Goal: Browse casually: Explore the website without a specific task or goal

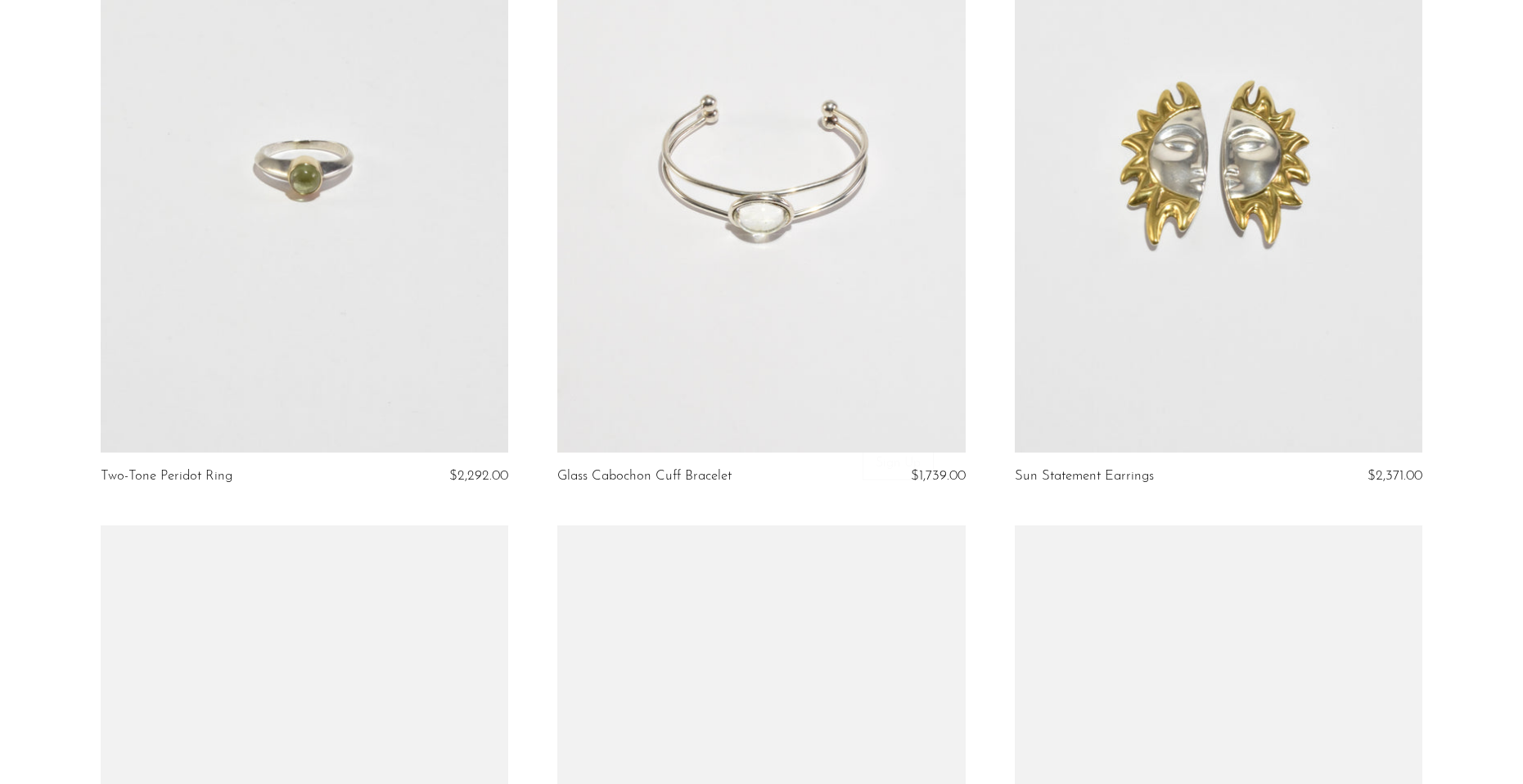
scroll to position [1963, 0]
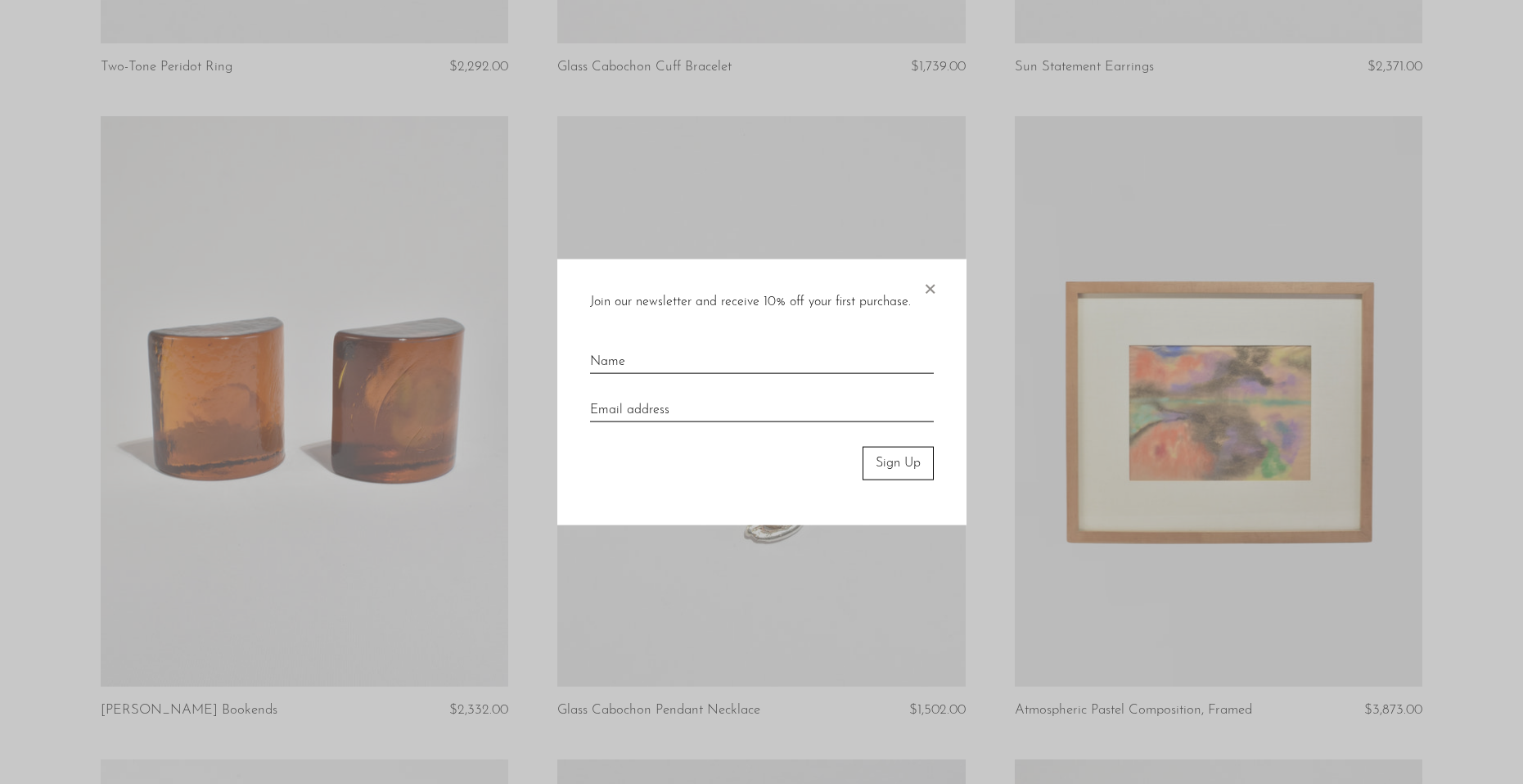
click at [926, 282] on span "×" at bounding box center [929, 286] width 16 height 52
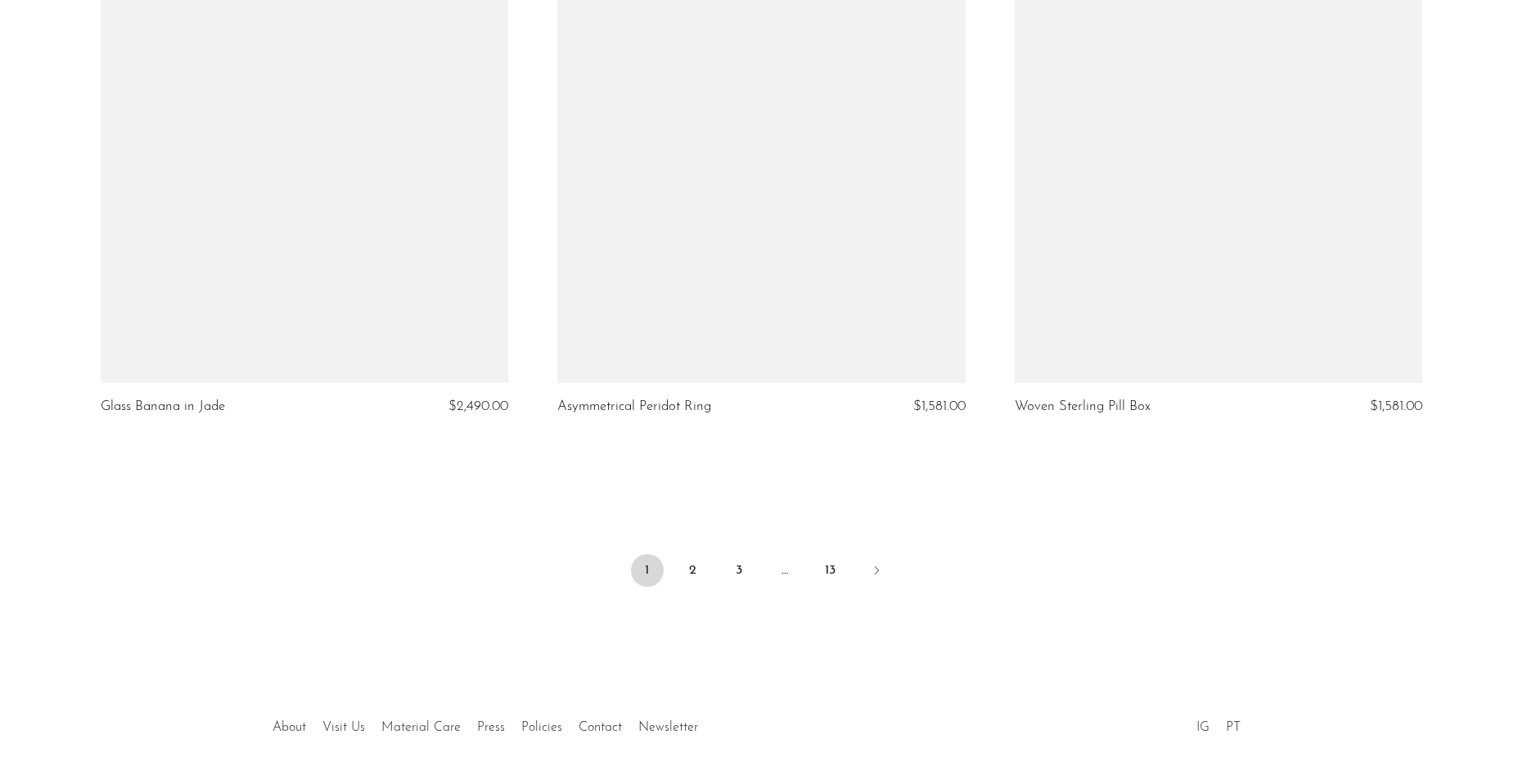
scroll to position [7463, 0]
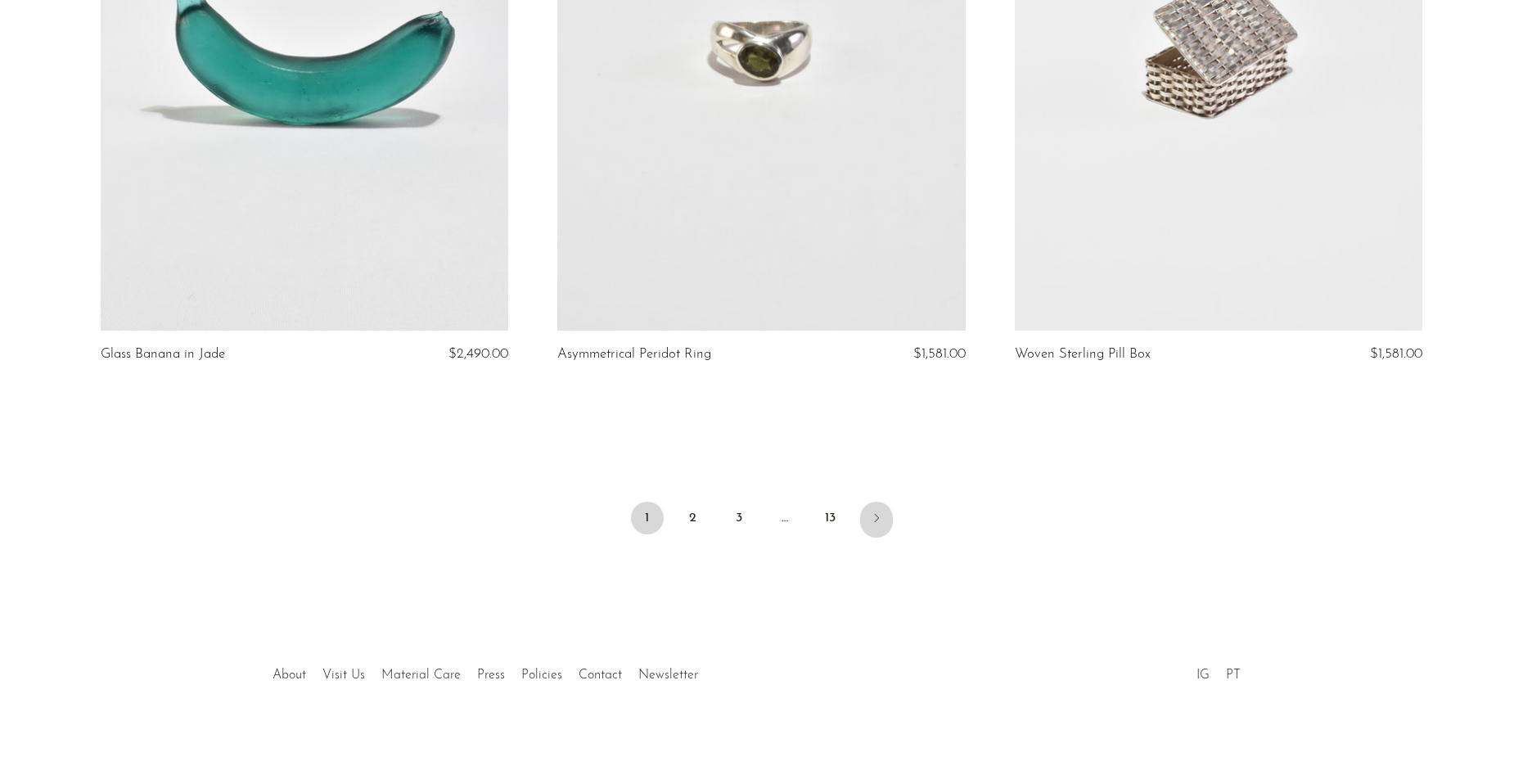
click at [886, 528] on link "Next" at bounding box center [876, 519] width 33 height 36
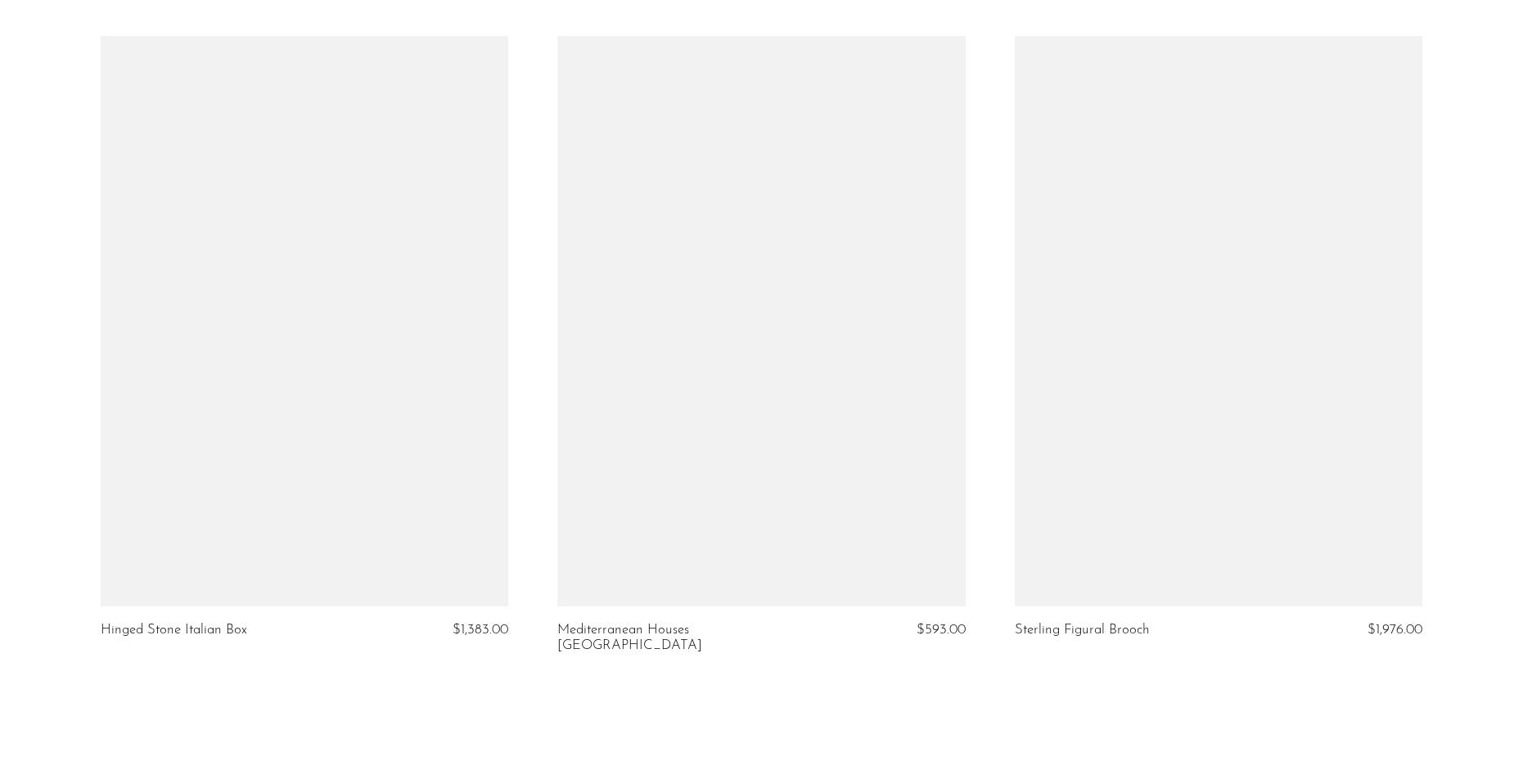
scroll to position [7362, 0]
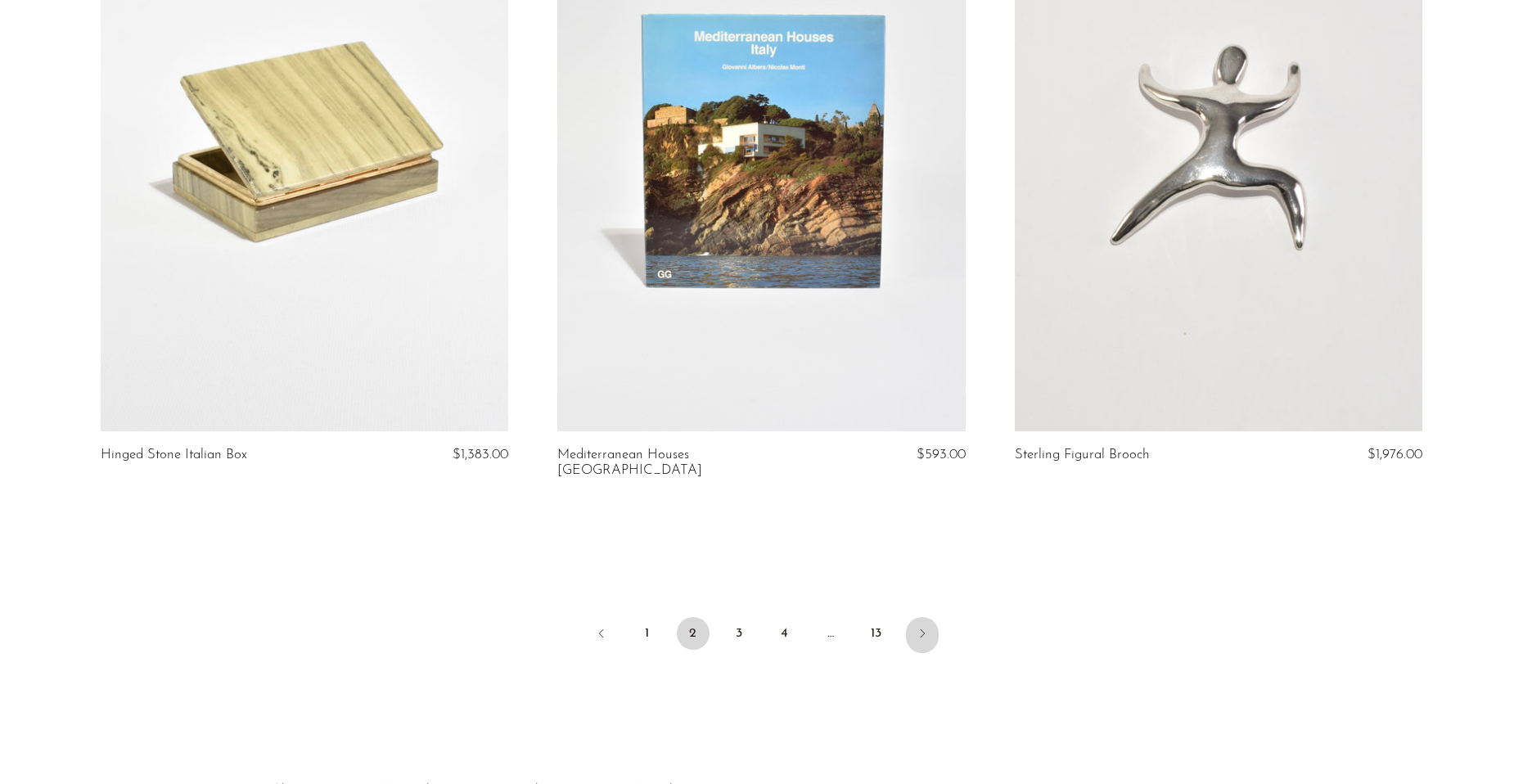
click at [925, 627] on icon "Next" at bounding box center [922, 634] width 13 height 13
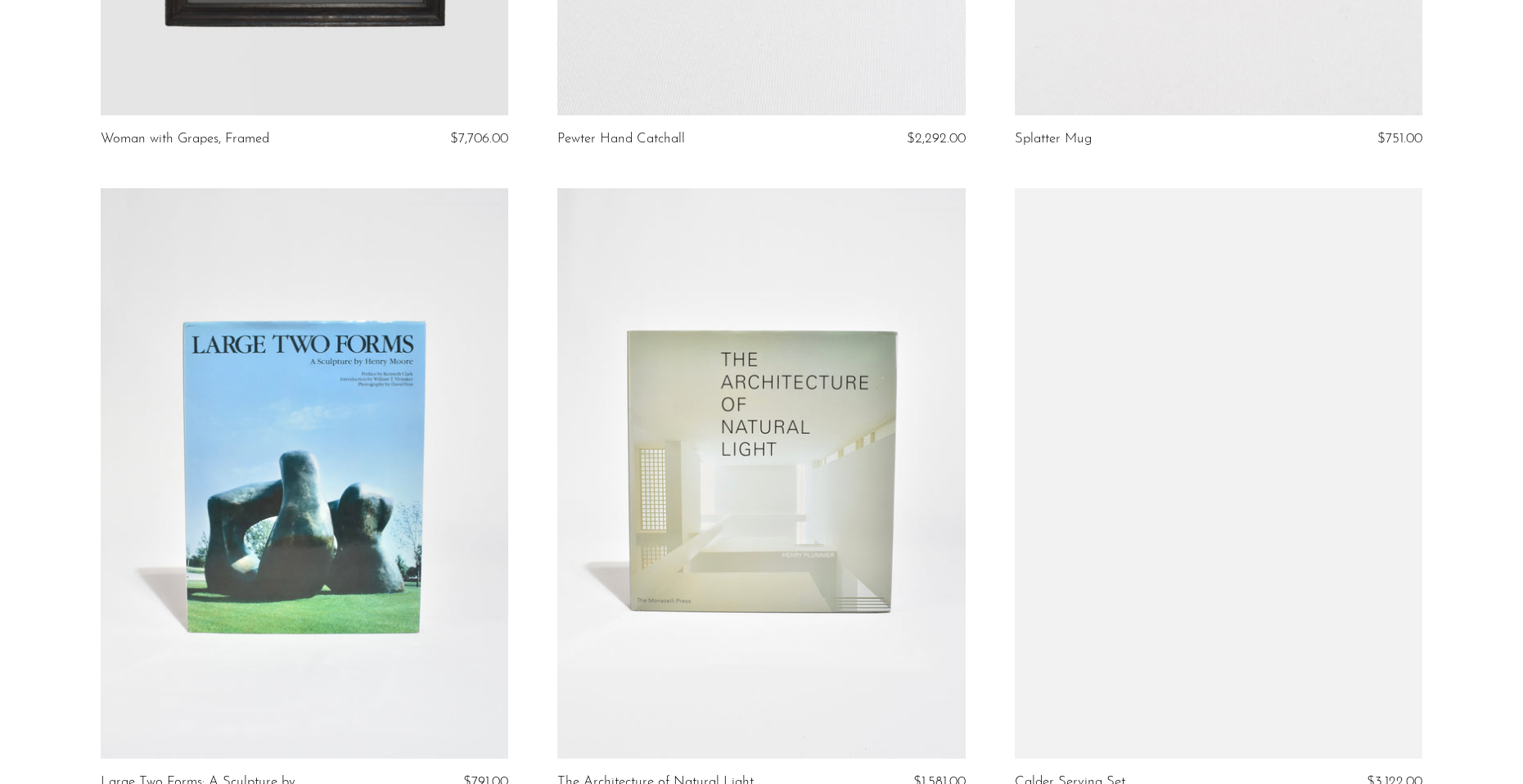
scroll to position [7463, 0]
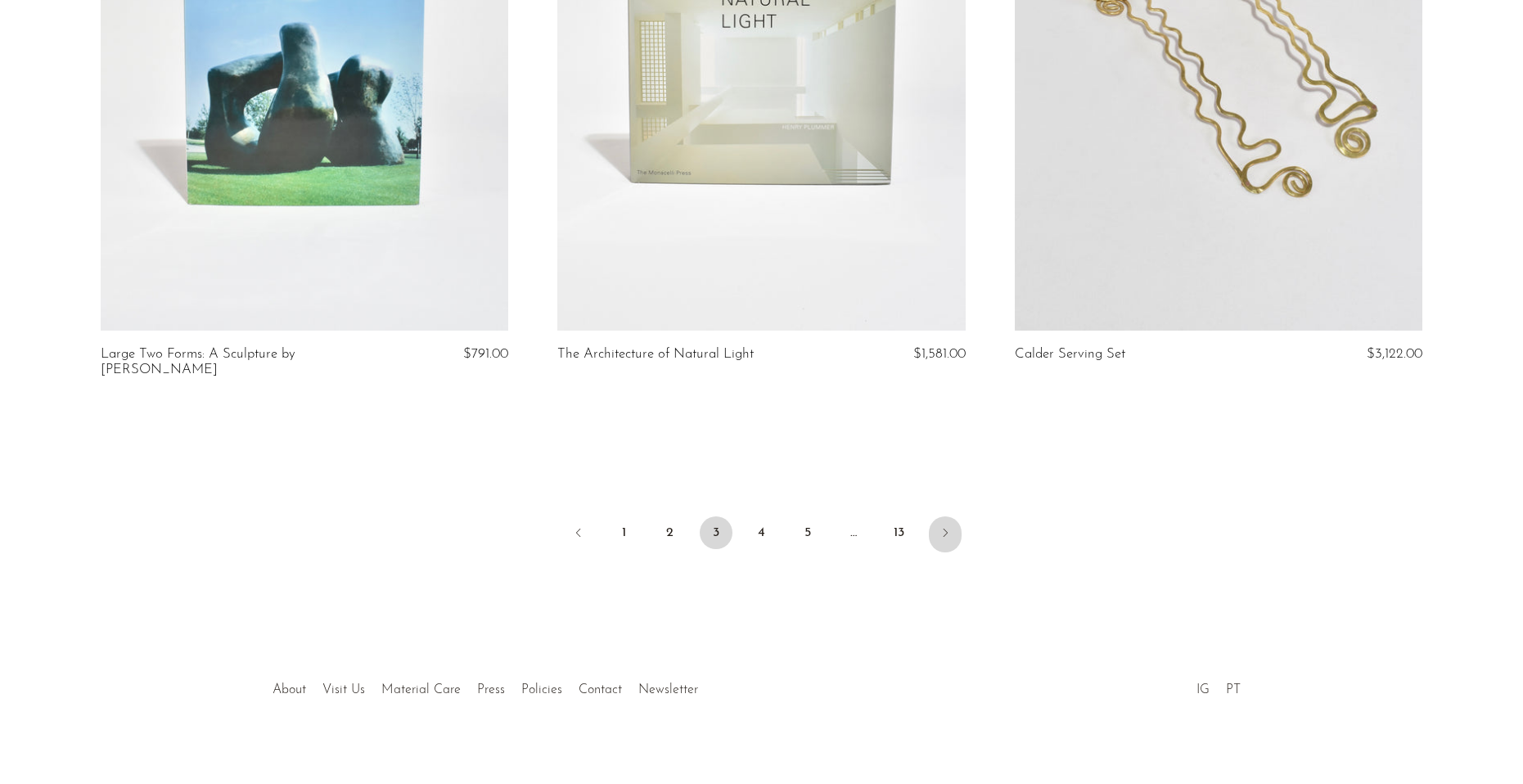
click at [939, 526] on icon "Next" at bounding box center [946, 533] width 13 height 13
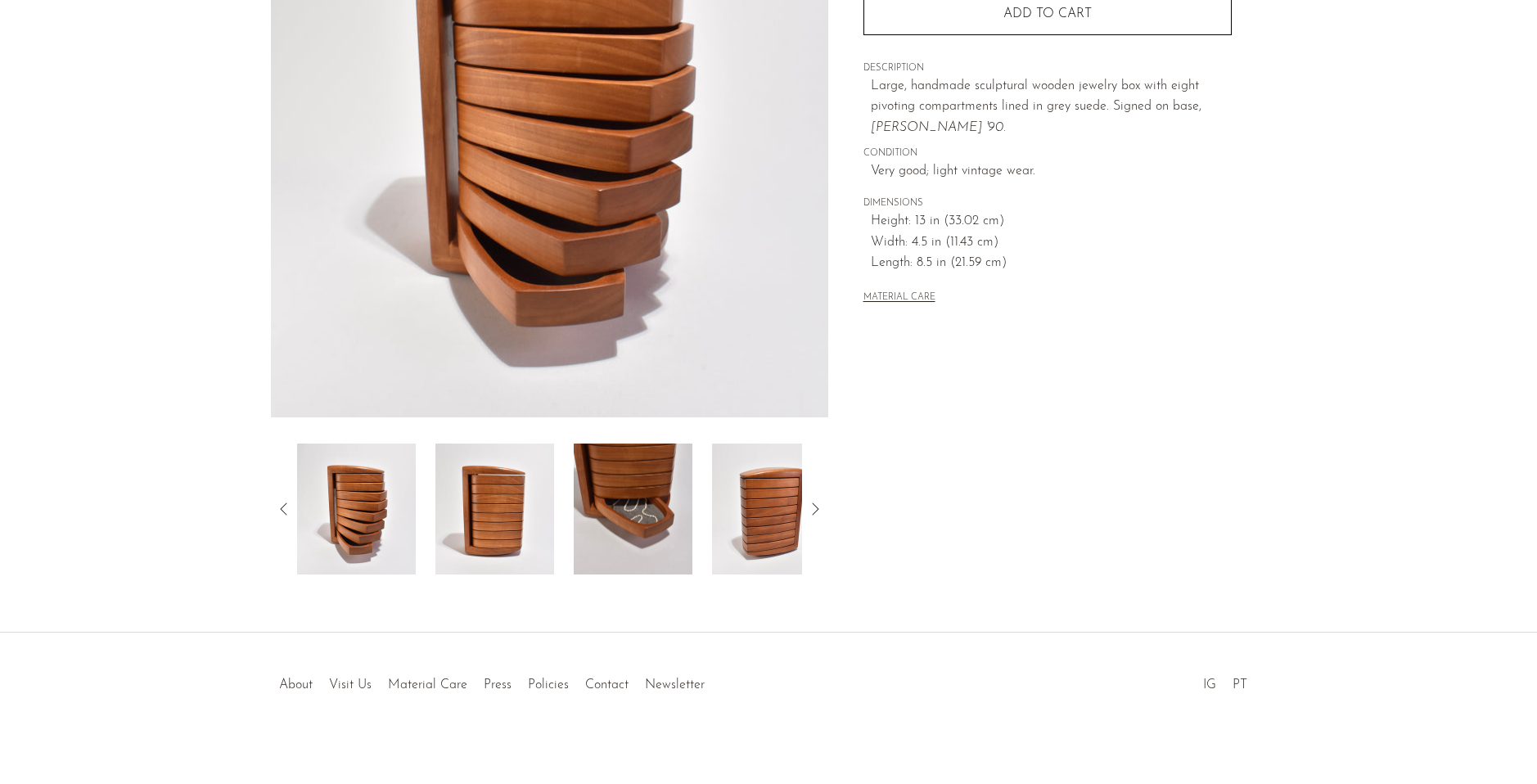
scroll to position [282, 0]
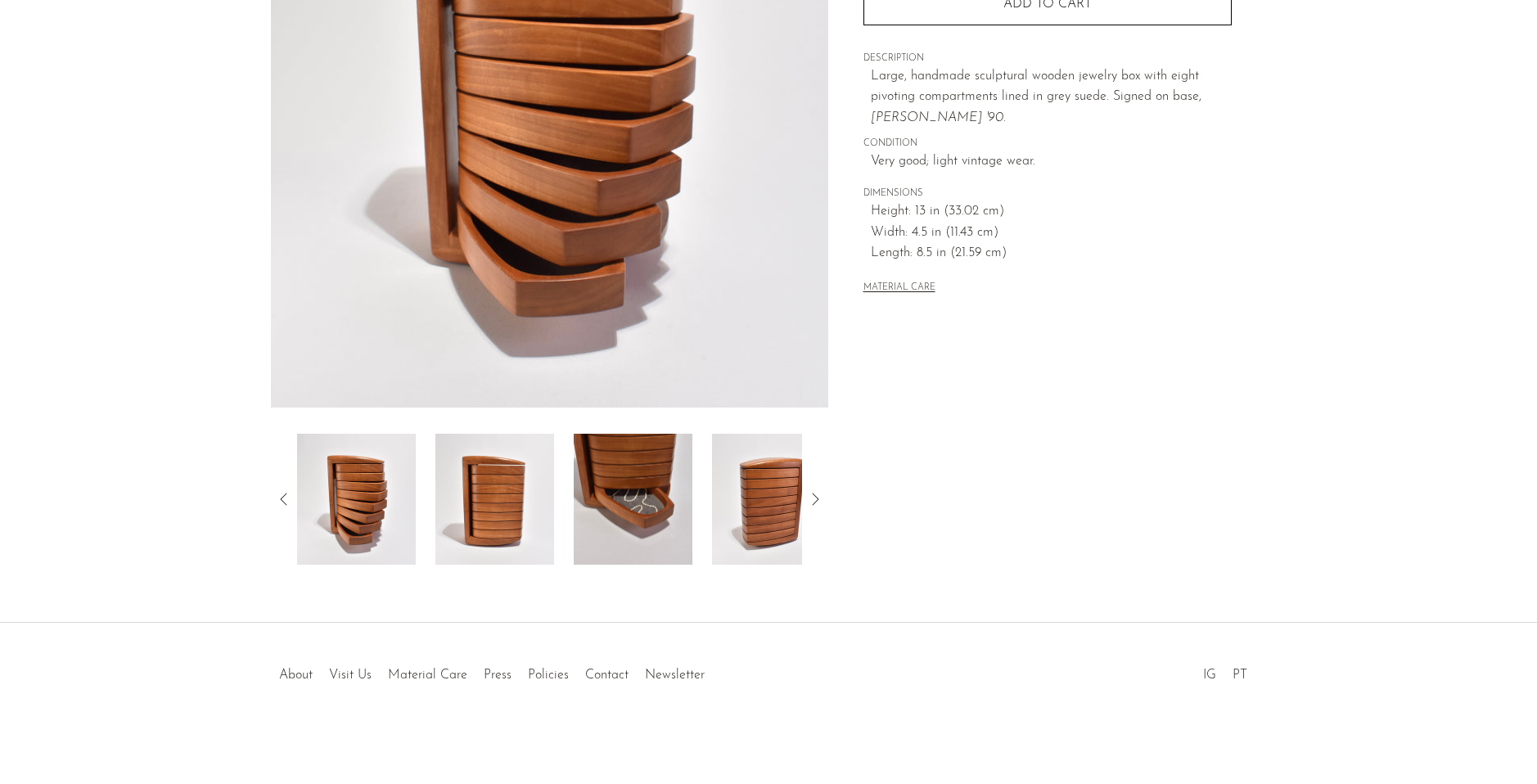
click at [642, 533] on img at bounding box center [632, 499] width 119 height 131
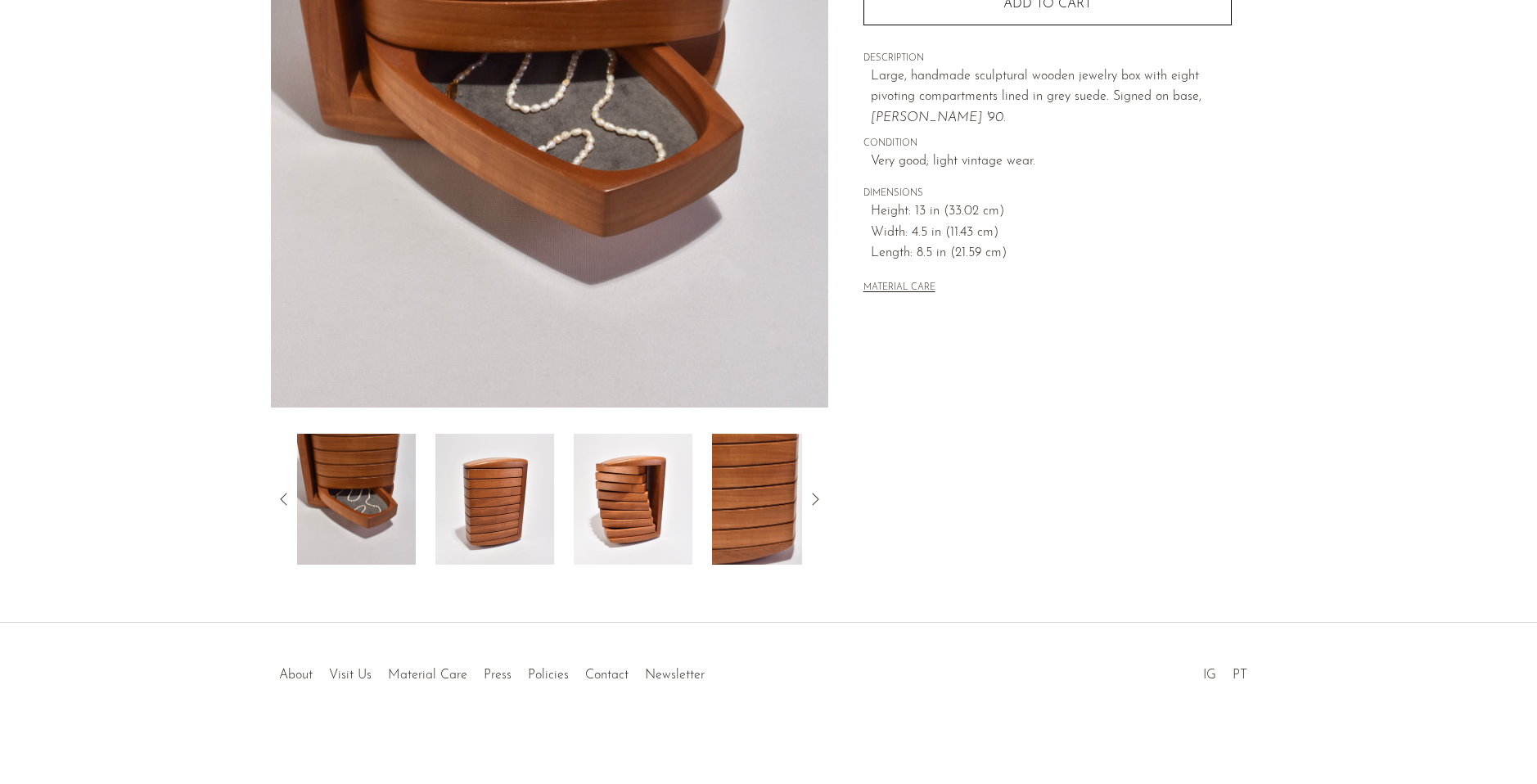
click at [638, 524] on img at bounding box center [632, 499] width 119 height 131
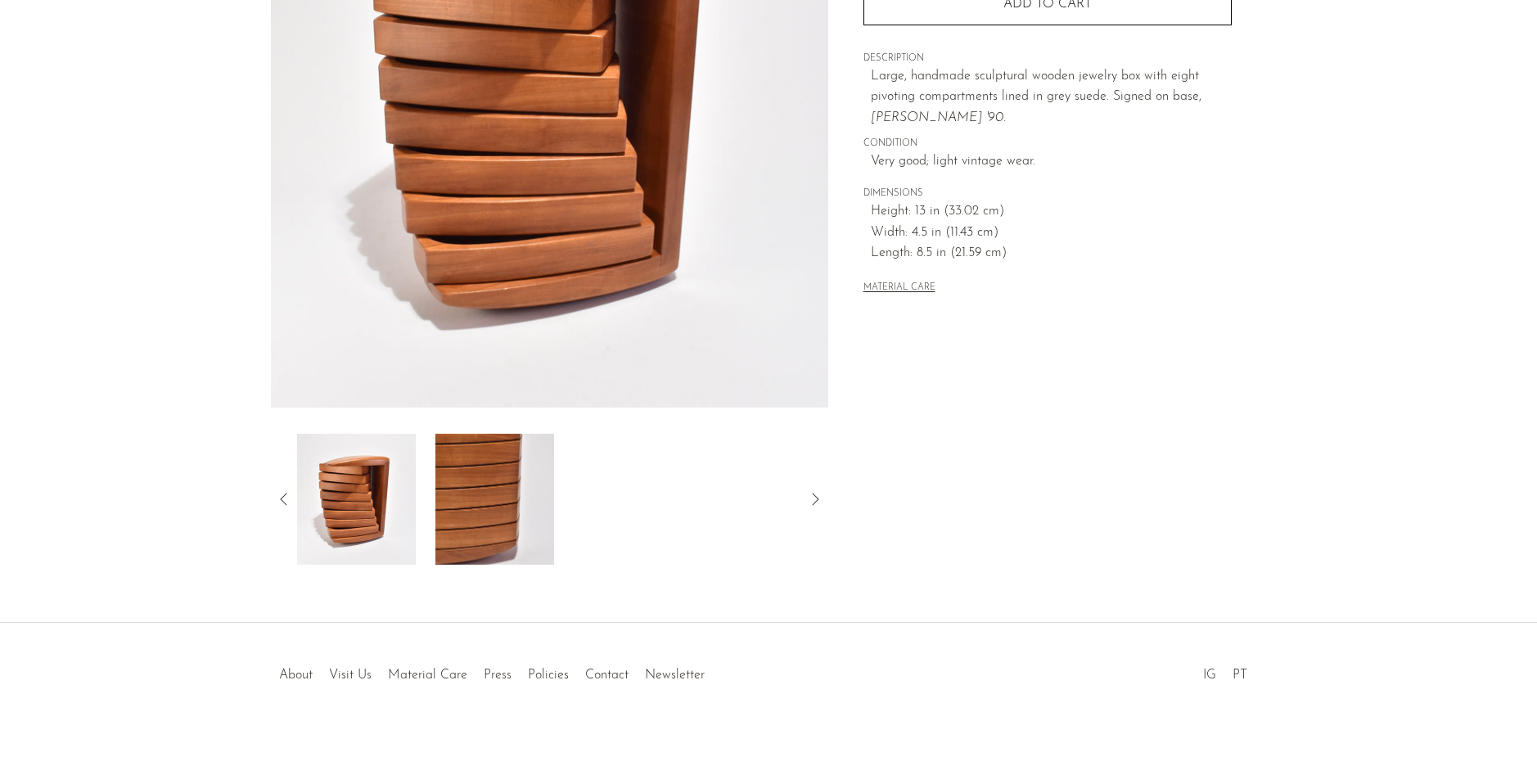
click at [515, 497] on img at bounding box center [494, 499] width 119 height 131
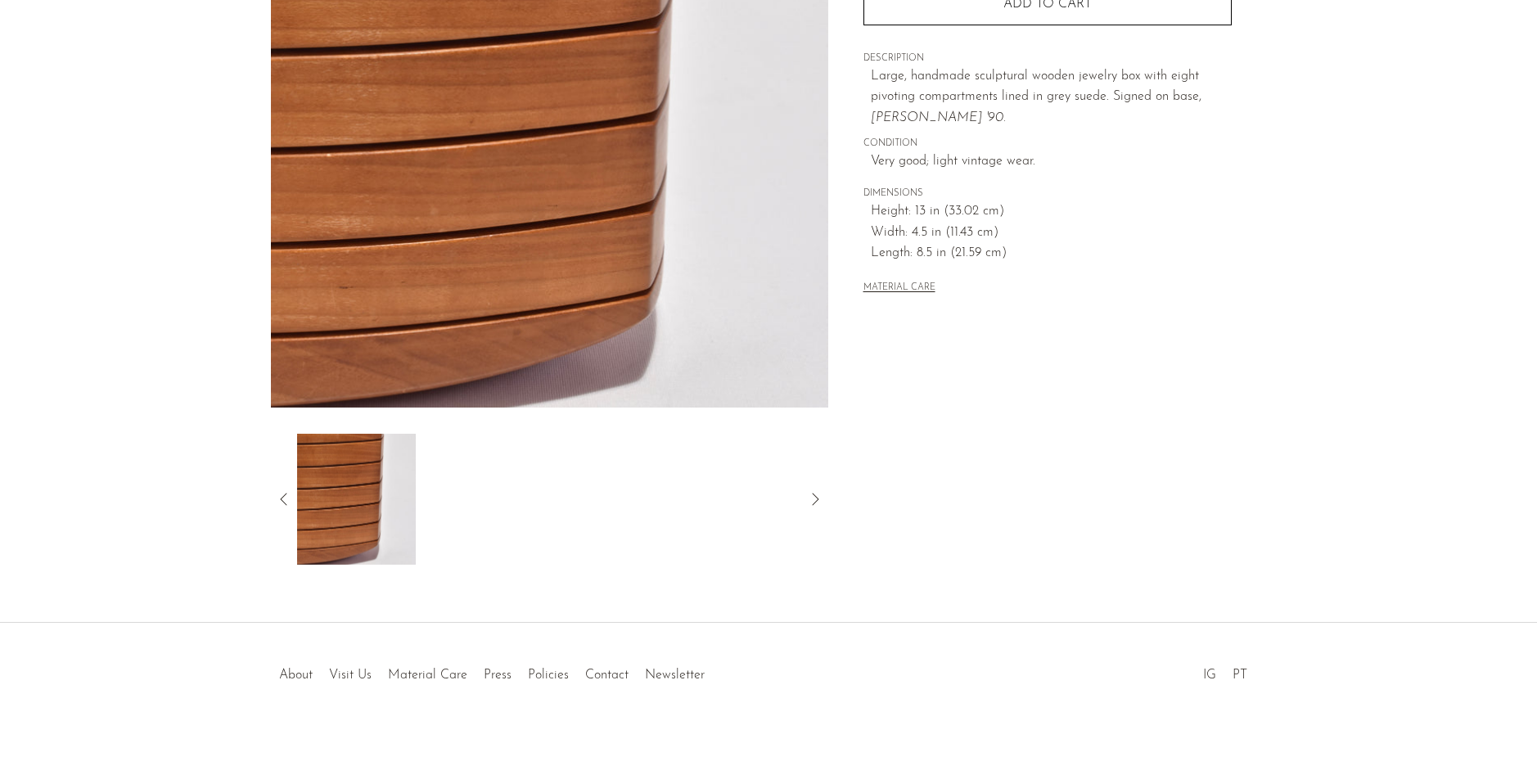
click at [284, 496] on icon at bounding box center [283, 498] width 7 height 13
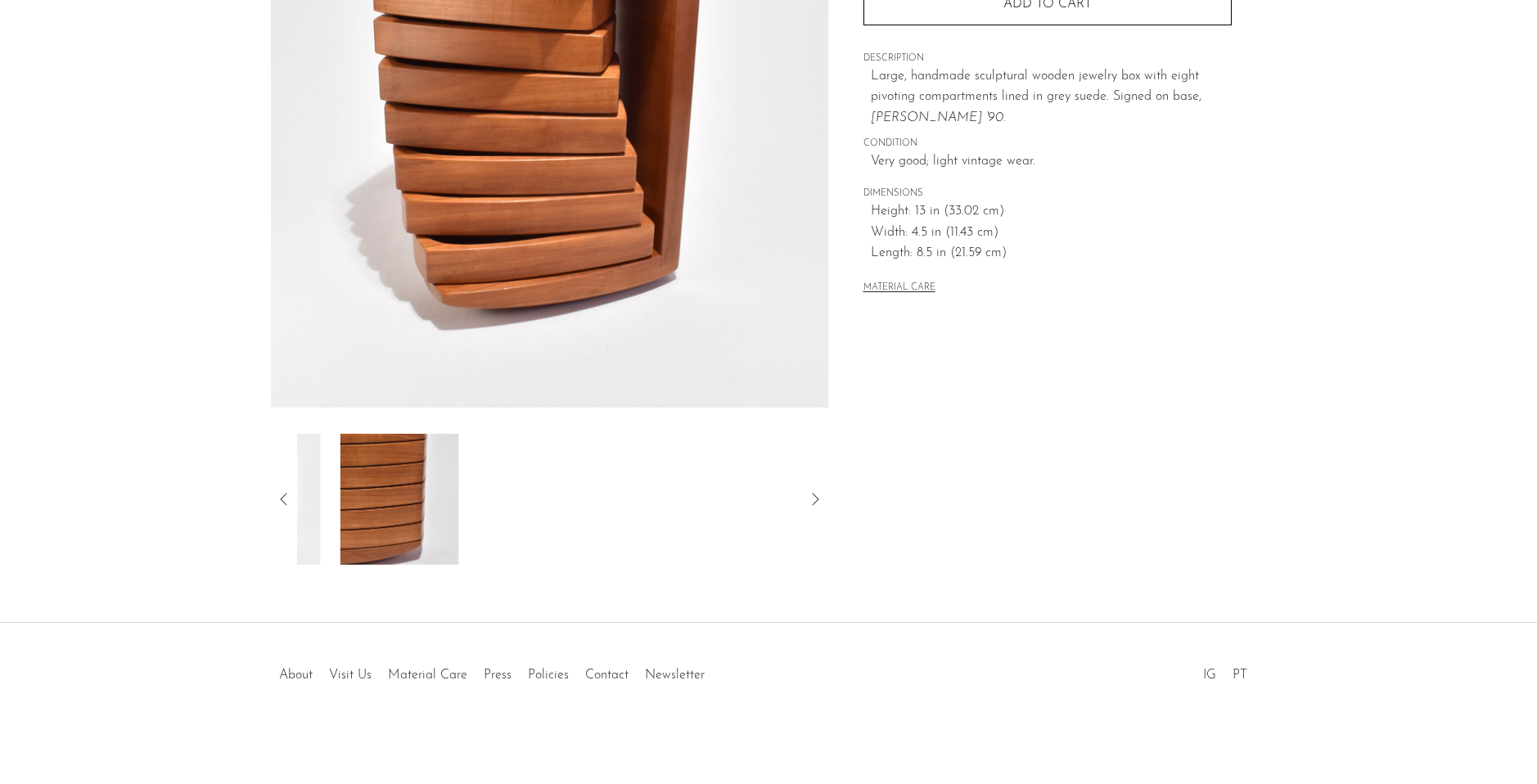
click at [284, 496] on icon at bounding box center [283, 498] width 7 height 13
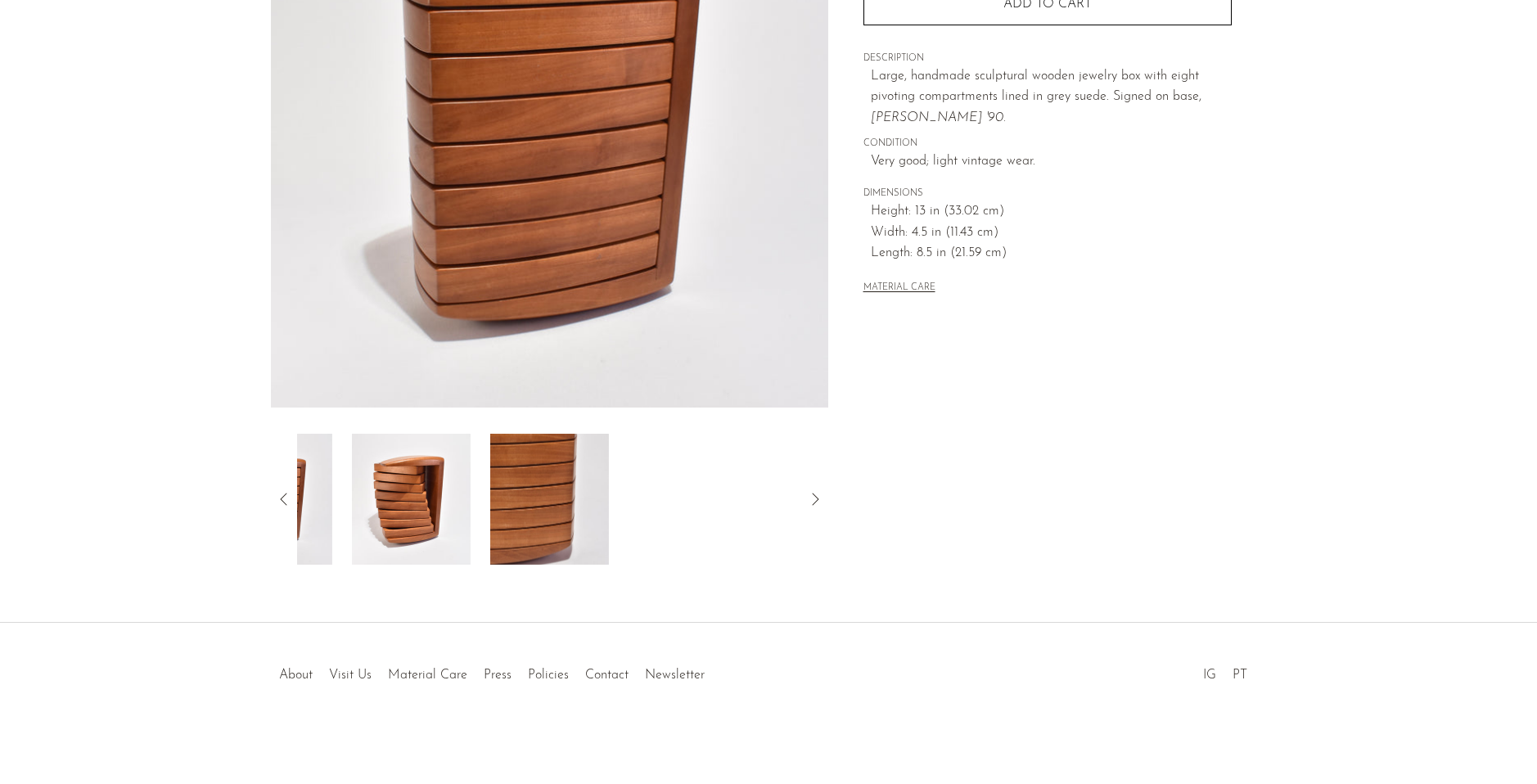
click at [284, 496] on icon at bounding box center [283, 498] width 7 height 13
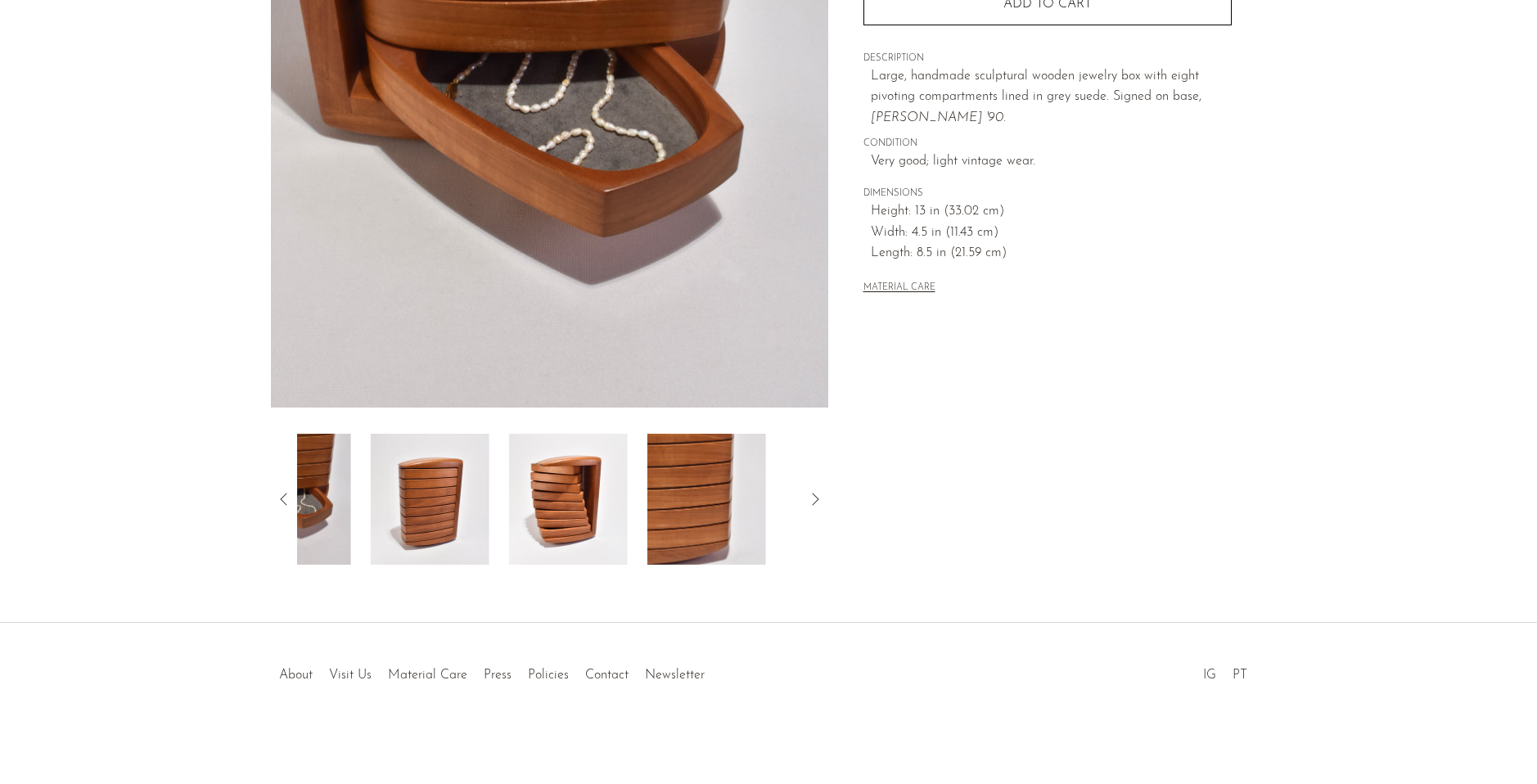
click at [284, 496] on icon at bounding box center [283, 498] width 7 height 13
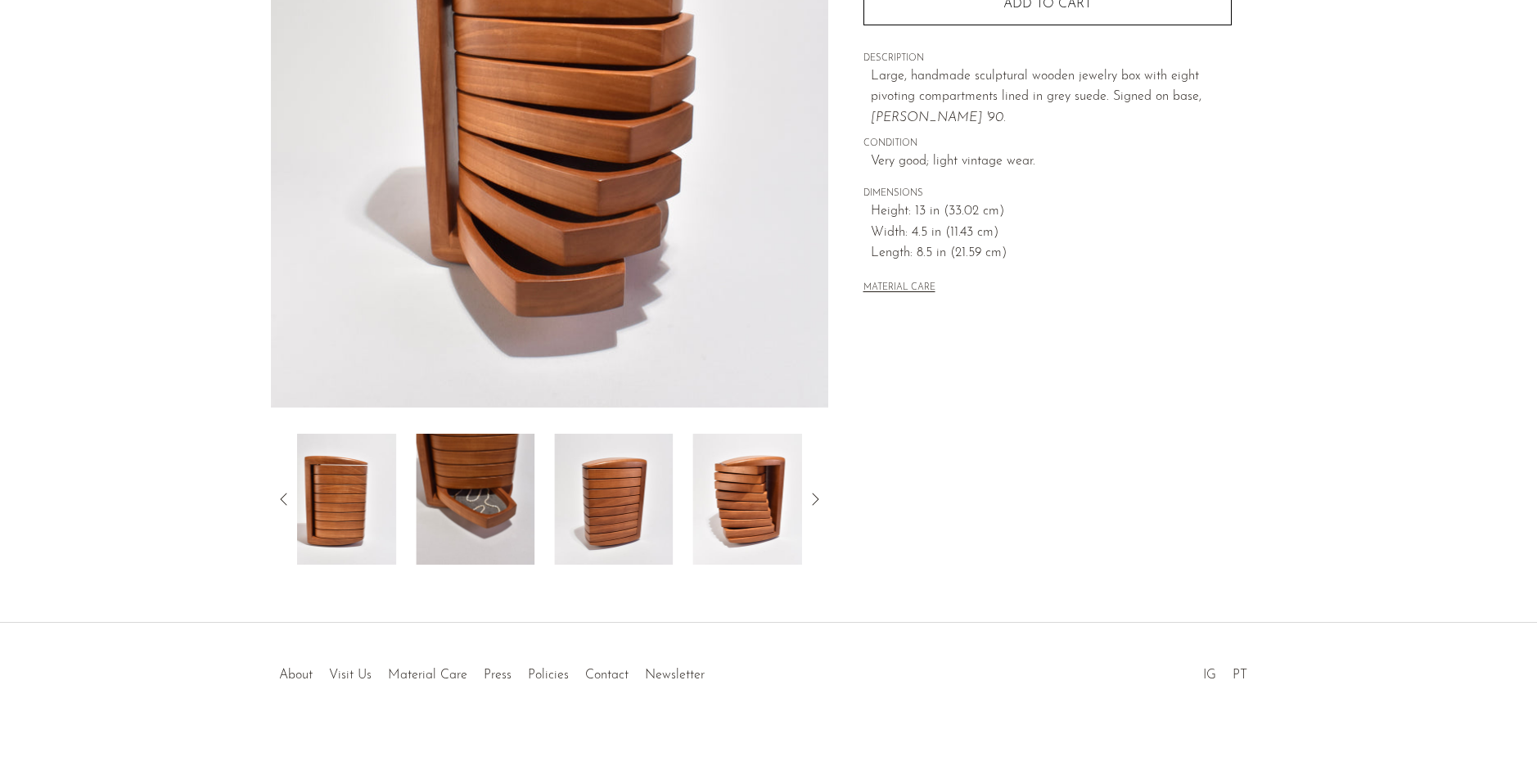
click at [284, 496] on icon at bounding box center [283, 498] width 7 height 13
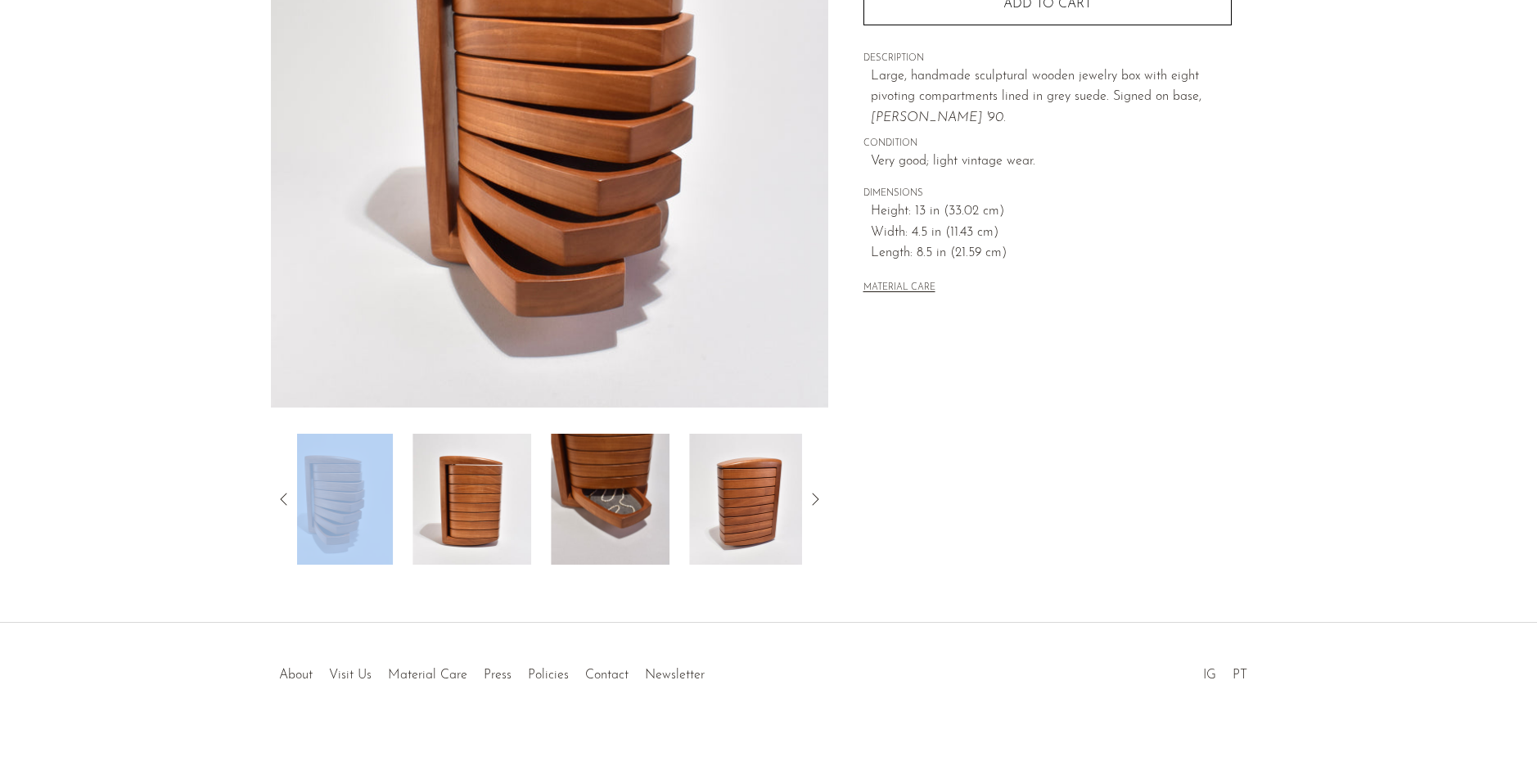
click at [284, 496] on icon at bounding box center [283, 498] width 7 height 13
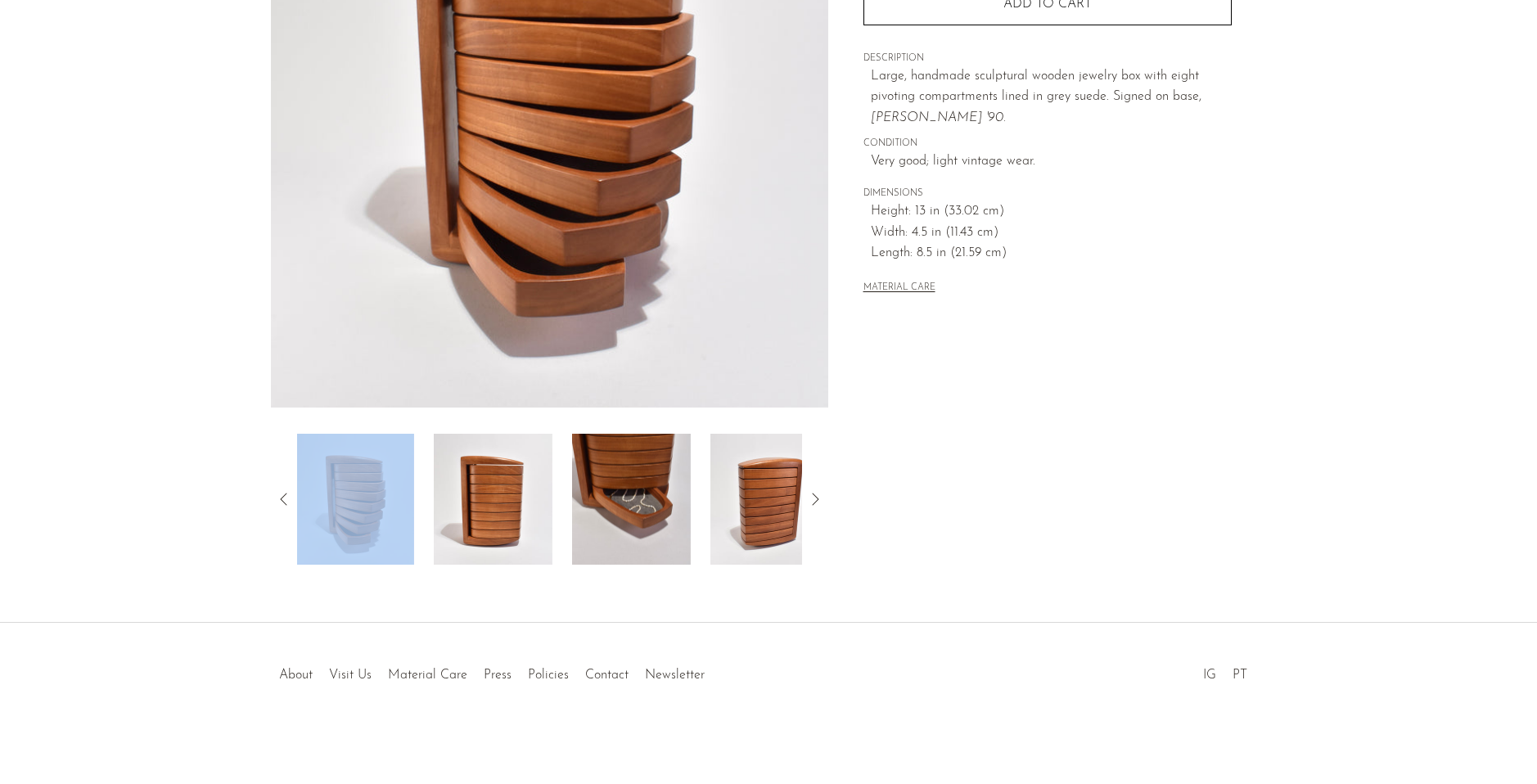
click at [284, 496] on icon at bounding box center [283, 498] width 7 height 13
click at [462, 495] on img at bounding box center [494, 499] width 119 height 131
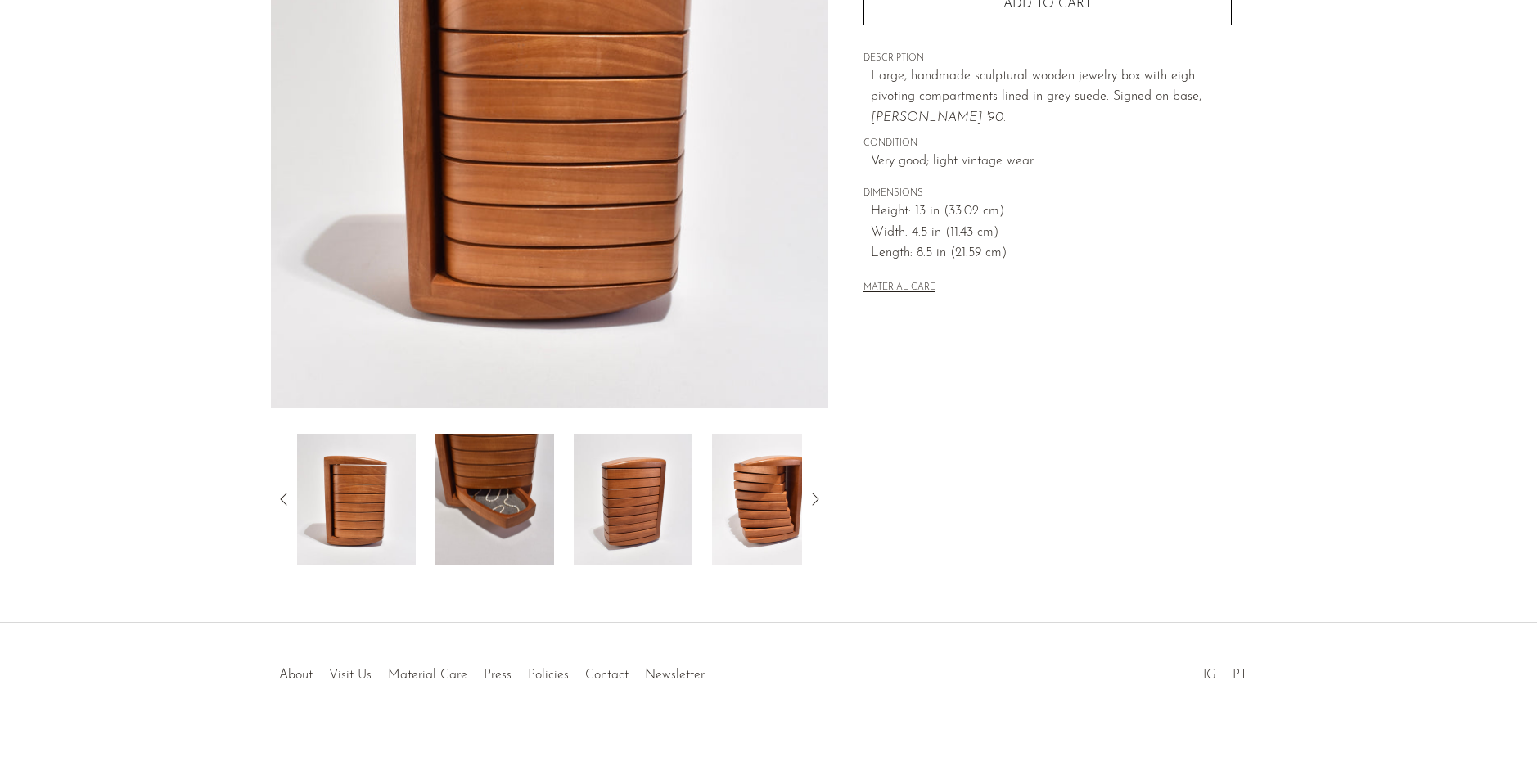
click at [760, 498] on img at bounding box center [771, 499] width 119 height 131
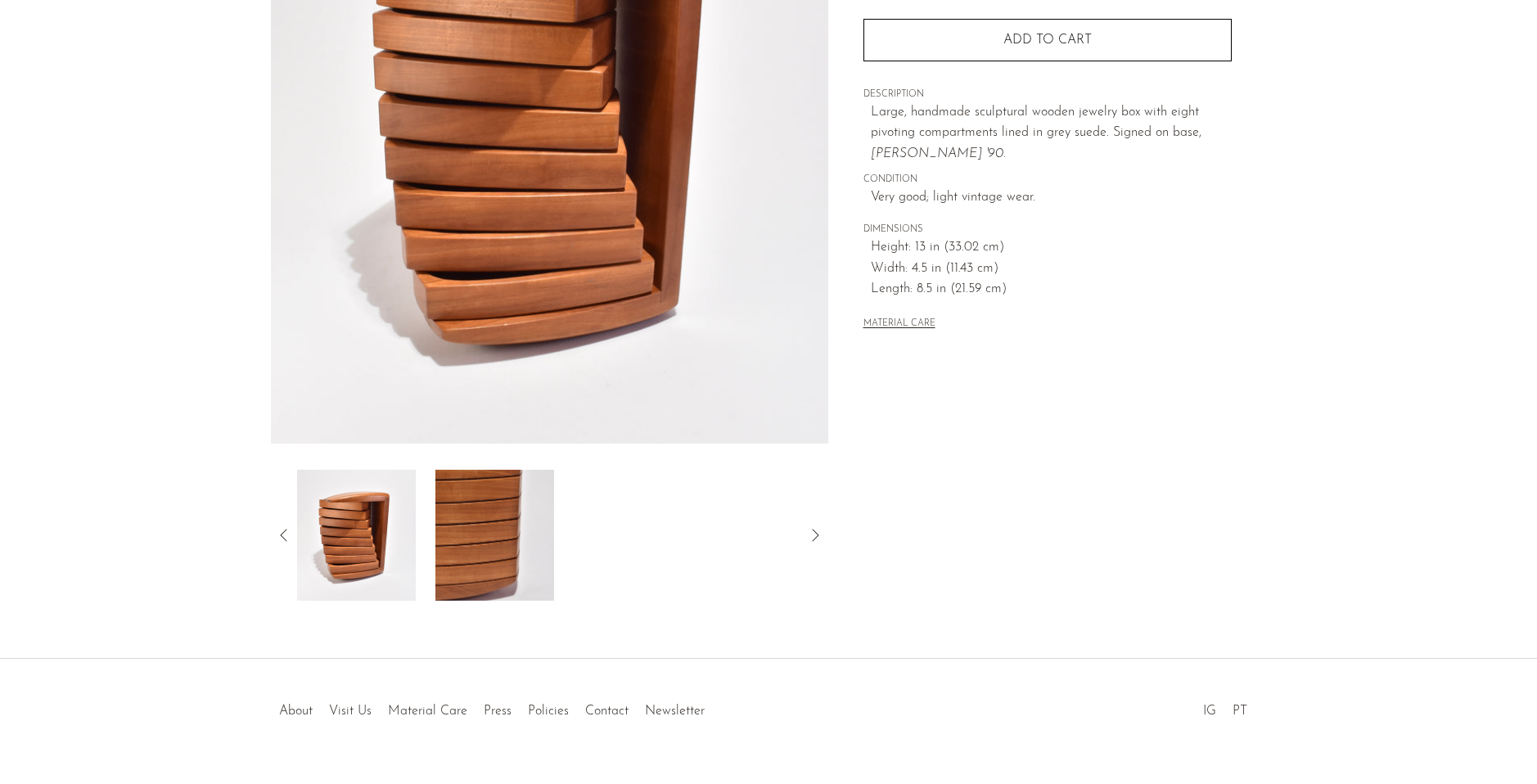
scroll to position [0, 0]
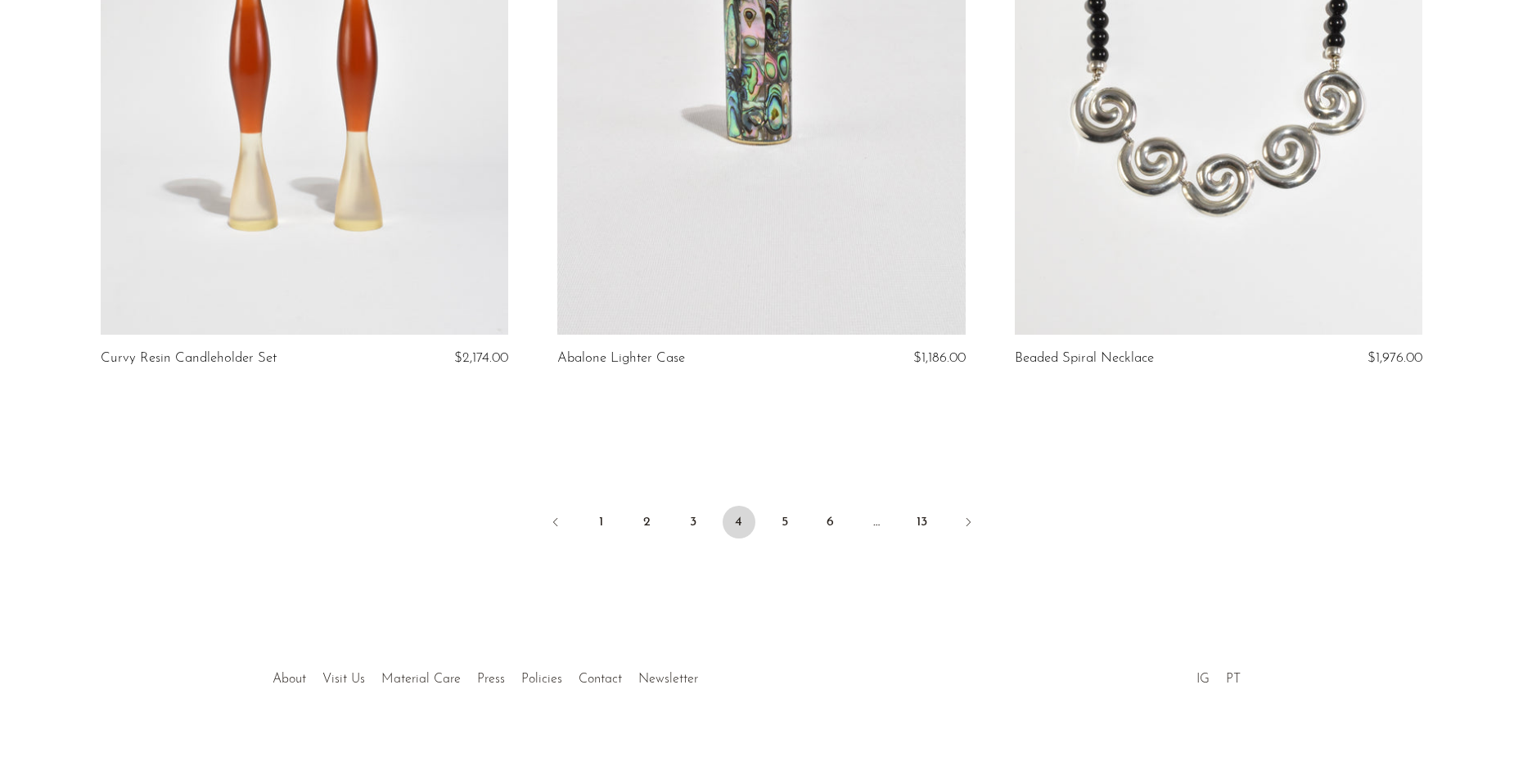
scroll to position [7463, 0]
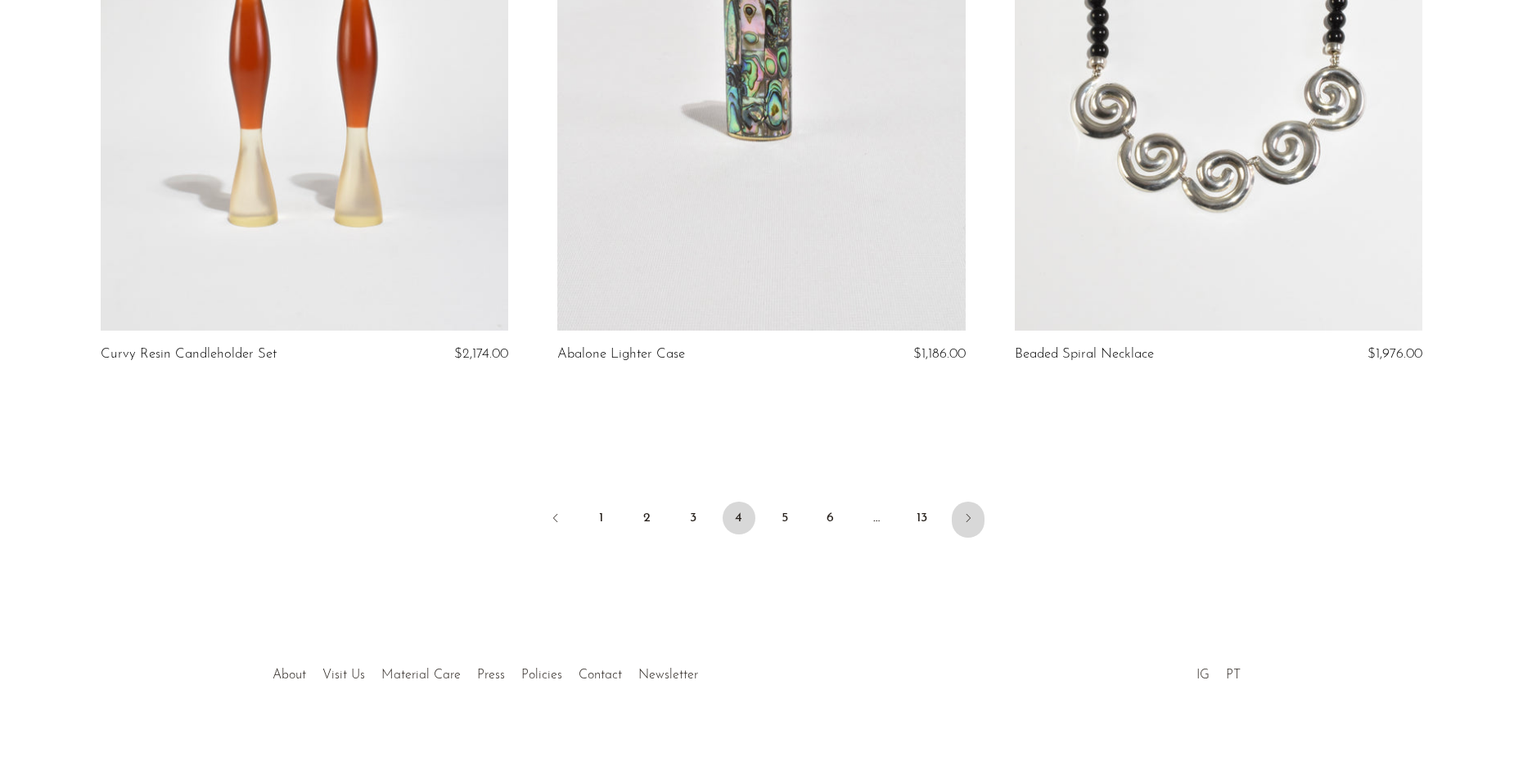
click at [965, 513] on icon "Next" at bounding box center [968, 518] width 13 height 13
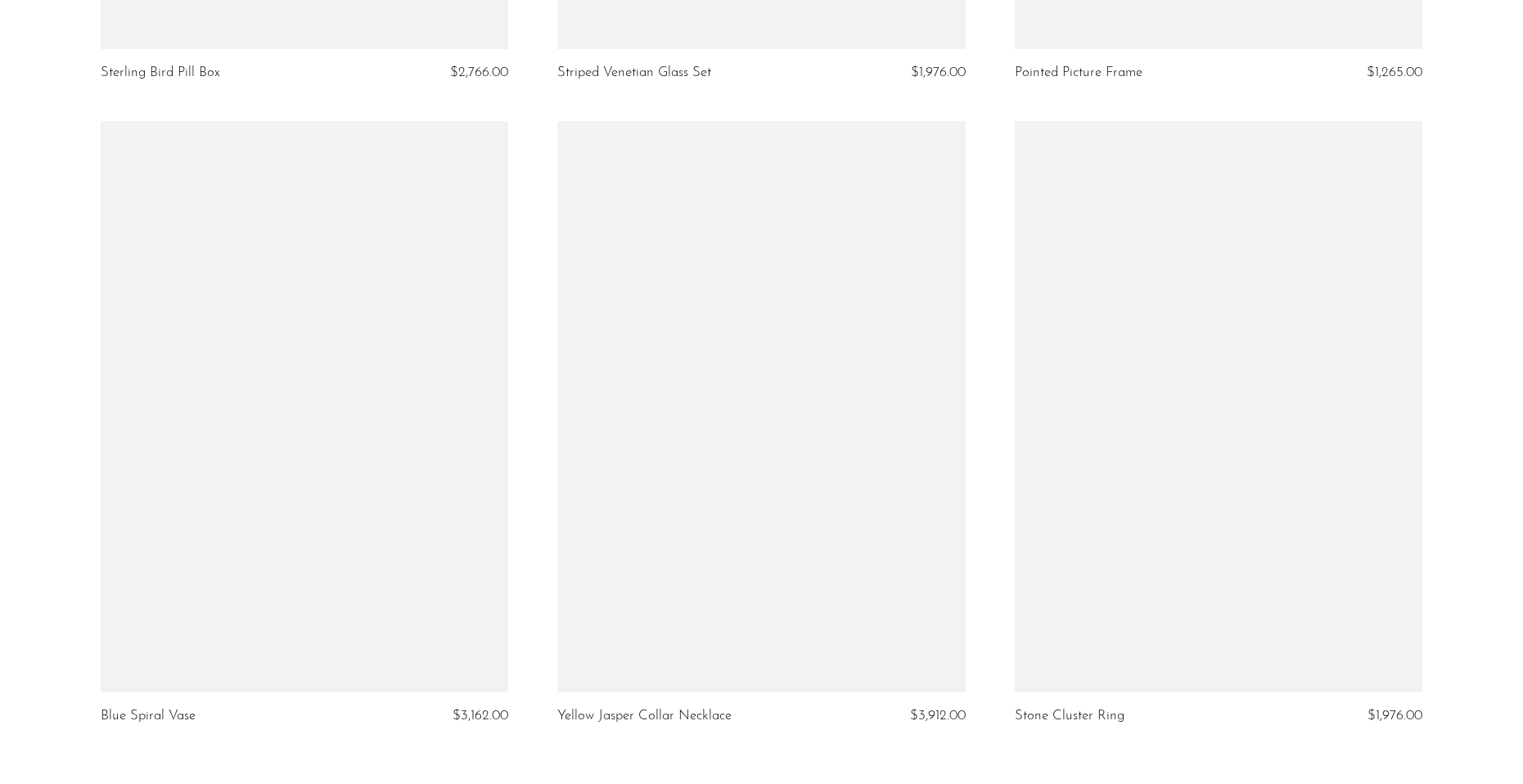
scroll to position [7463, 0]
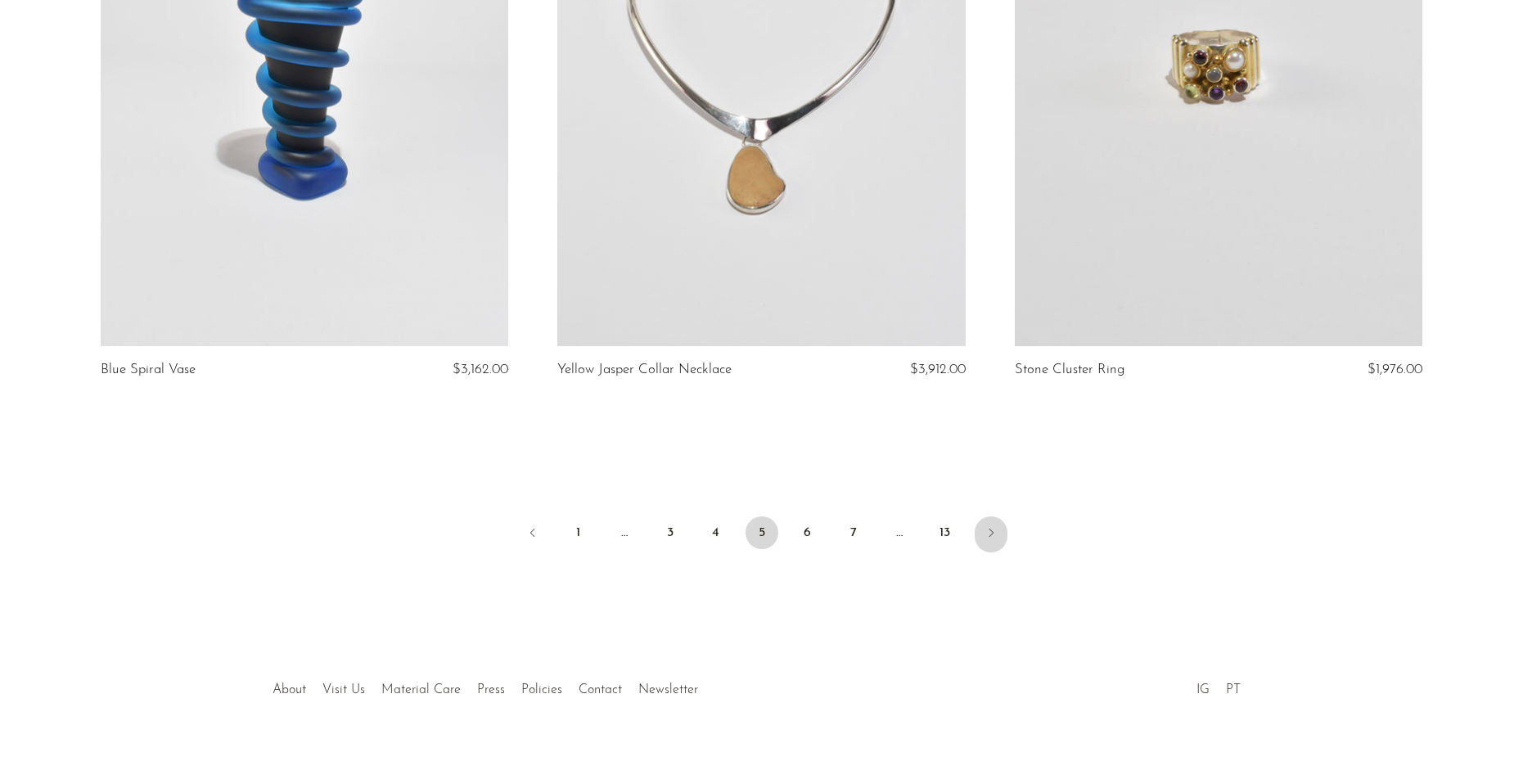
click at [988, 526] on icon "Next" at bounding box center [991, 533] width 13 height 13
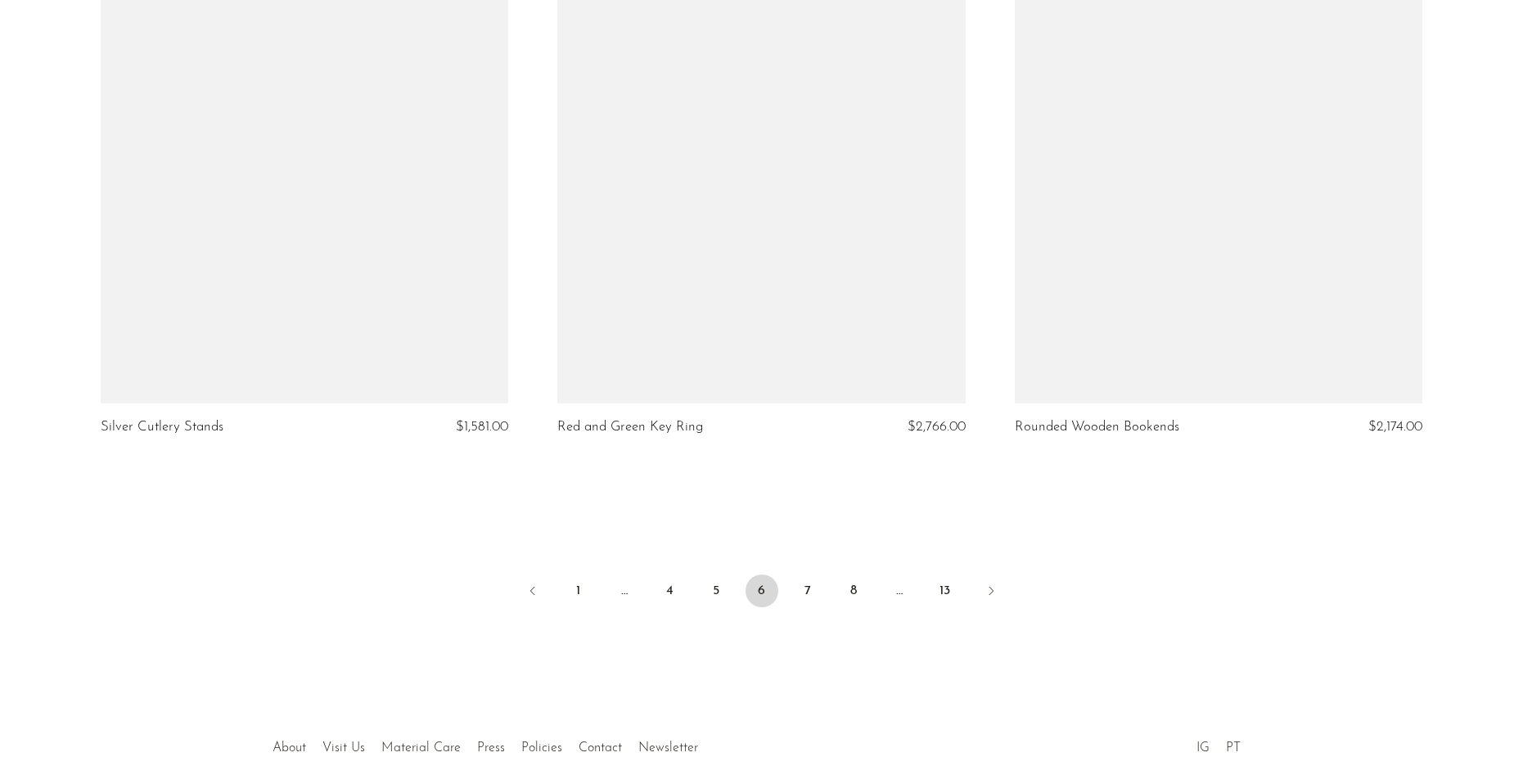
scroll to position [7463, 0]
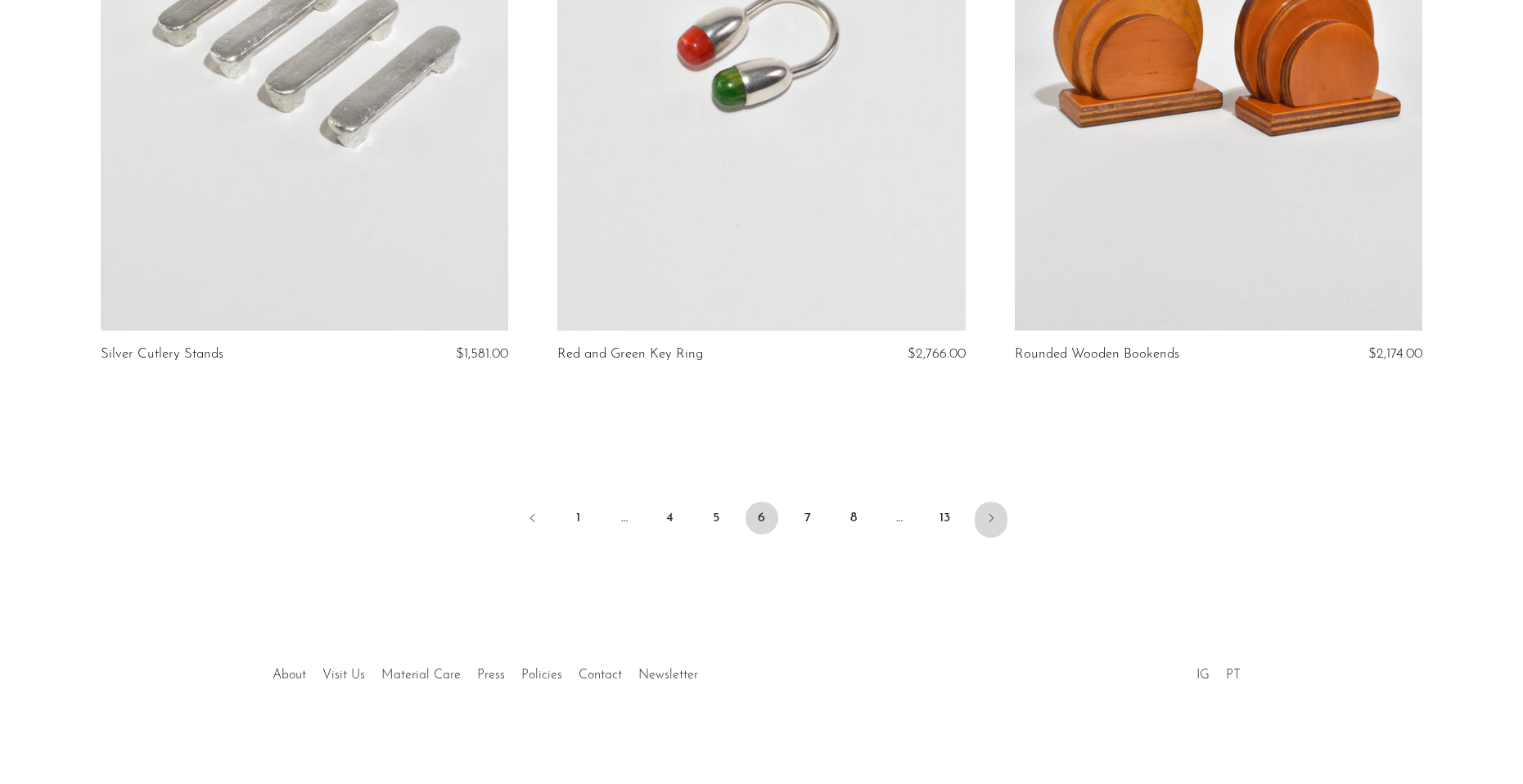
click at [988, 519] on icon "Next" at bounding box center [991, 518] width 13 height 13
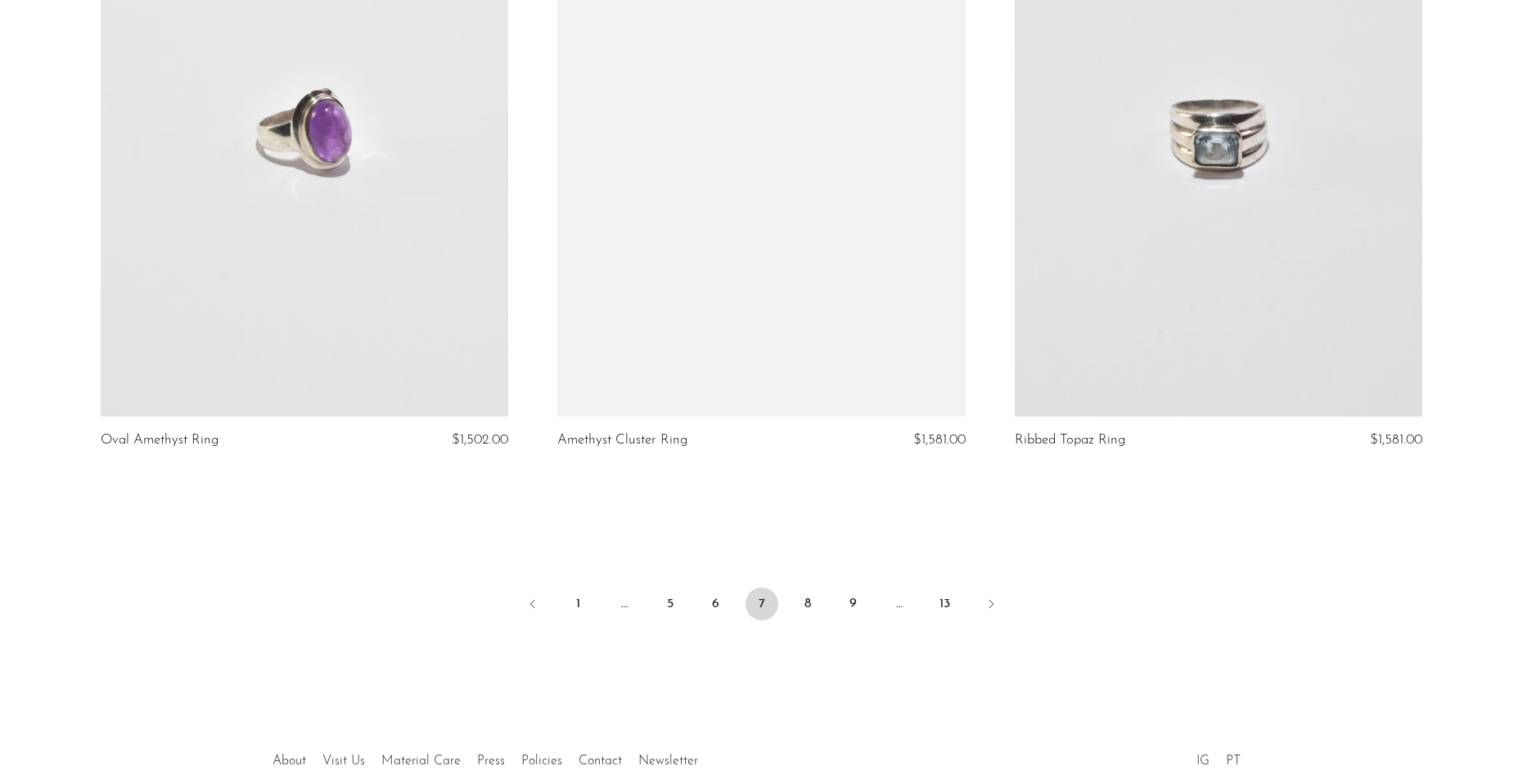
scroll to position [7463, 0]
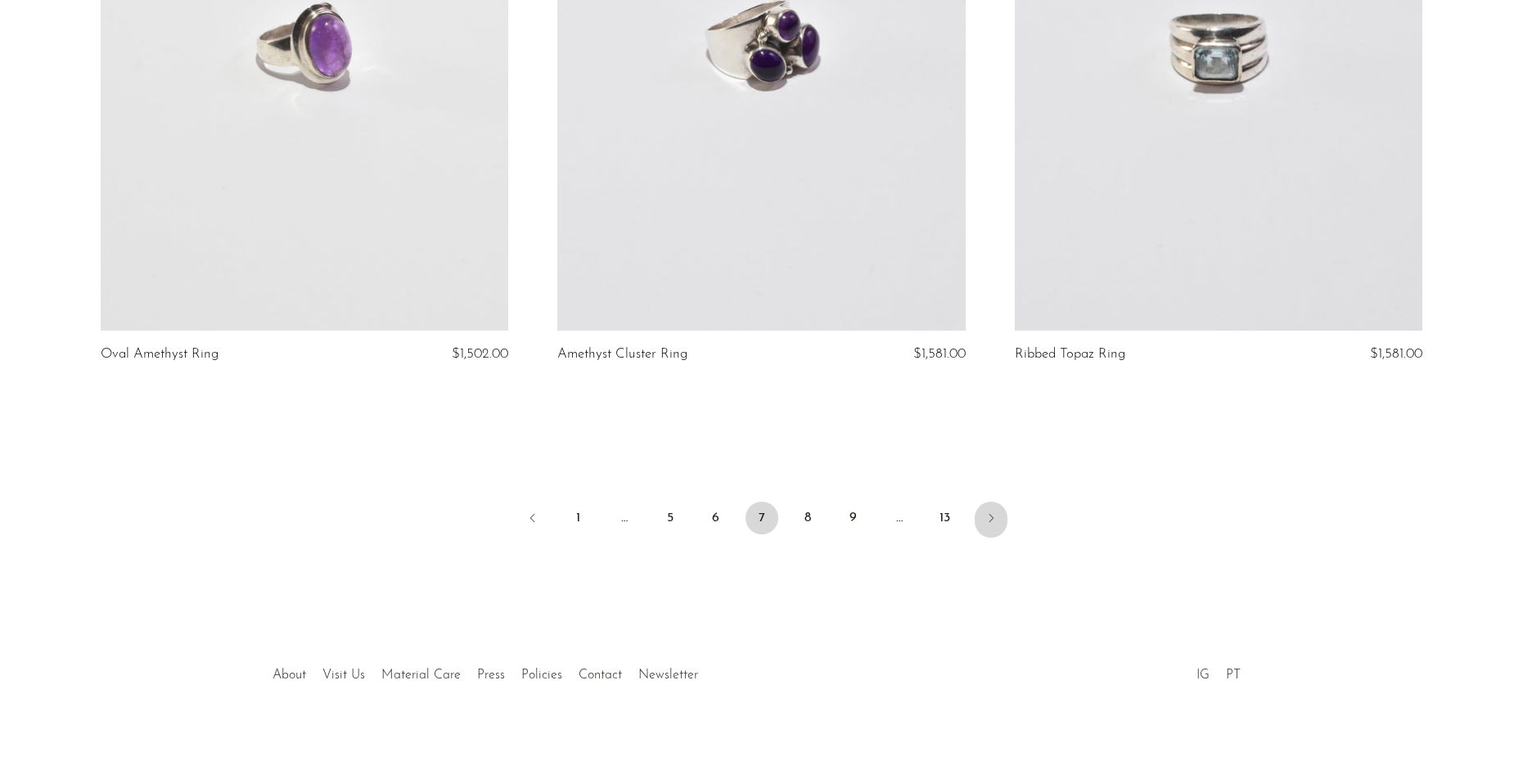
drag, startPoint x: 0, startPoint y: 0, endPoint x: 988, endPoint y: 519, distance: 1116.0
click at [988, 519] on icon "Next" at bounding box center [991, 518] width 13 height 13
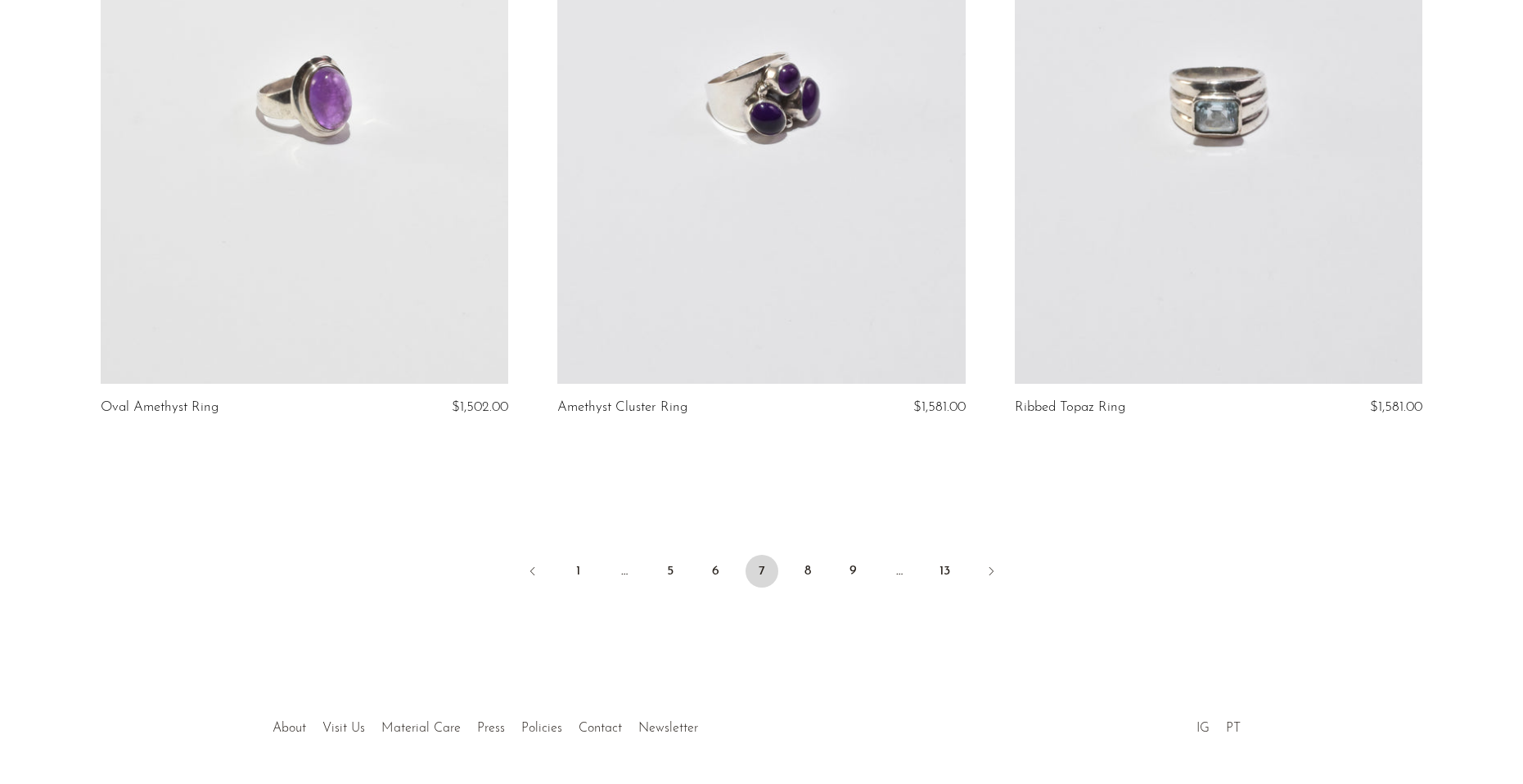
scroll to position [7381, 0]
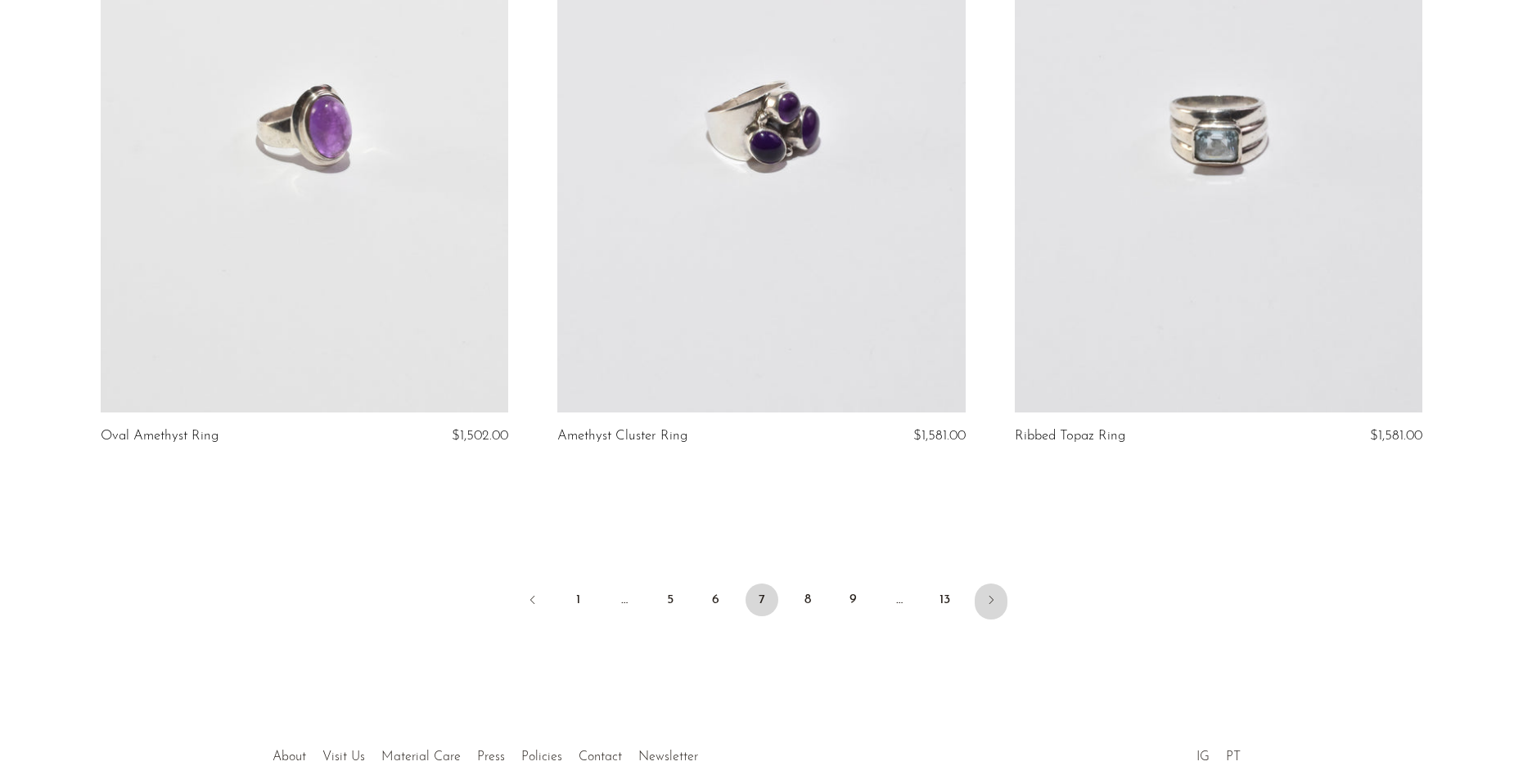
click at [998, 605] on link "Next" at bounding box center [990, 601] width 33 height 36
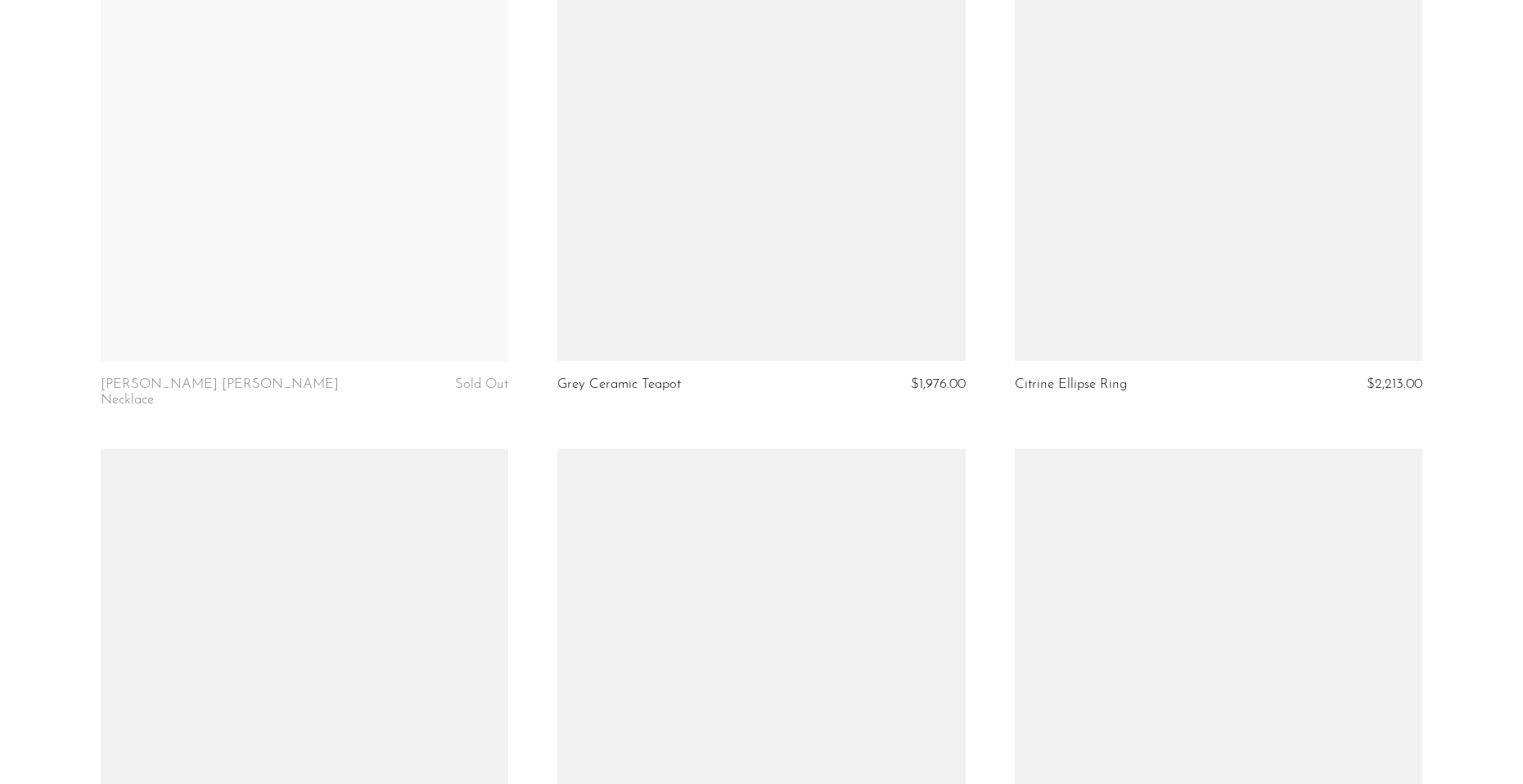
scroll to position [7280, 0]
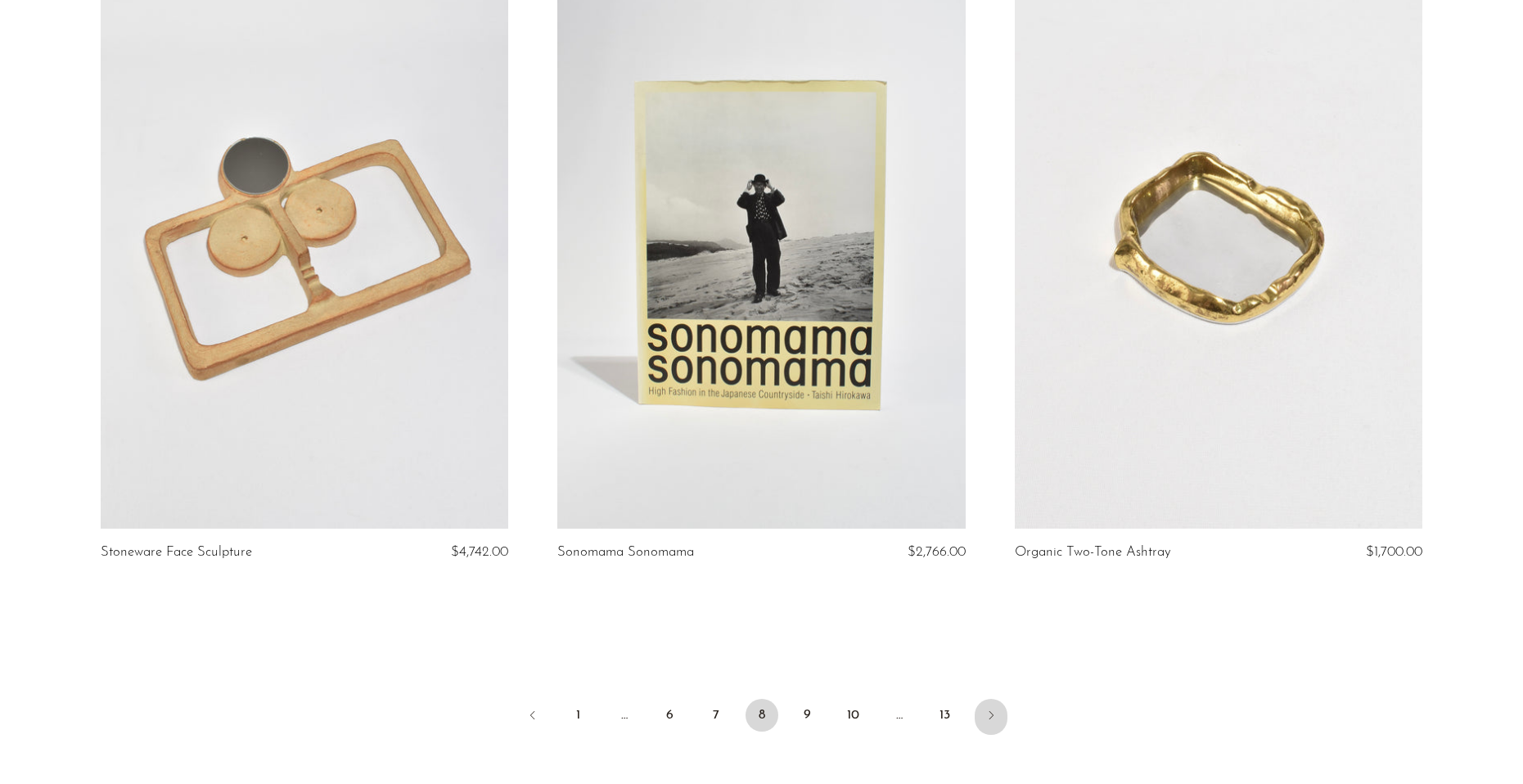
click at [990, 708] on icon "Next" at bounding box center [991, 715] width 13 height 13
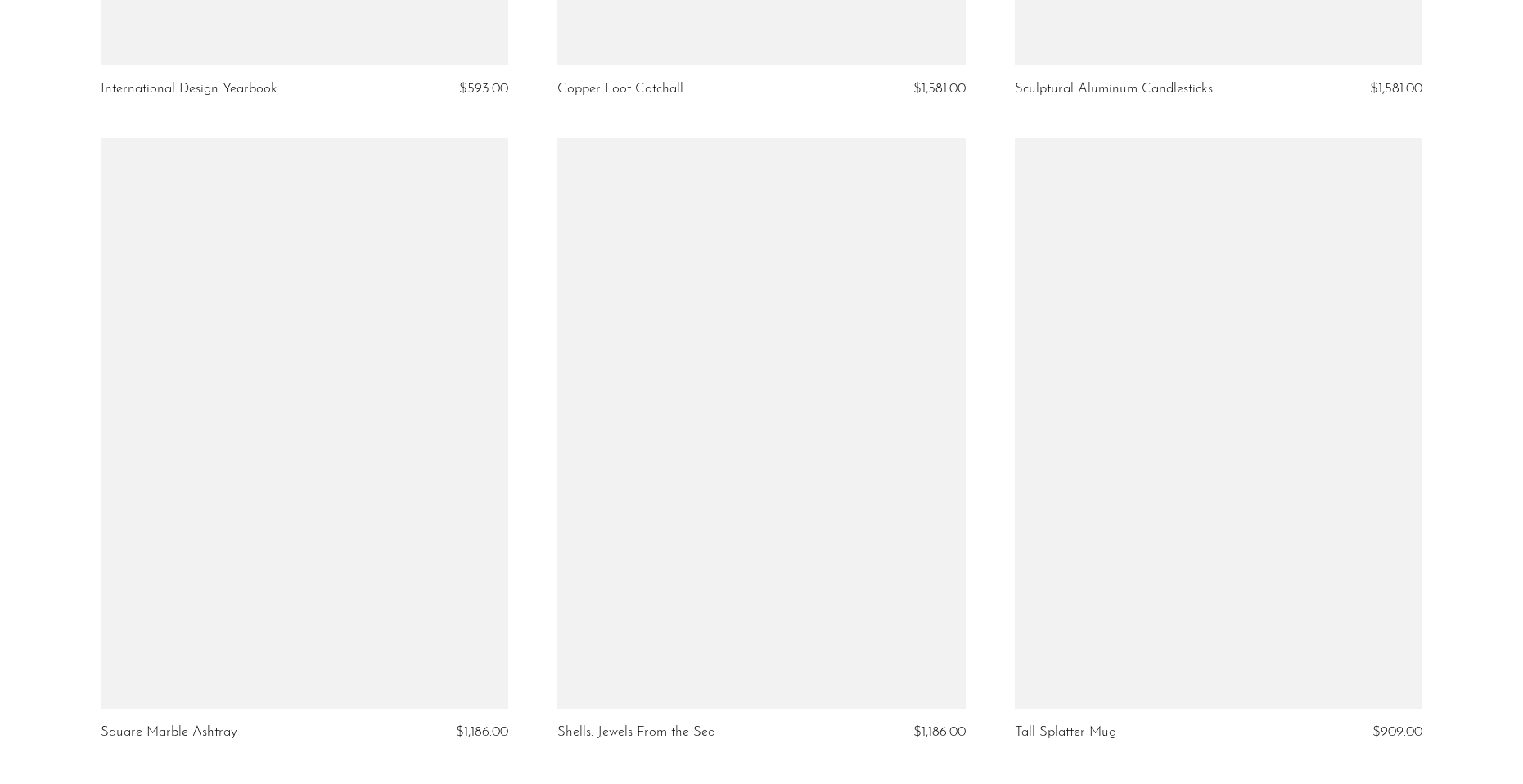
scroll to position [7280, 0]
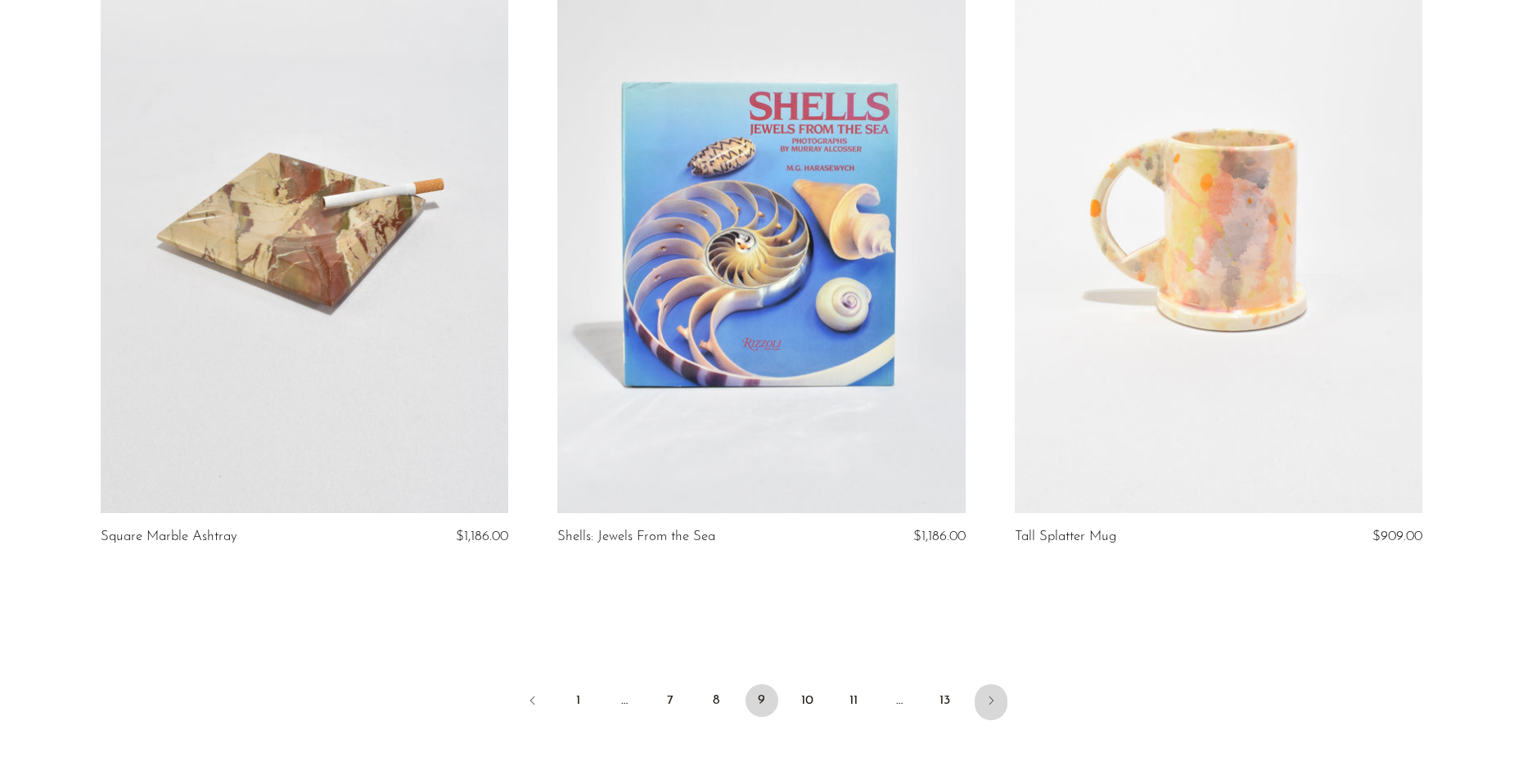
click at [980, 692] on link "Next" at bounding box center [990, 702] width 33 height 36
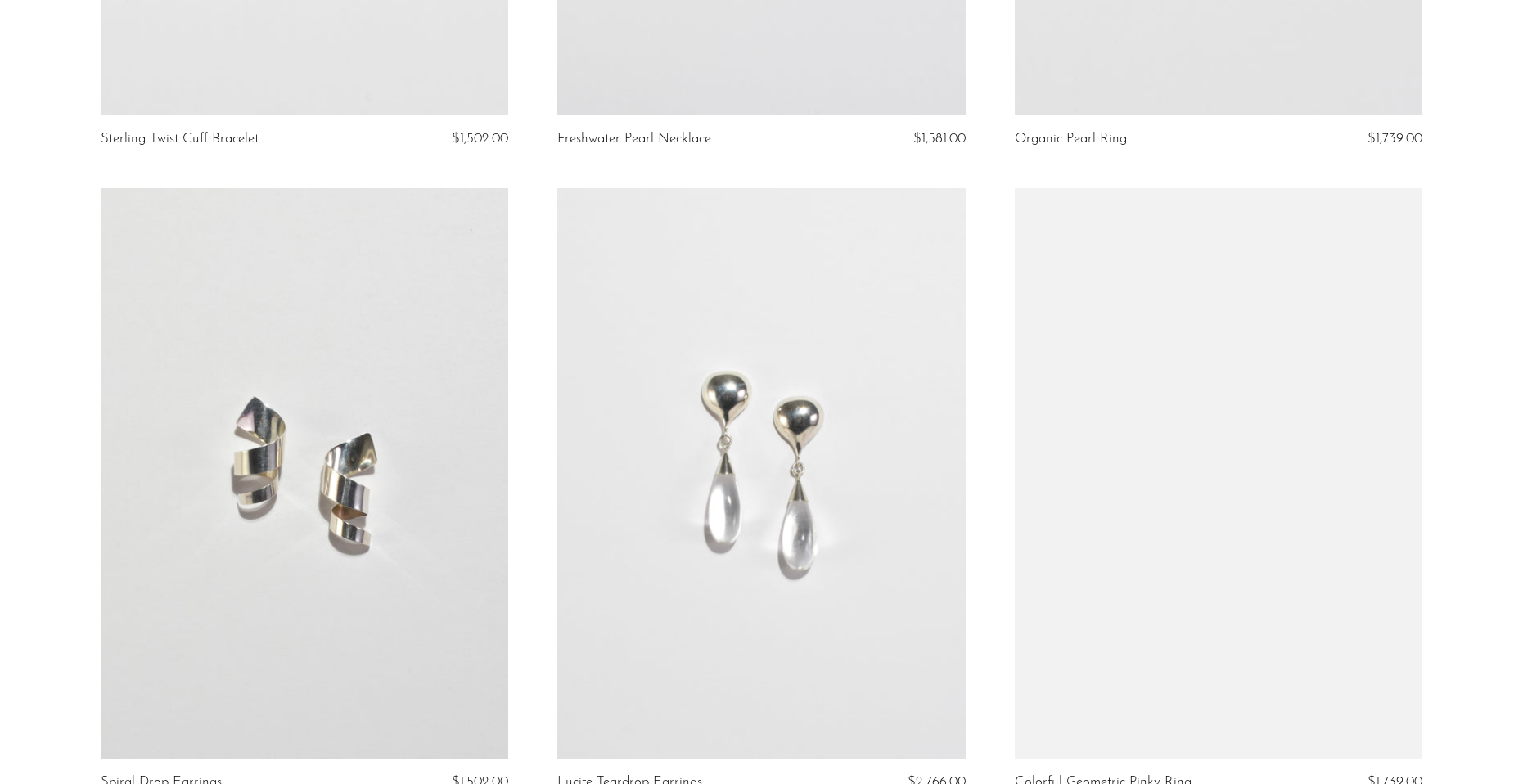
scroll to position [7444, 0]
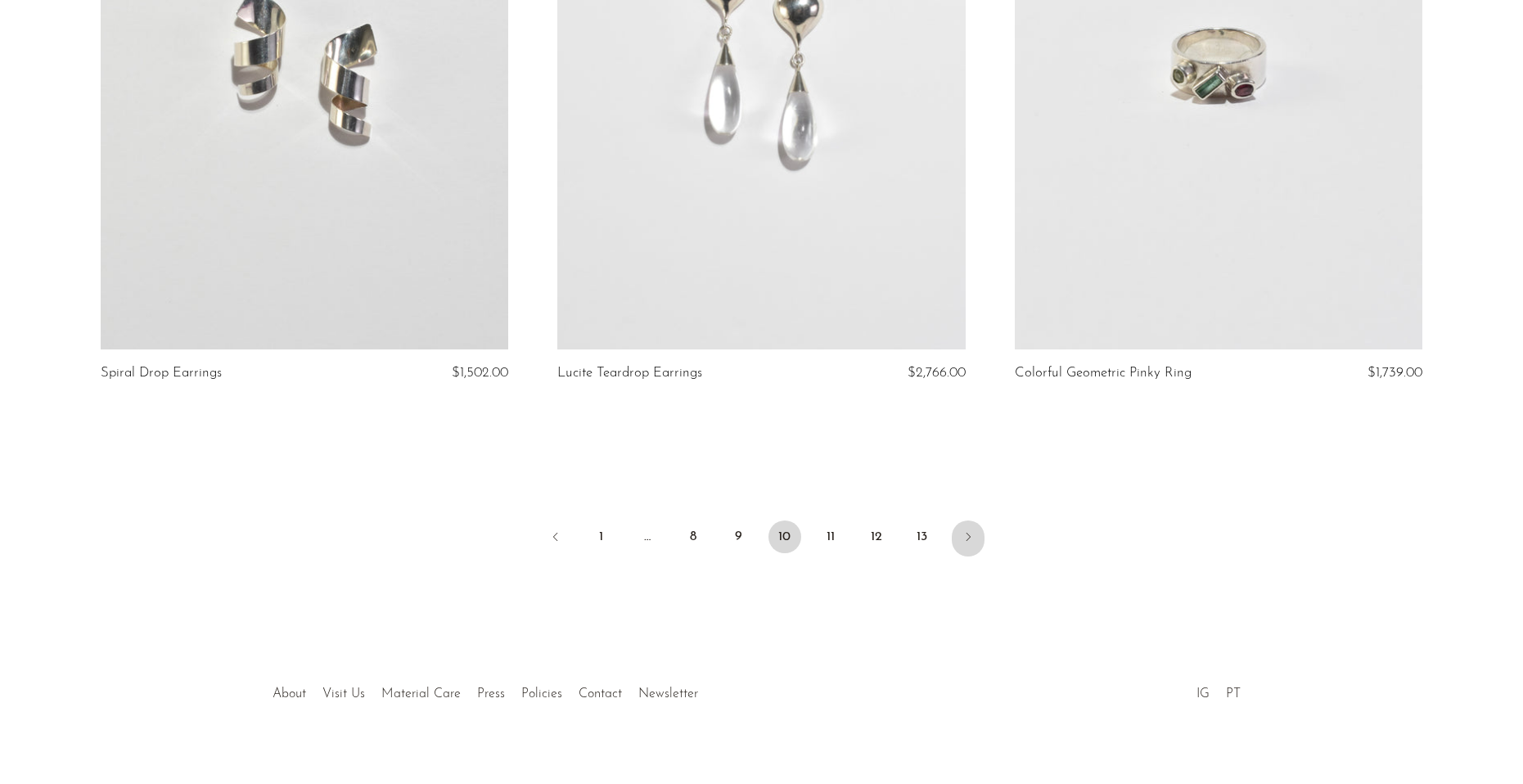
click at [970, 531] on icon "Next" at bounding box center [968, 537] width 13 height 13
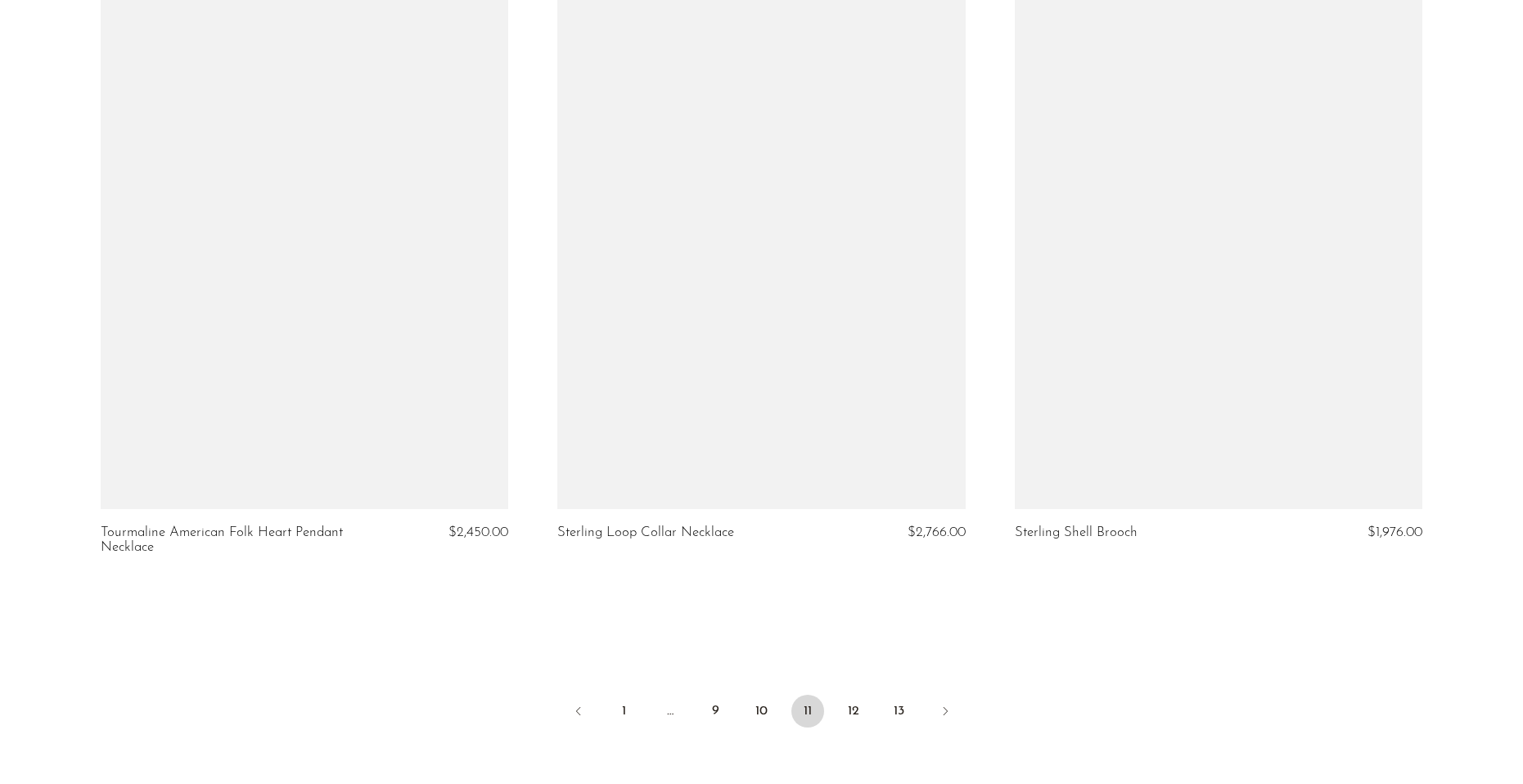
scroll to position [7479, 0]
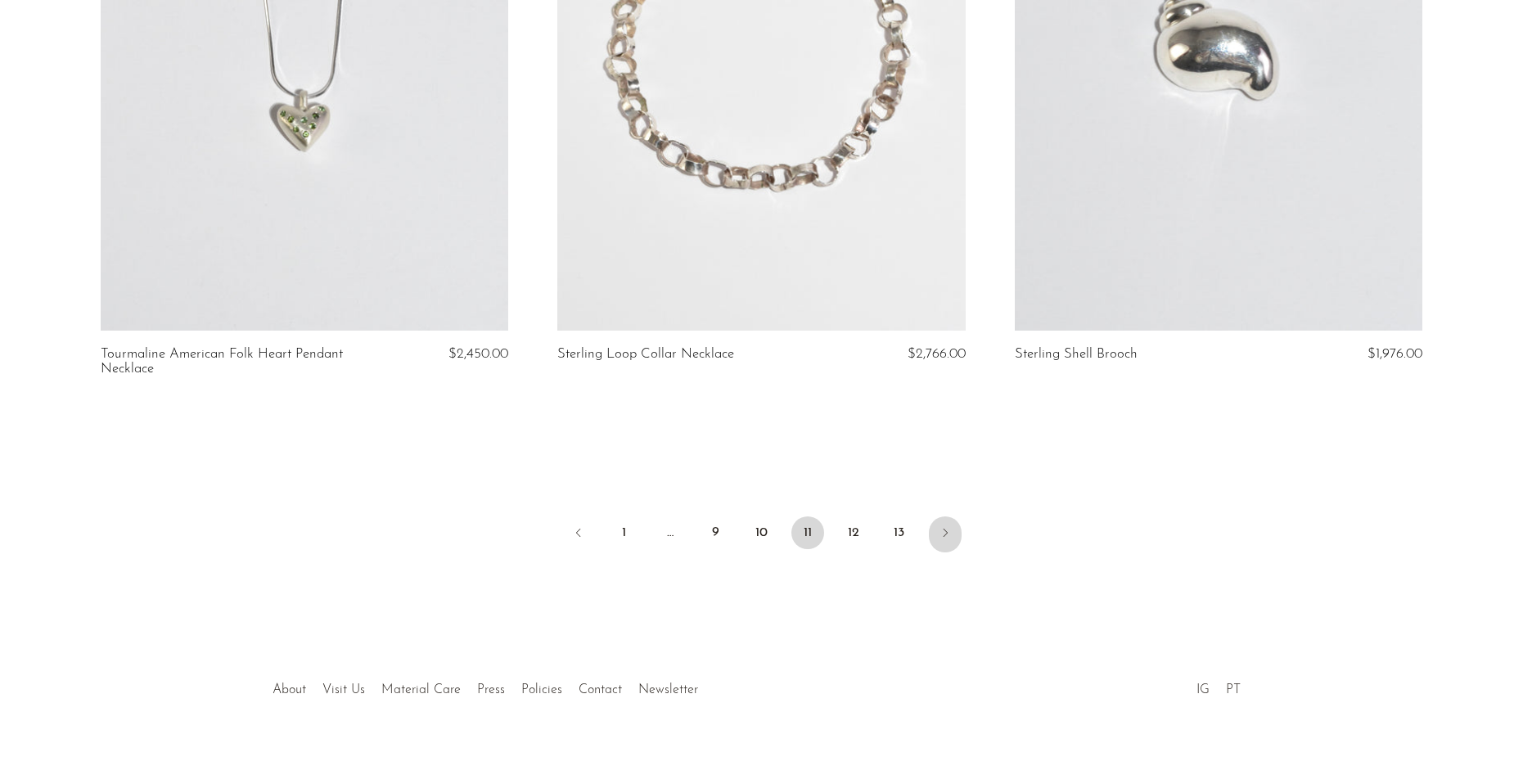
click at [953, 527] on link "Next" at bounding box center [945, 534] width 33 height 36
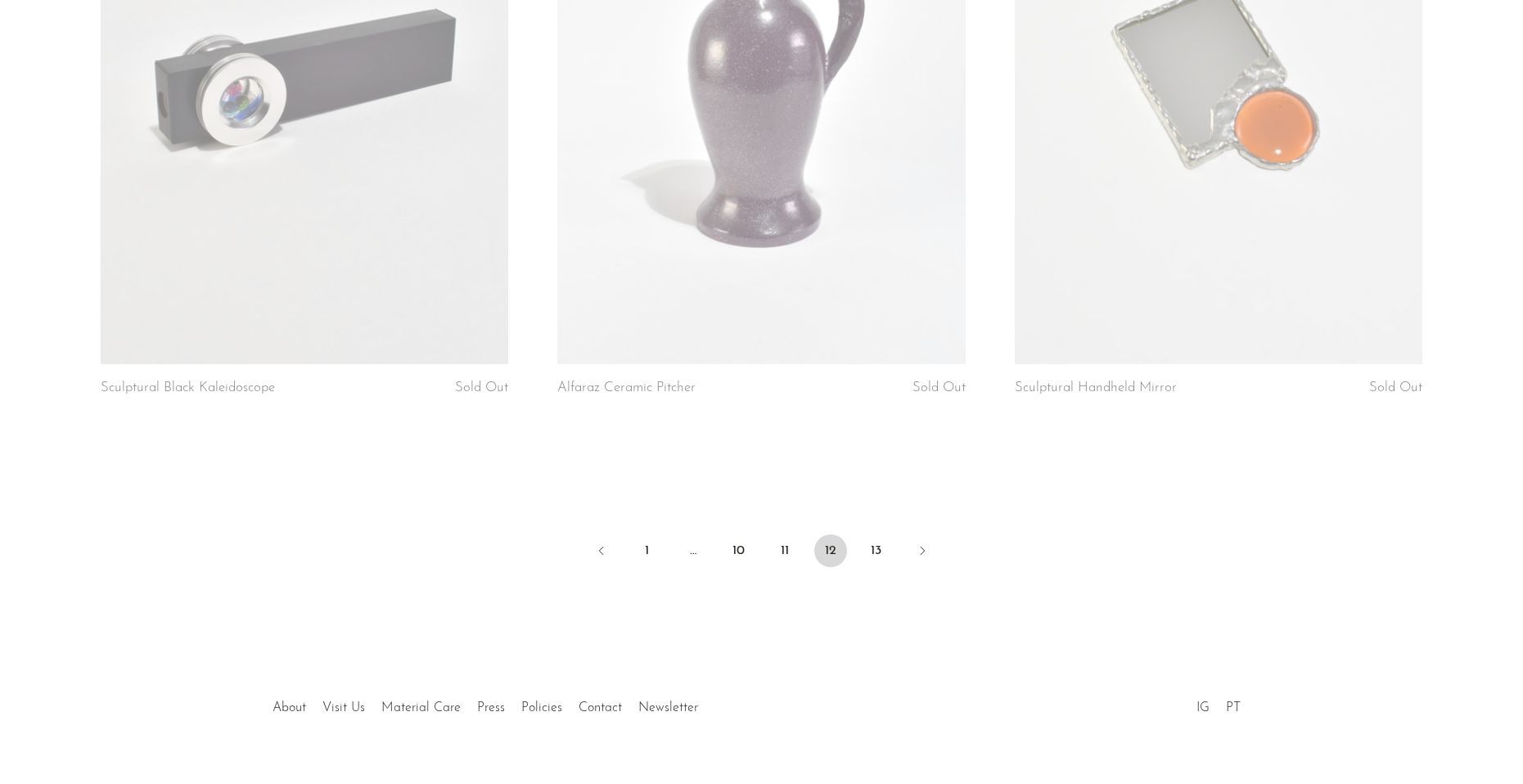
scroll to position [7463, 0]
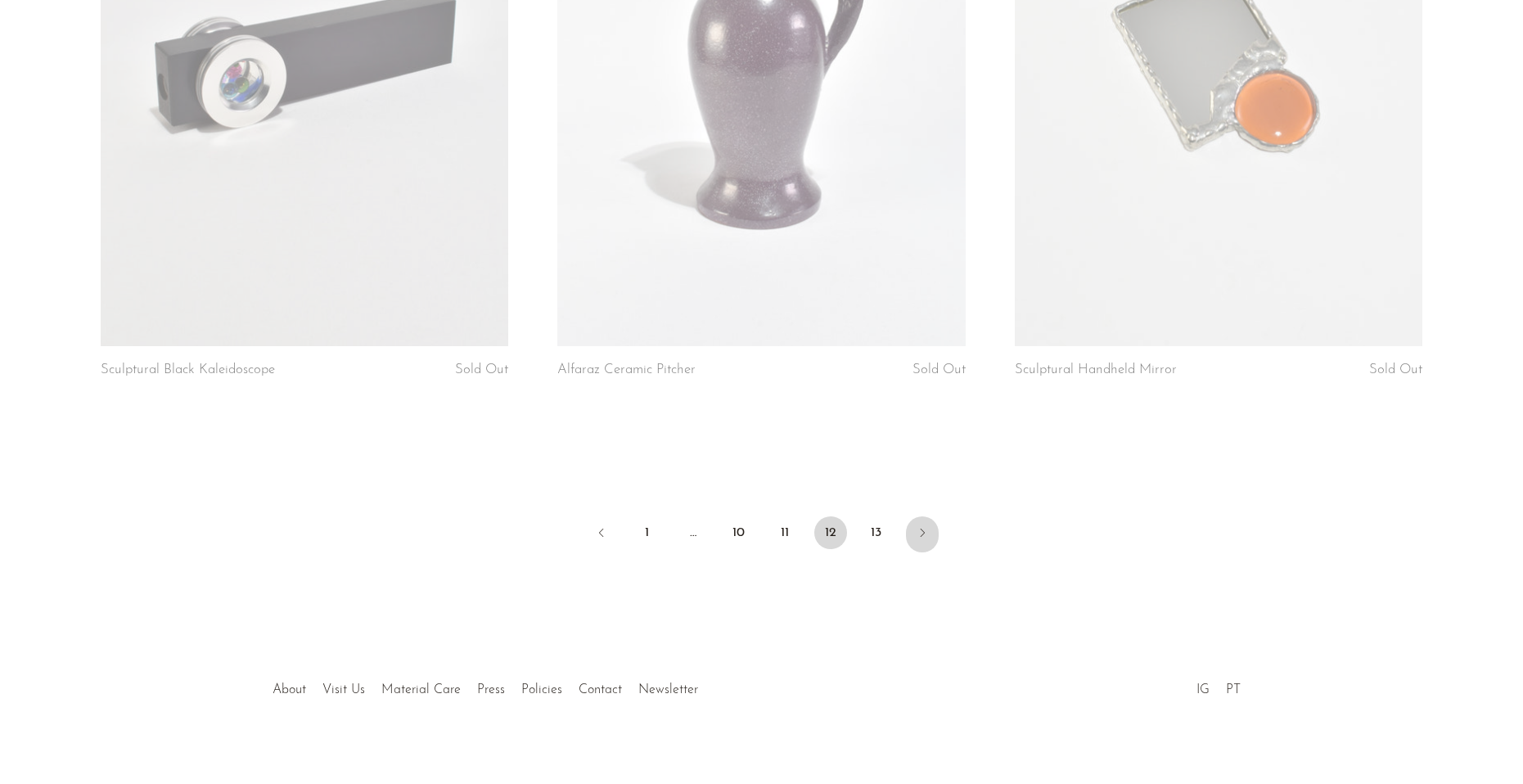
click at [929, 523] on link "Next" at bounding box center [922, 534] width 33 height 36
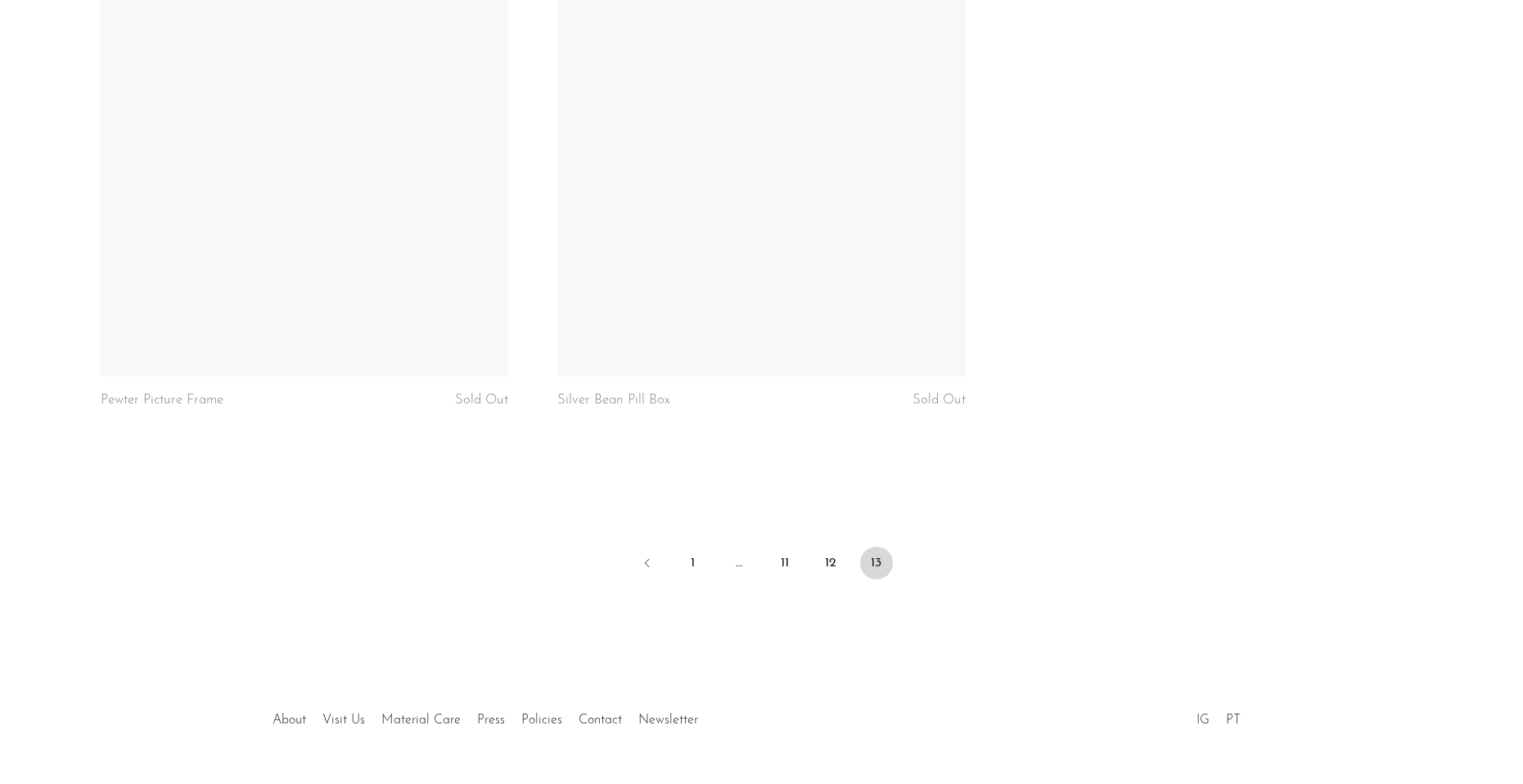
scroll to position [6820, 0]
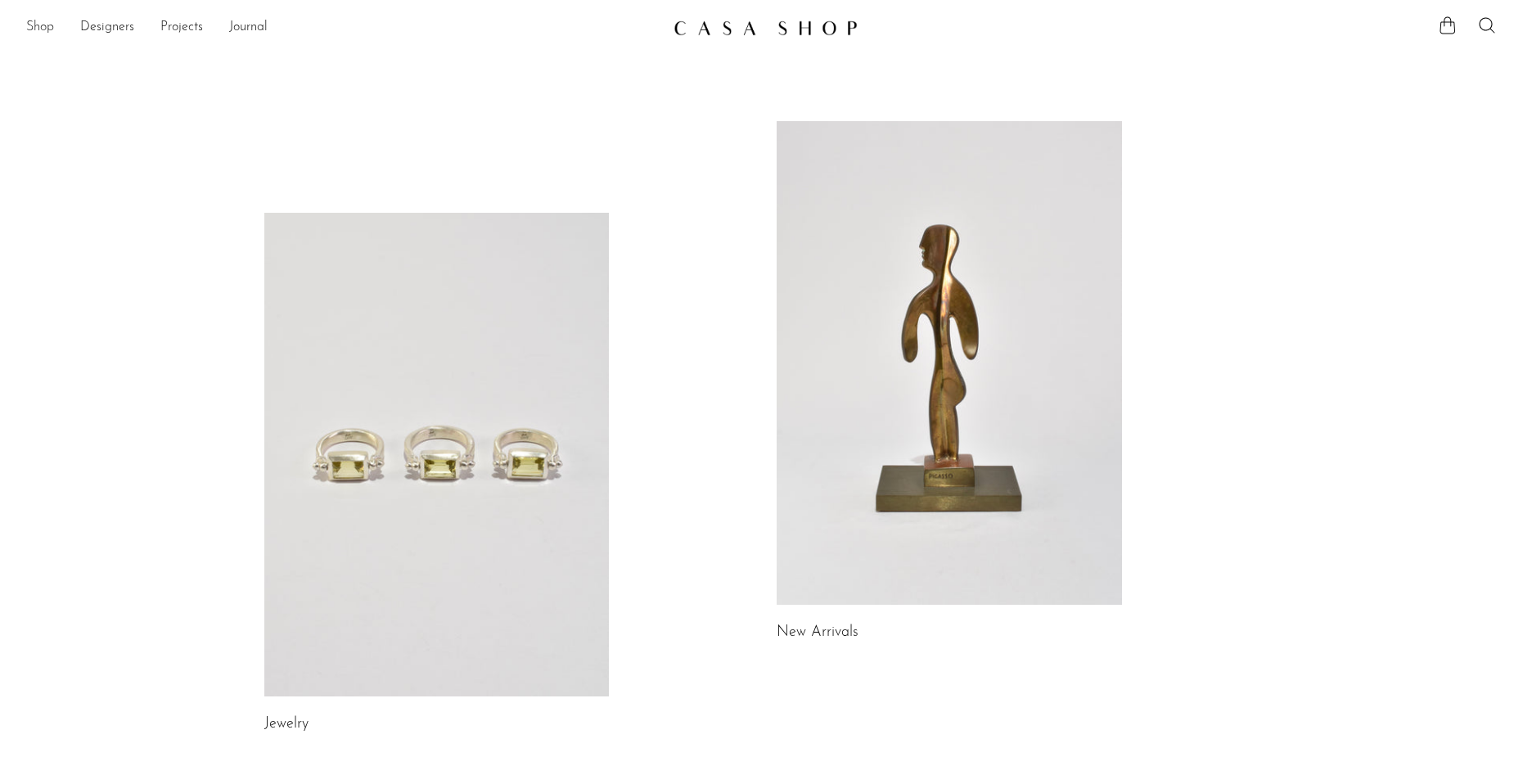
click at [45, 33] on link "Shop" at bounding box center [40, 27] width 28 height 21
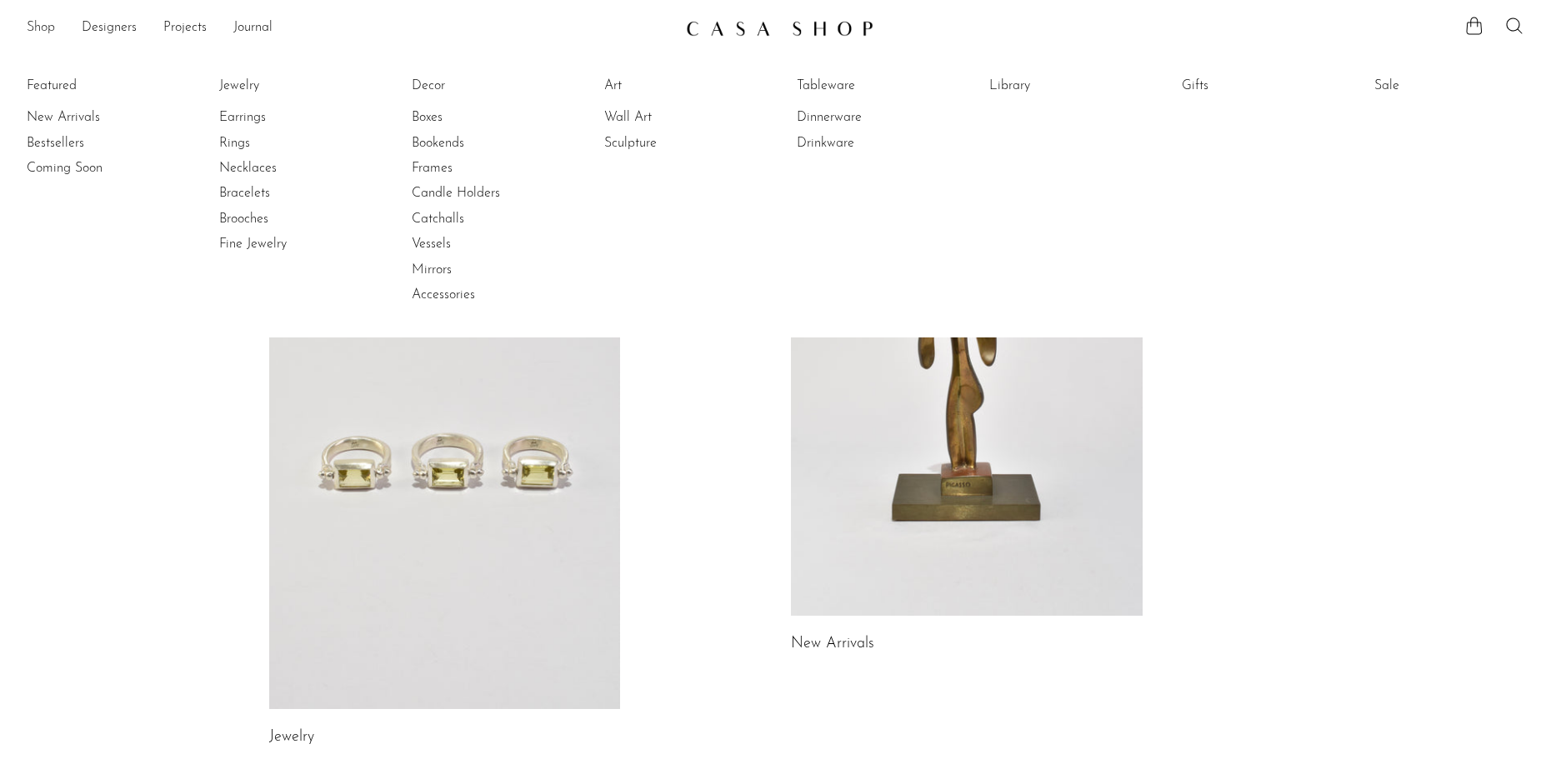
click at [46, 33] on link "Shop" at bounding box center [40, 27] width 28 height 21
click at [622, 80] on link "Art" at bounding box center [667, 86] width 125 height 18
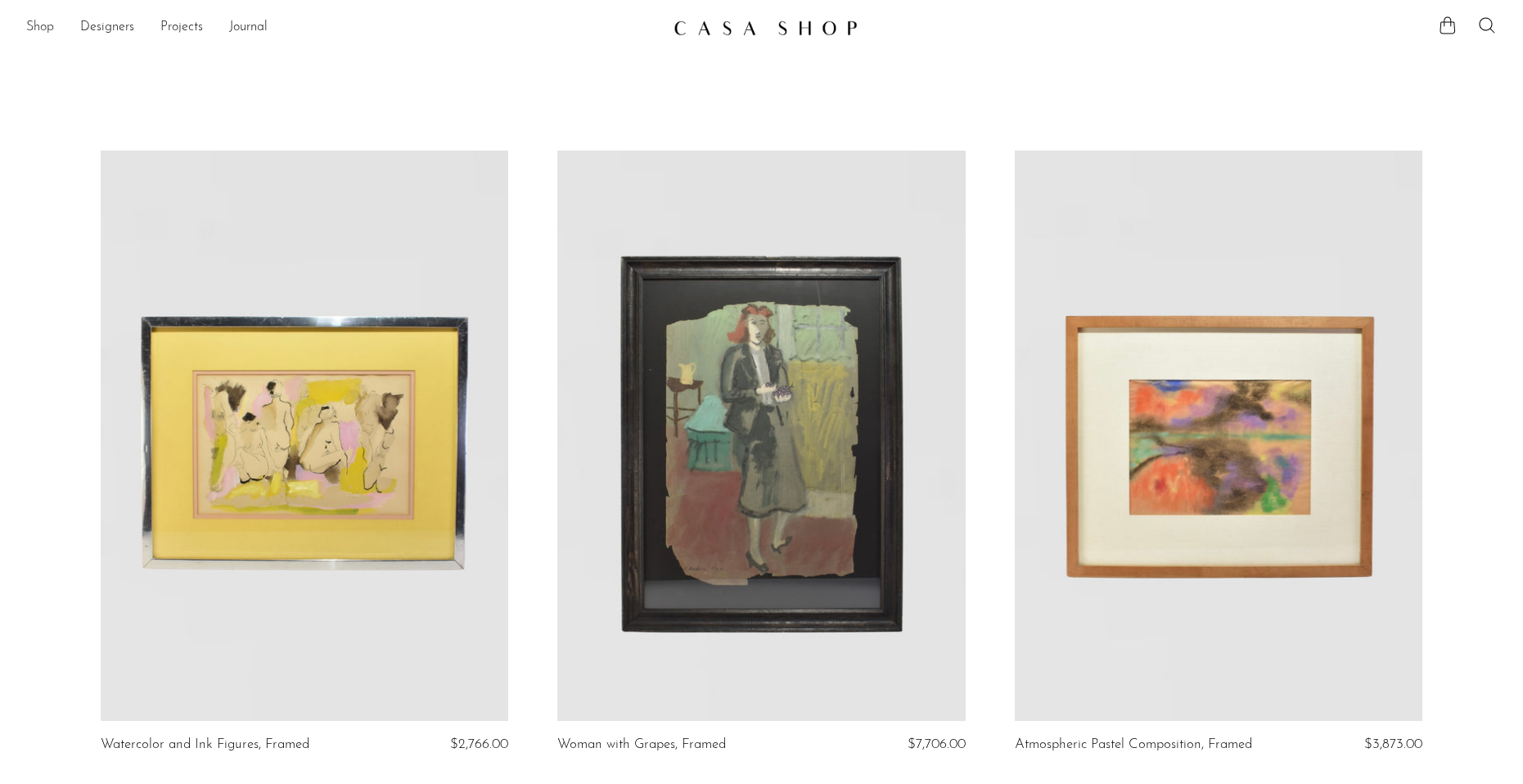
click at [40, 25] on link "Shop" at bounding box center [40, 27] width 28 height 21
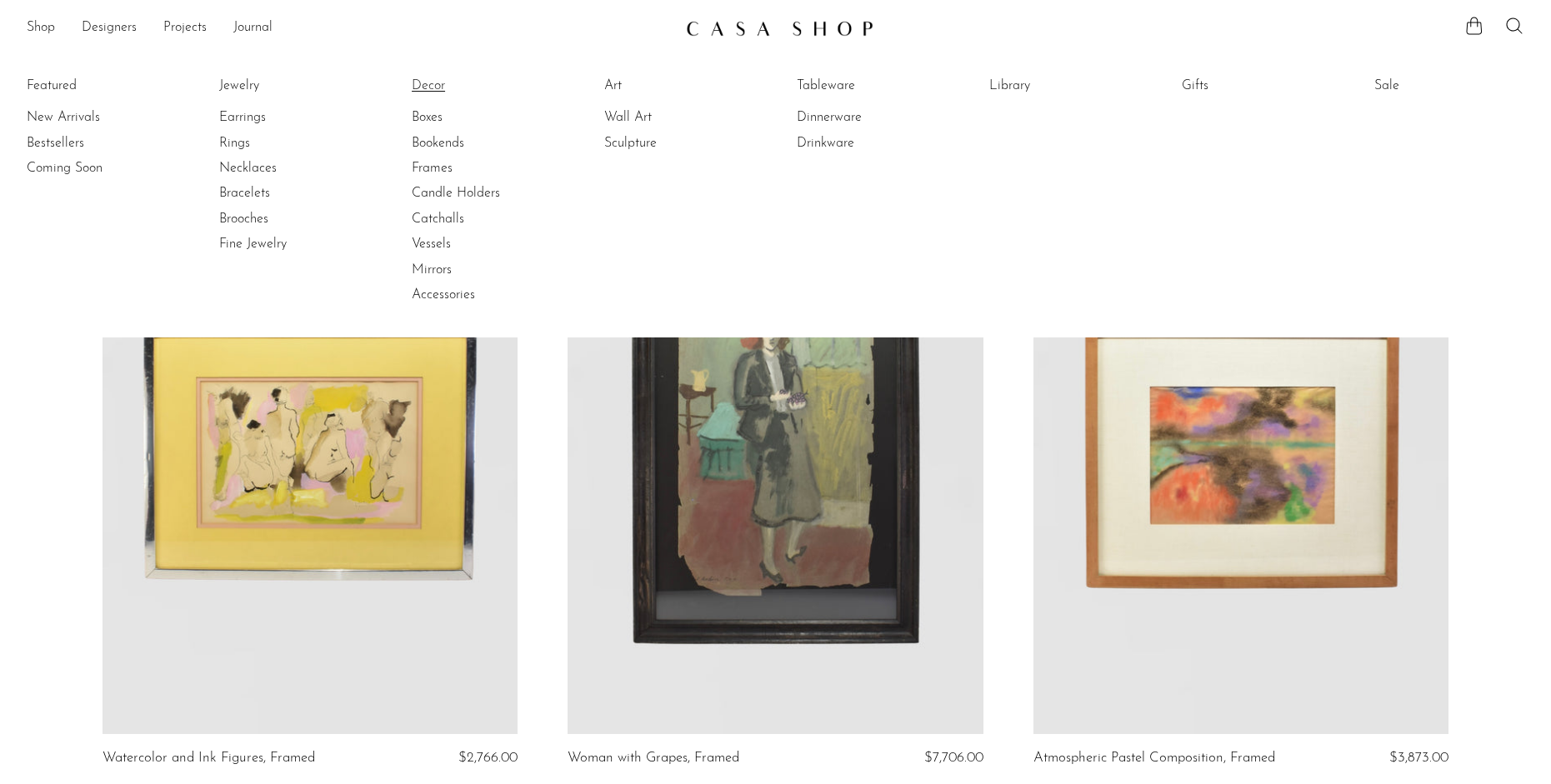
click at [418, 83] on link "Decor" at bounding box center [474, 86] width 125 height 18
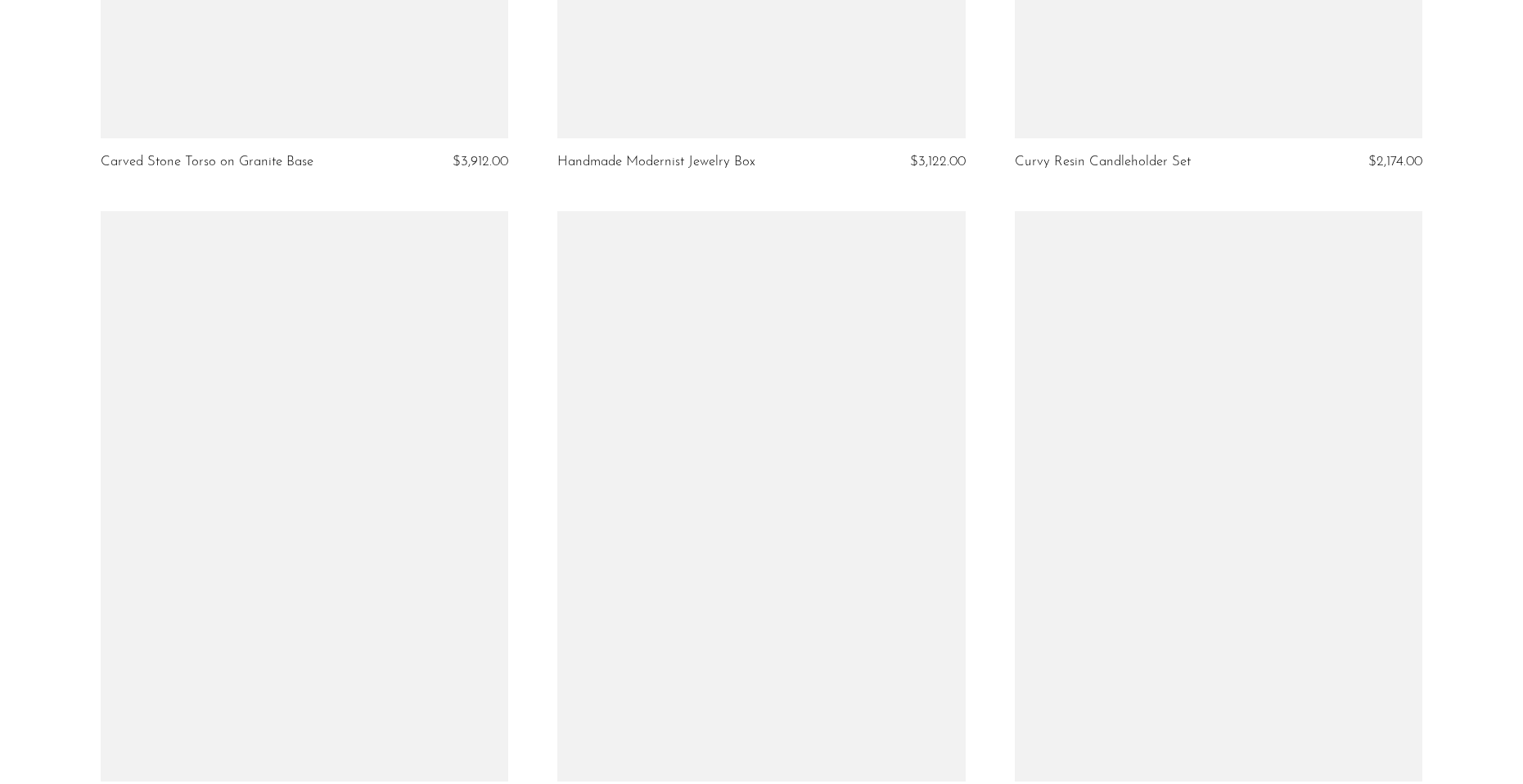
scroll to position [5235, 0]
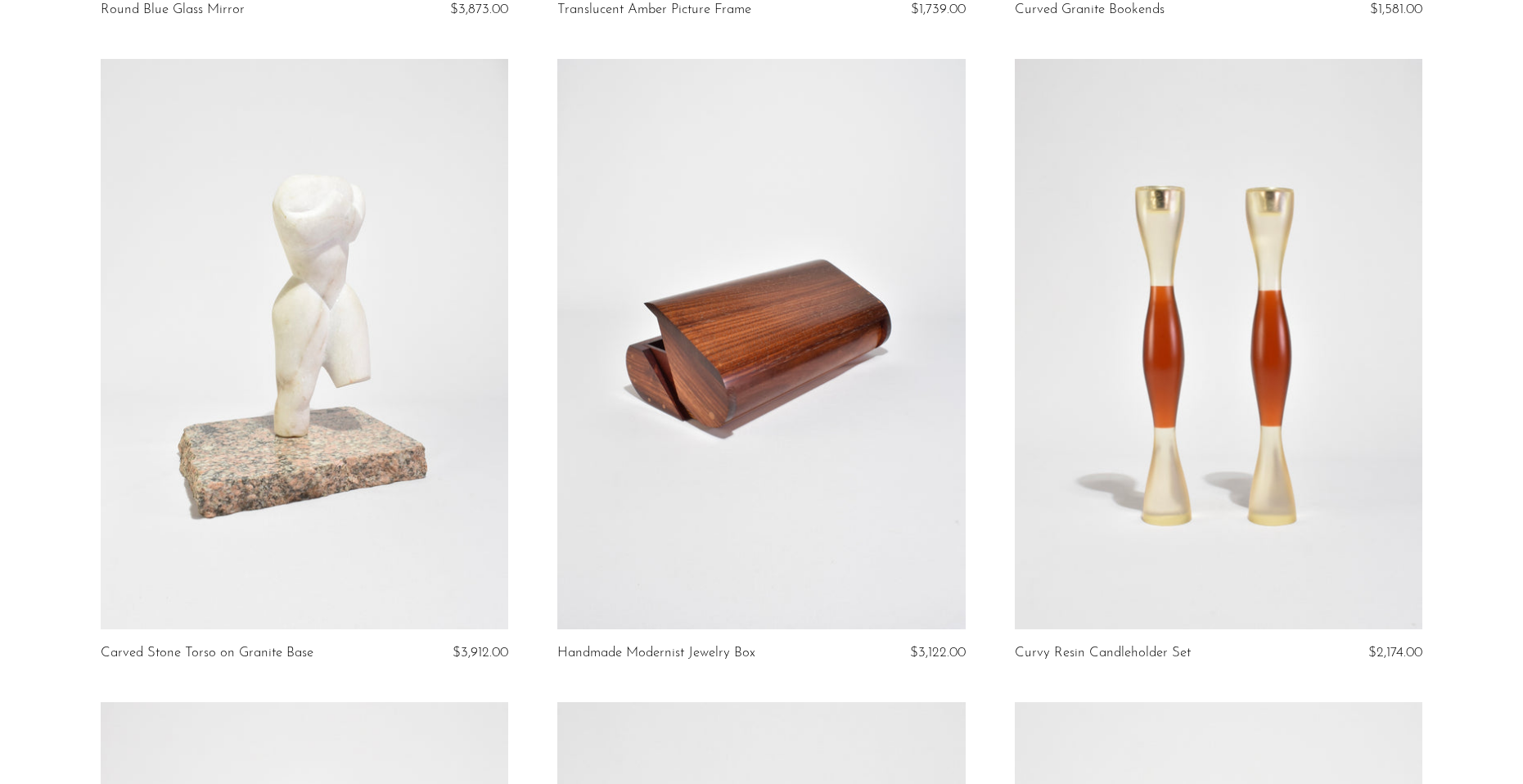
click at [717, 401] on link at bounding box center [761, 344] width 408 height 571
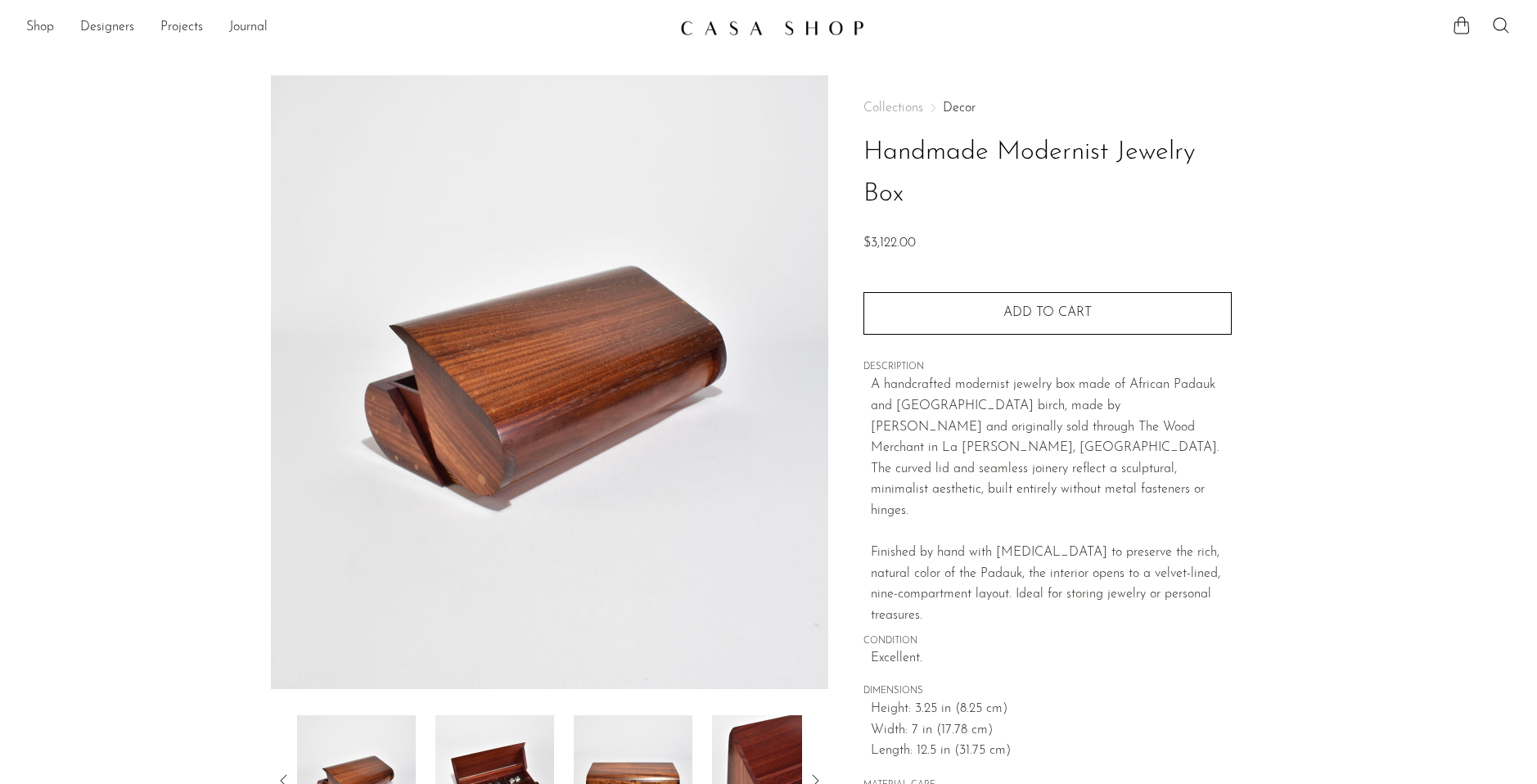
scroll to position [282, 0]
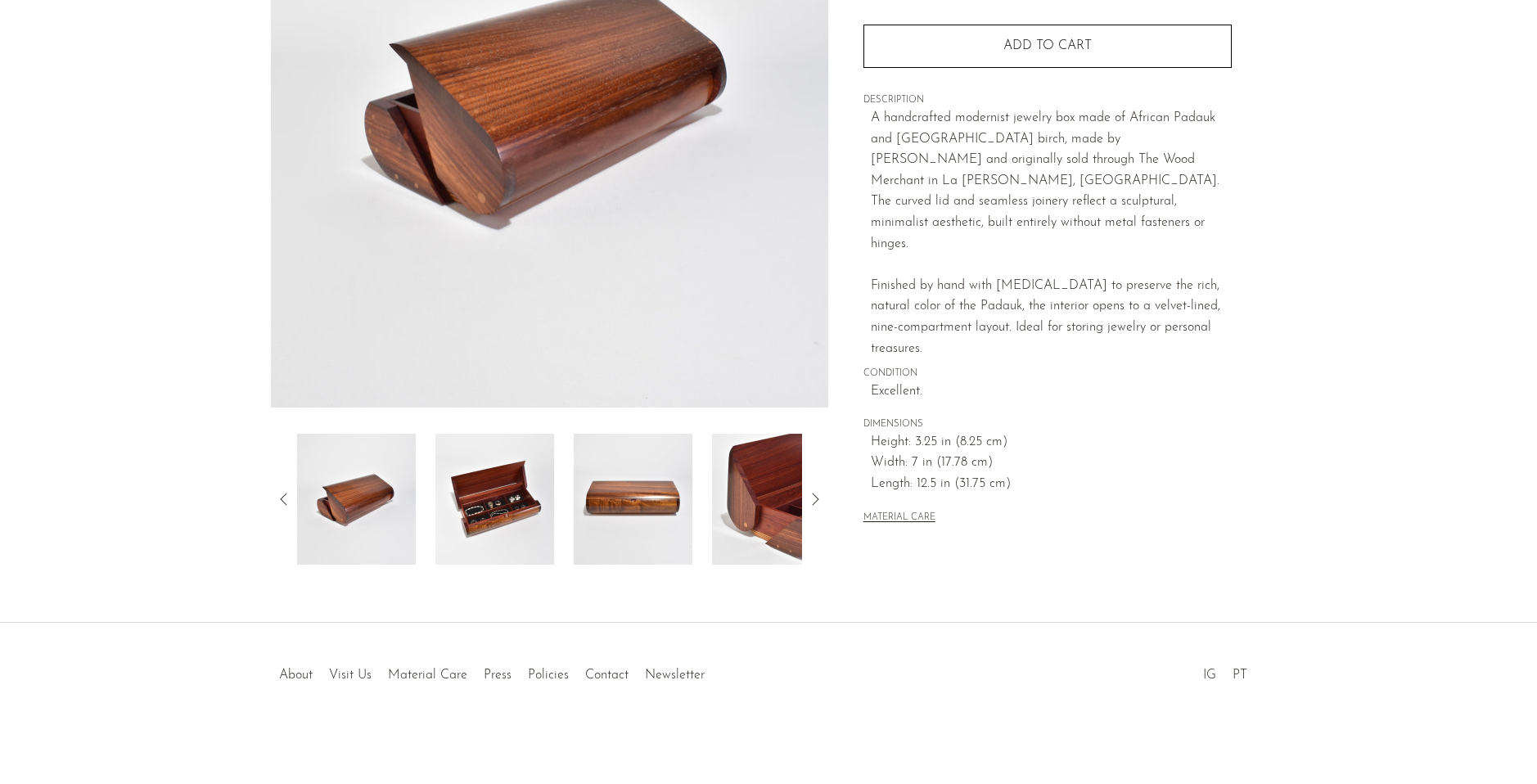
click at [502, 510] on img at bounding box center [494, 499] width 119 height 131
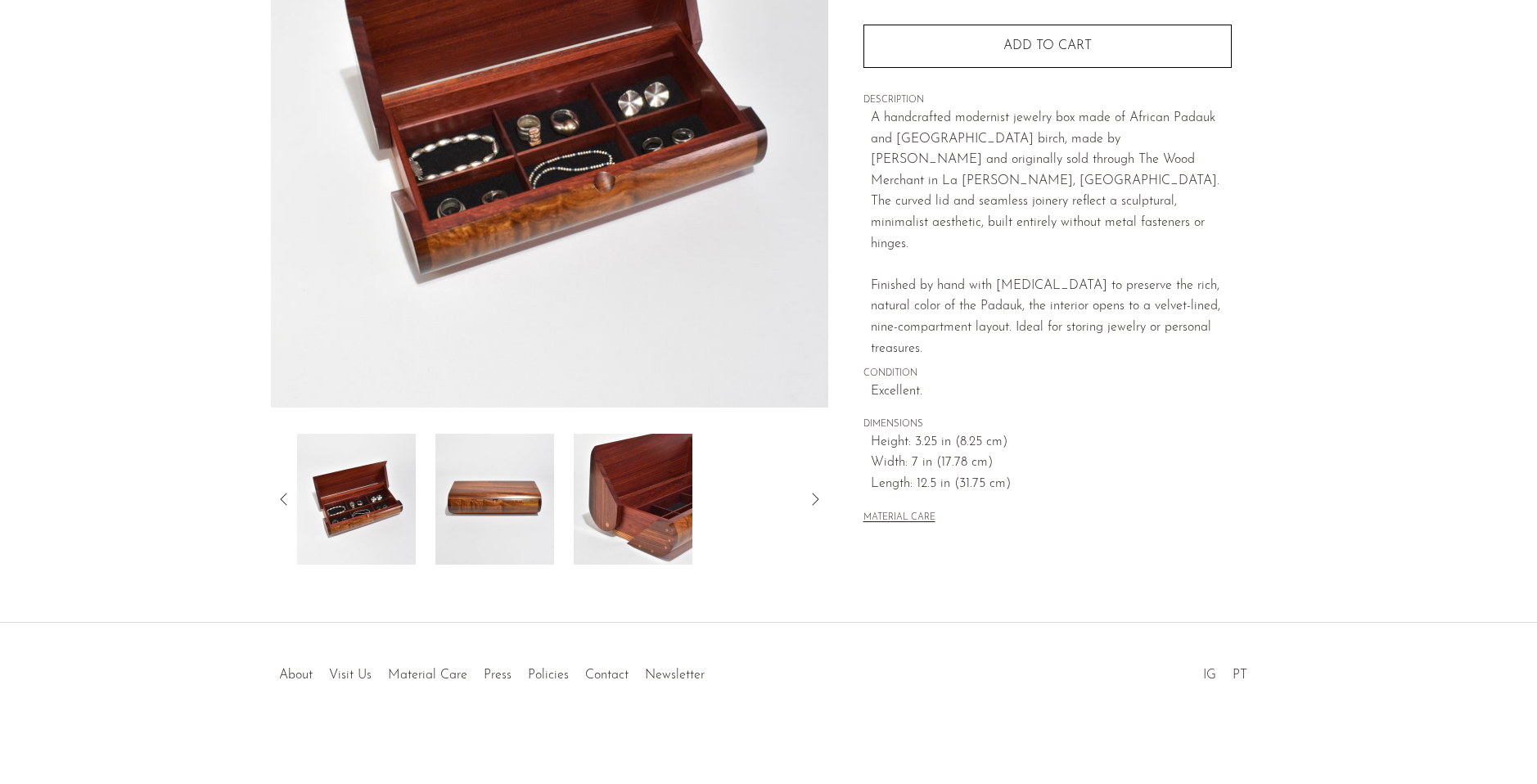
click at [622, 460] on img at bounding box center [632, 499] width 119 height 131
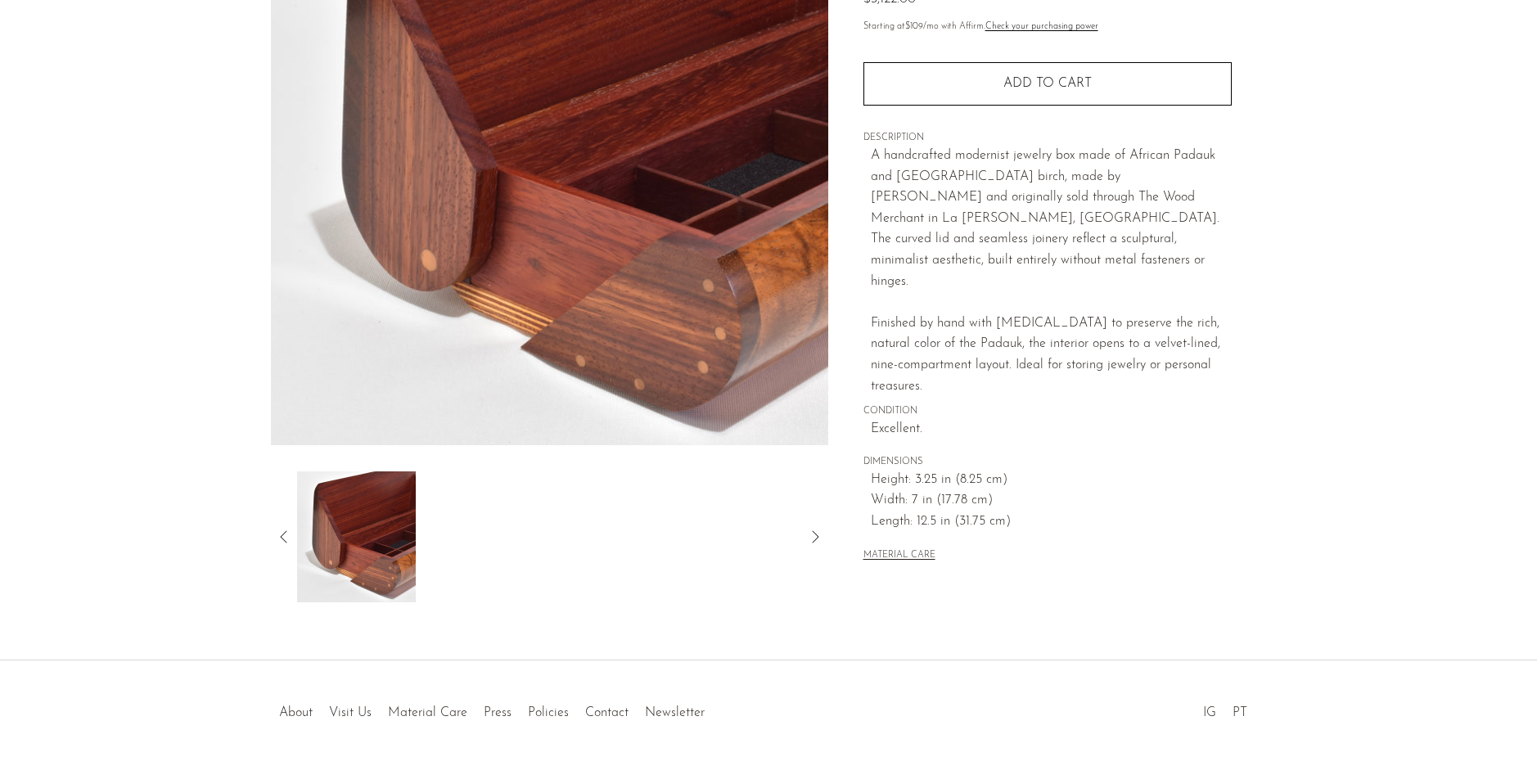
scroll to position [0, 0]
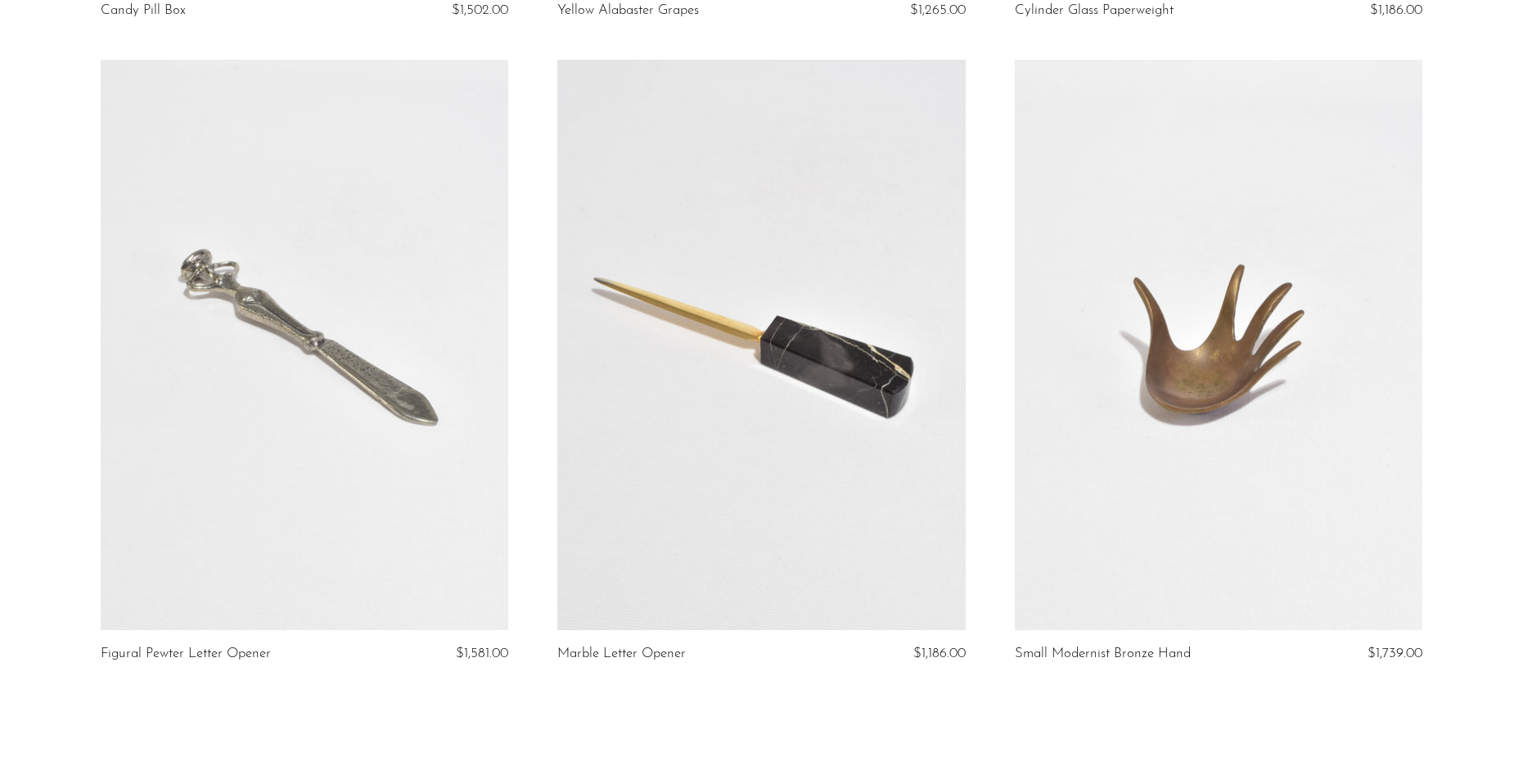
scroll to position [7463, 0]
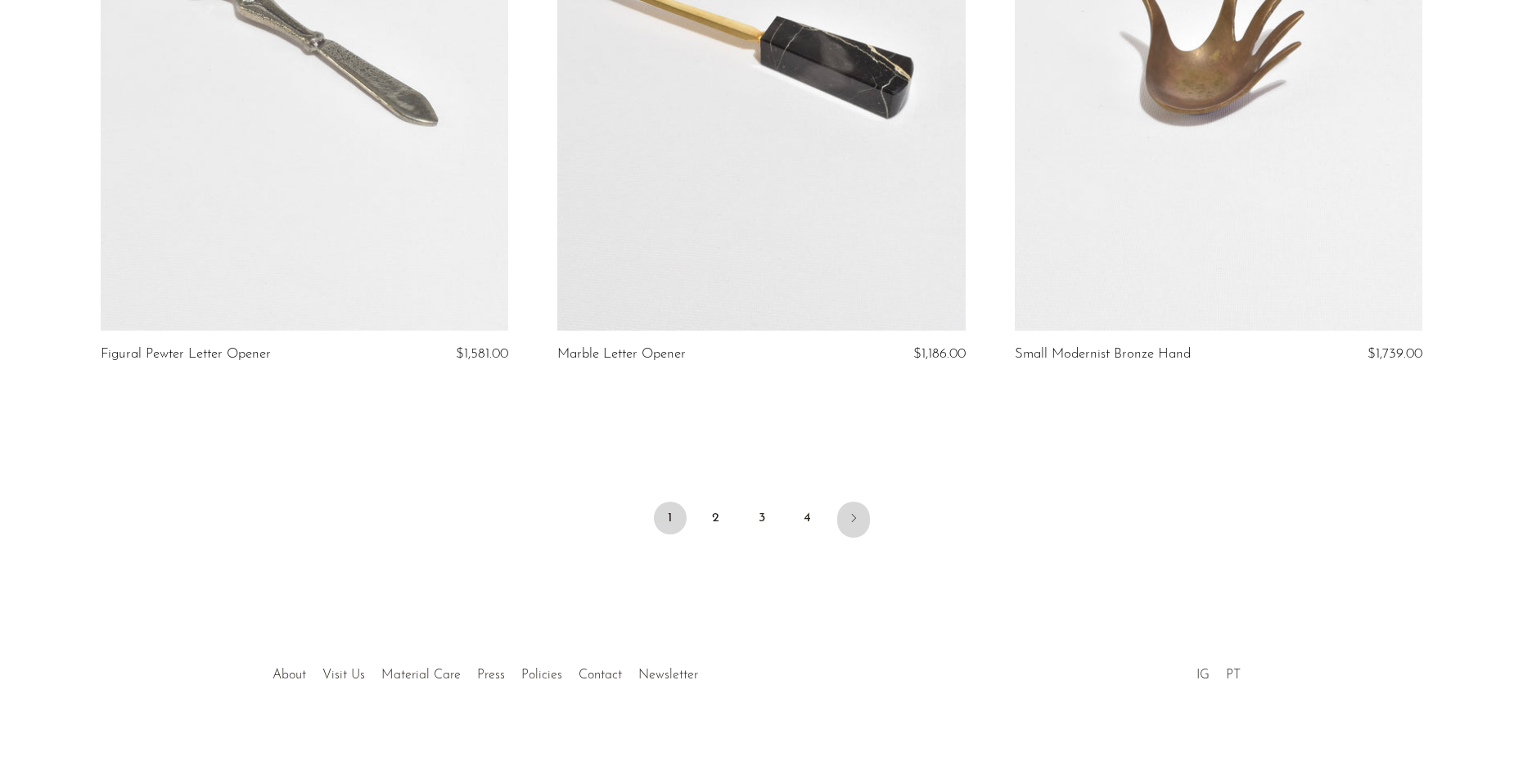
click at [860, 514] on link "Next" at bounding box center [853, 519] width 33 height 36
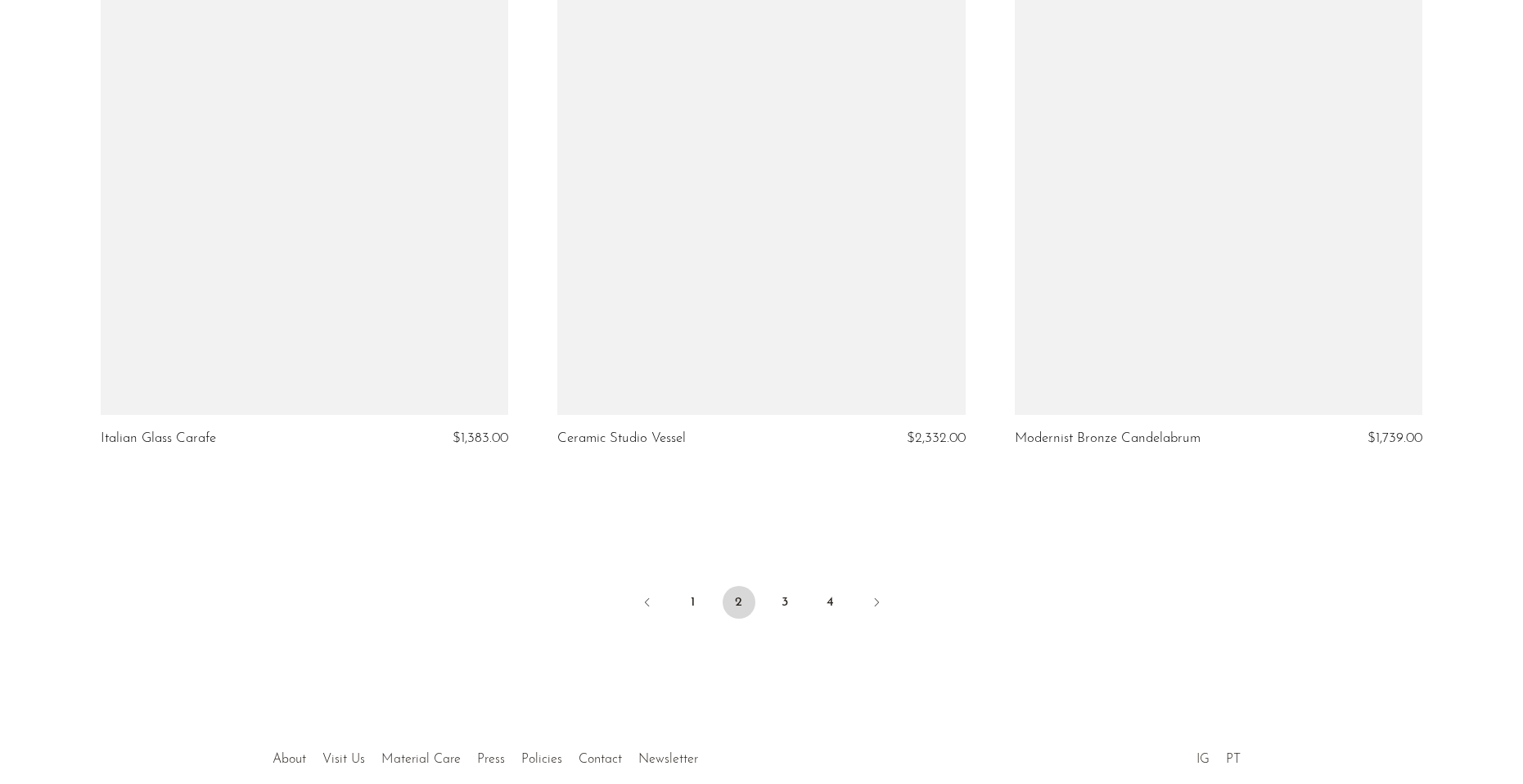
scroll to position [7463, 0]
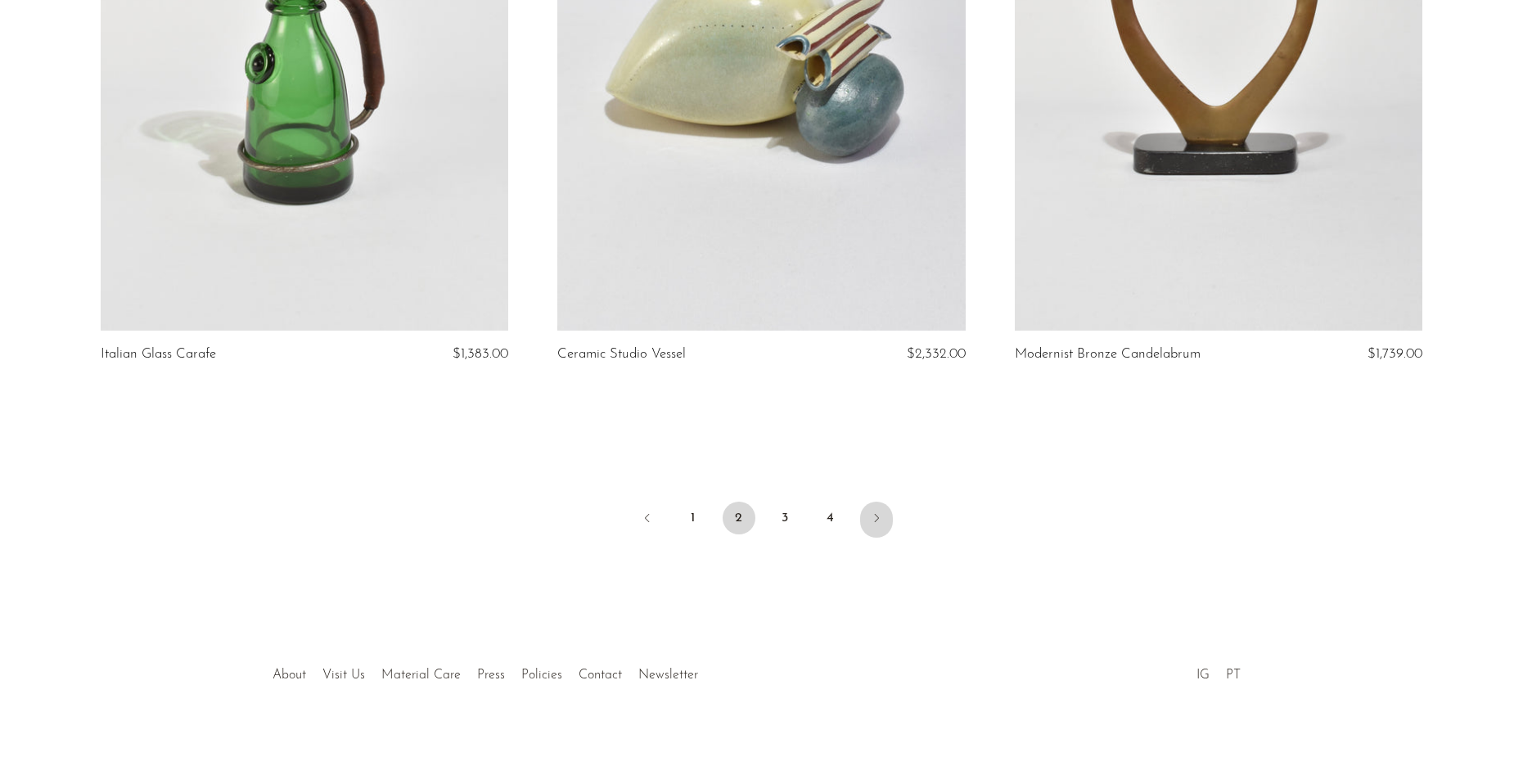
drag, startPoint x: 0, startPoint y: 0, endPoint x: 860, endPoint y: 514, distance: 1001.9
click at [860, 514] on link "Next" at bounding box center [876, 519] width 33 height 36
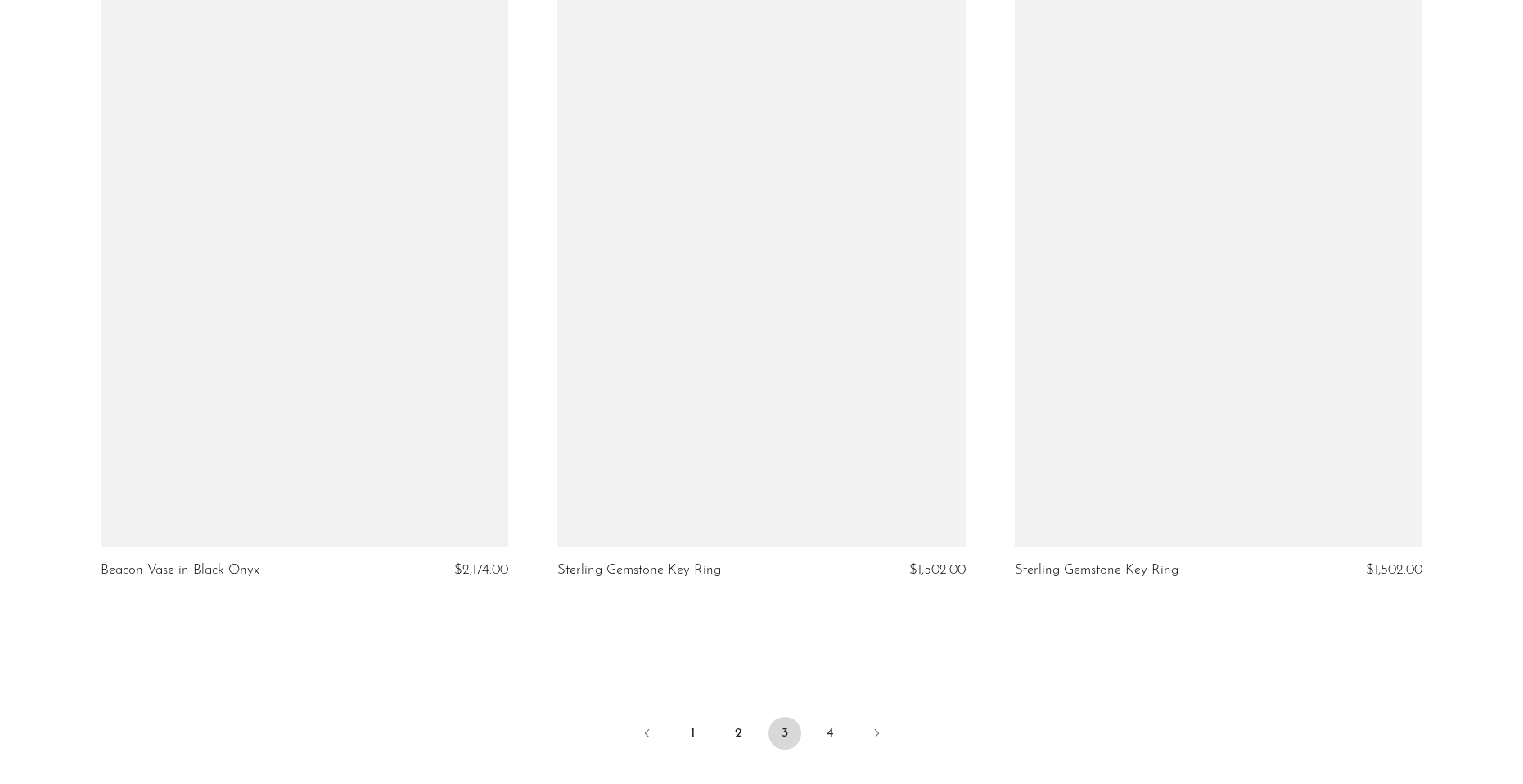
scroll to position [7481, 0]
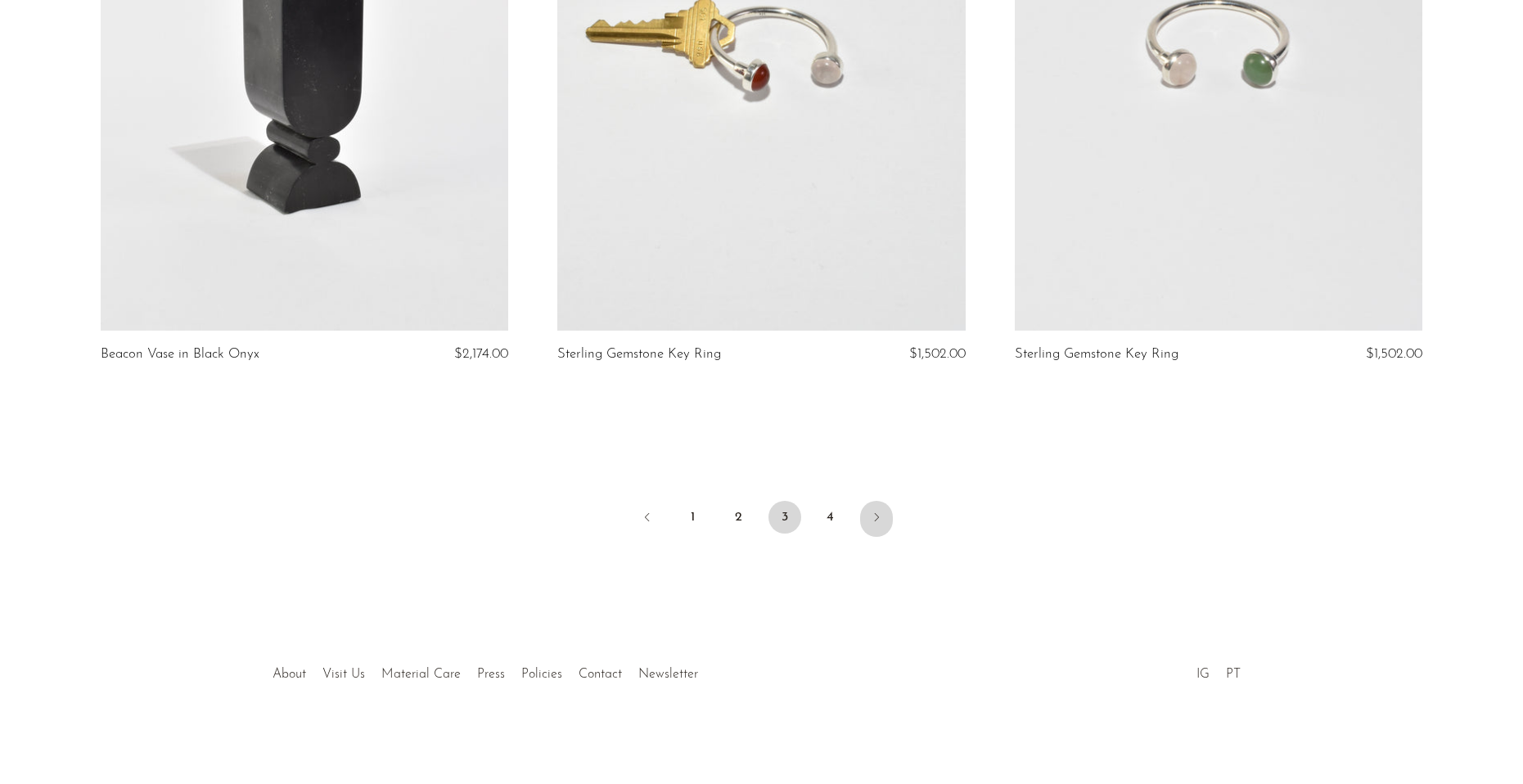
click at [877, 517] on icon "Next" at bounding box center [877, 517] width 13 height 13
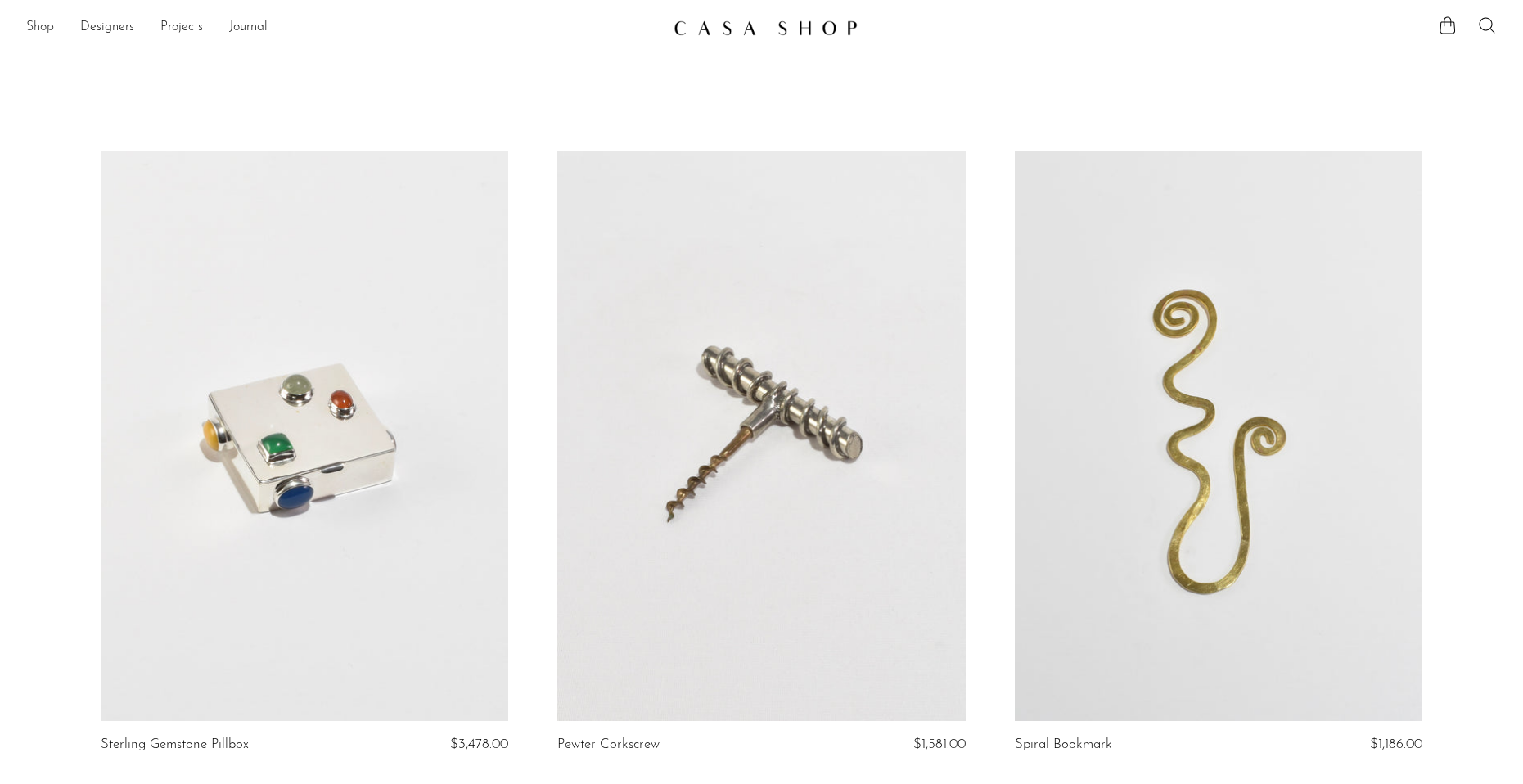
click at [45, 24] on link "Shop" at bounding box center [40, 27] width 28 height 21
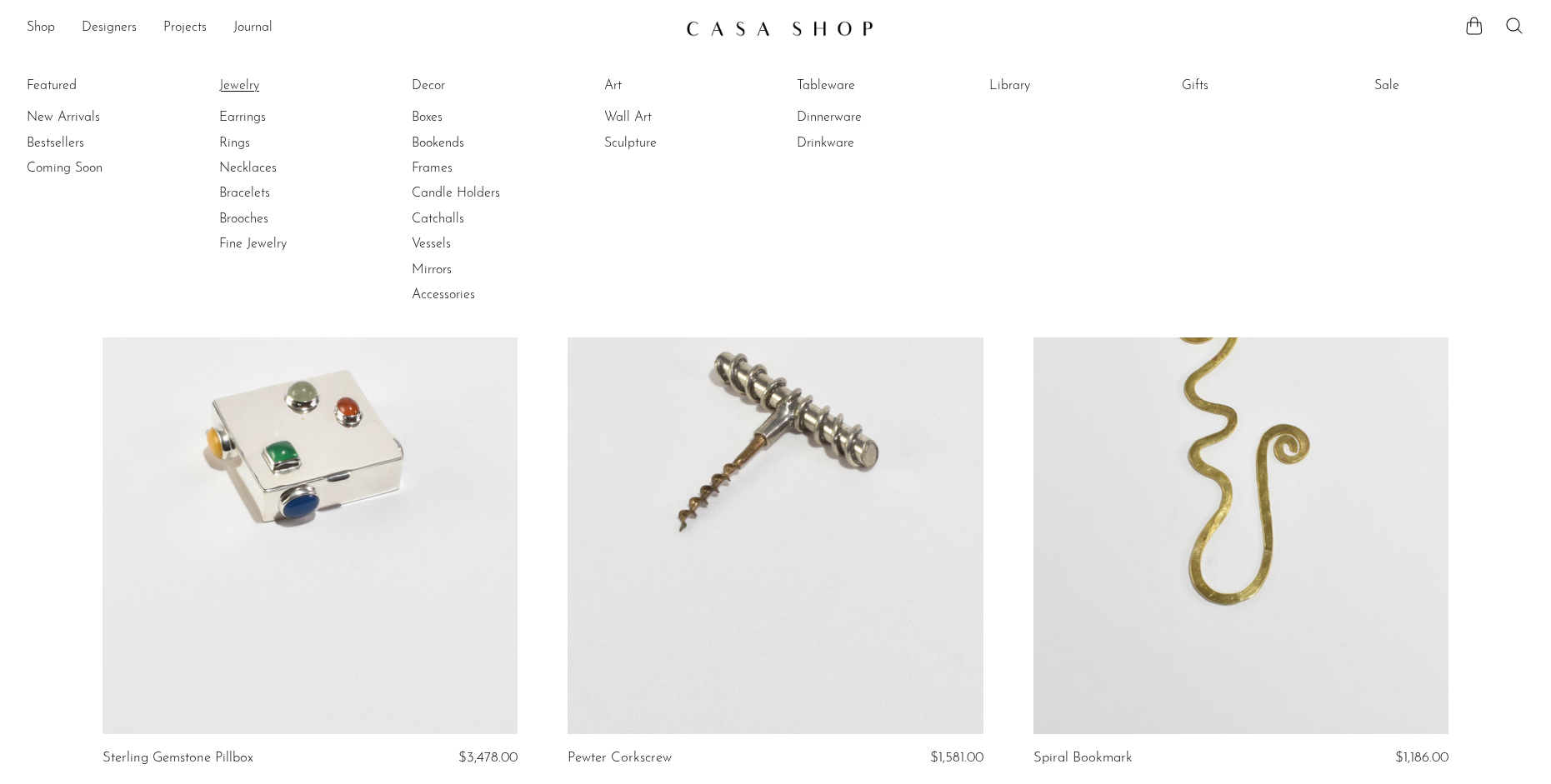
click at [242, 80] on link "Jewelry" at bounding box center [282, 86] width 125 height 18
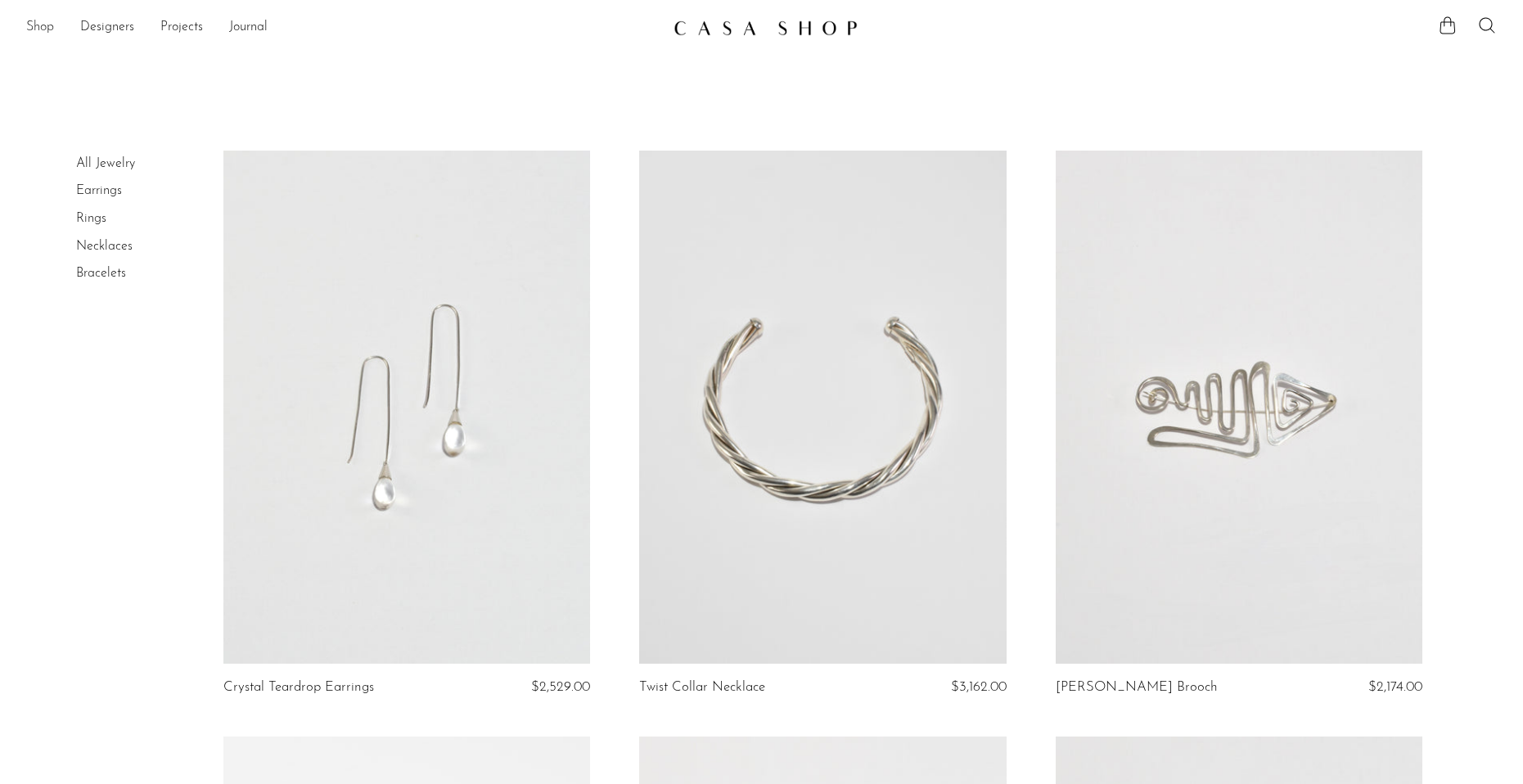
click at [32, 27] on link "Shop" at bounding box center [40, 27] width 28 height 21
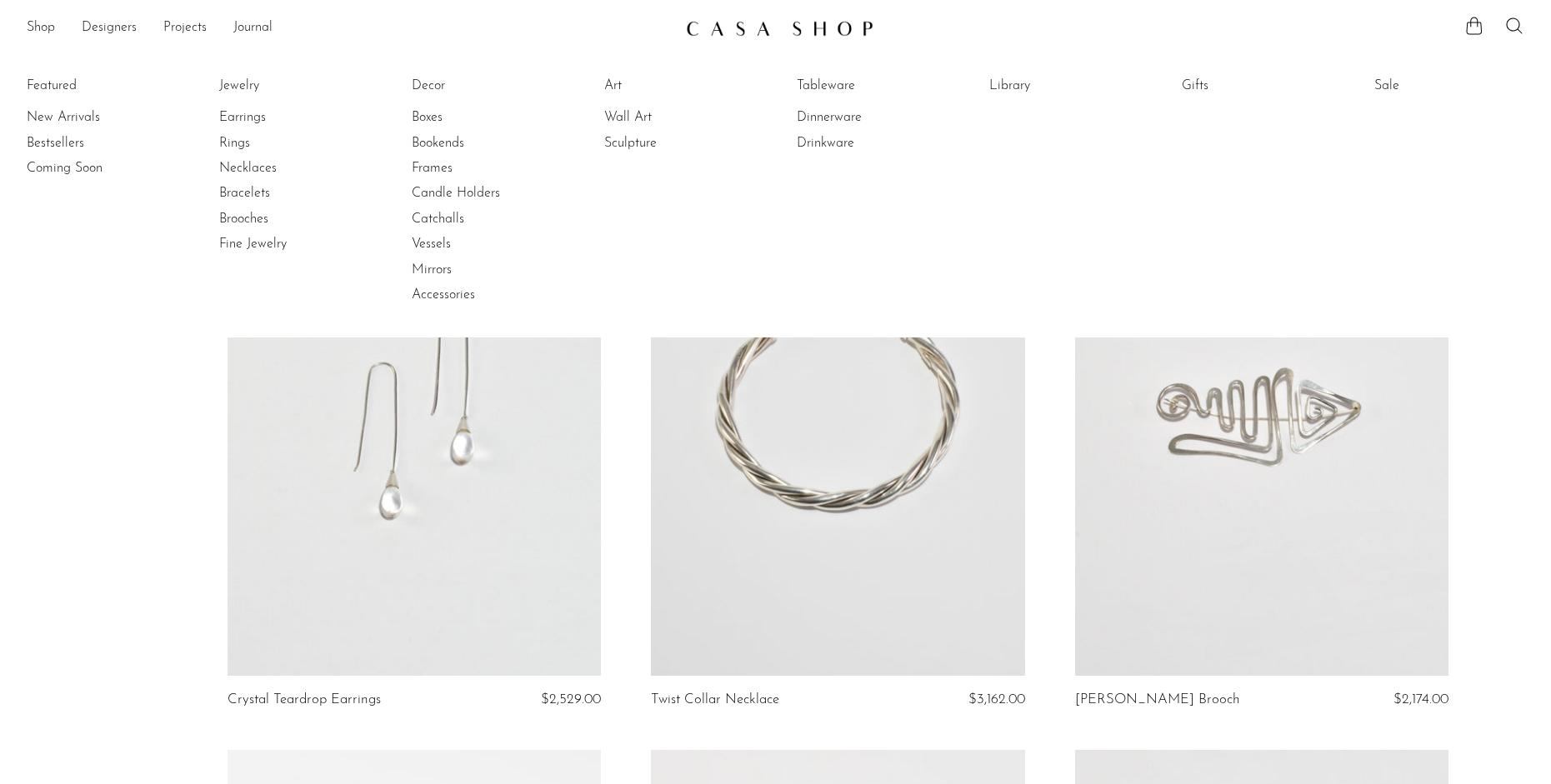
click at [69, 83] on li "Featured New Arrivals Bestsellers Coming Soon" at bounding box center [101, 191] width 150 height 241
click at [45, 87] on li "Featured New Arrivals Bestsellers Coming Soon" at bounding box center [101, 191] width 150 height 241
click at [28, 90] on li "Featured New Arrivals Bestsellers Coming Soon" at bounding box center [101, 191] width 150 height 241
click at [835, 80] on link "Tableware" at bounding box center [859, 86] width 125 height 18
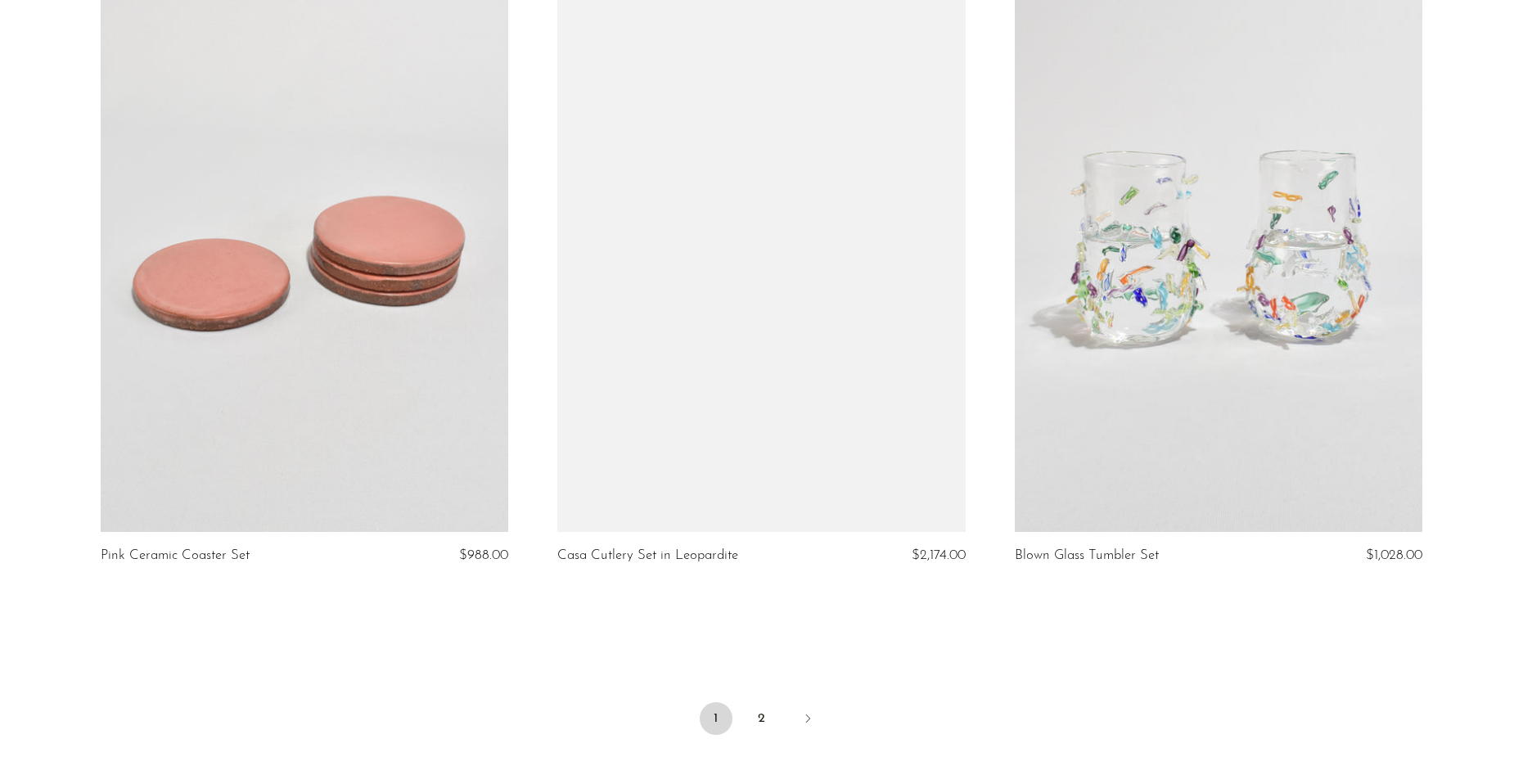
scroll to position [7481, 0]
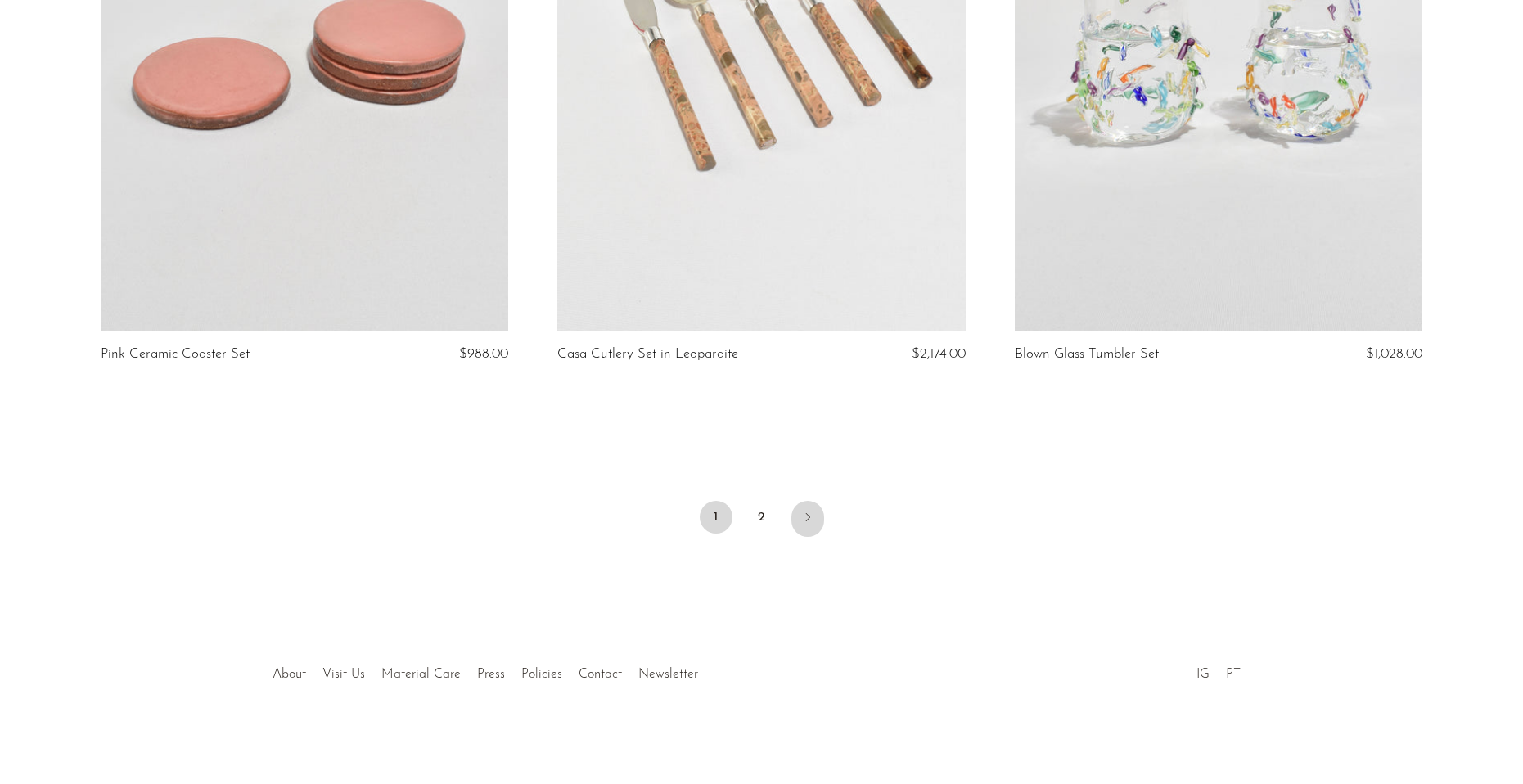
click at [814, 518] on link "Next" at bounding box center [807, 518] width 33 height 36
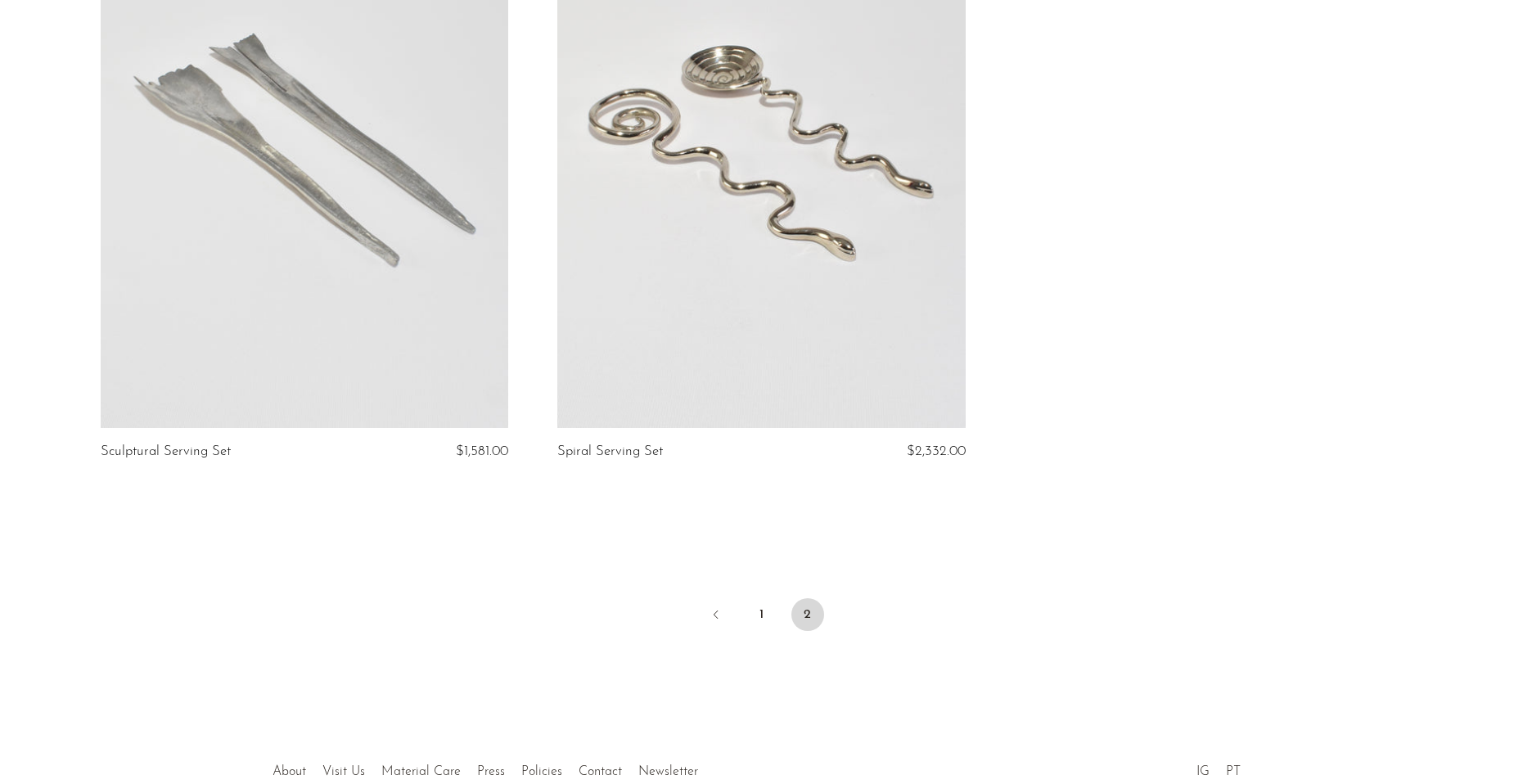
scroll to position [1052, 0]
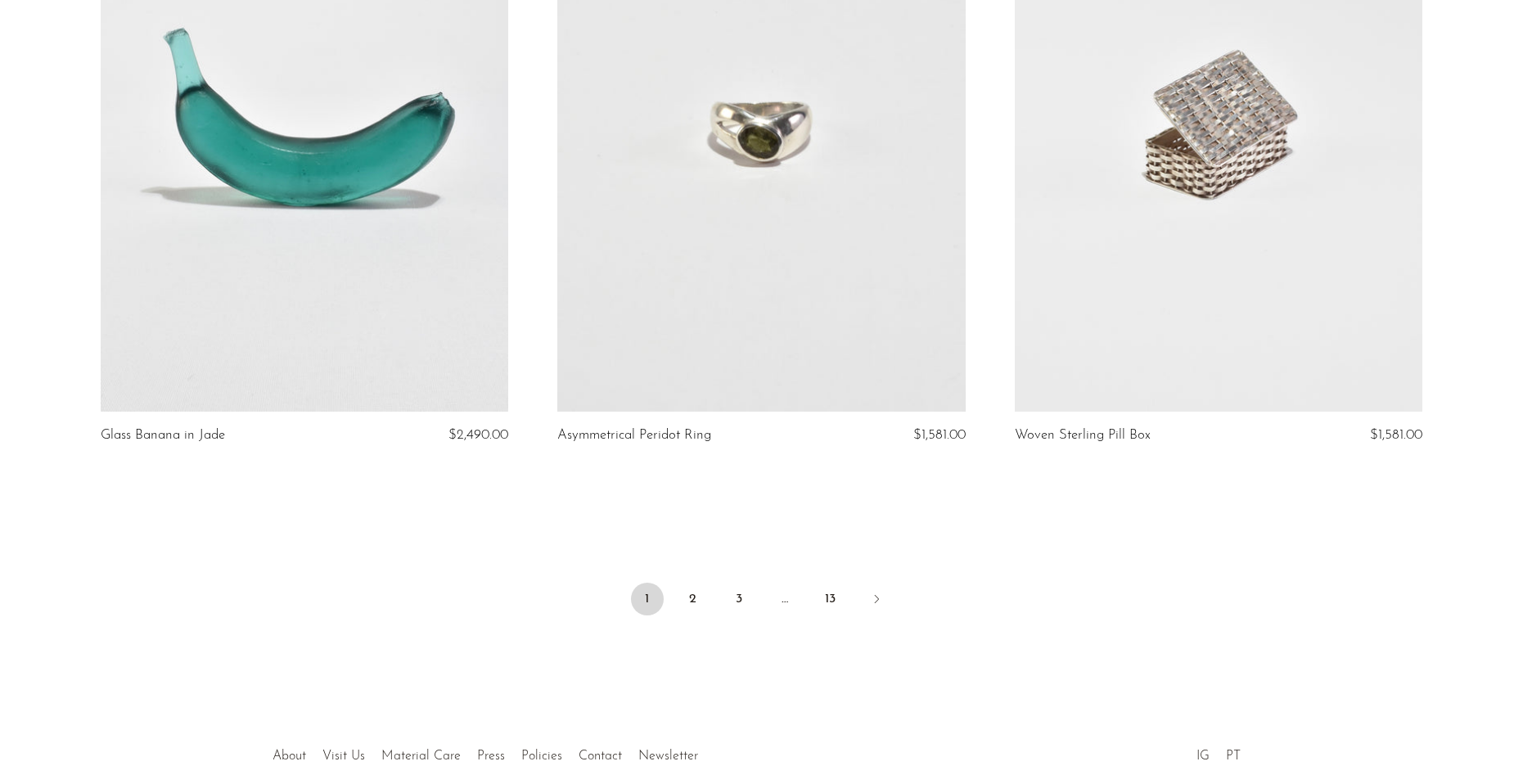
scroll to position [7463, 0]
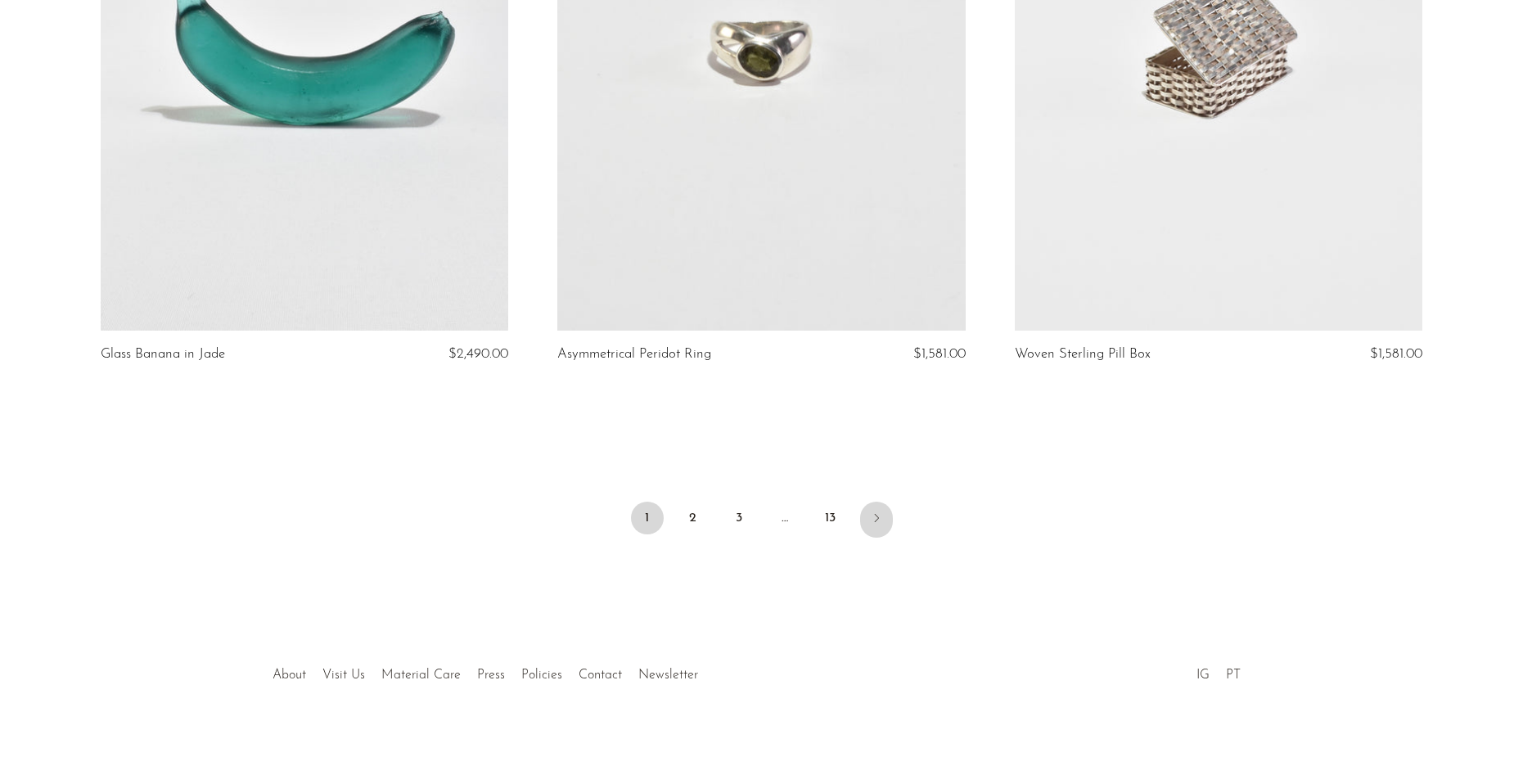
click at [882, 515] on icon "Next" at bounding box center [877, 518] width 13 height 13
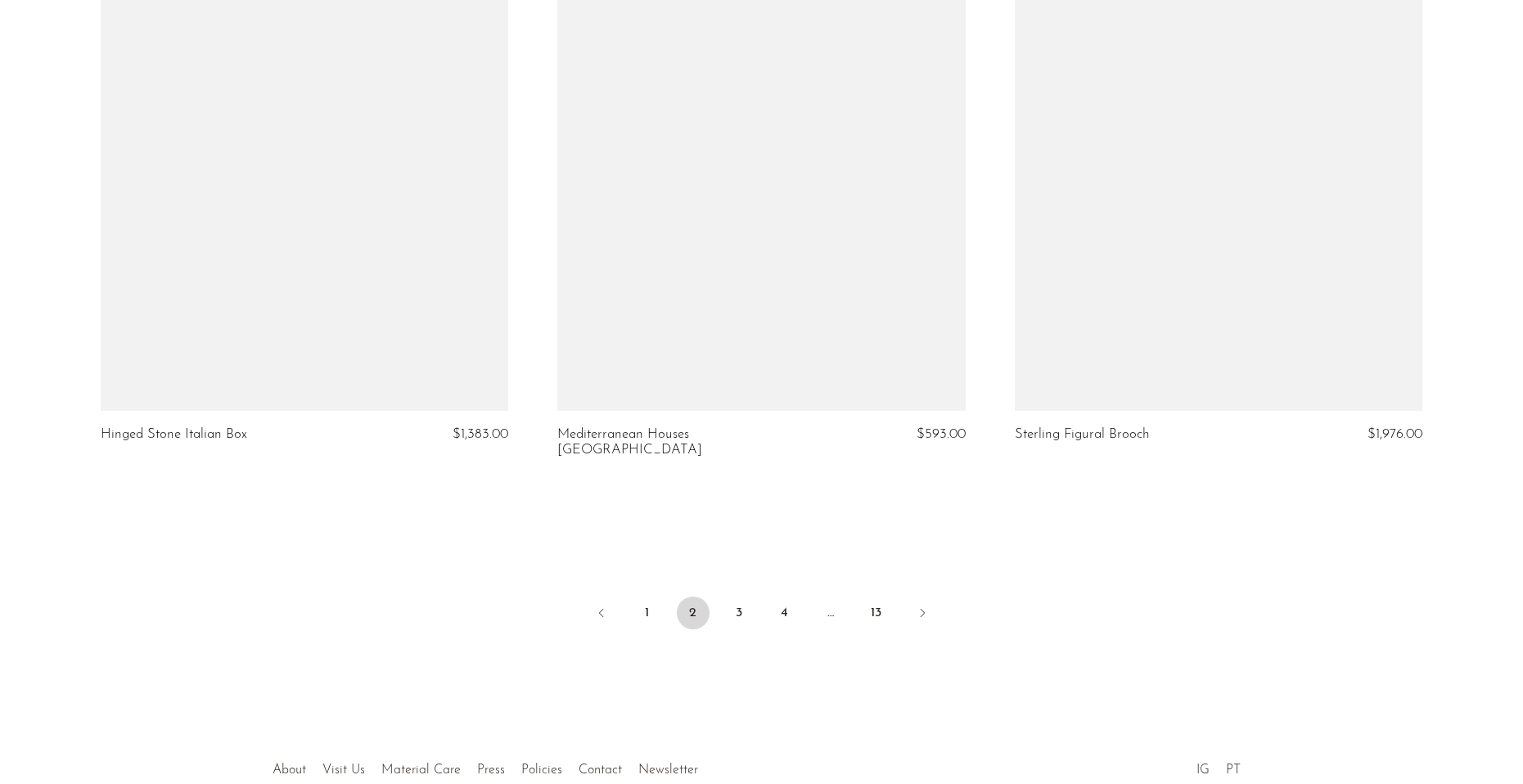
scroll to position [7463, 0]
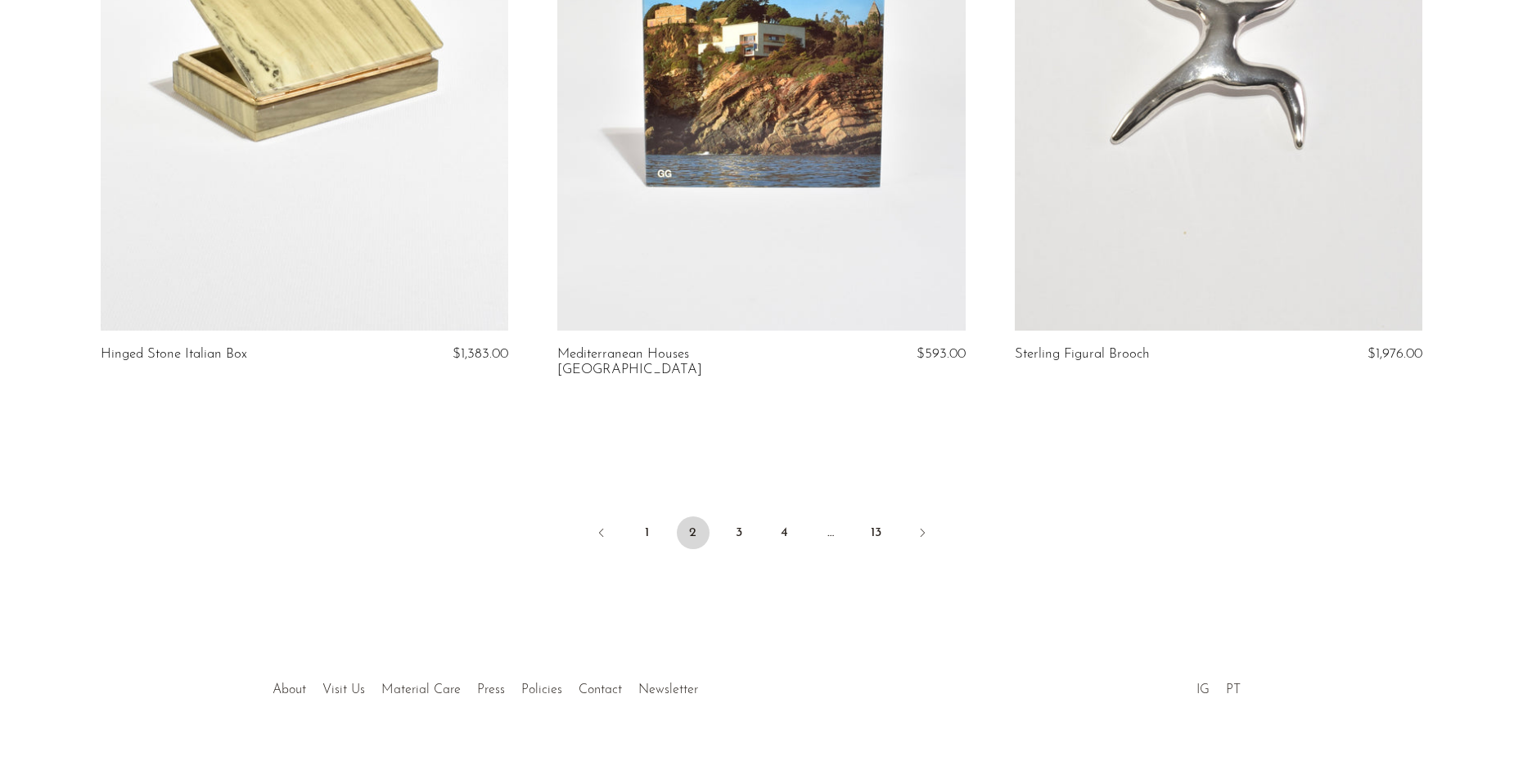
click at [882, 516] on link "13" at bounding box center [876, 532] width 33 height 33
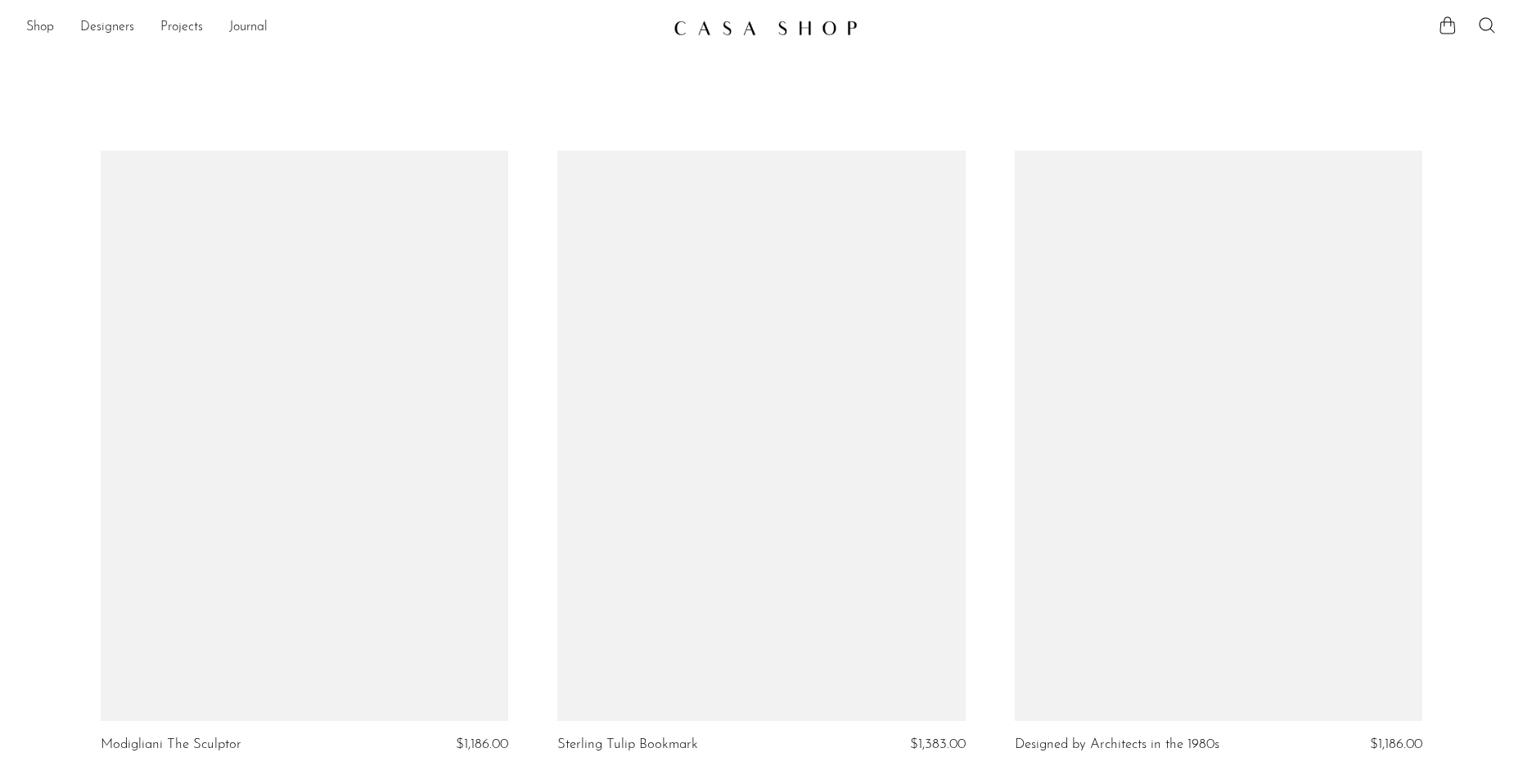
scroll to position [7463, 0]
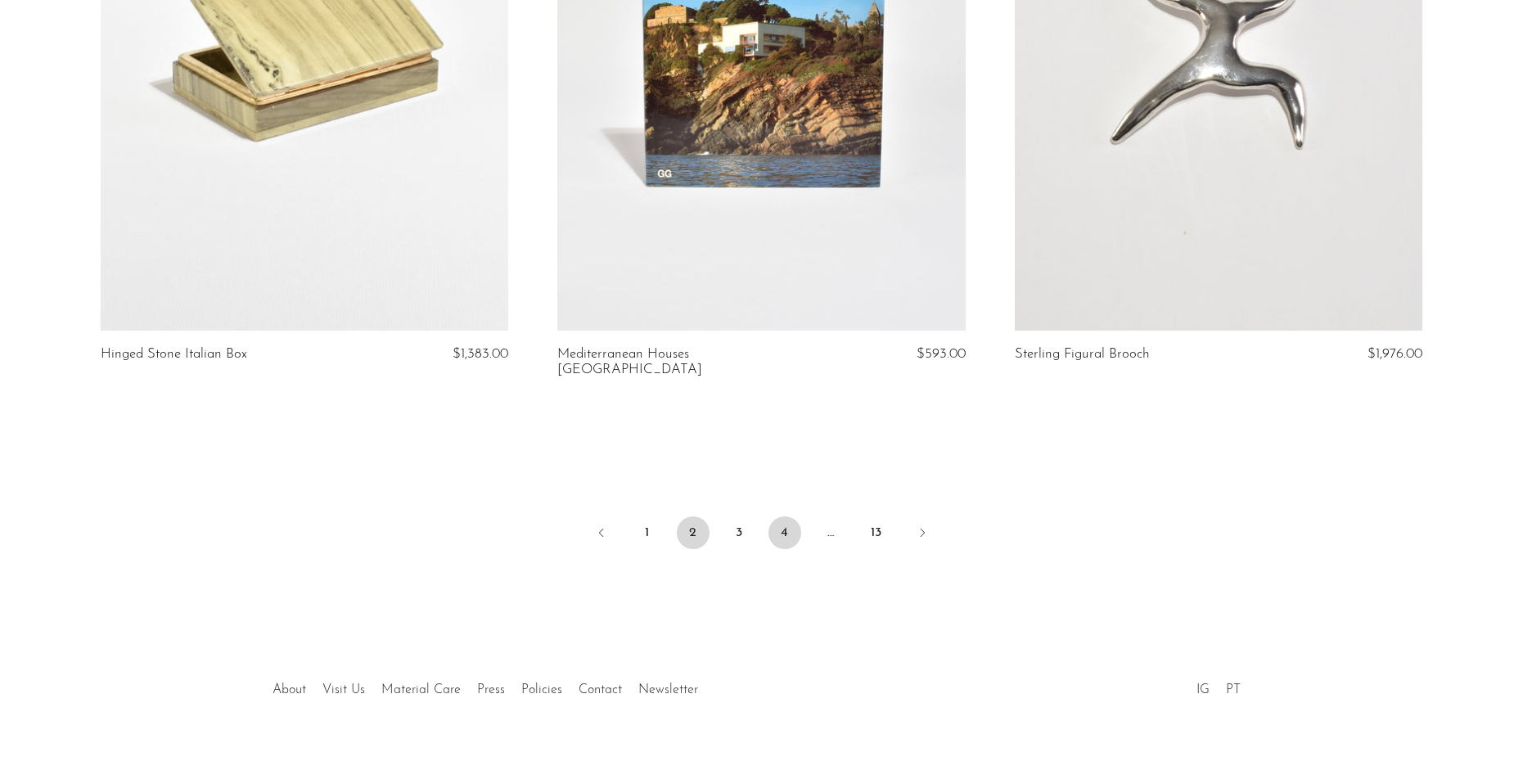
click at [769, 520] on link "4" at bounding box center [784, 532] width 33 height 33
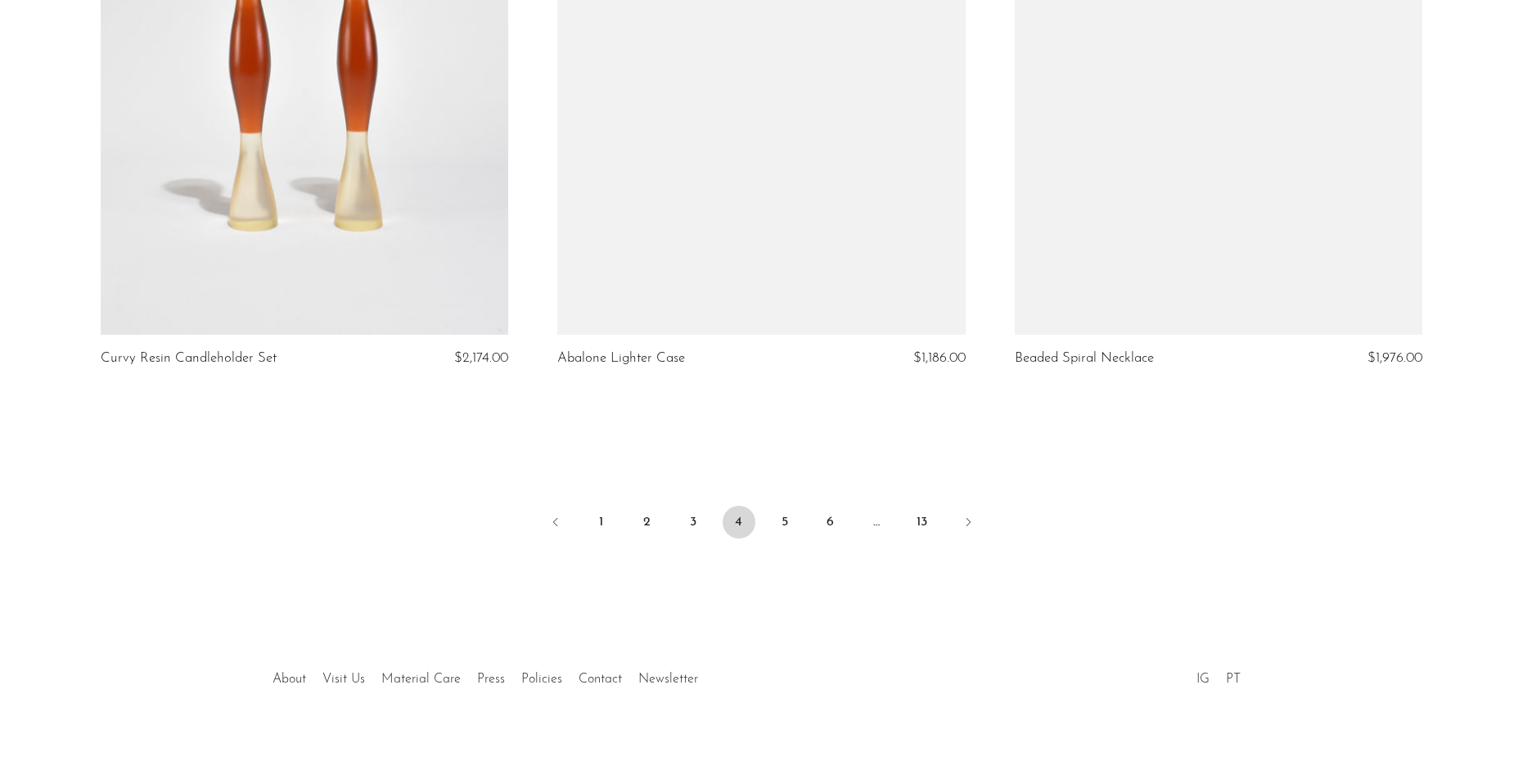
scroll to position [7463, 0]
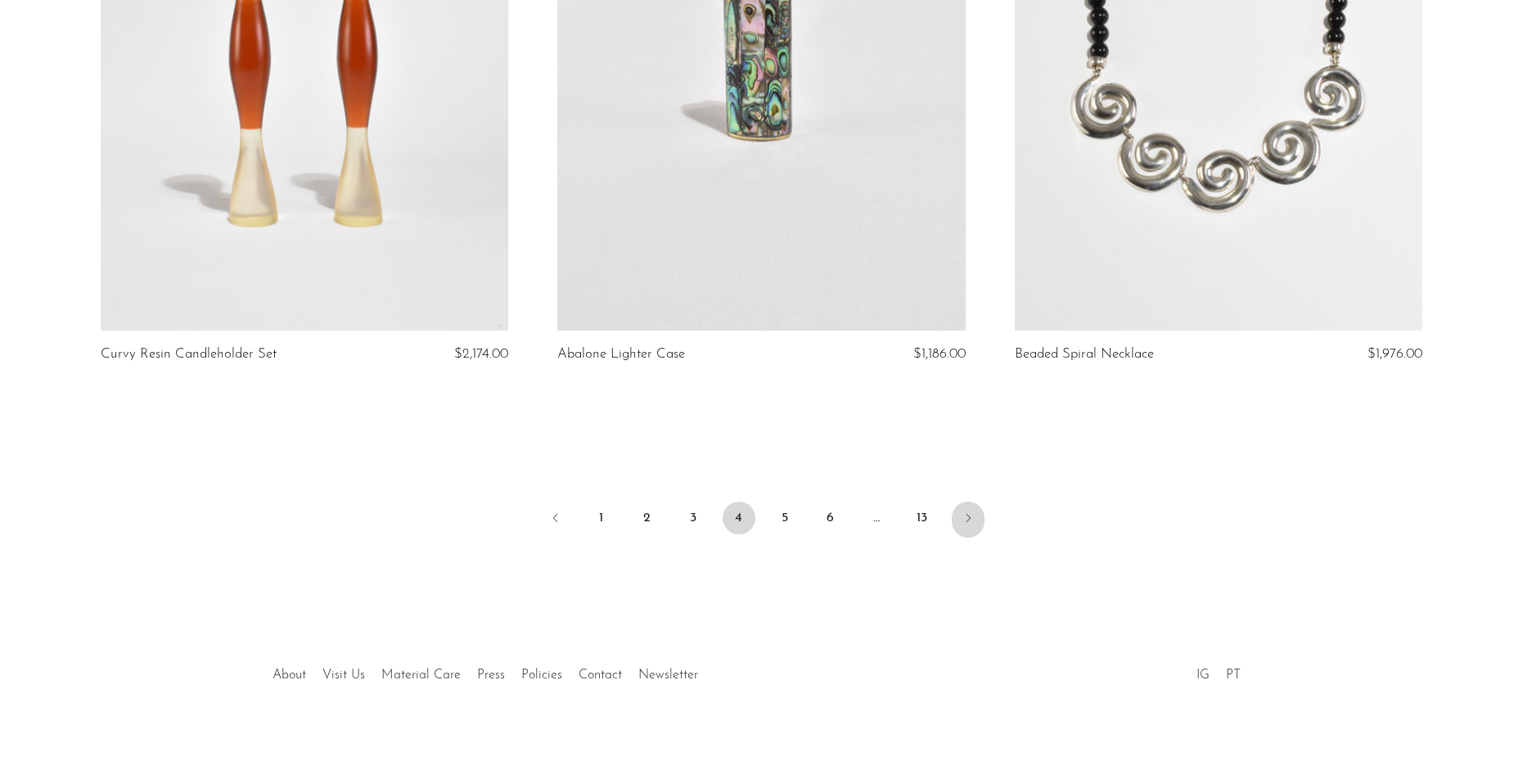
click at [969, 522] on icon "Next" at bounding box center [968, 518] width 13 height 13
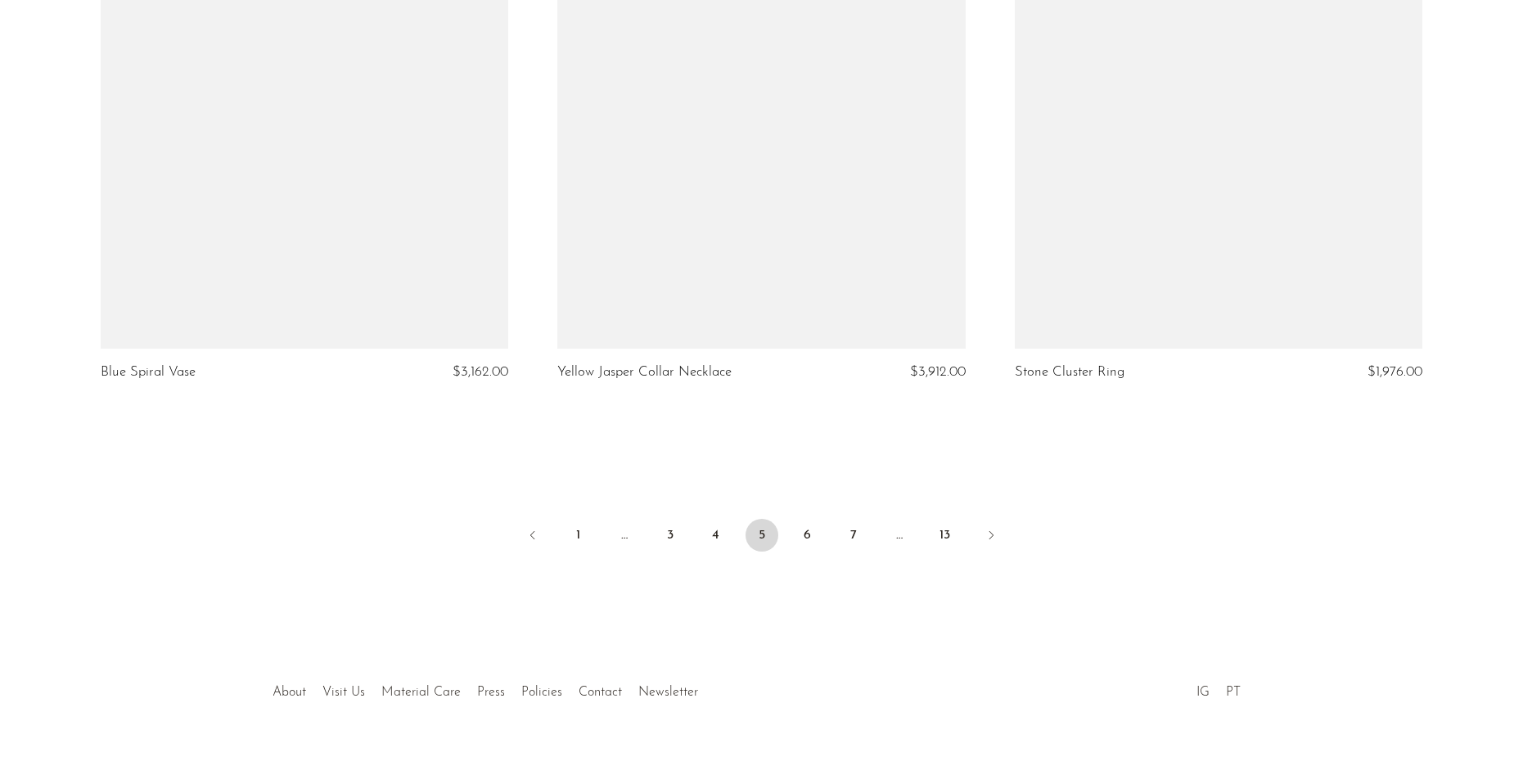
scroll to position [7463, 0]
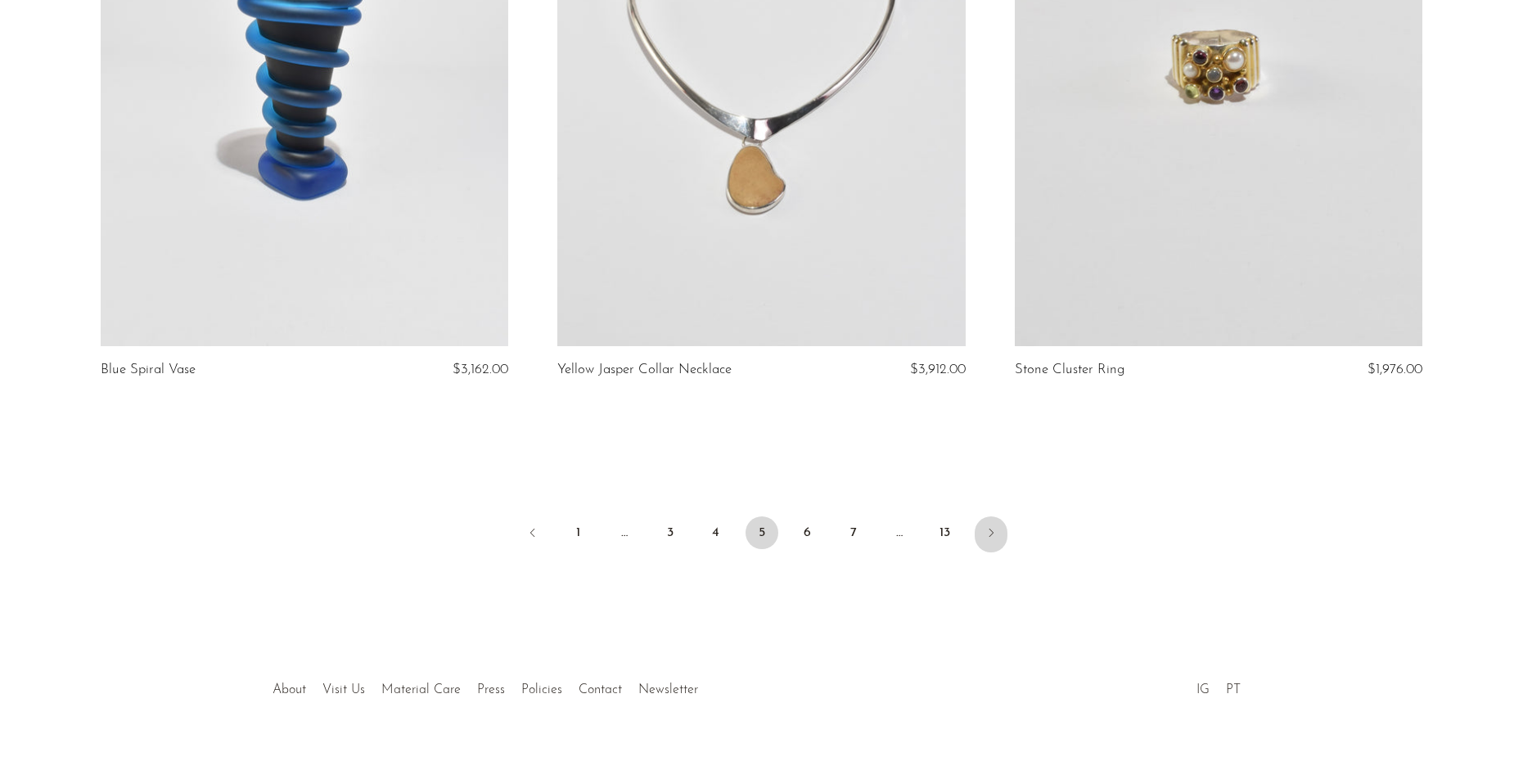
click at [985, 526] on icon "Next" at bounding box center [991, 533] width 13 height 13
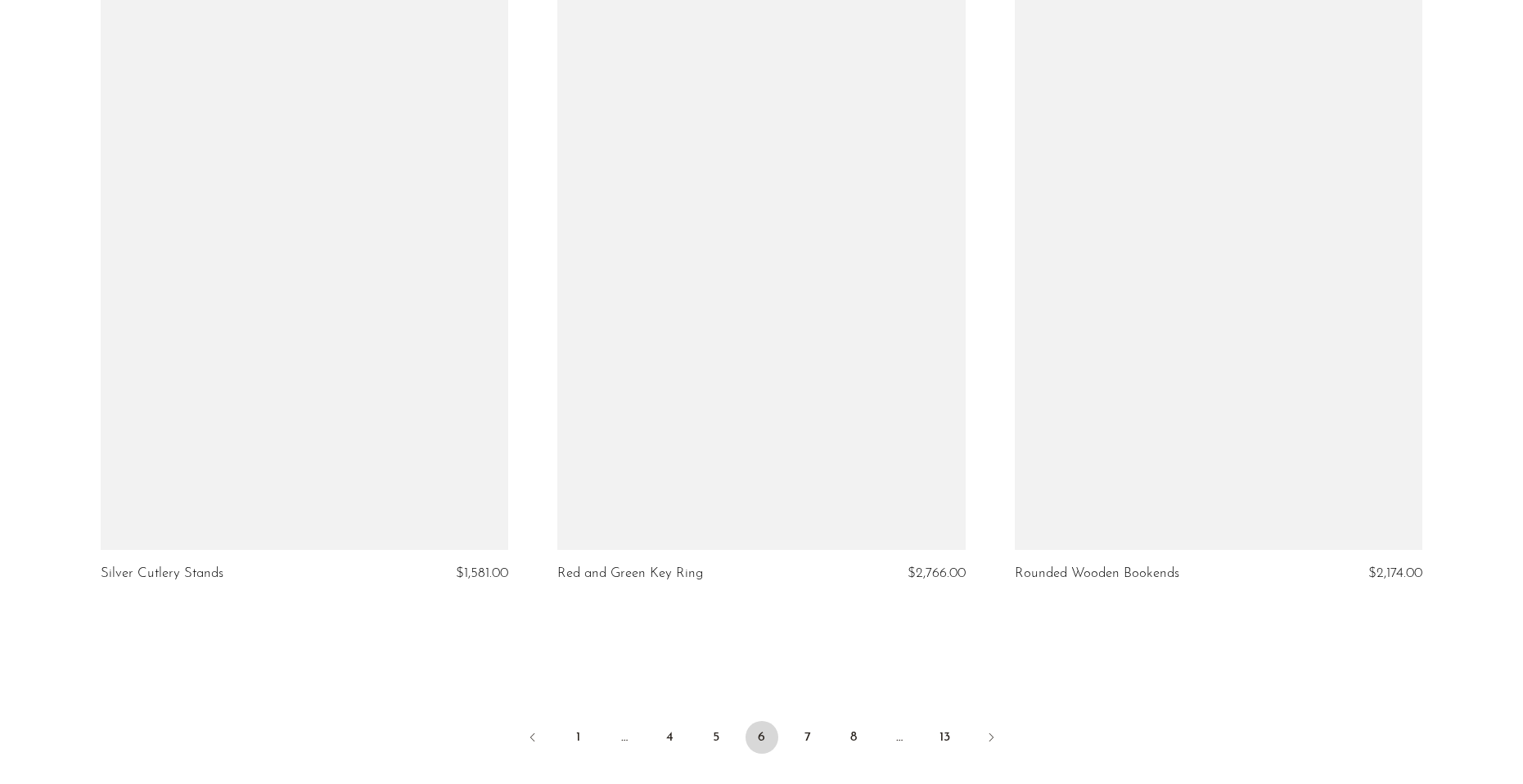
scroll to position [7463, 0]
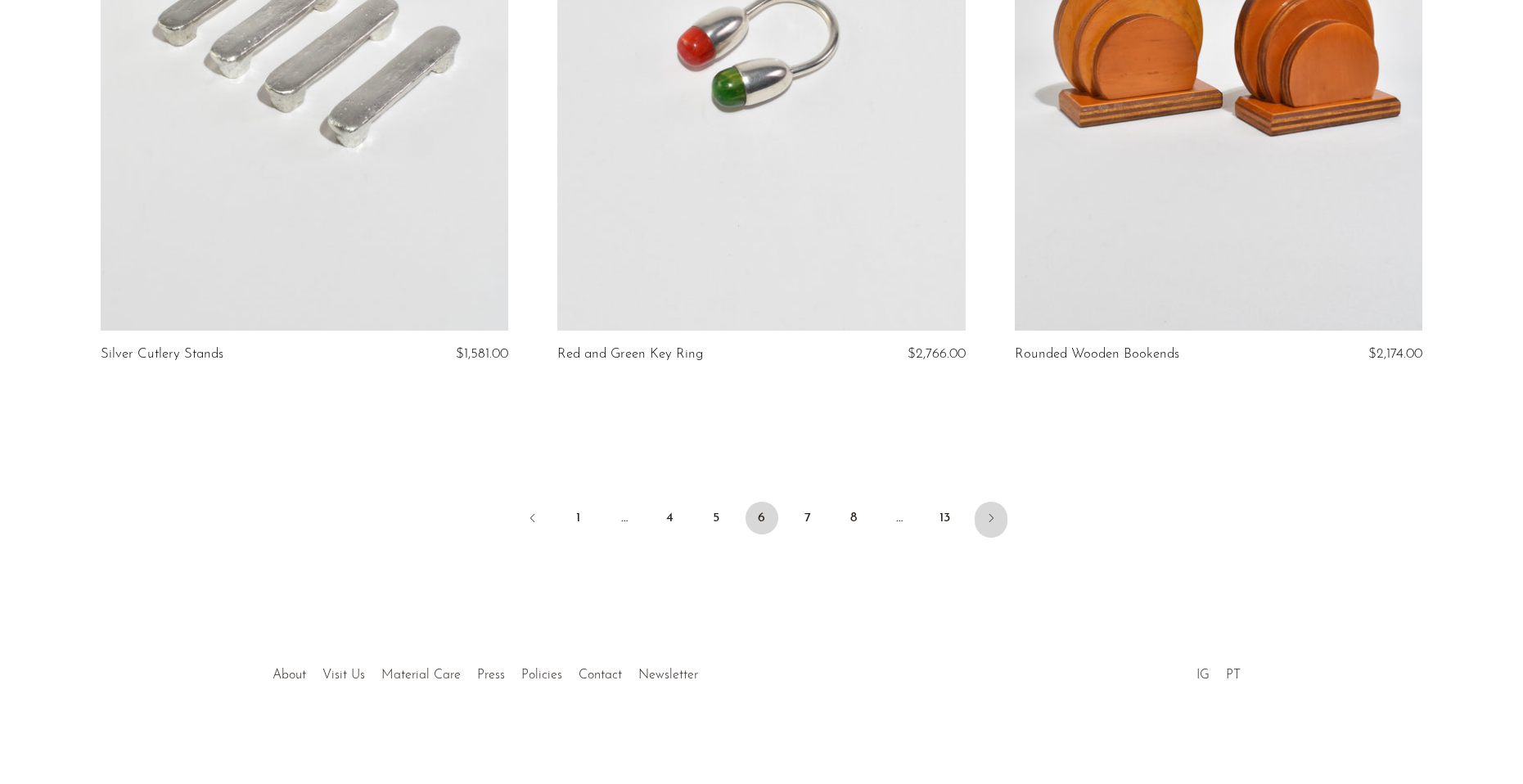
click at [1006, 522] on link "Next" at bounding box center [990, 519] width 33 height 36
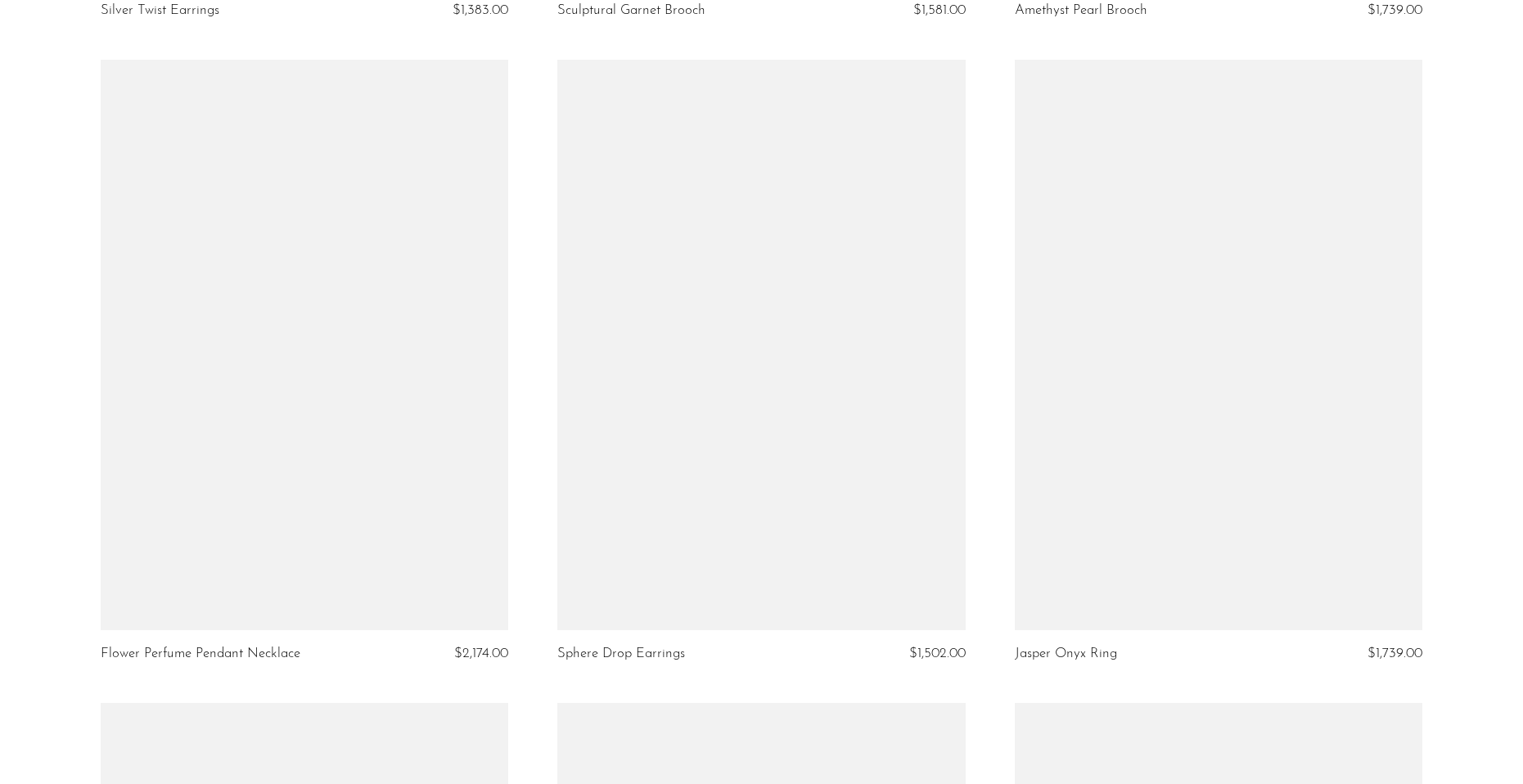
scroll to position [6626, 0]
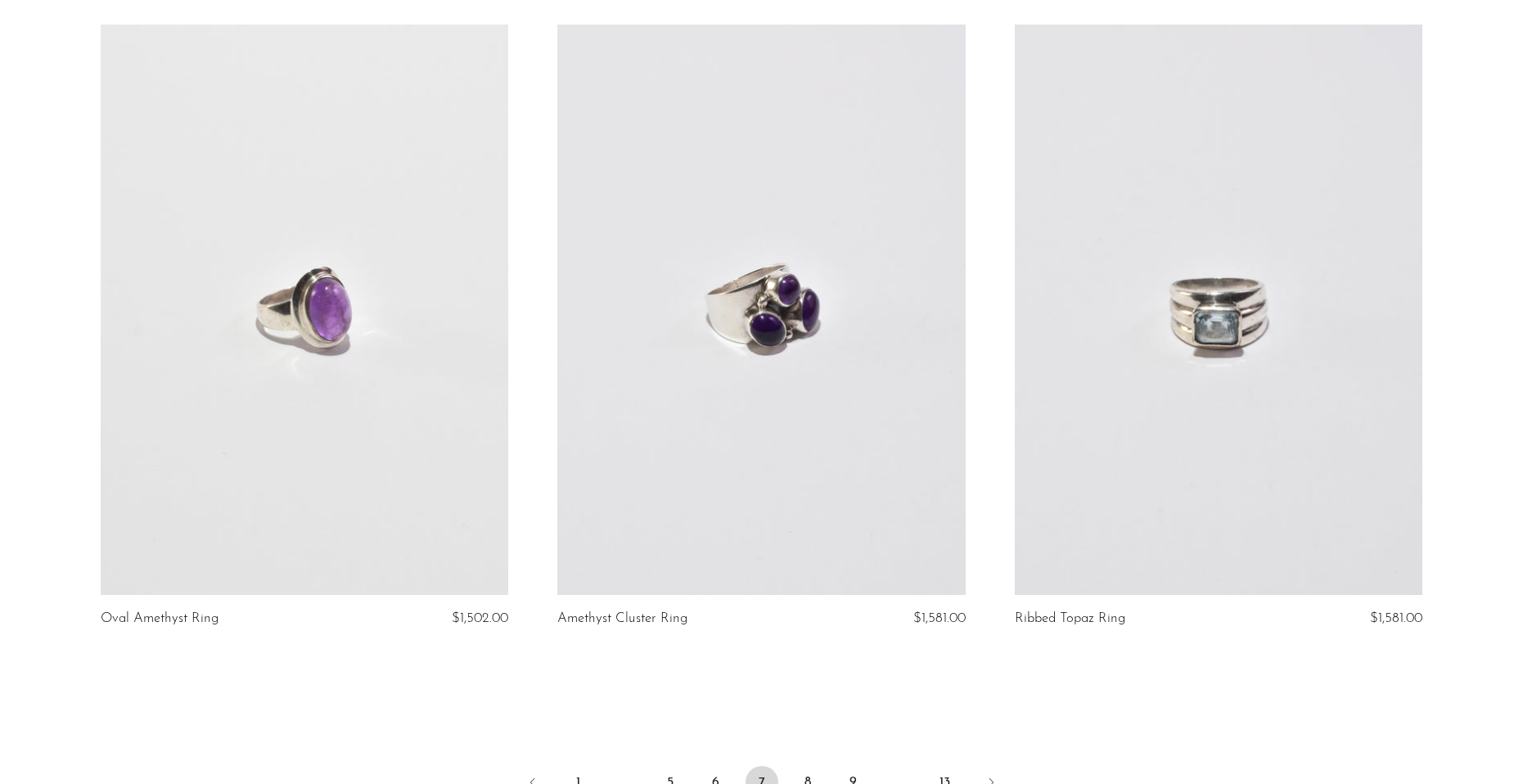
scroll to position [7463, 0]
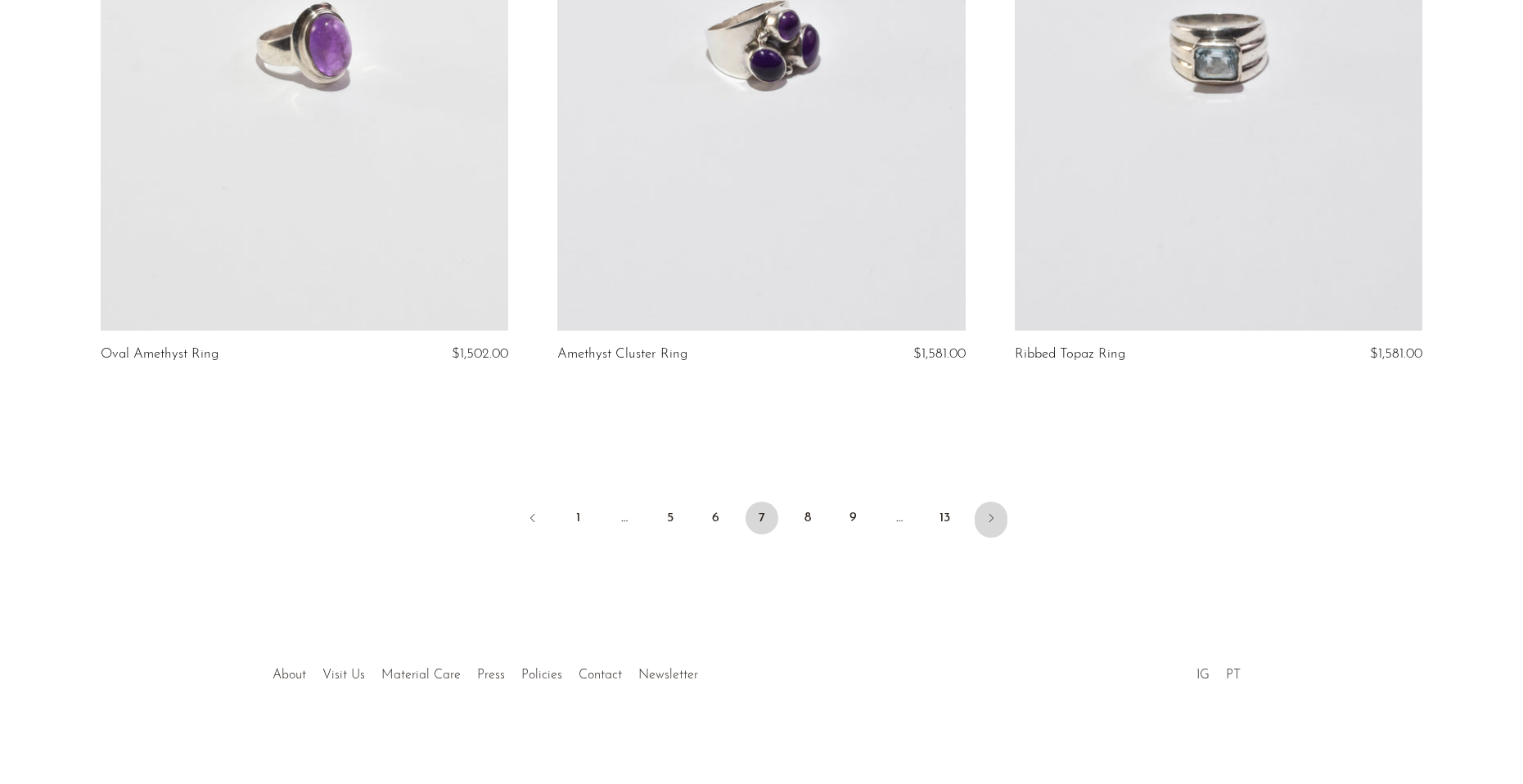
click at [984, 513] on icon "Next" at bounding box center [991, 518] width 13 height 13
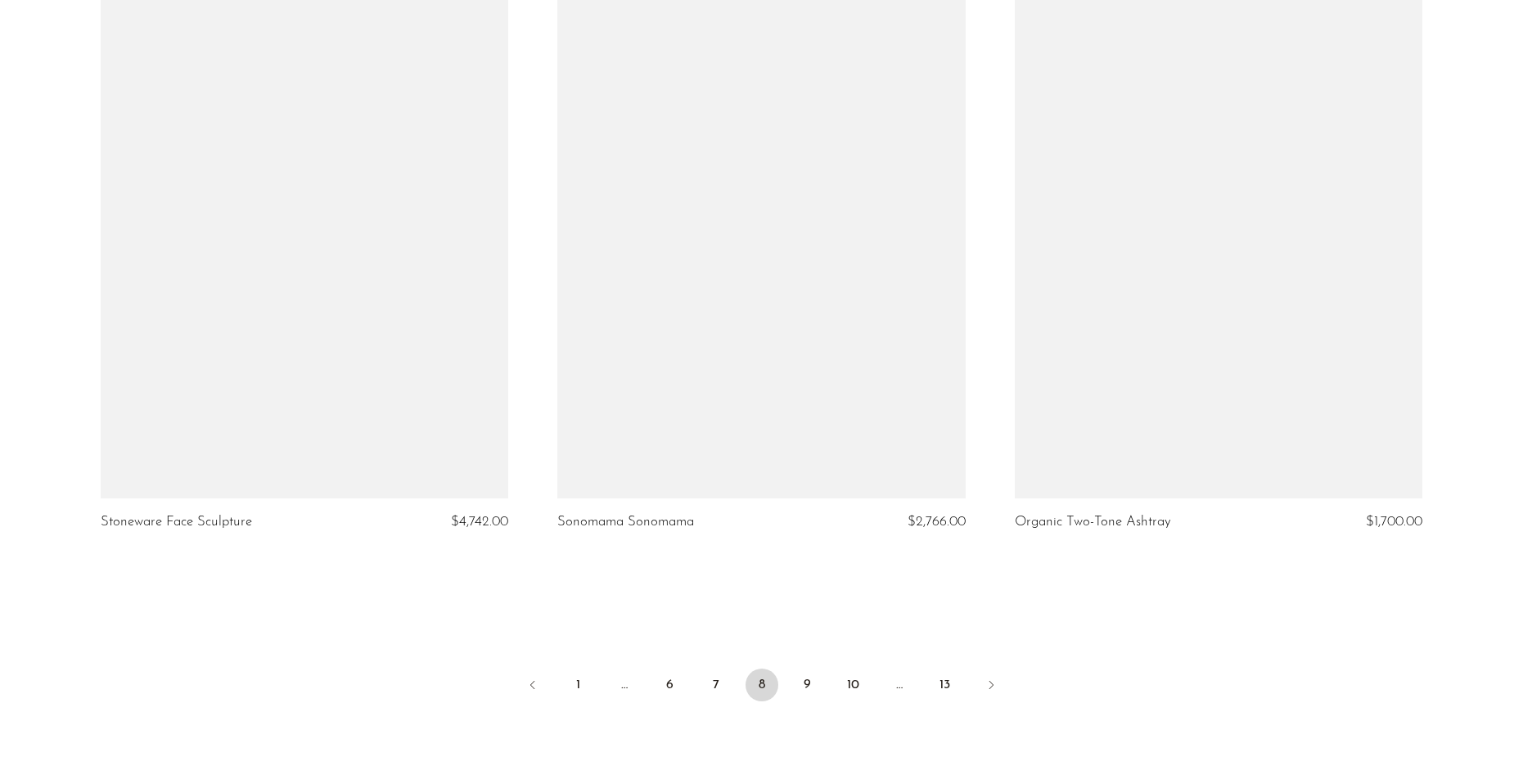
scroll to position [7463, 0]
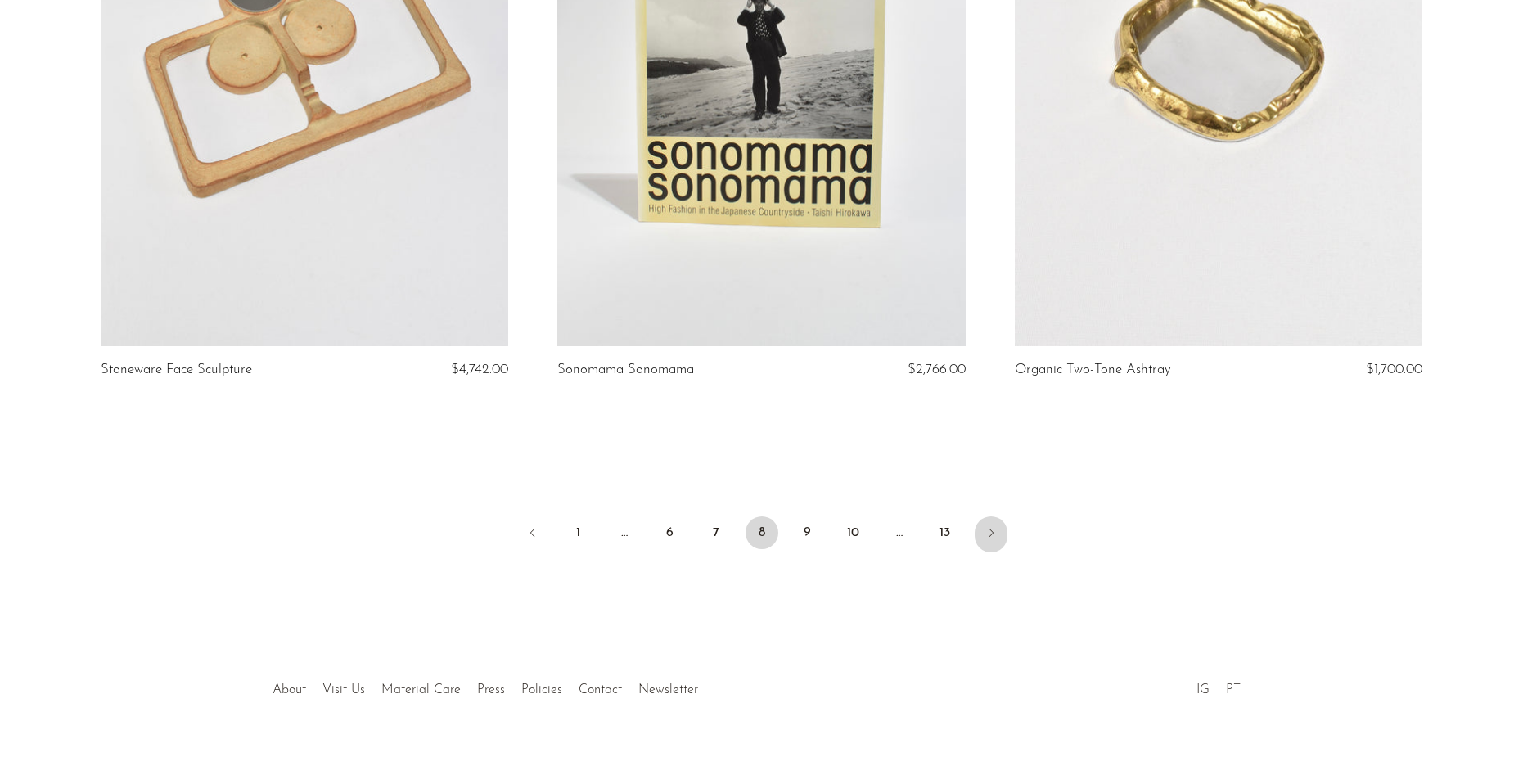
drag, startPoint x: 0, startPoint y: 0, endPoint x: 984, endPoint y: 513, distance: 1109.7
click at [984, 526] on icon "Next" at bounding box center [991, 533] width 13 height 13
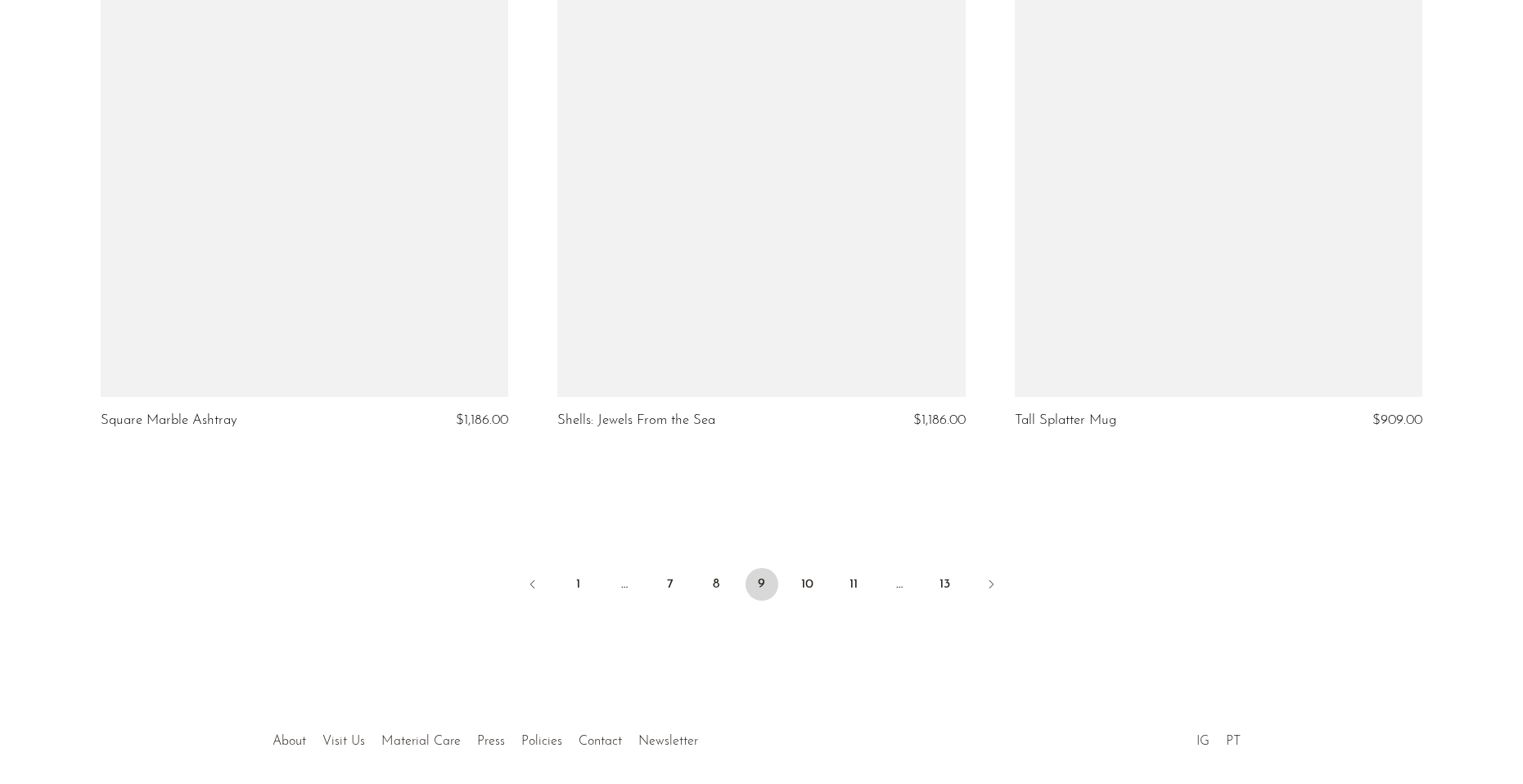
scroll to position [7463, 0]
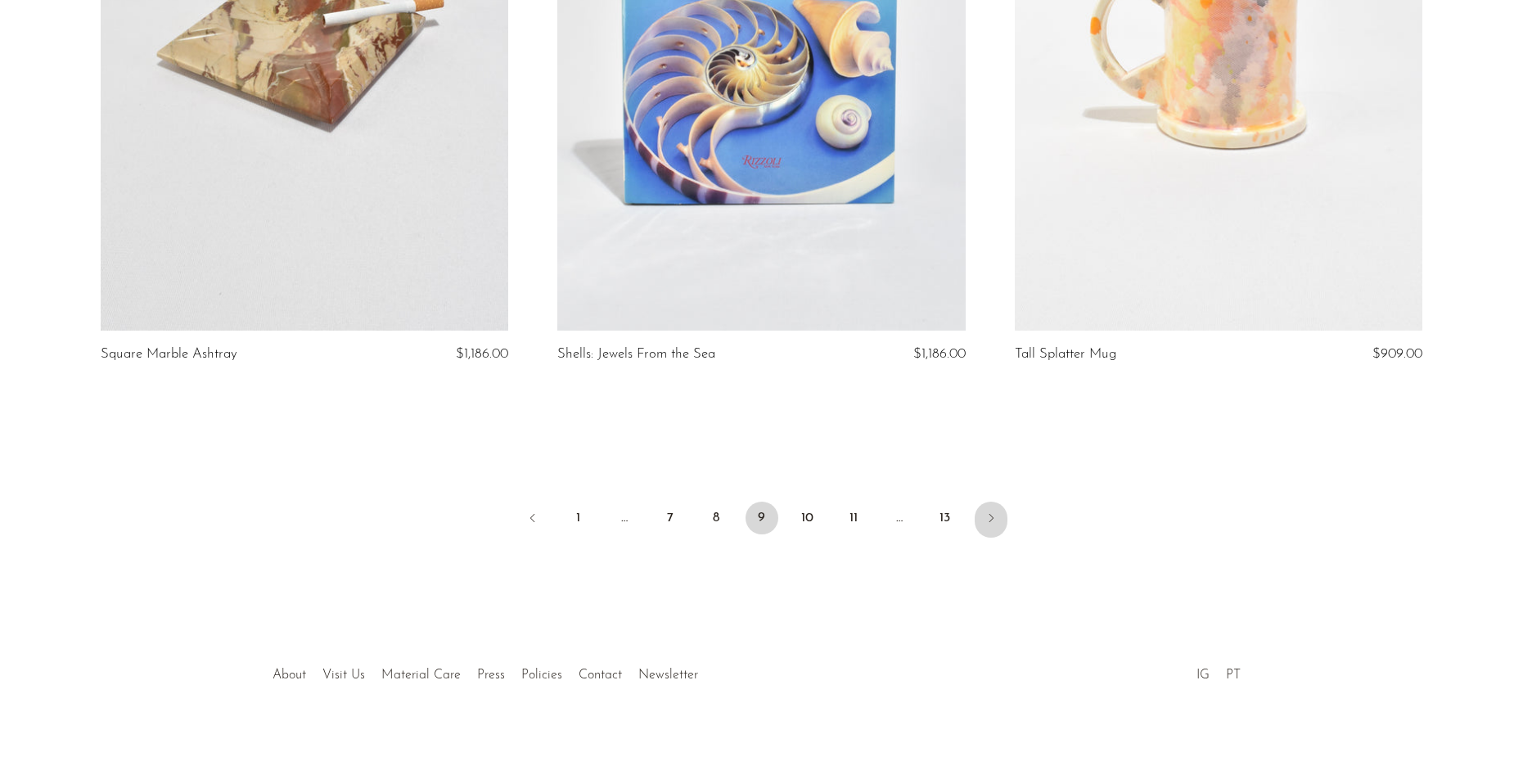
drag, startPoint x: 0, startPoint y: 0, endPoint x: 984, endPoint y: 513, distance: 1109.7
click at [984, 513] on icon "Next" at bounding box center [991, 518] width 13 height 13
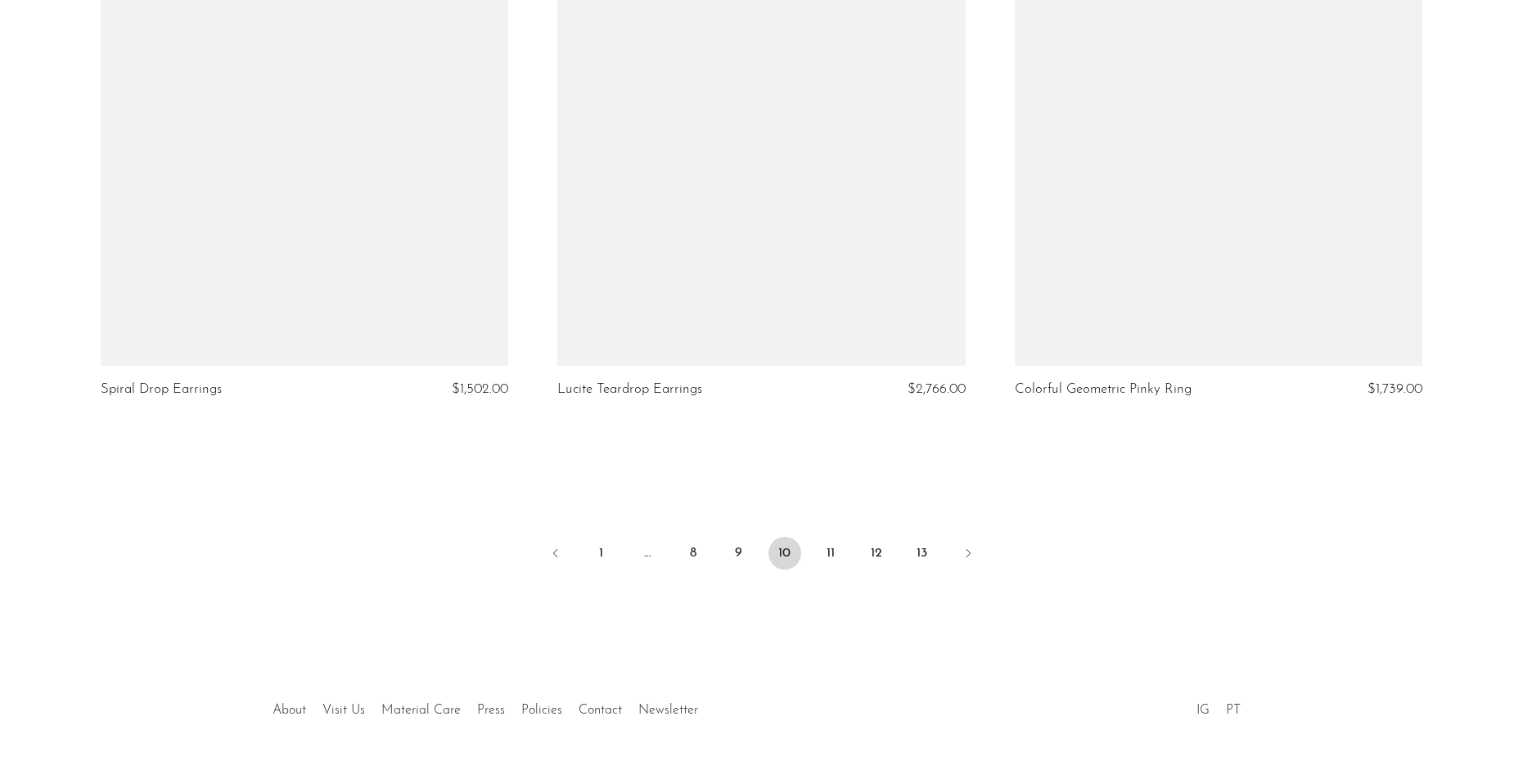
scroll to position [7463, 0]
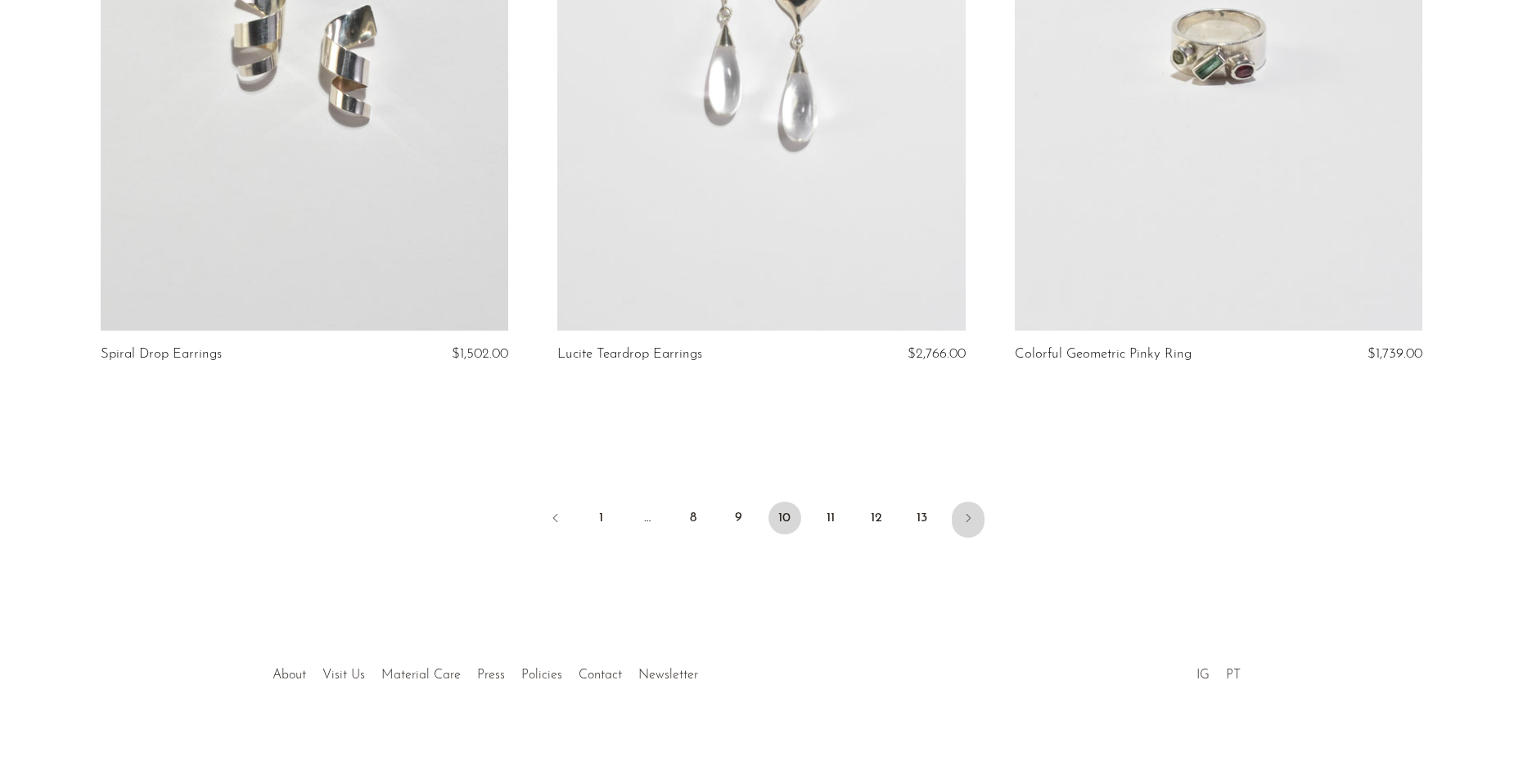
click at [972, 526] on link "Next" at bounding box center [967, 519] width 33 height 36
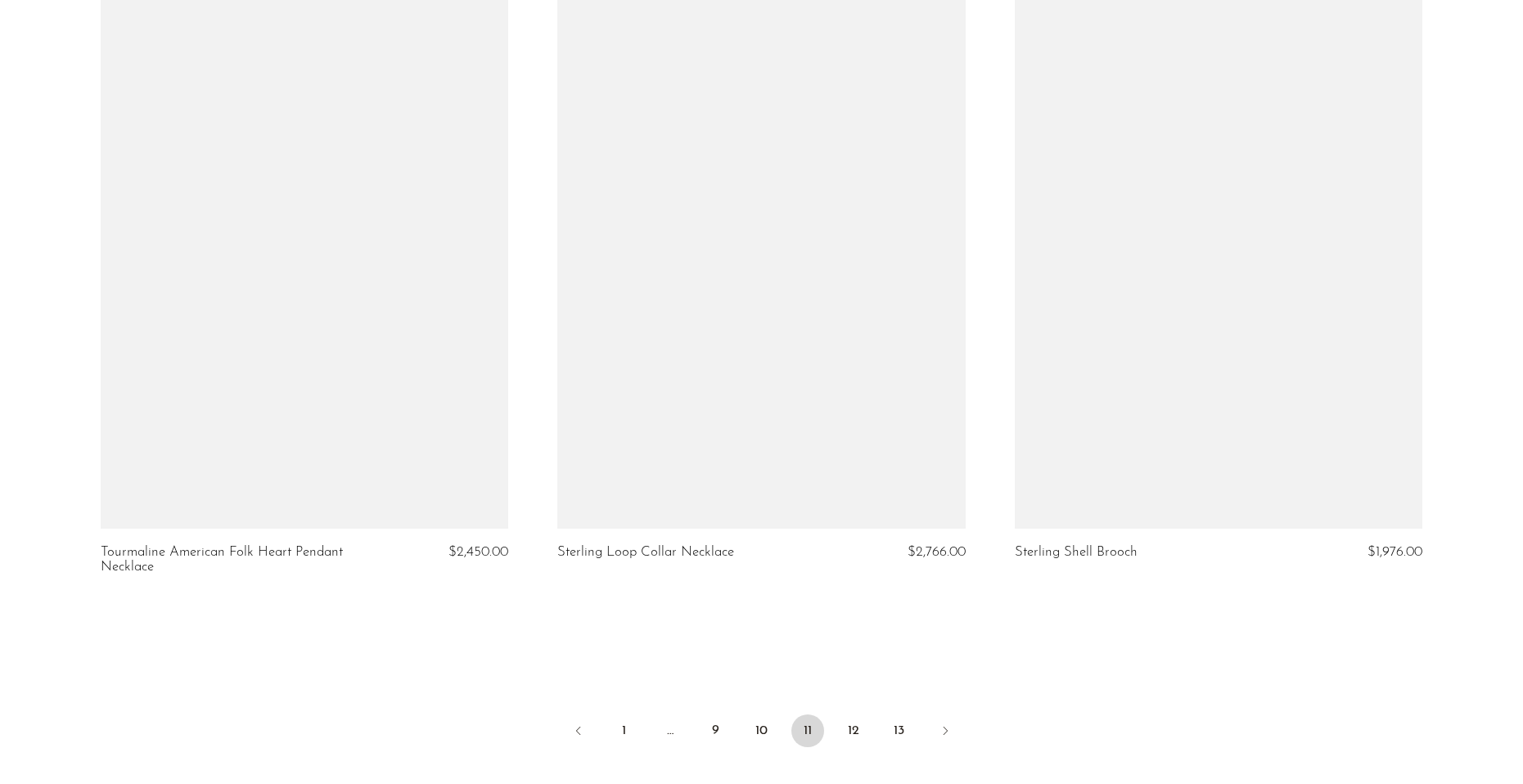
scroll to position [7479, 0]
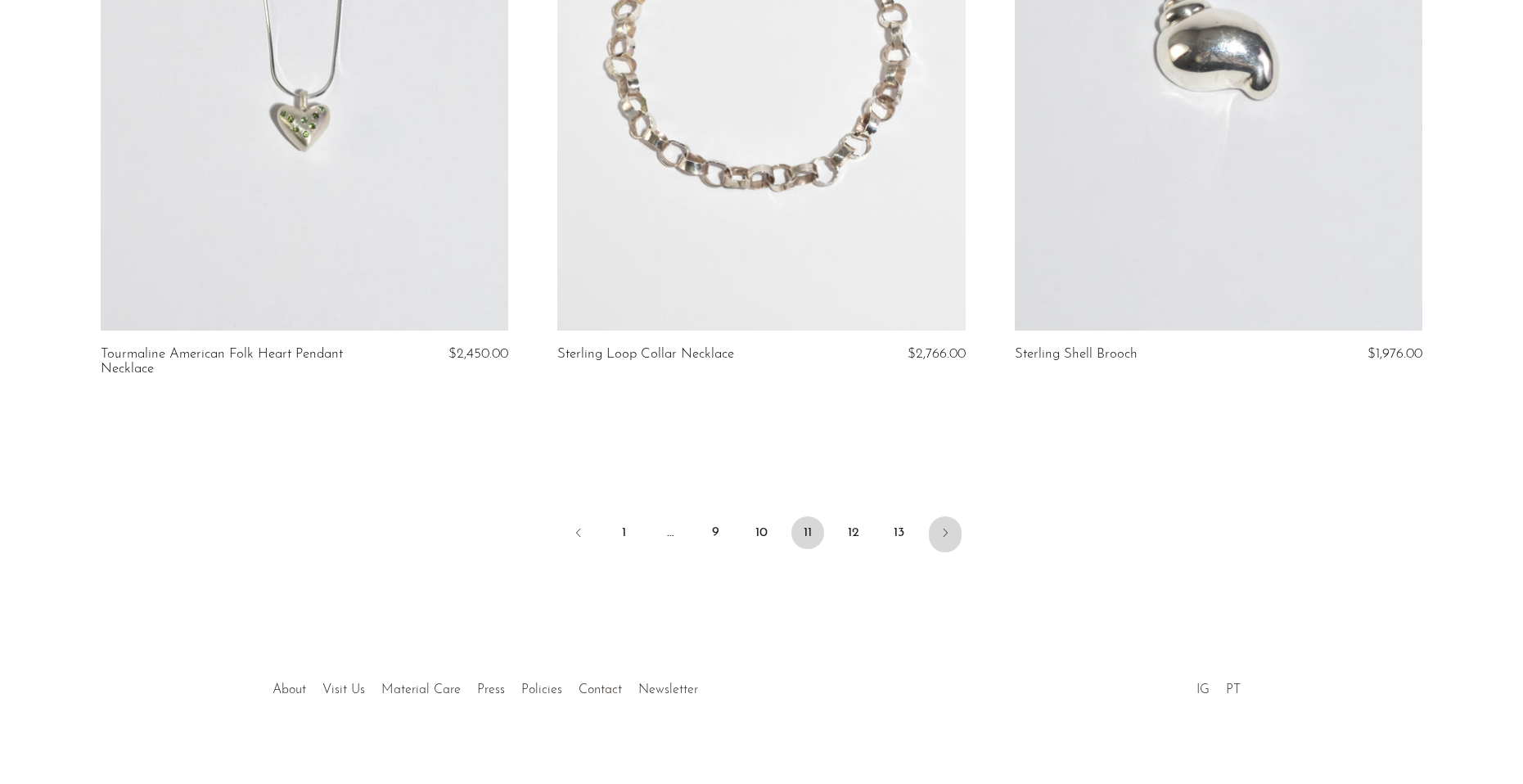
click at [945, 526] on icon "Next" at bounding box center [946, 533] width 13 height 13
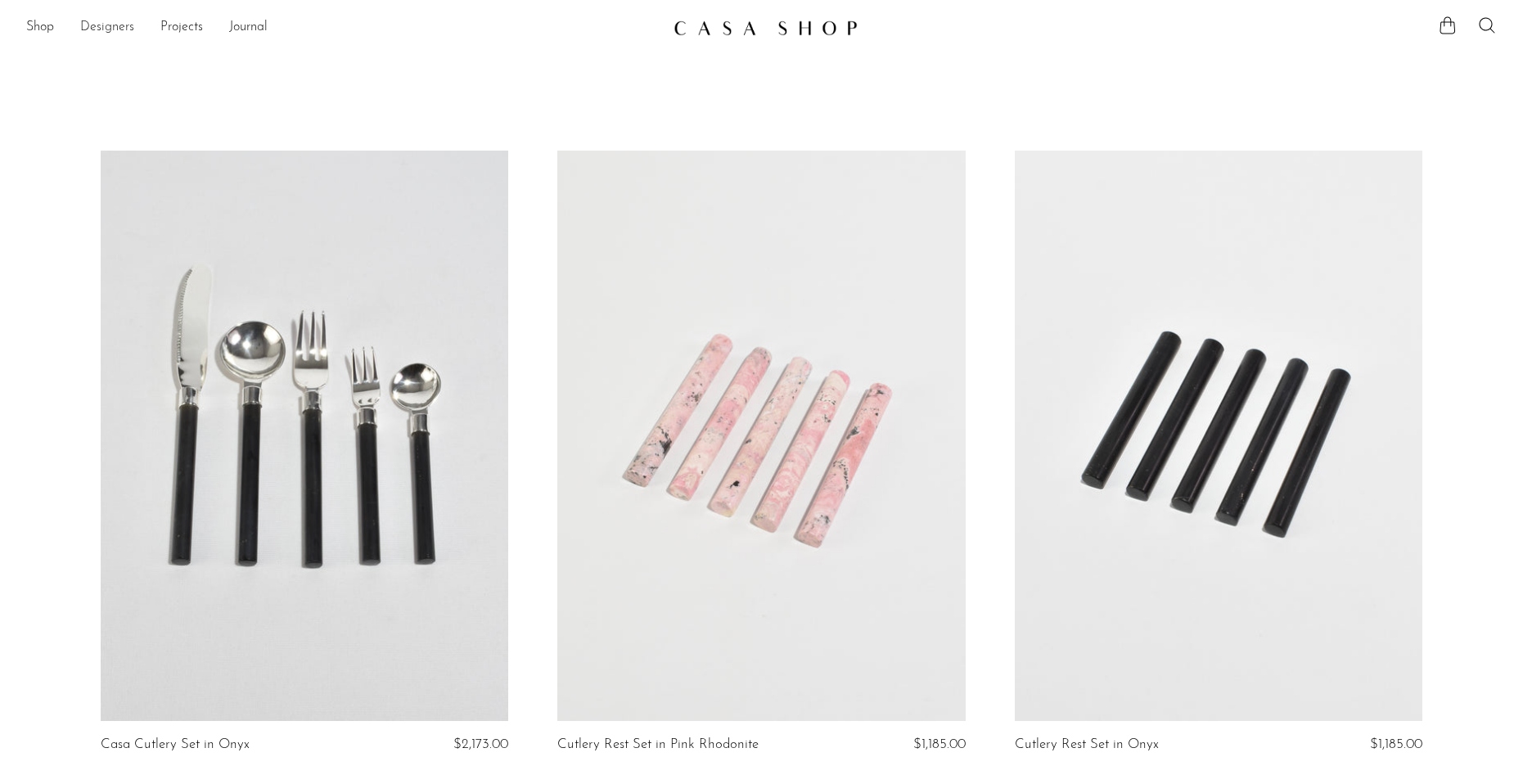
click at [122, 19] on link "Designers" at bounding box center [107, 27] width 54 height 21
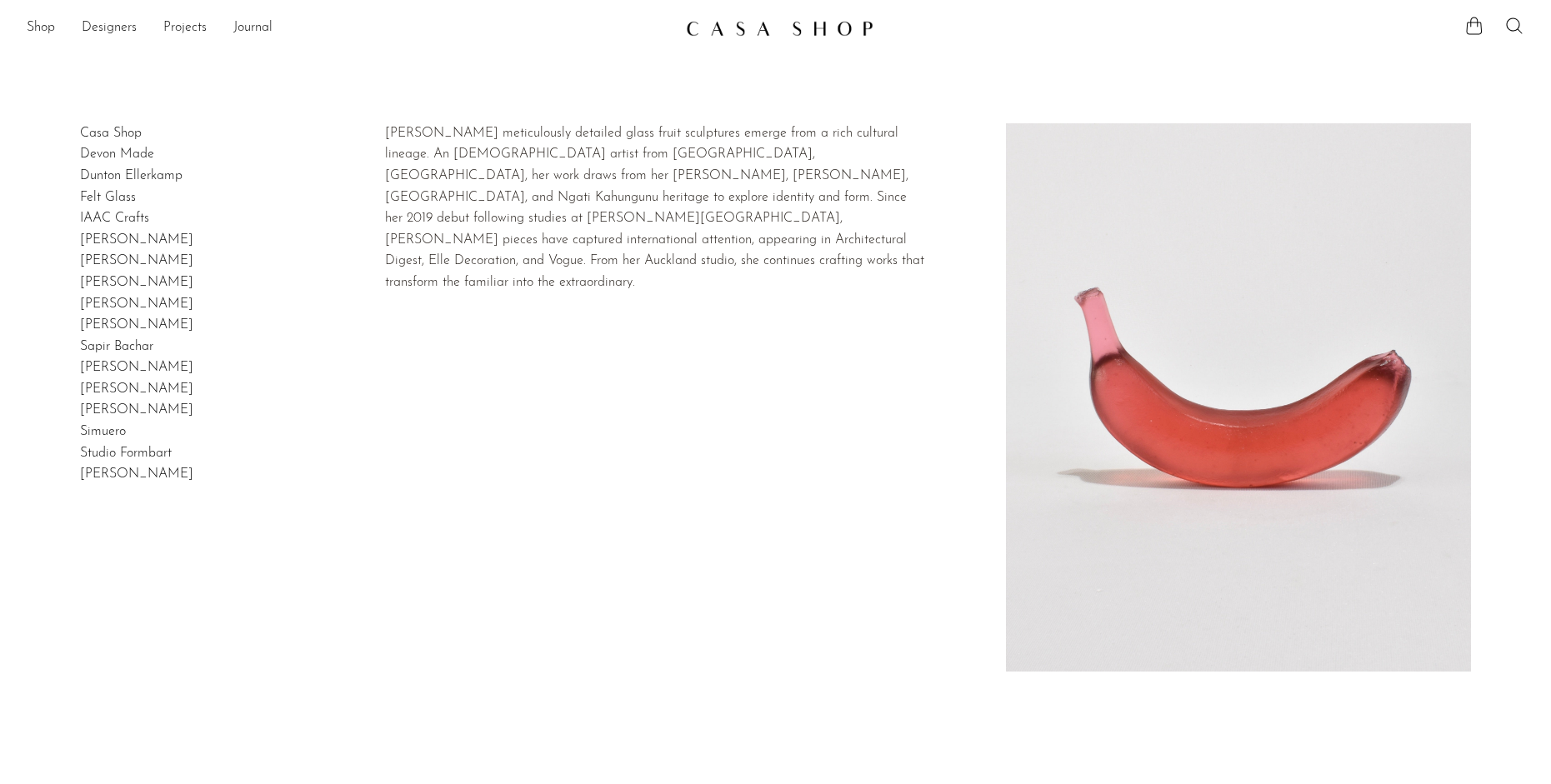
click at [131, 166] on h2 "Devon Made" at bounding box center [116, 154] width 74 height 21
click at [129, 161] on link "Devon Made" at bounding box center [116, 154] width 74 height 14
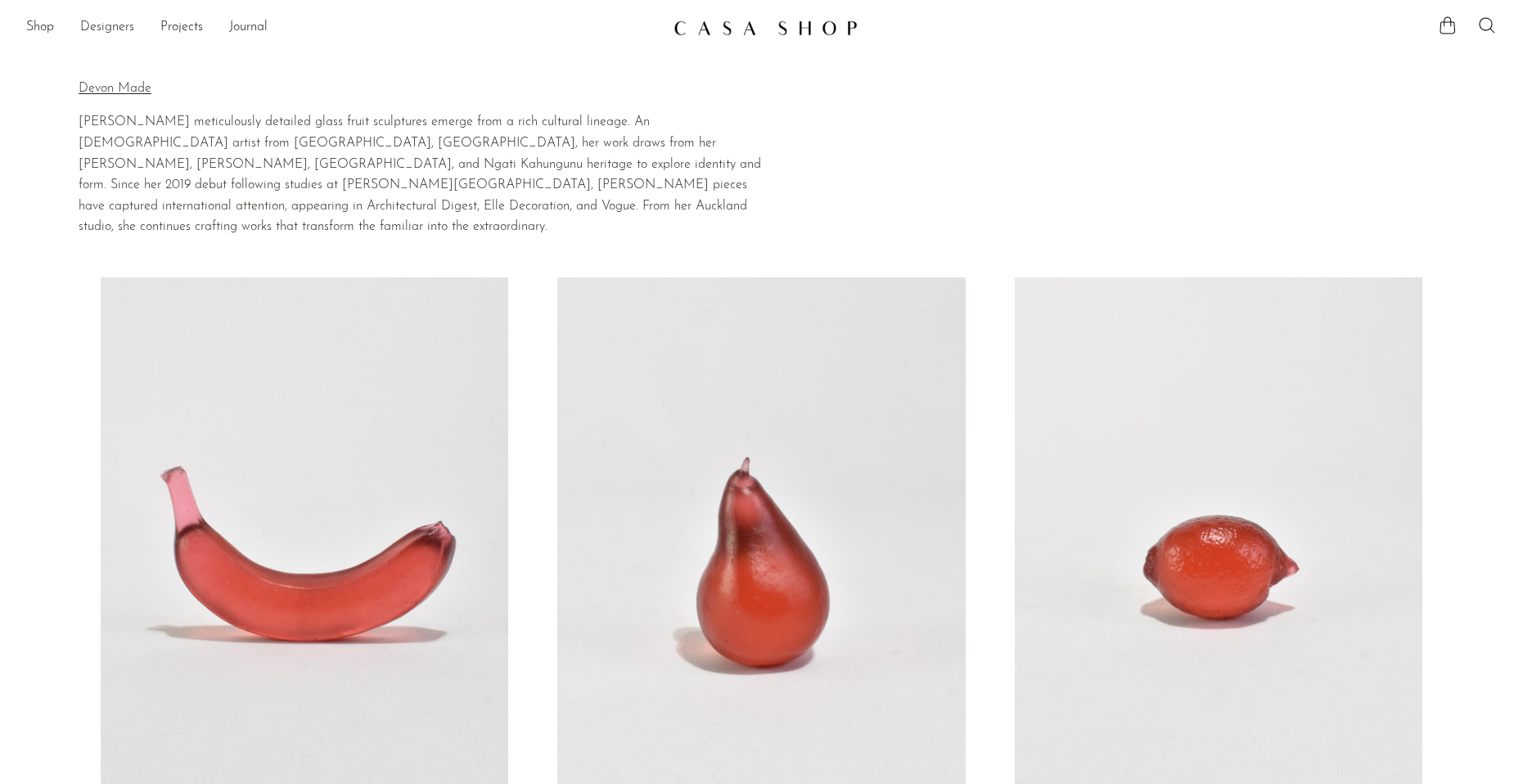
click at [125, 29] on link "Designers" at bounding box center [107, 27] width 54 height 21
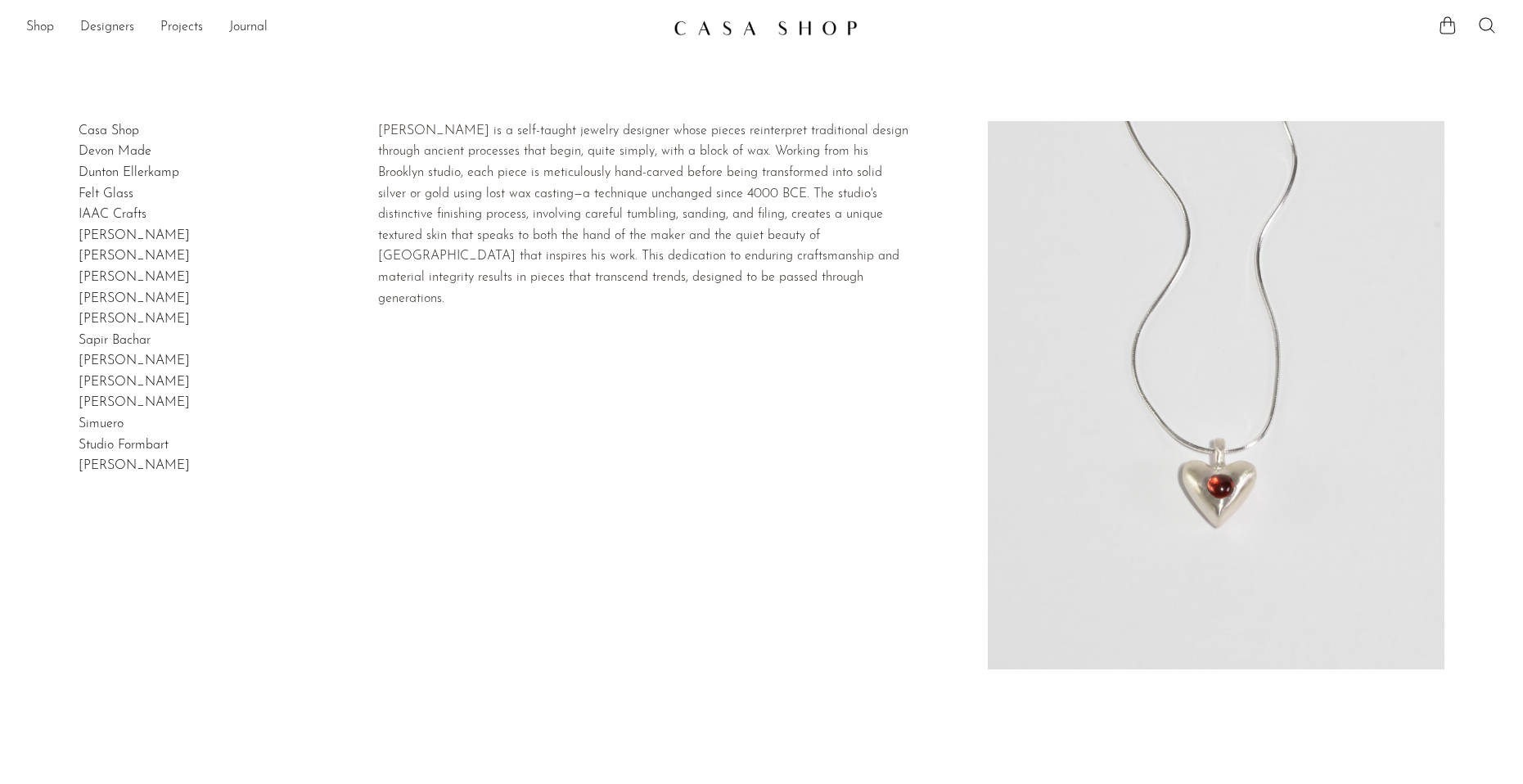
click at [161, 179] on link "Dunton Ellerkamp" at bounding box center [129, 173] width 101 height 13
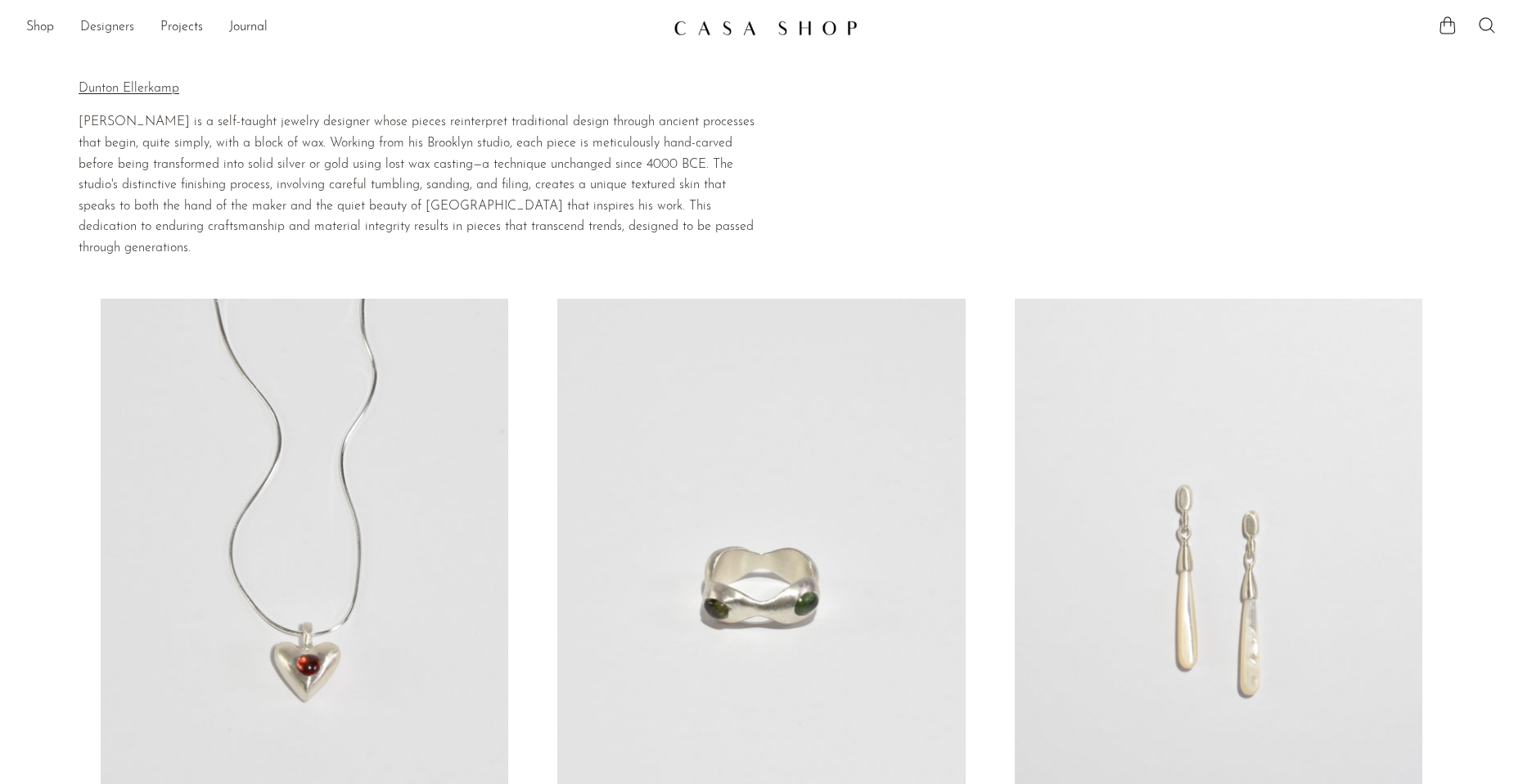
click at [109, 28] on link "Designers" at bounding box center [107, 27] width 54 height 21
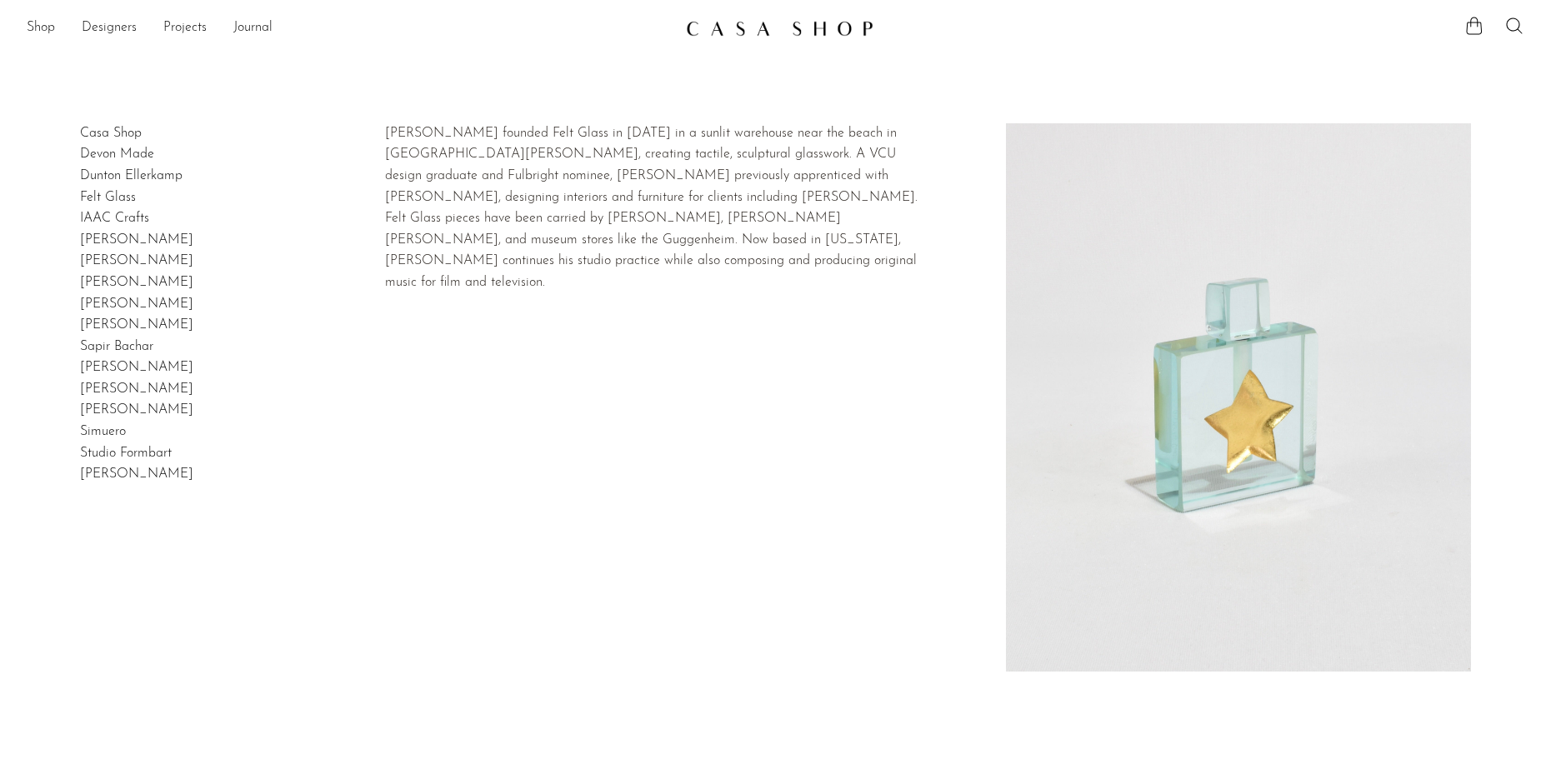
click at [136, 205] on link "Felt Glass" at bounding box center [107, 198] width 56 height 14
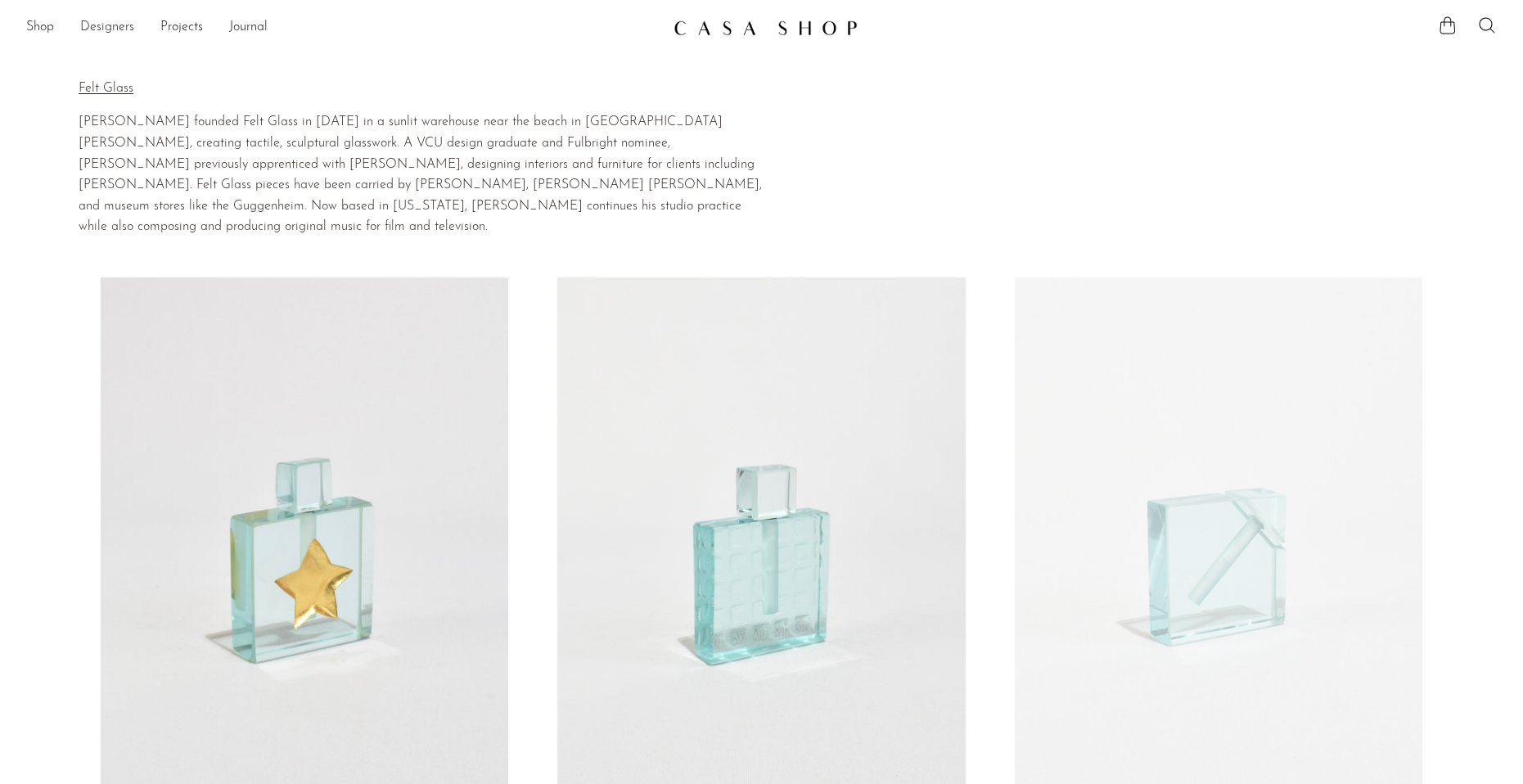
click at [119, 28] on link "Designers" at bounding box center [107, 27] width 54 height 21
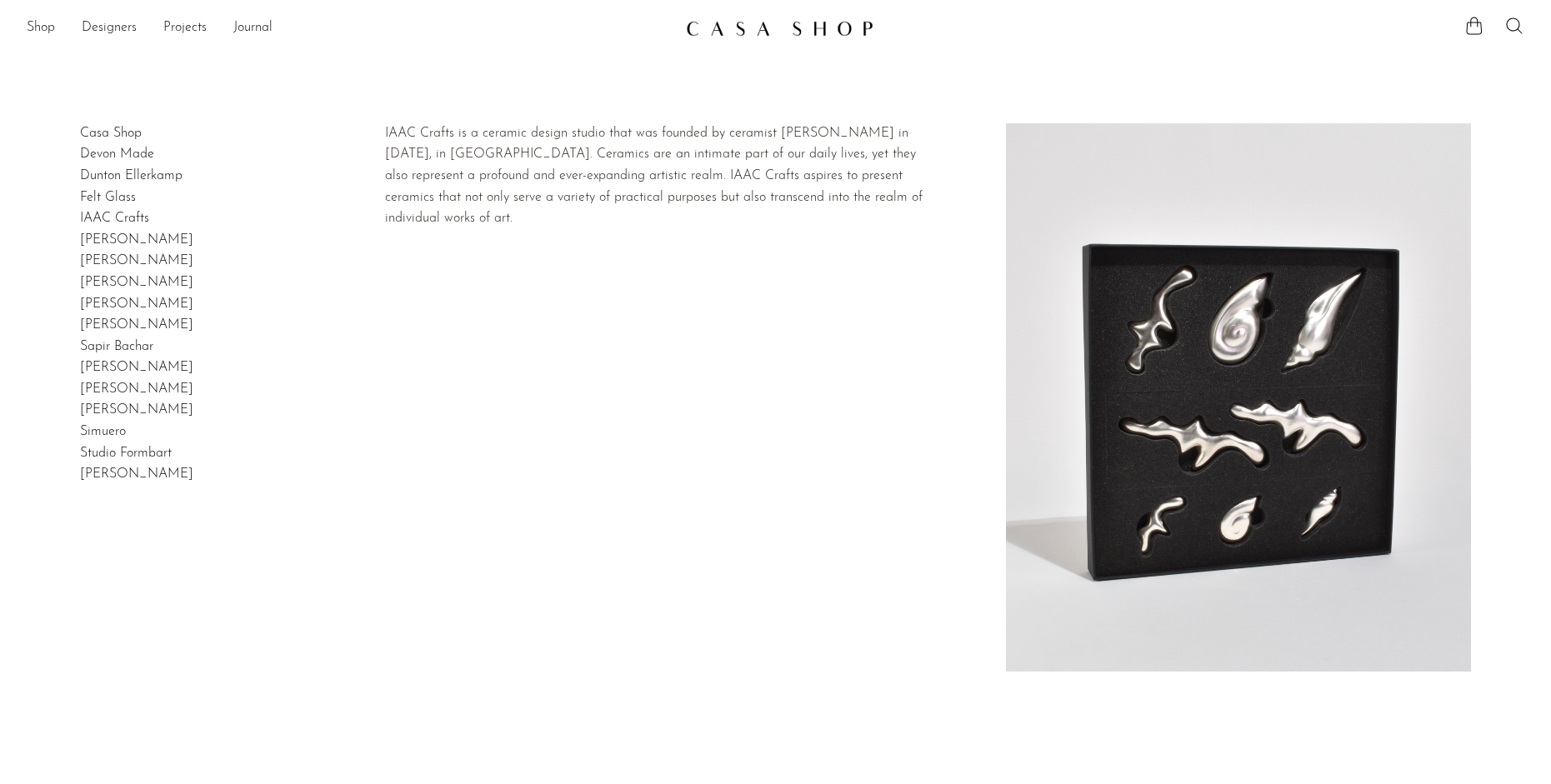
click at [141, 225] on link "IAAC Crafts" at bounding box center [114, 218] width 69 height 14
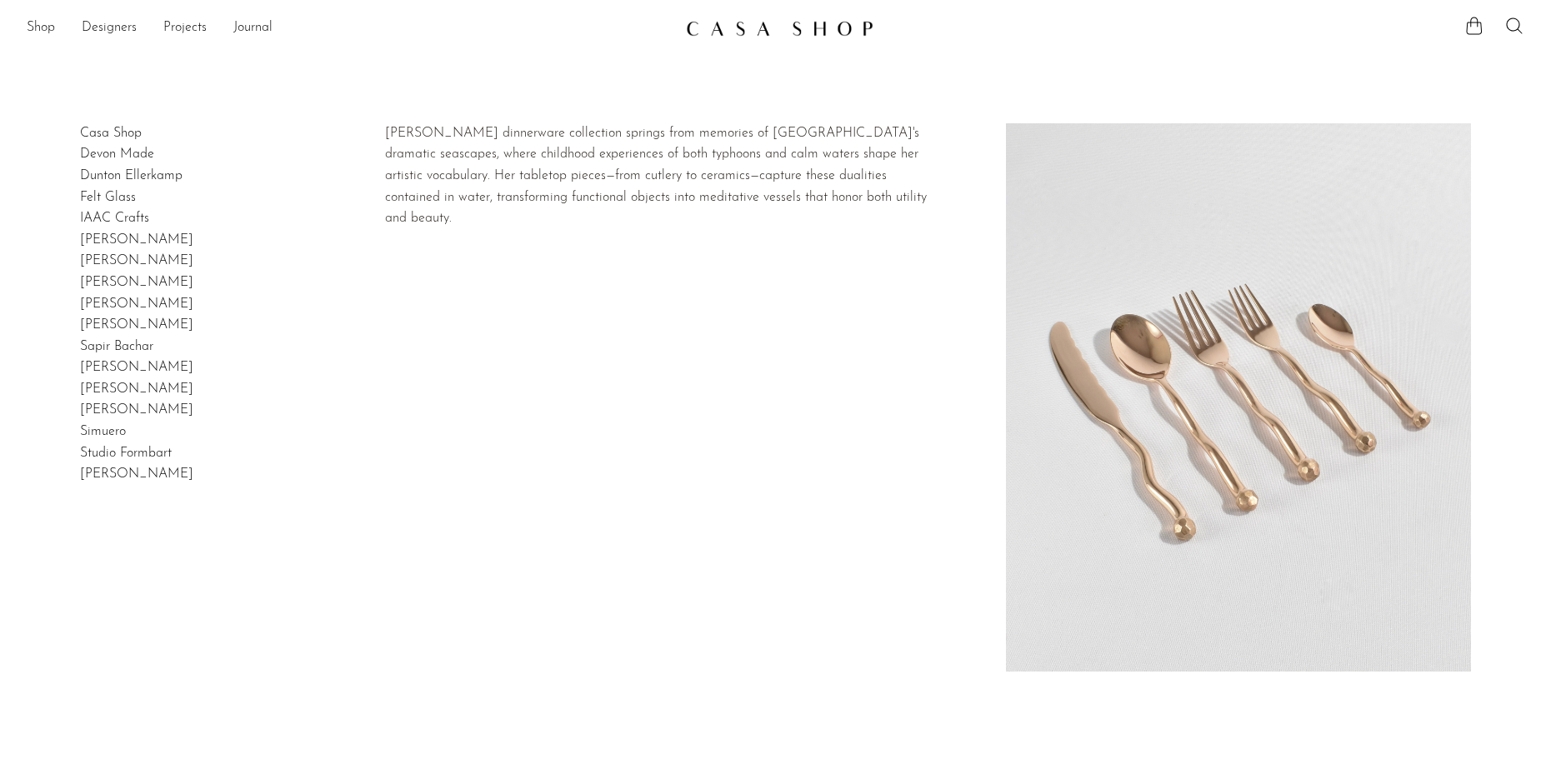
click at [152, 246] on link "Izabel Lam" at bounding box center [136, 241] width 113 height 14
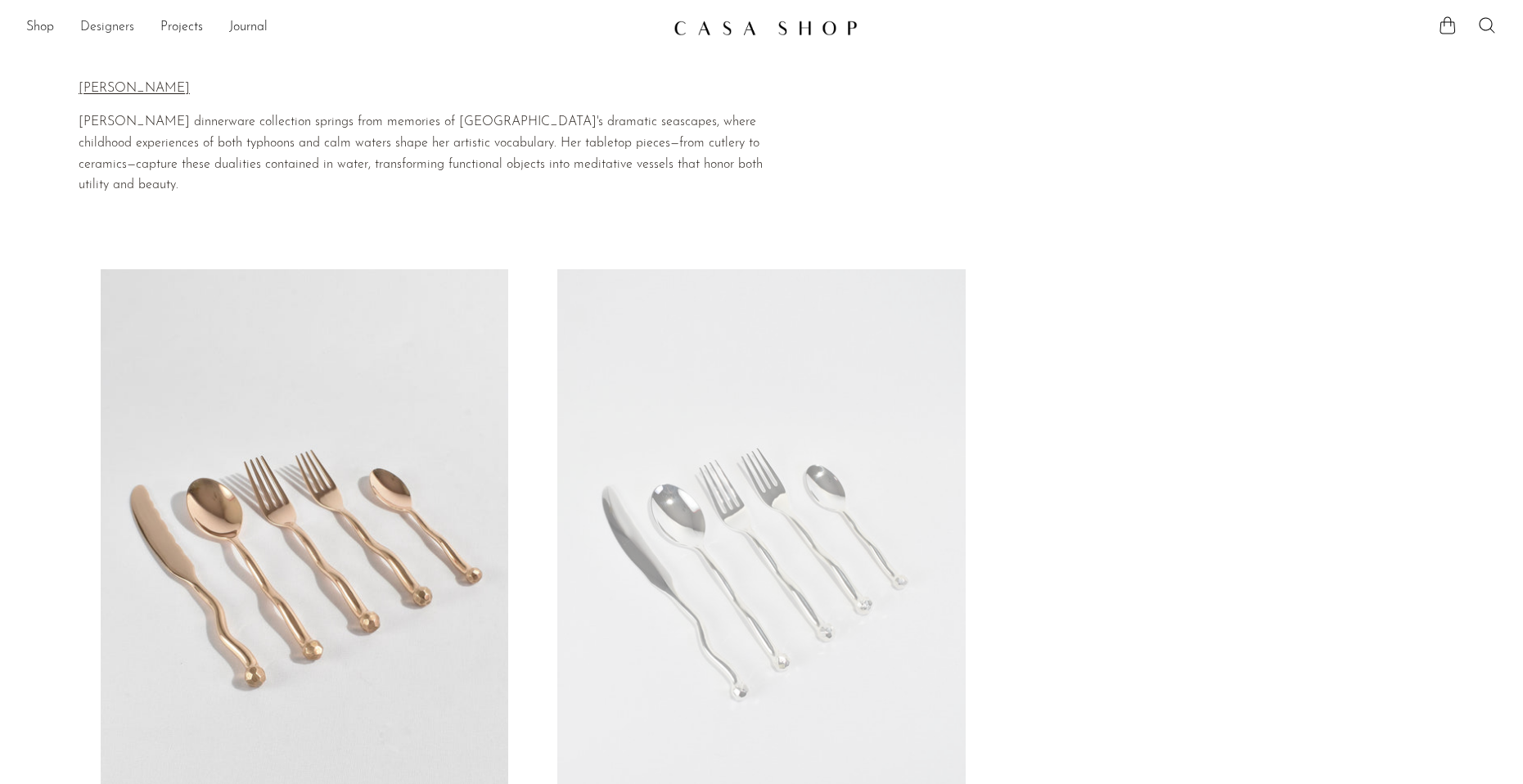
click at [120, 28] on link "Designers" at bounding box center [107, 27] width 54 height 21
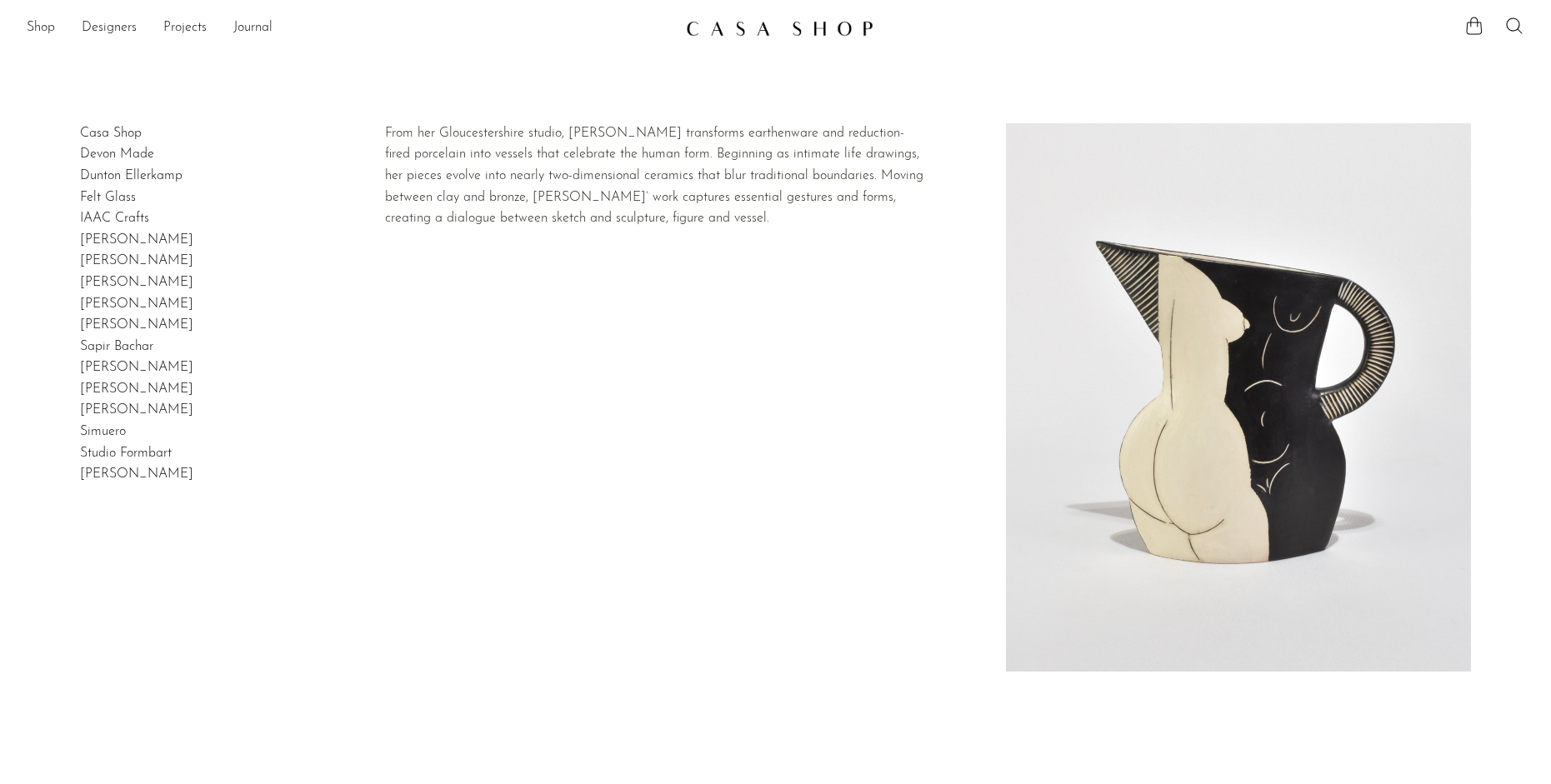
click at [138, 267] on link "[PERSON_NAME]" at bounding box center [136, 261] width 113 height 14
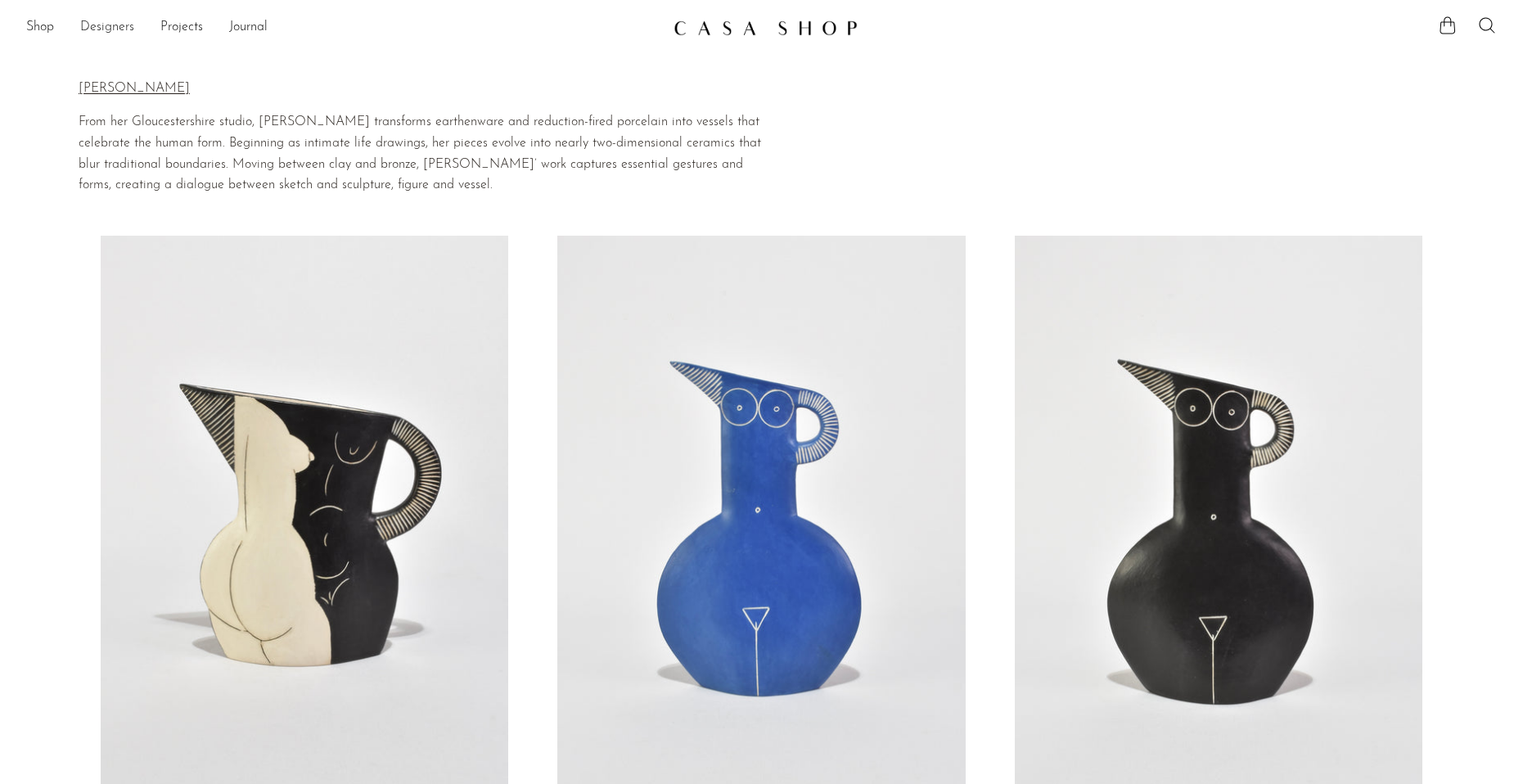
click at [106, 29] on link "Designers" at bounding box center [107, 27] width 54 height 21
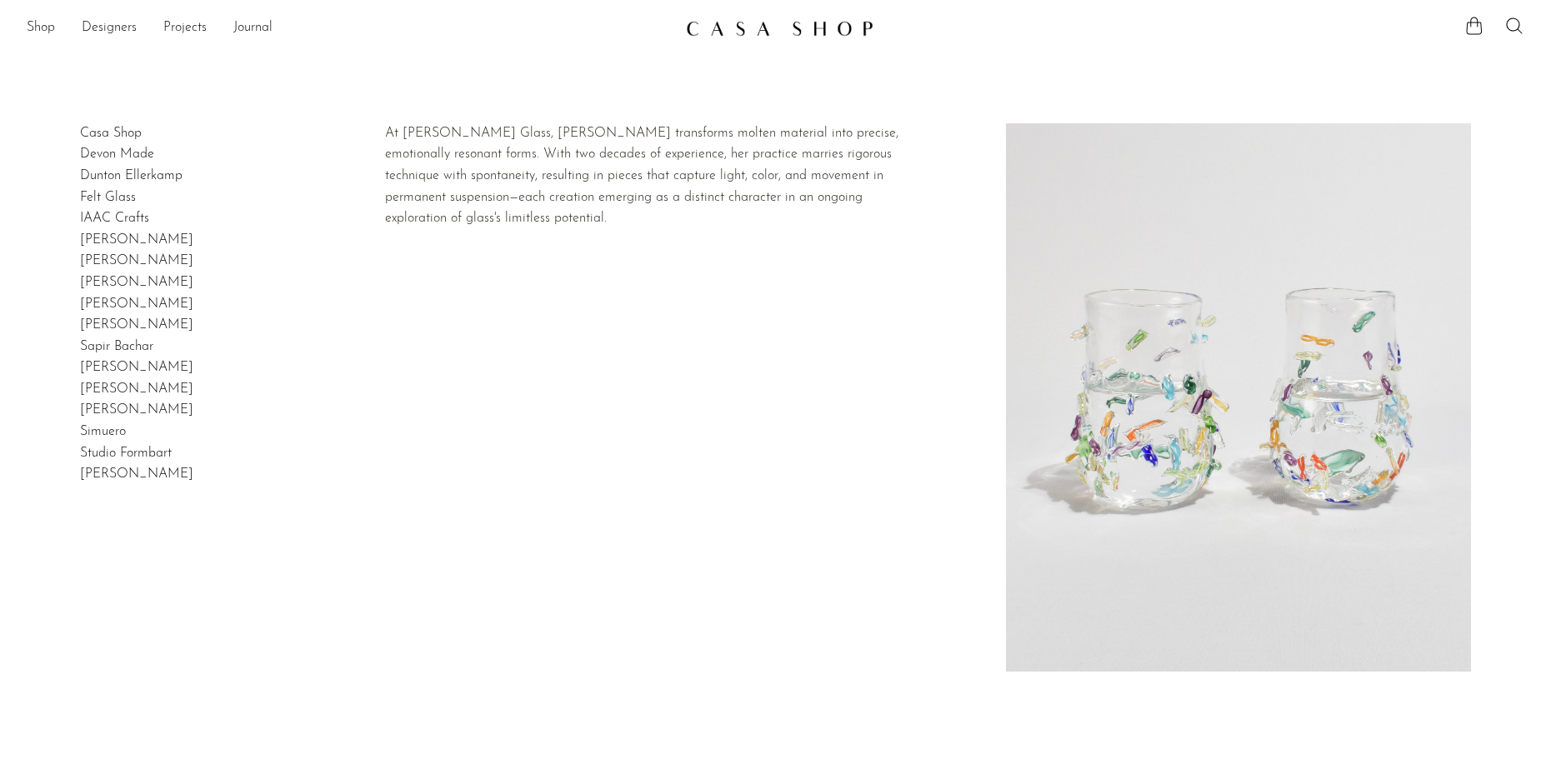
click at [138, 289] on link "[PERSON_NAME]" at bounding box center [136, 282] width 113 height 14
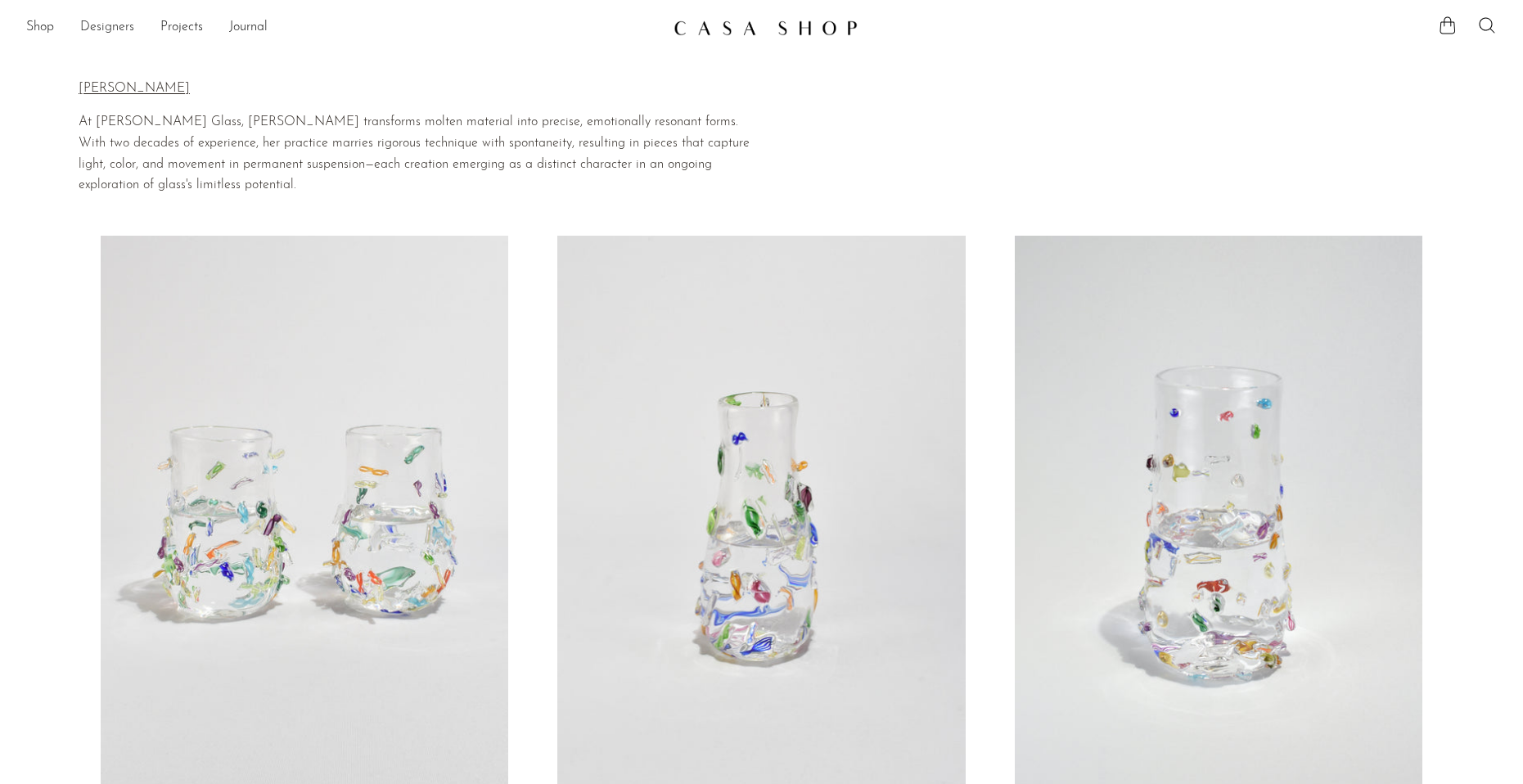
click at [112, 24] on link "Designers" at bounding box center [107, 27] width 54 height 21
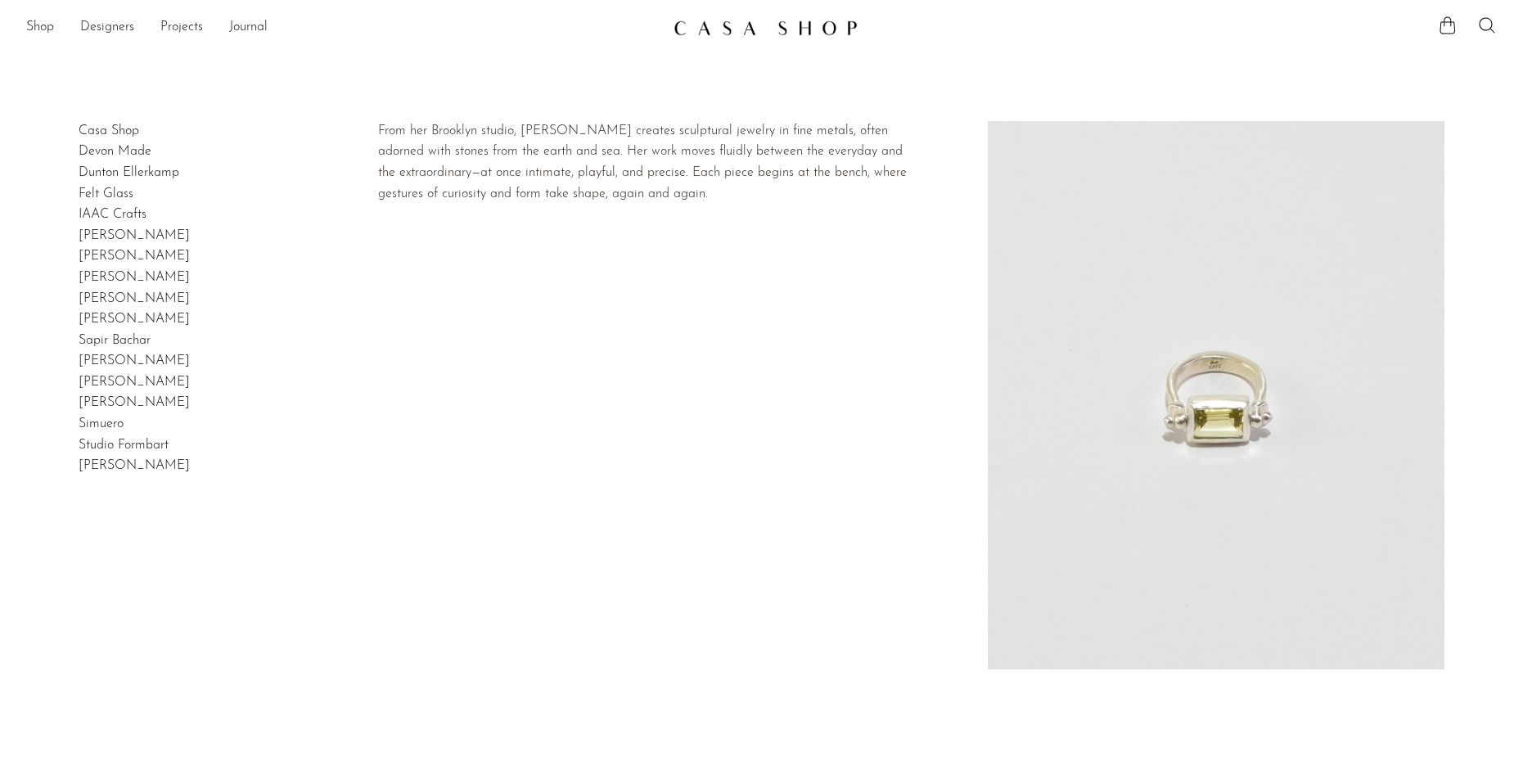
click at [177, 305] on link "[PERSON_NAME]" at bounding box center [134, 299] width 111 height 13
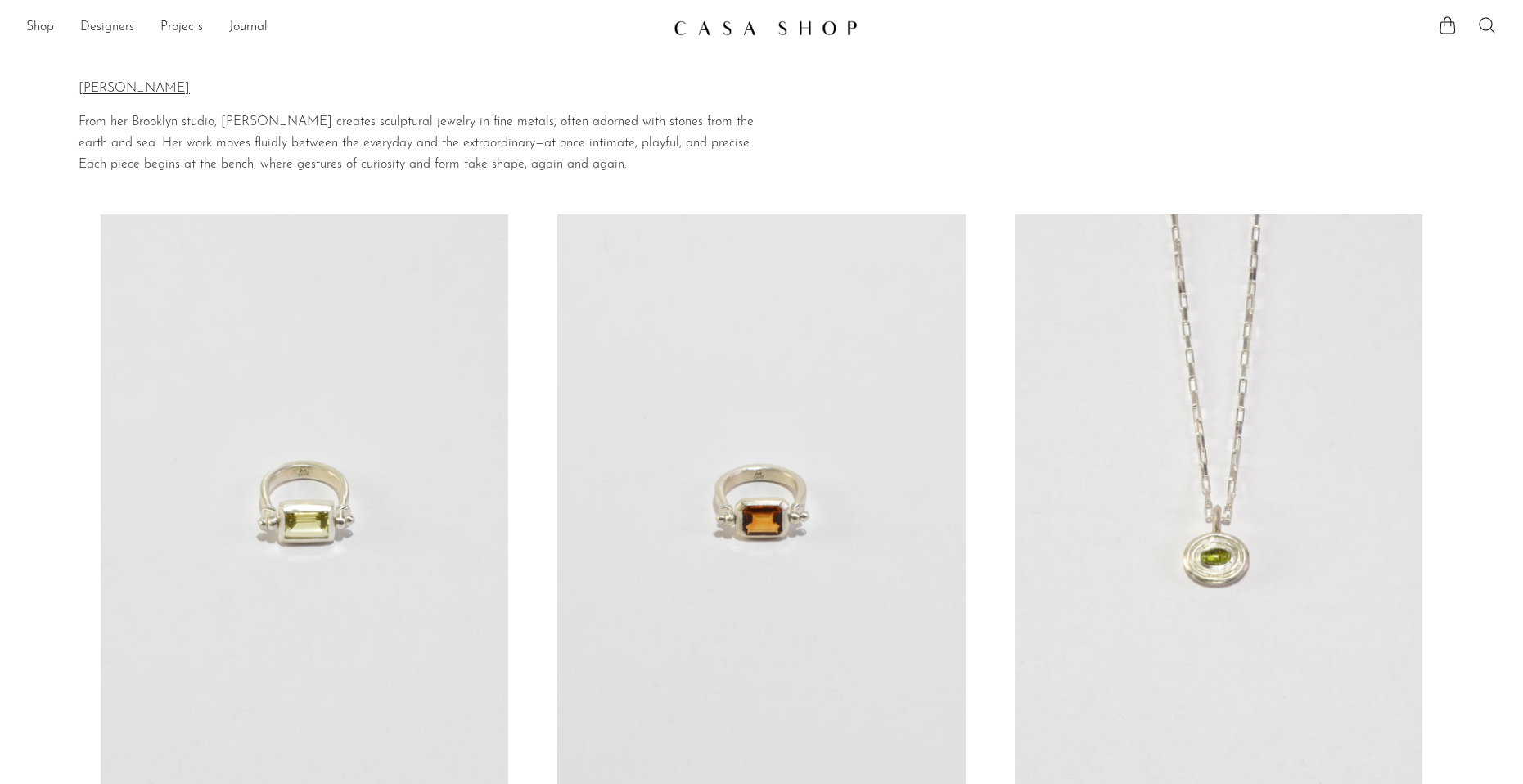
click at [124, 32] on link "Designers" at bounding box center [107, 27] width 54 height 21
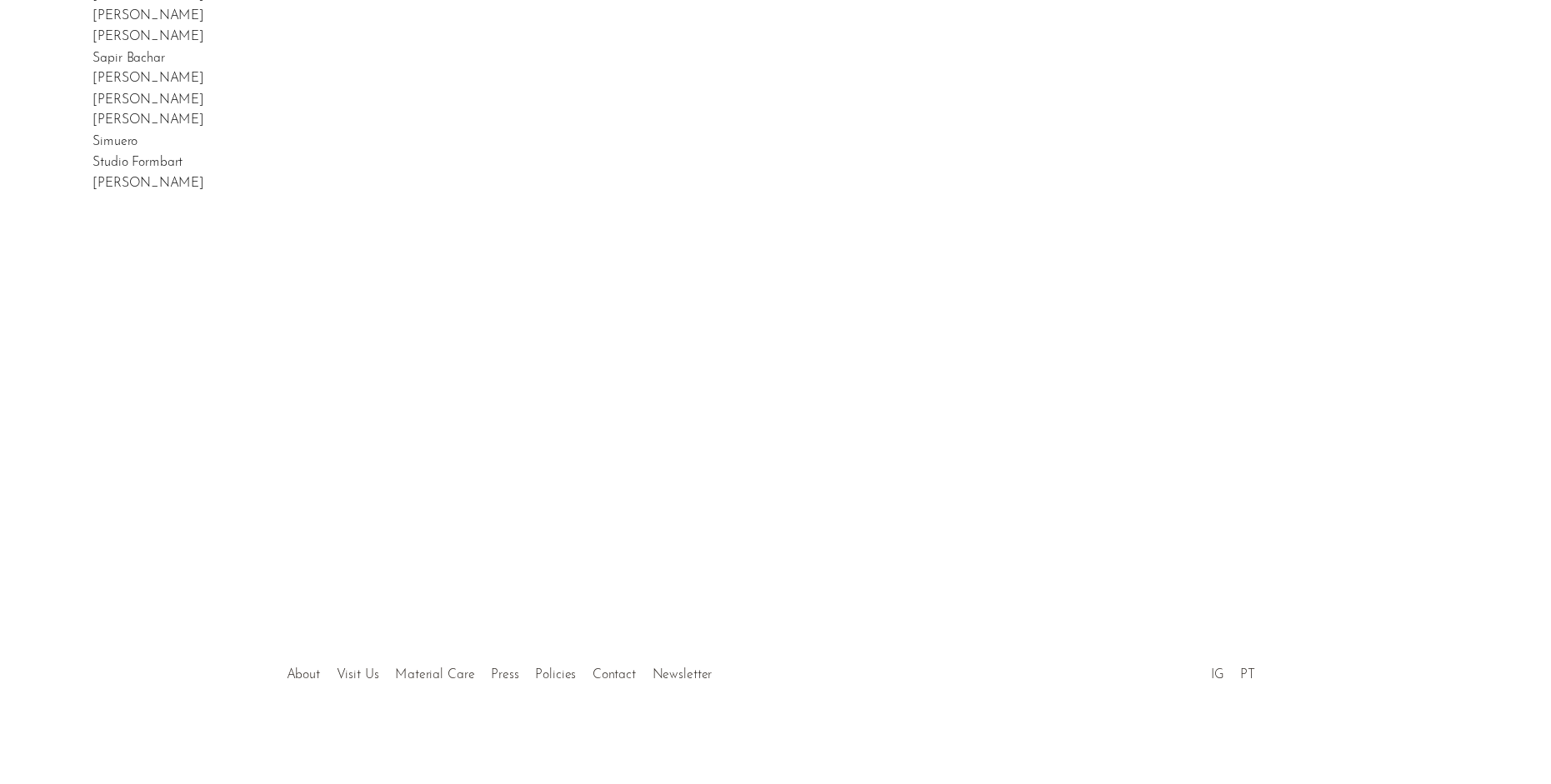
scroll to position [333, 0]
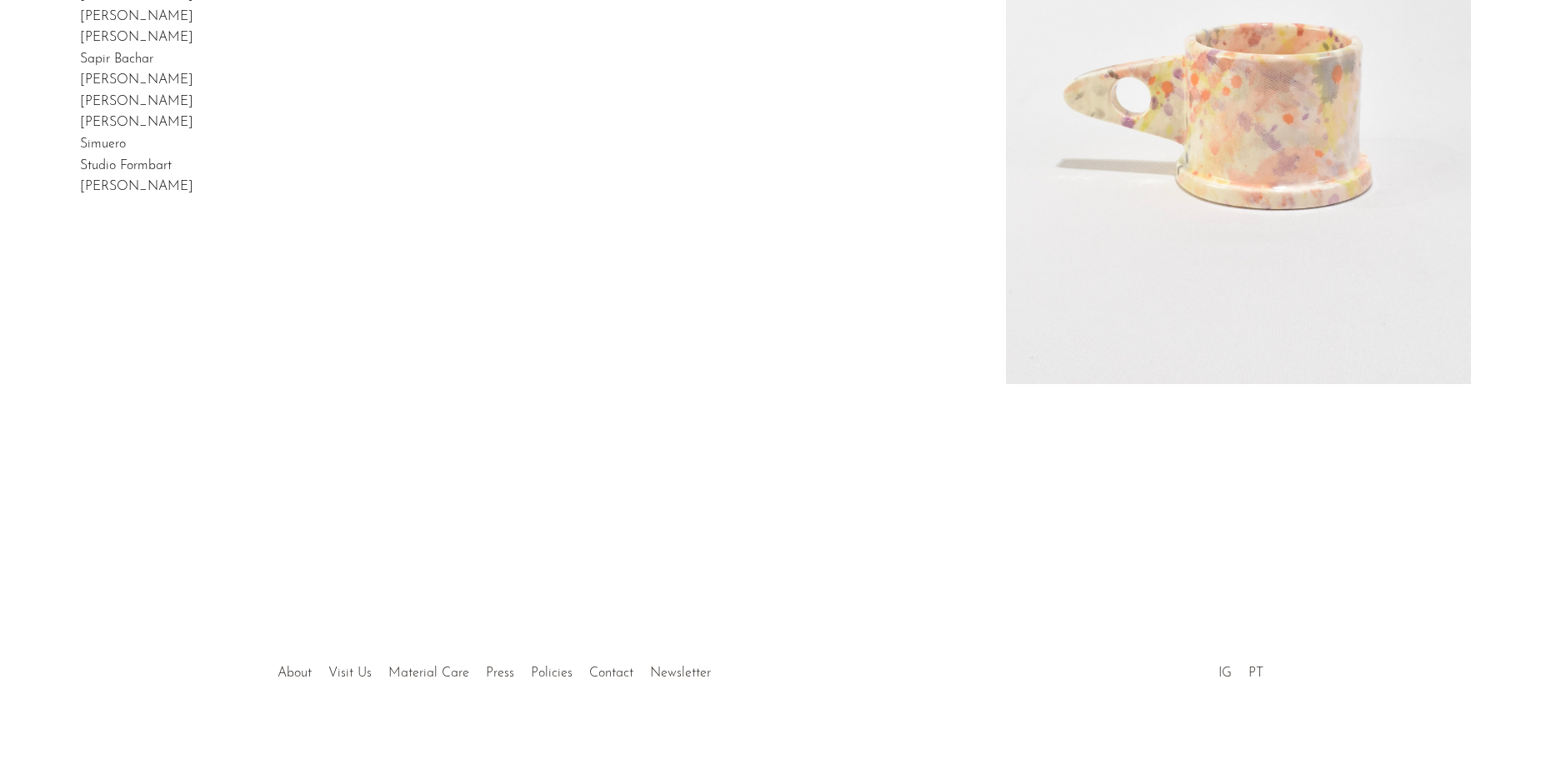
click at [137, 45] on link "[PERSON_NAME]" at bounding box center [136, 38] width 113 height 14
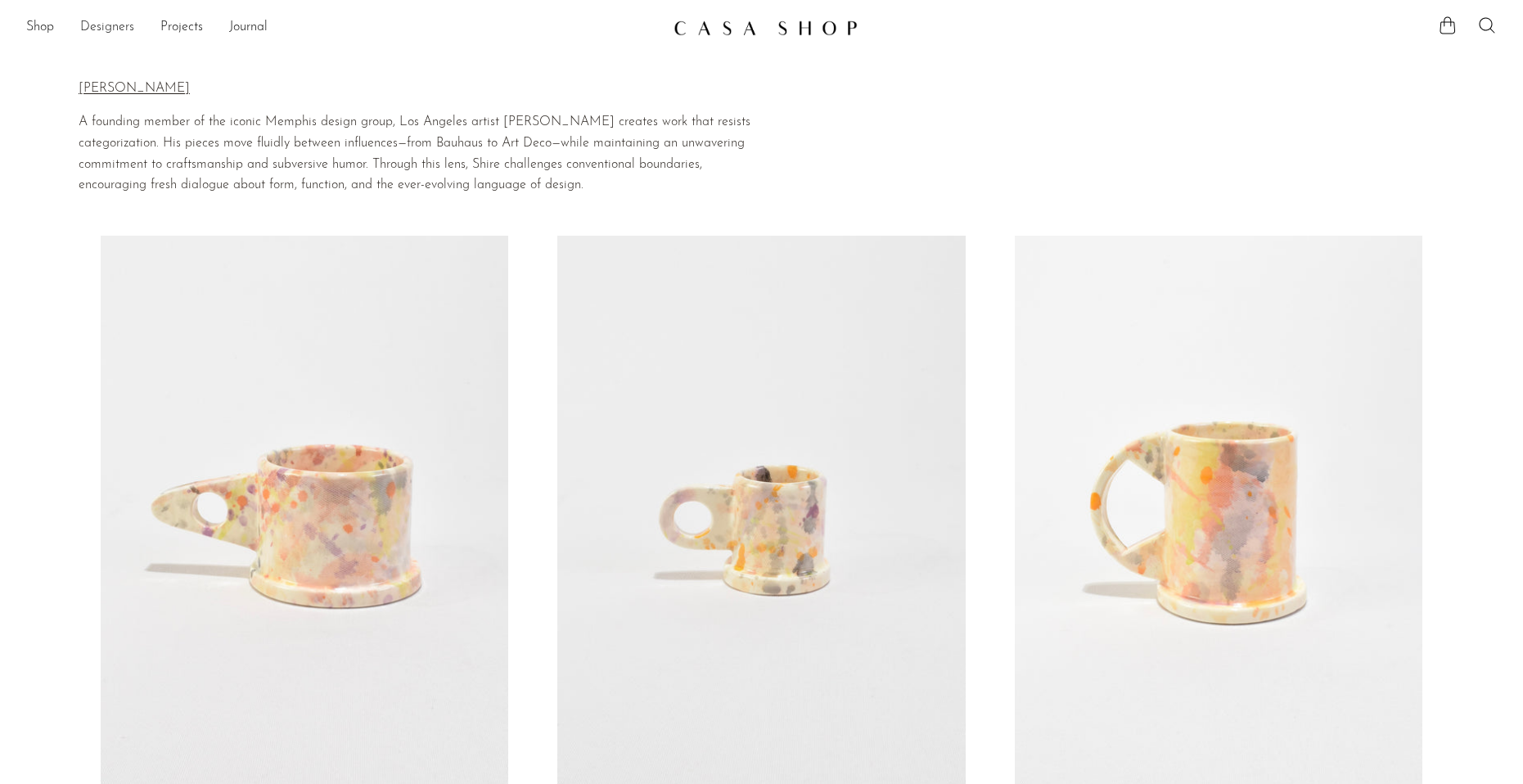
click at [124, 29] on link "Designers" at bounding box center [107, 27] width 54 height 21
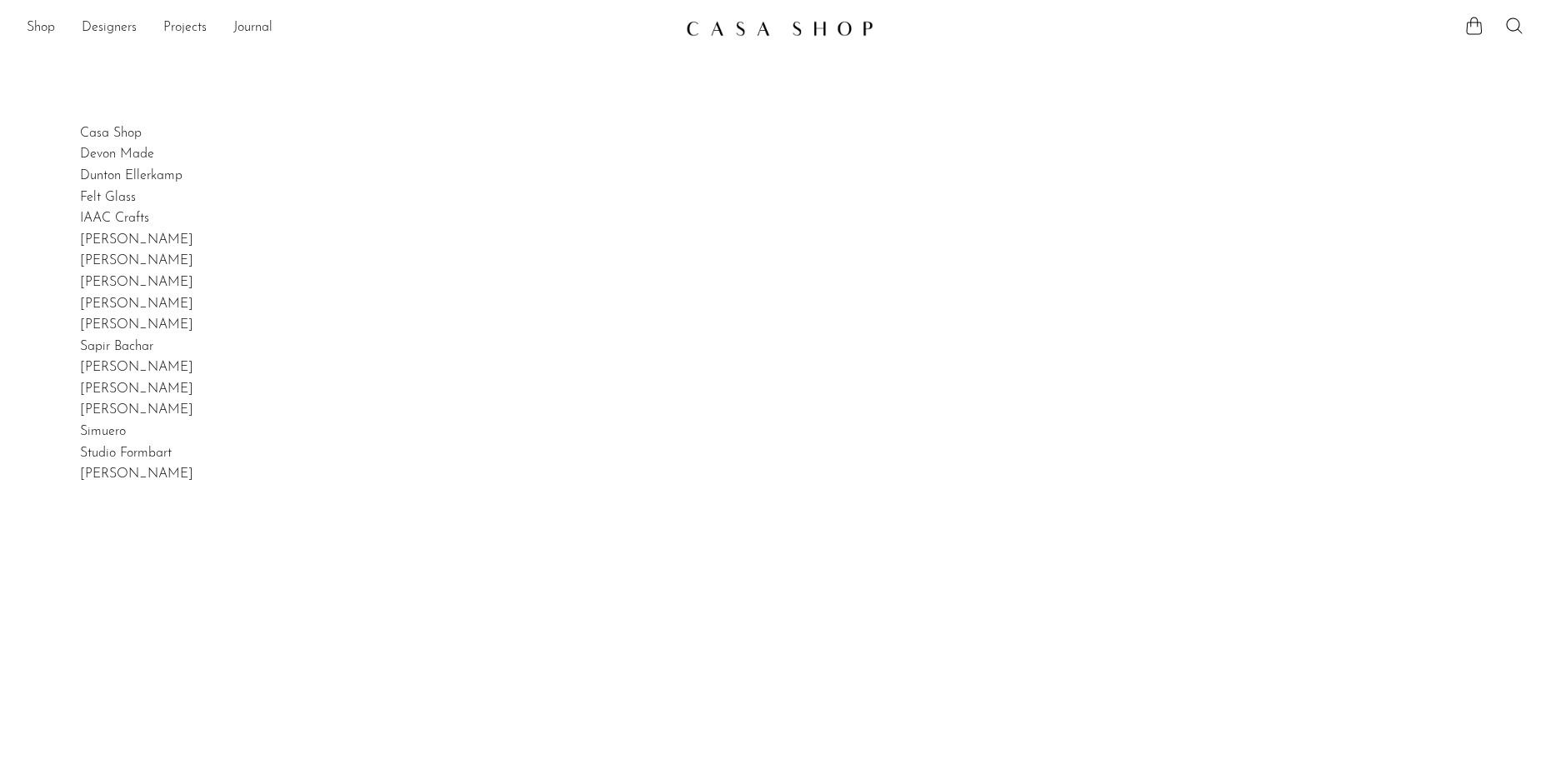
scroll to position [500, 0]
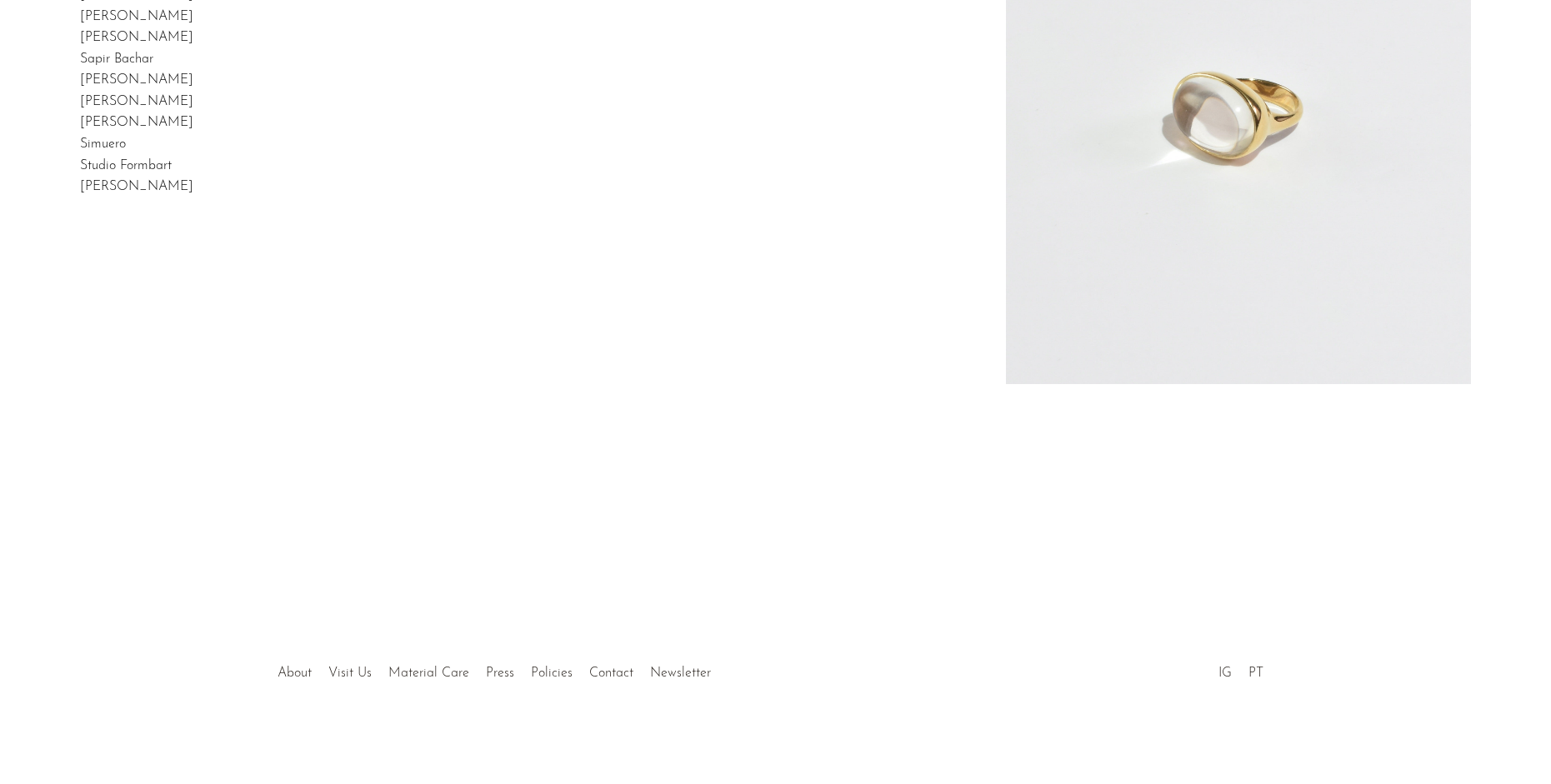
click at [153, 71] on h2 "Sapir Bachar" at bounding box center [116, 59] width 74 height 21
click at [153, 66] on link "Sapir Bachar" at bounding box center [116, 59] width 74 height 14
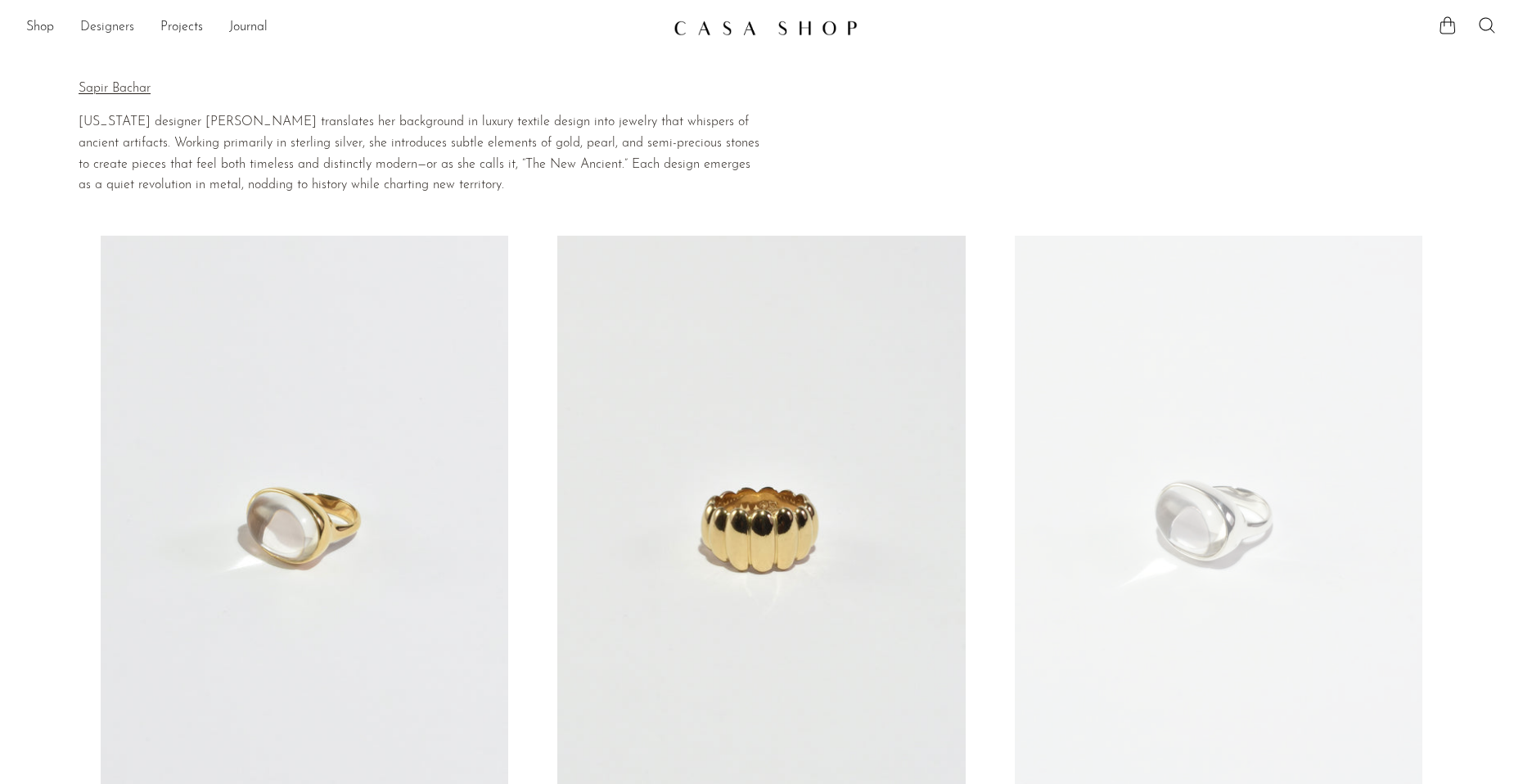
click at [94, 27] on link "Designers" at bounding box center [107, 27] width 54 height 21
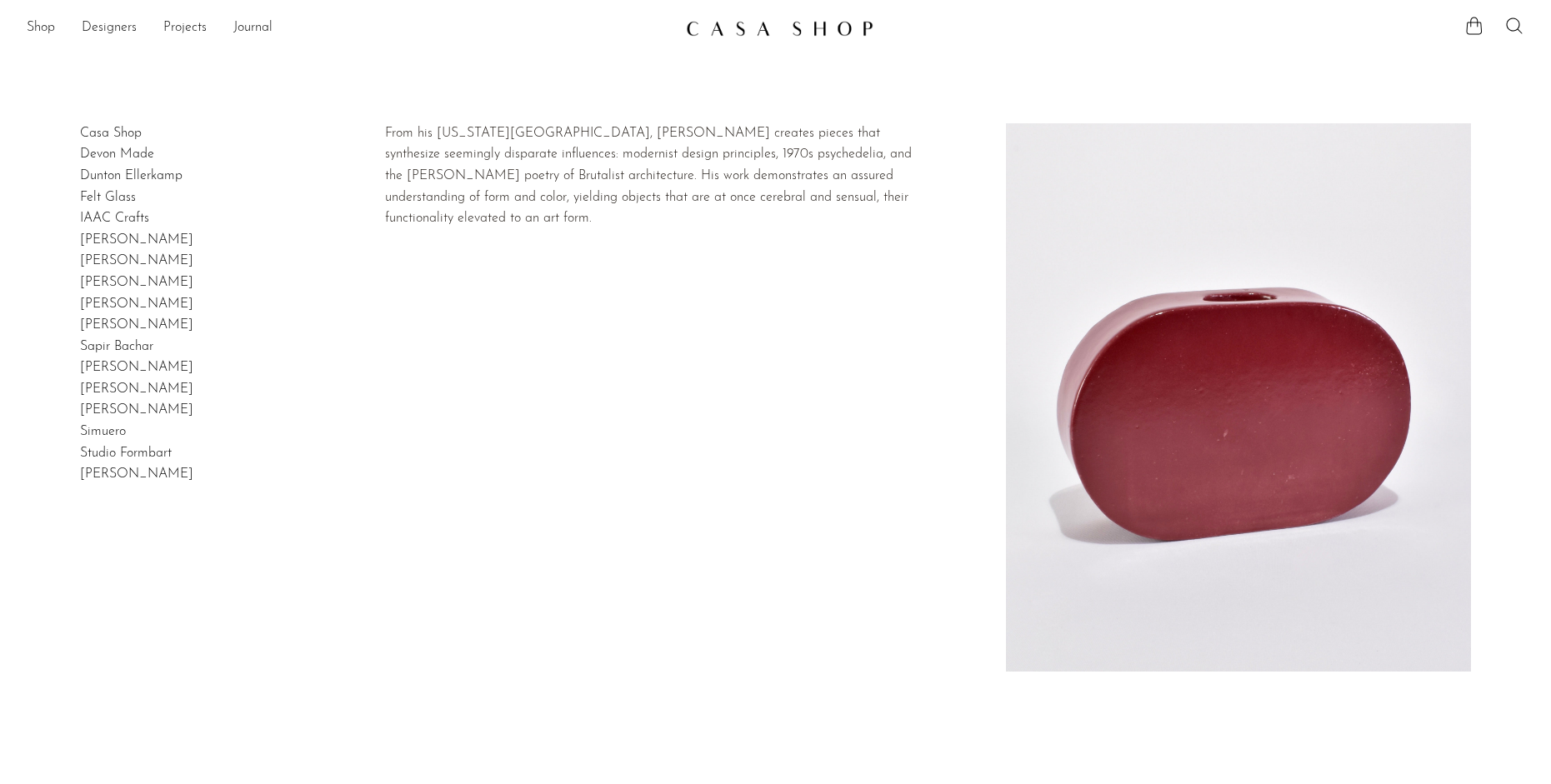
scroll to position [500, 0]
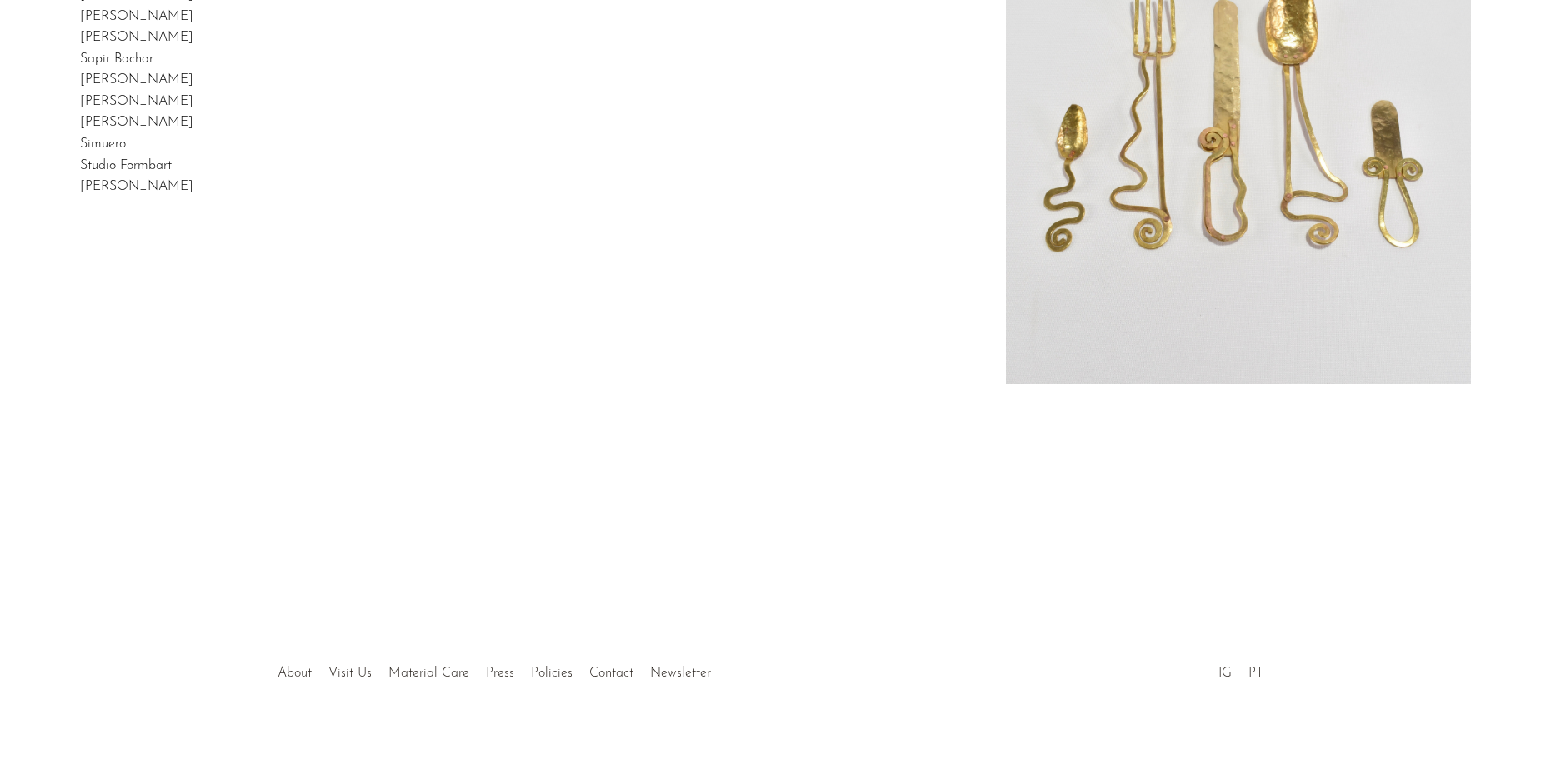
click at [176, 86] on link "Sebastião Lobo" at bounding box center [136, 80] width 113 height 14
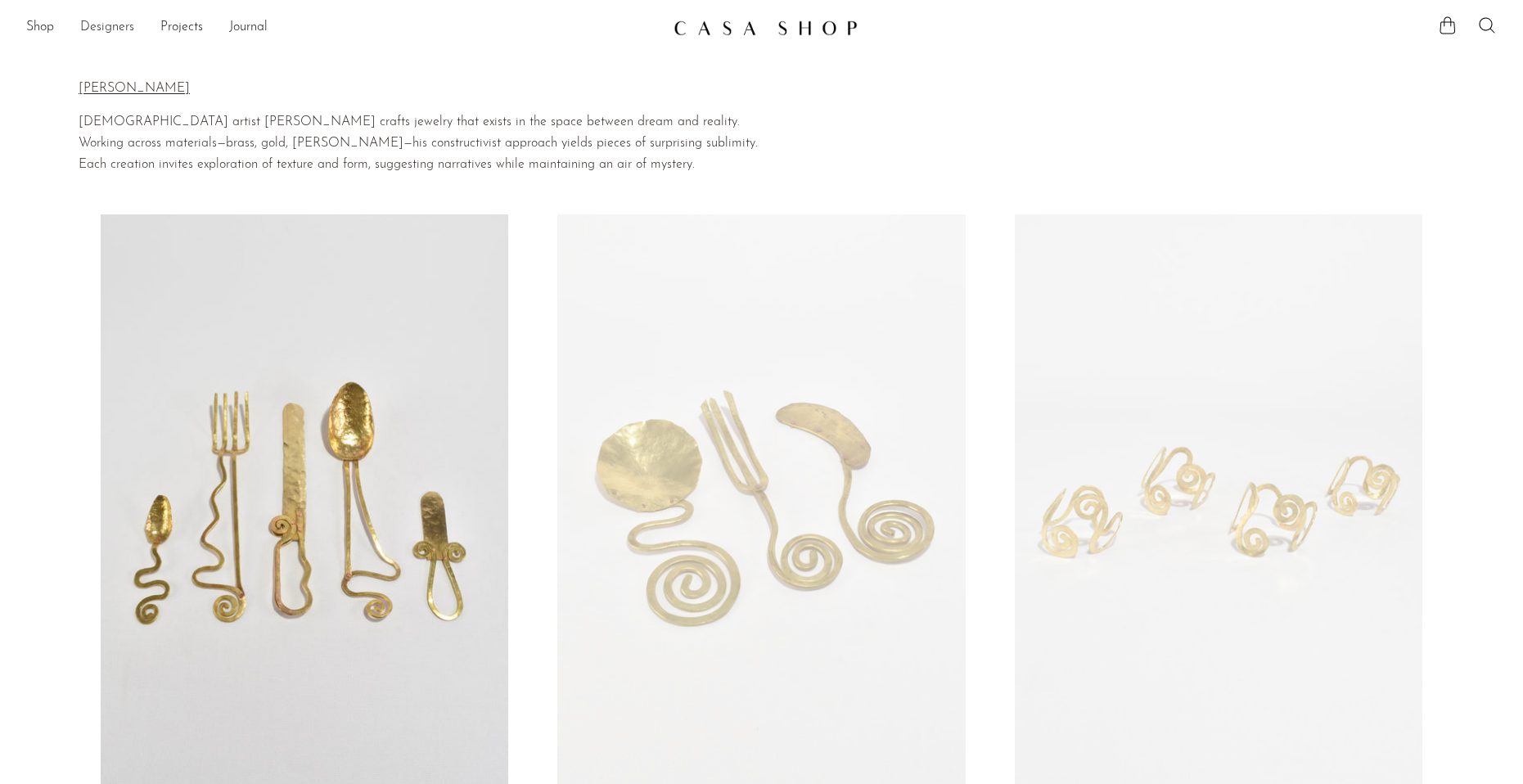
click at [118, 28] on link "Designers" at bounding box center [107, 27] width 54 height 21
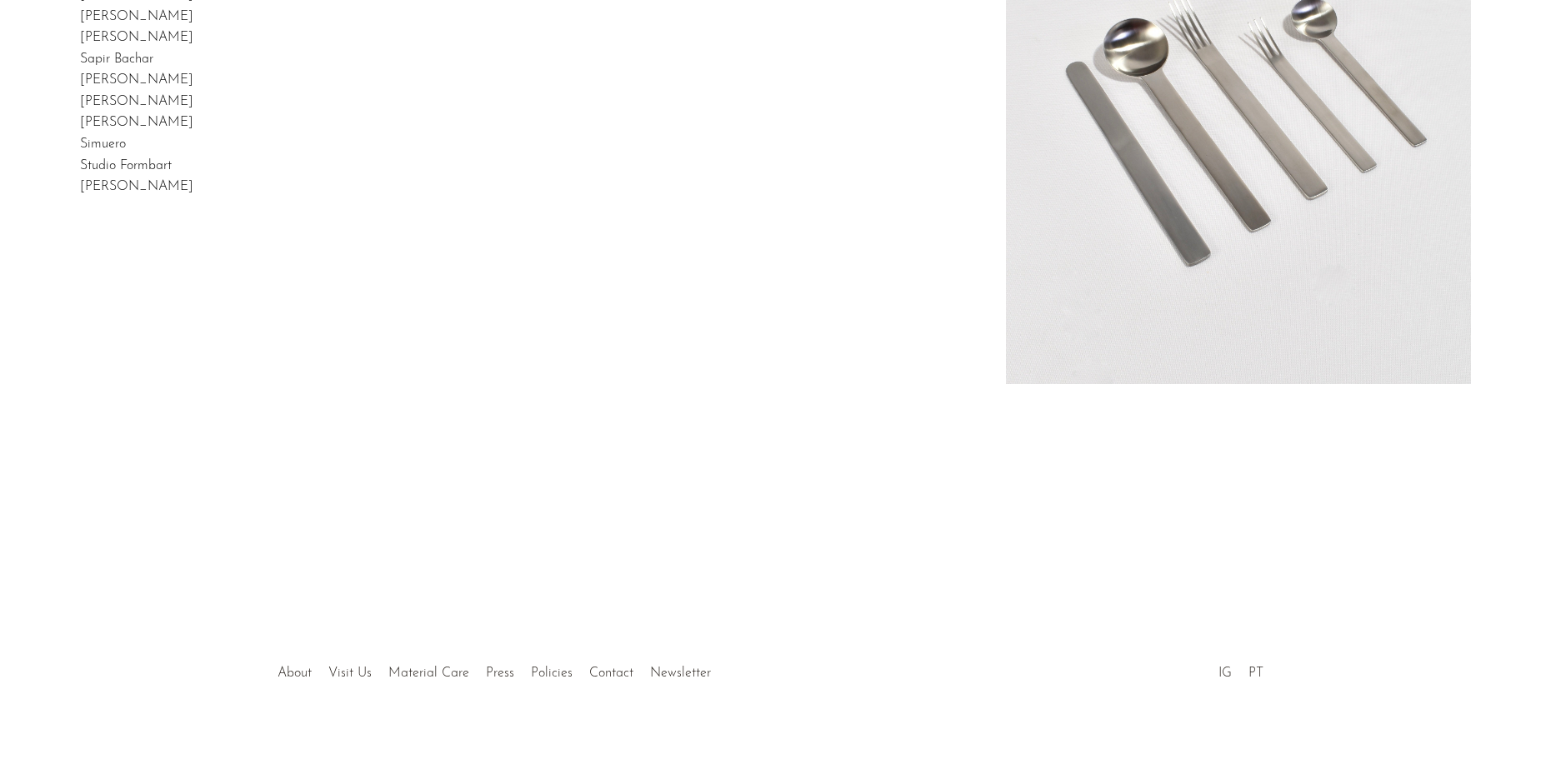
scroll to position [583, 0]
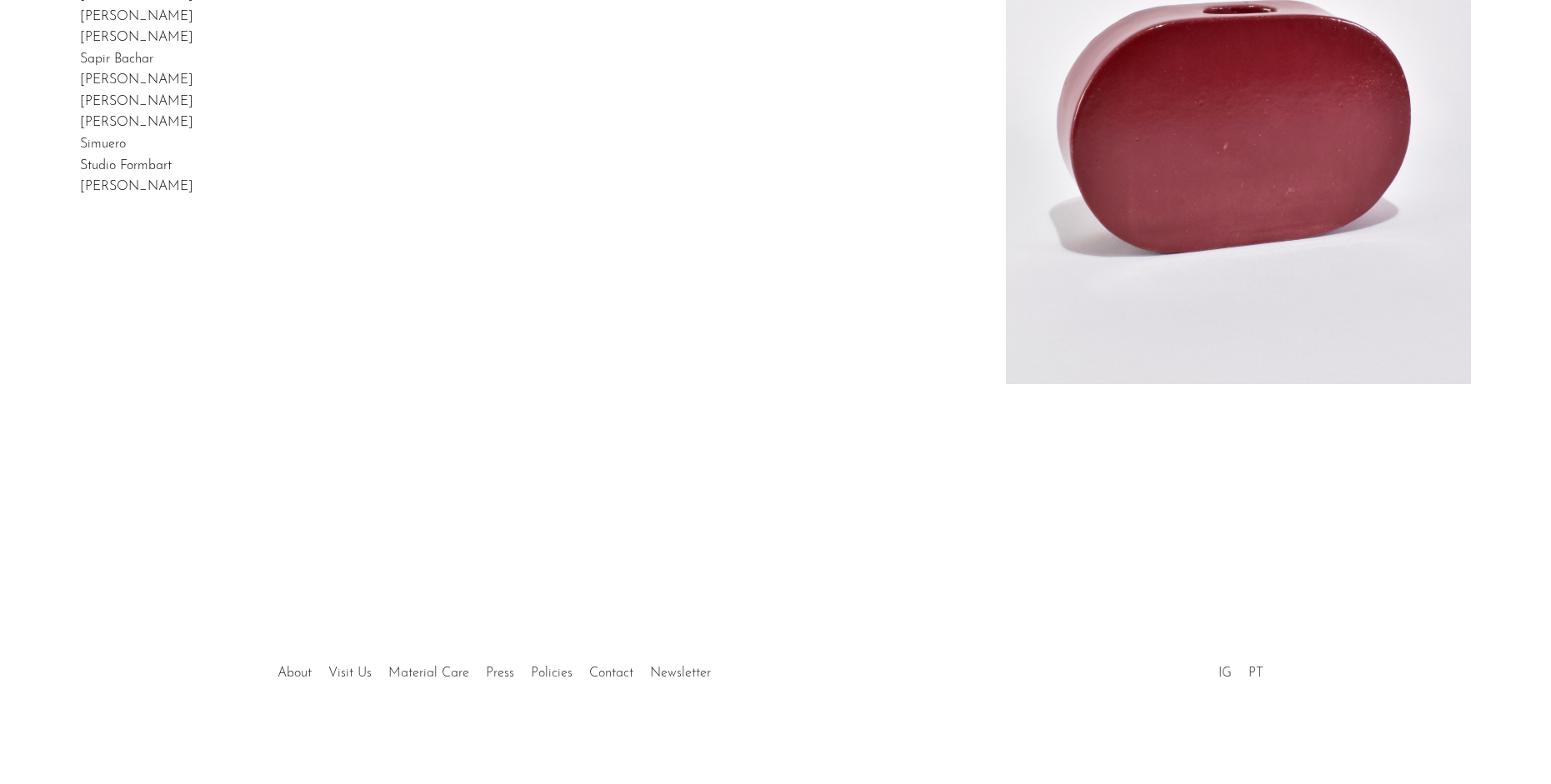
click at [101, 109] on link "[PERSON_NAME]" at bounding box center [136, 102] width 113 height 14
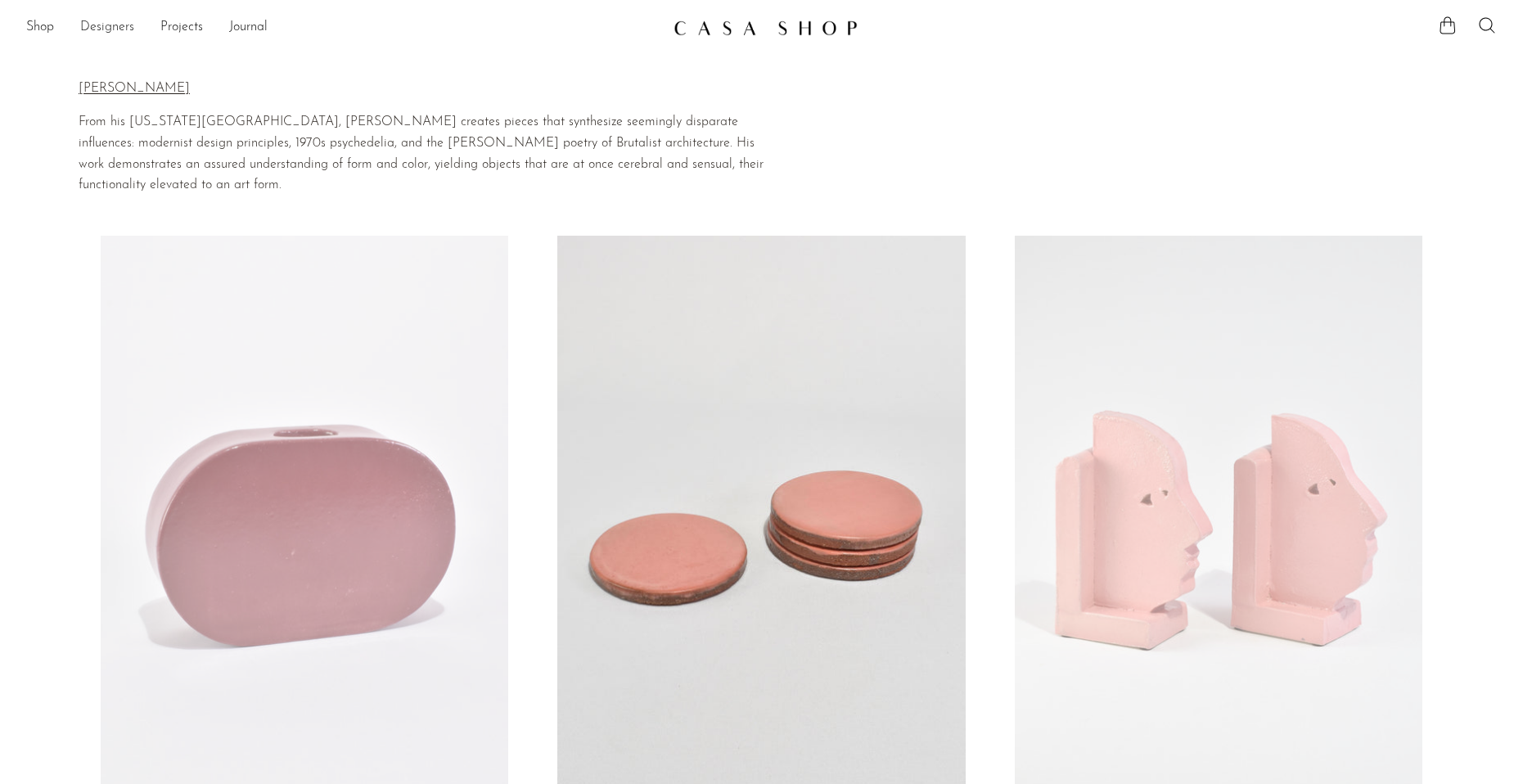
click at [100, 29] on link "Designers" at bounding box center [107, 27] width 54 height 21
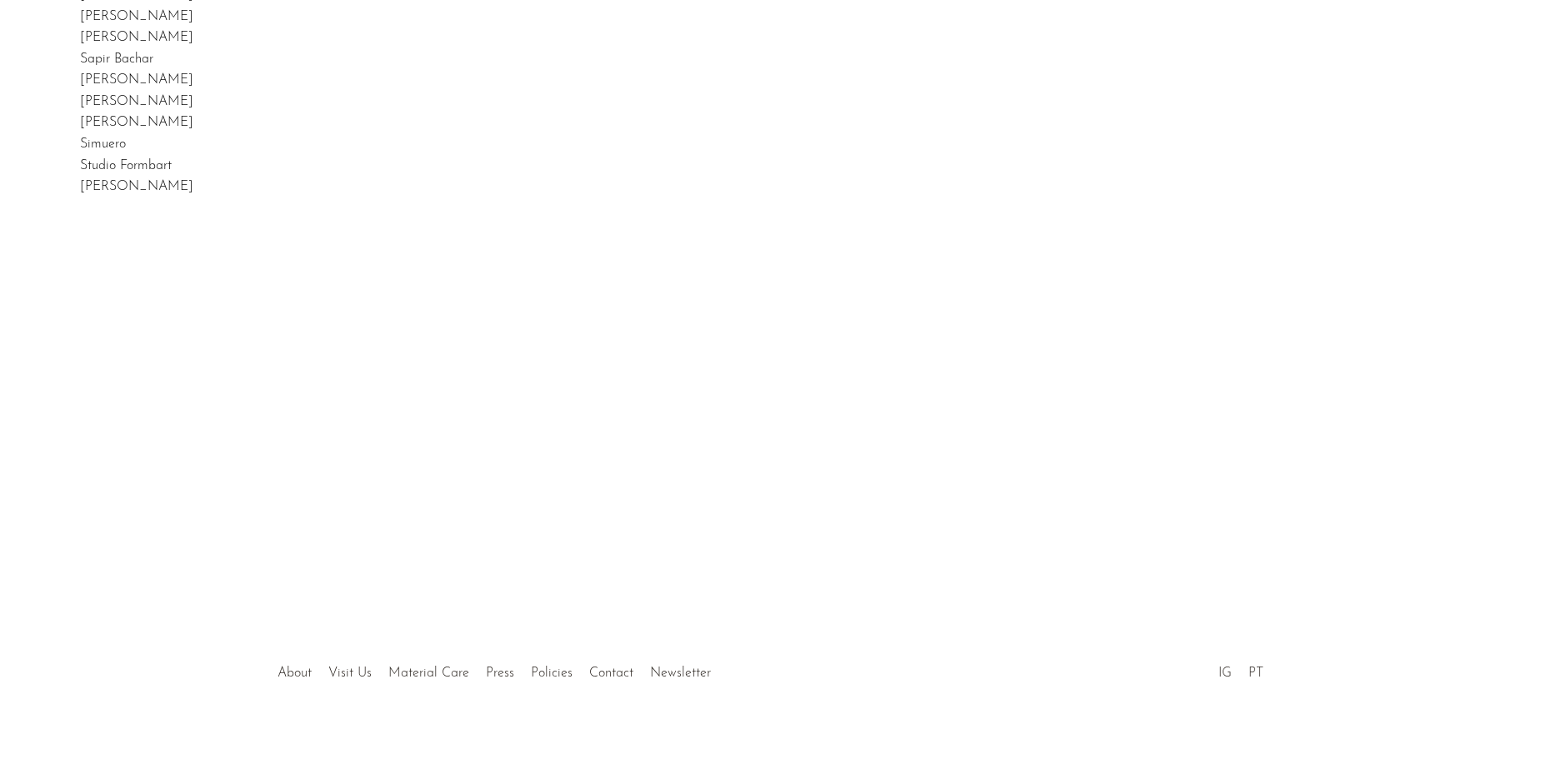
scroll to position [417, 0]
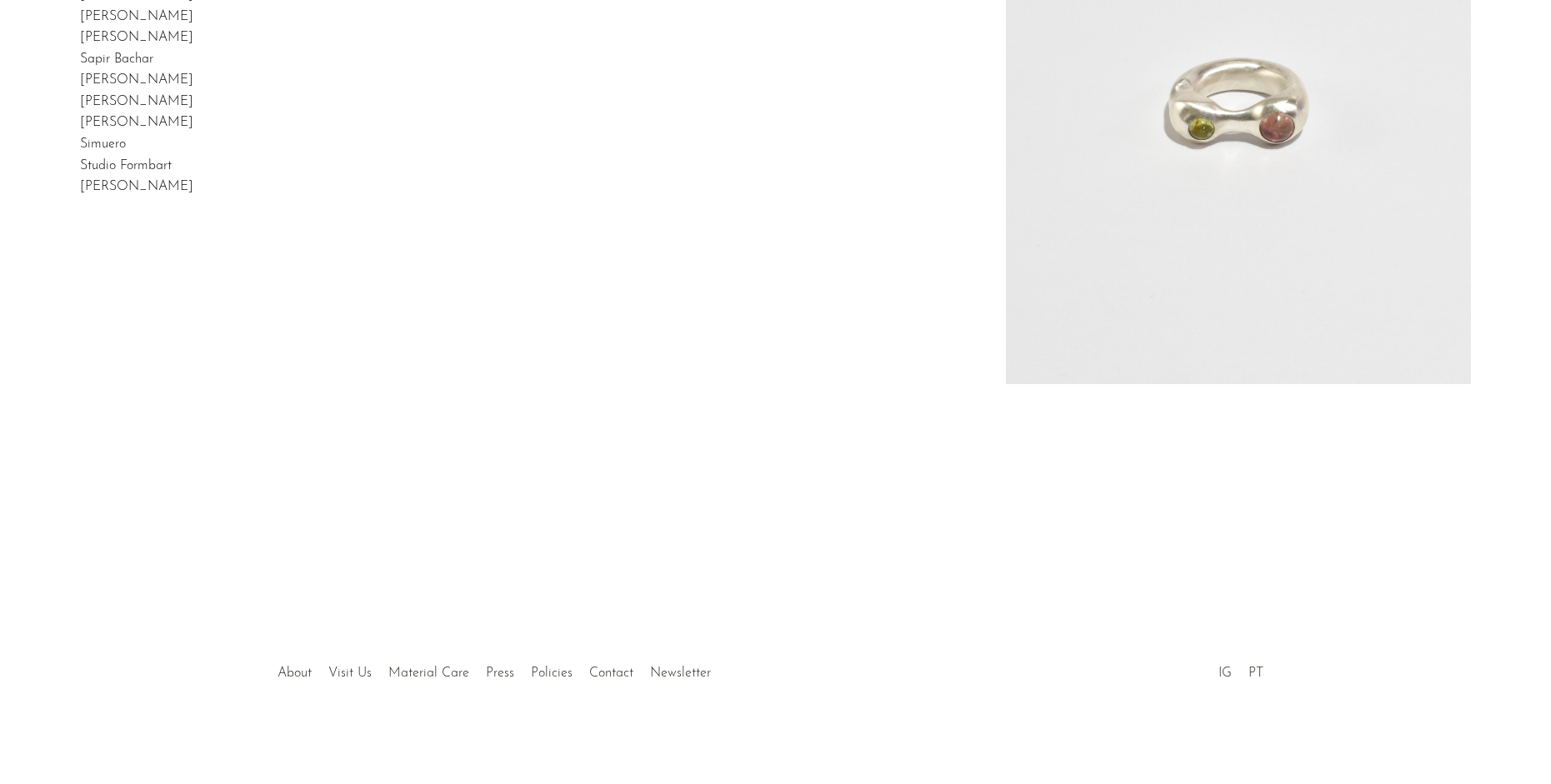
click at [146, 129] on link "[PERSON_NAME]" at bounding box center [136, 122] width 113 height 14
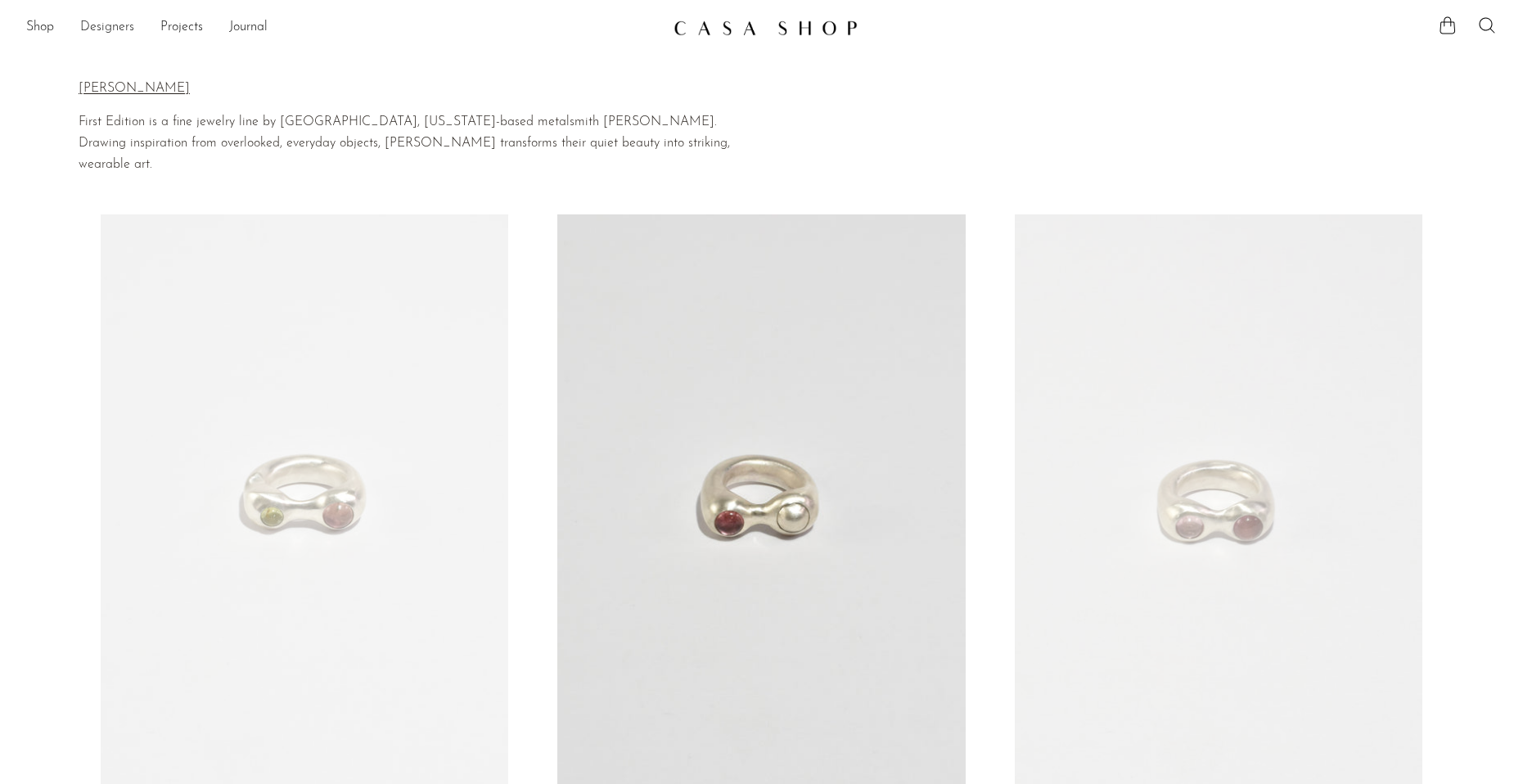
click at [115, 25] on link "Designers" at bounding box center [107, 27] width 54 height 21
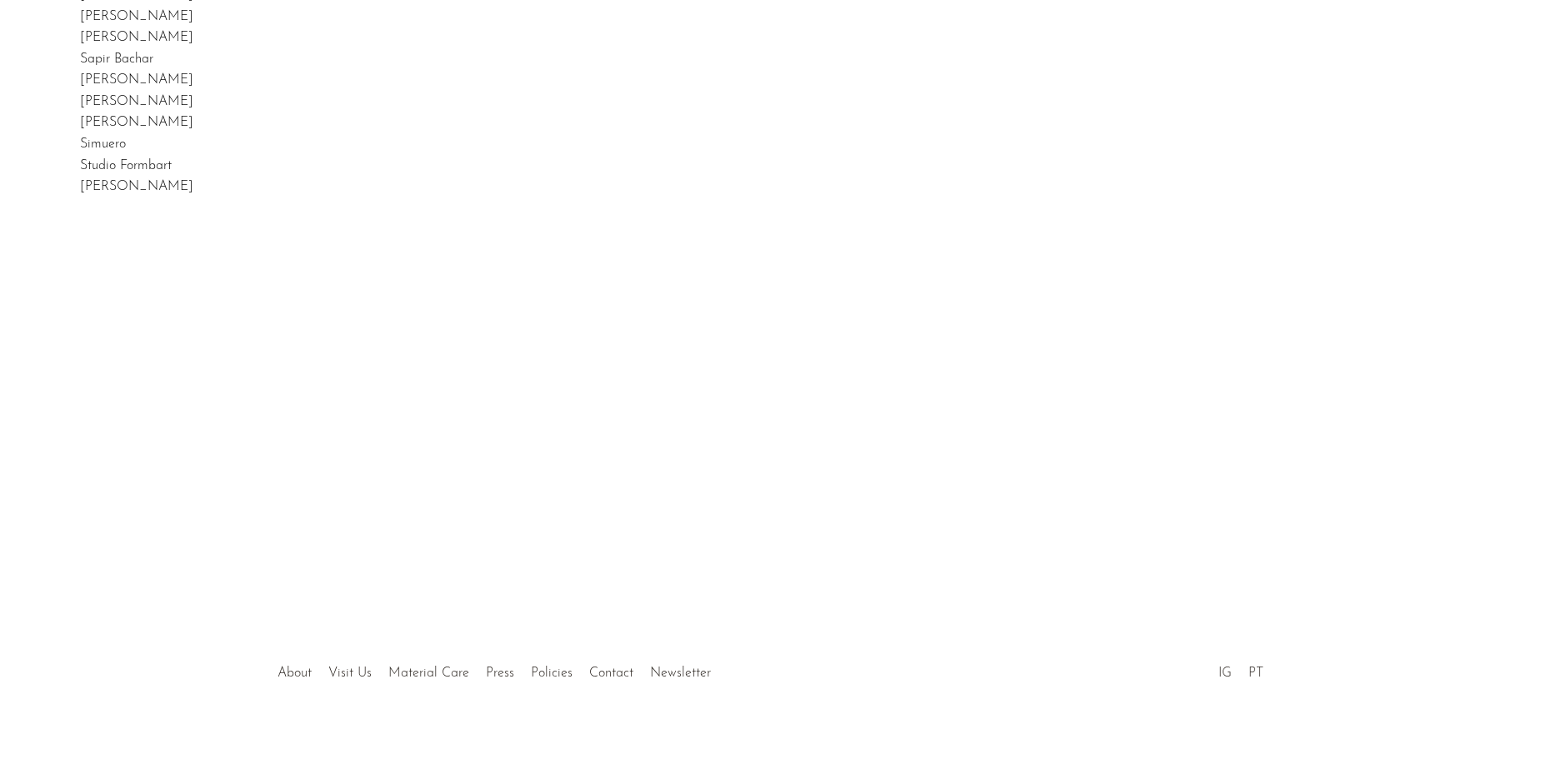
scroll to position [417, 0]
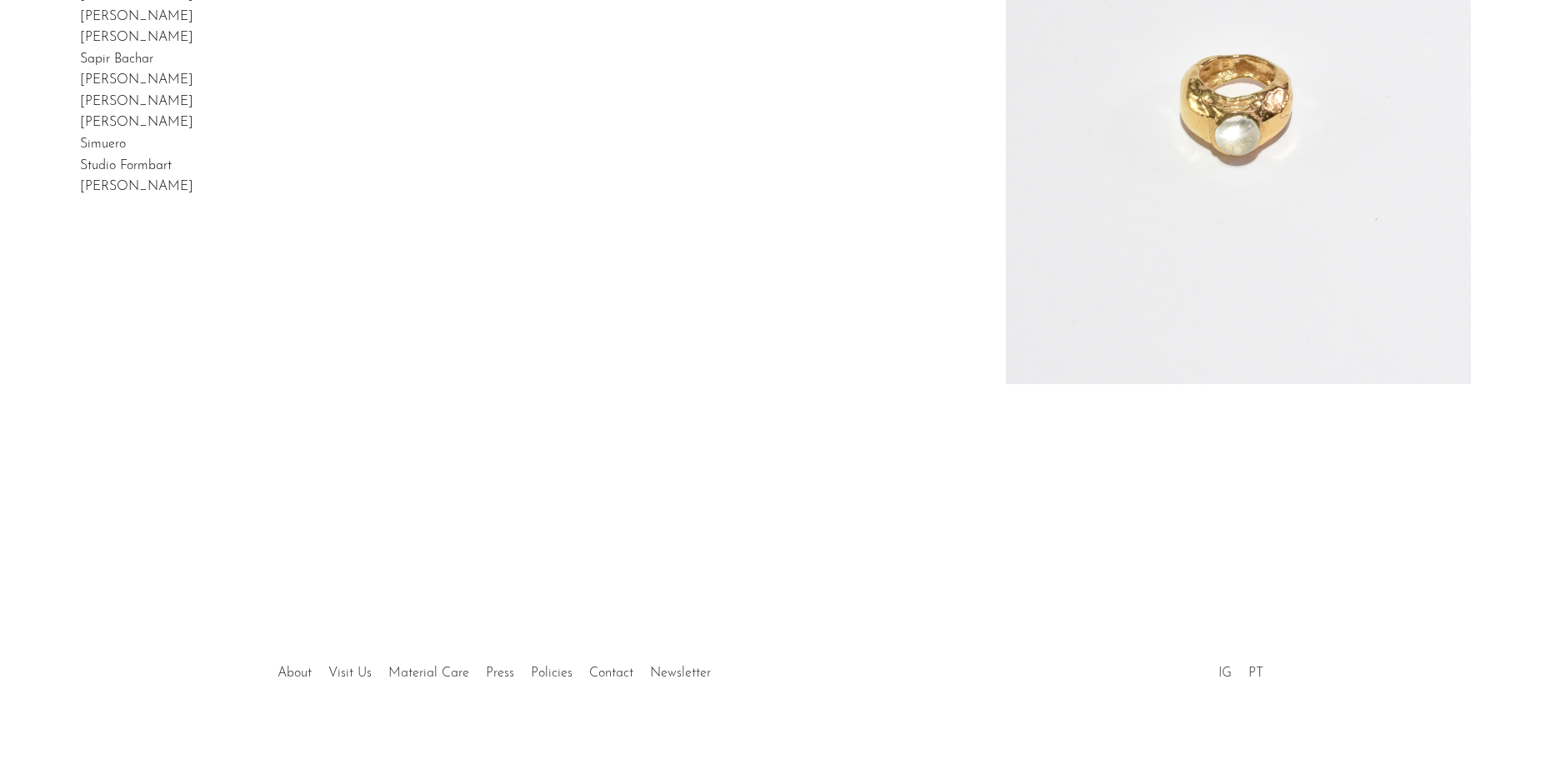
click at [126, 151] on link "Simuero" at bounding box center [103, 145] width 46 height 14
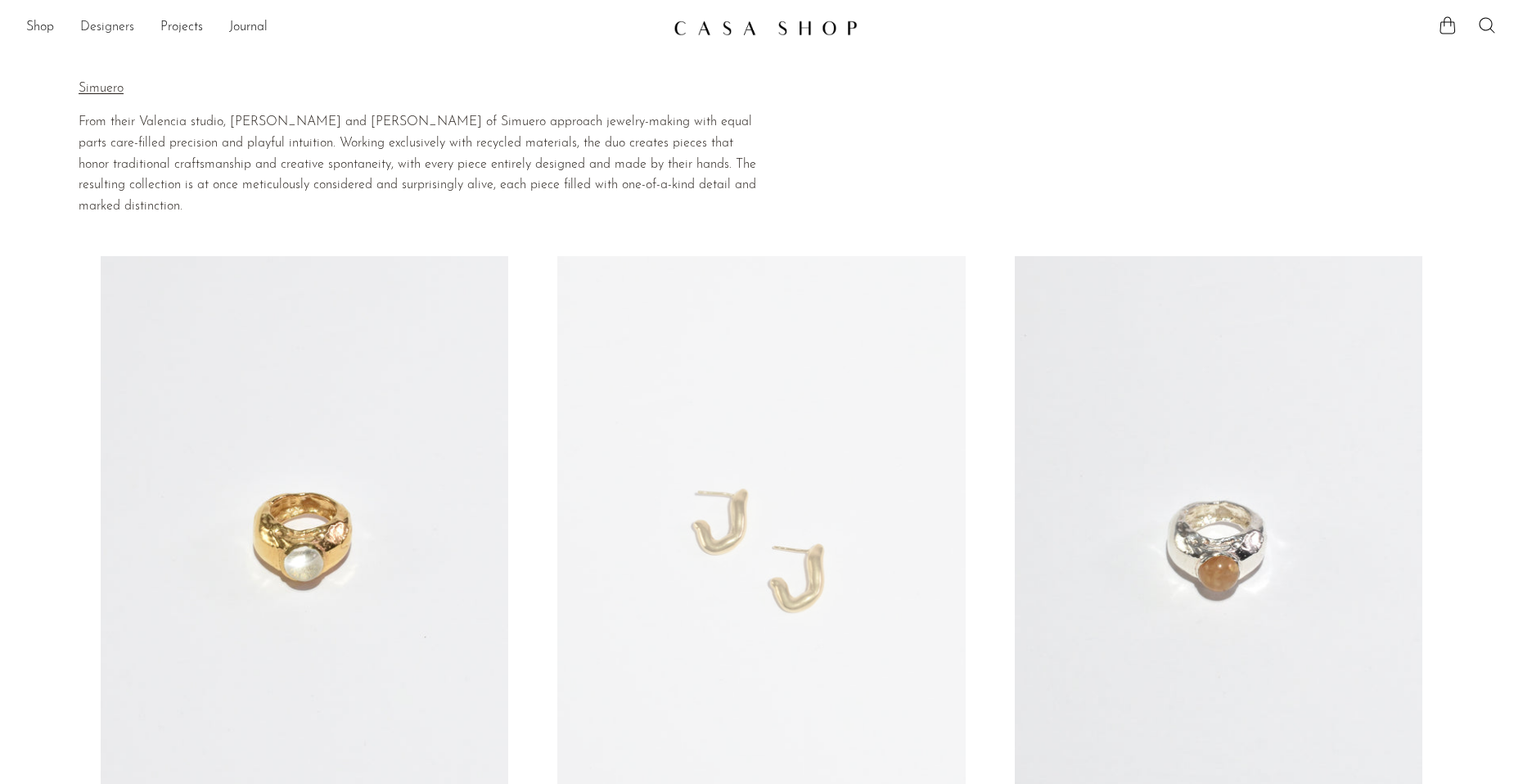
click at [113, 29] on link "Designers" at bounding box center [107, 27] width 54 height 21
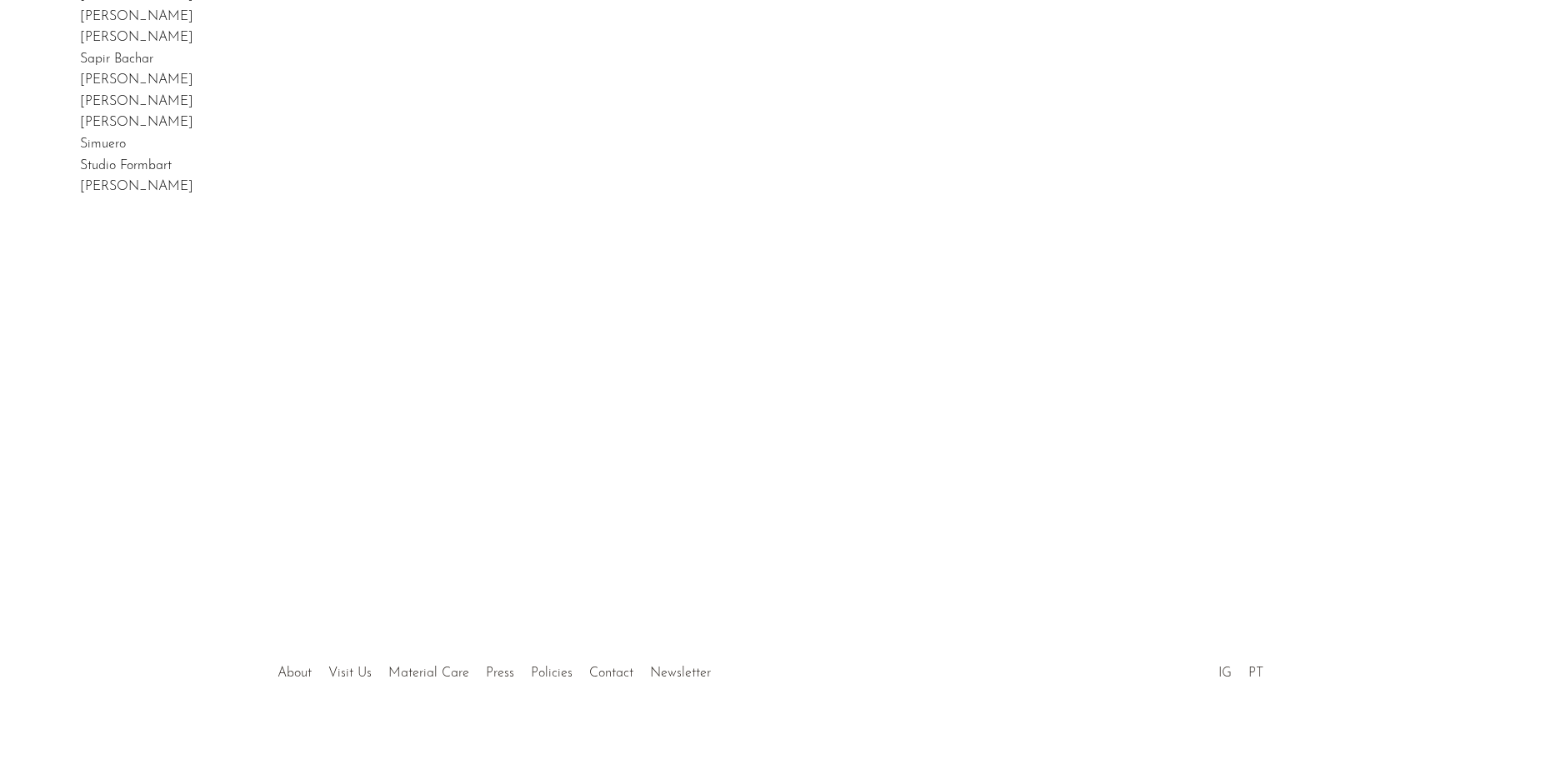
scroll to position [667, 0]
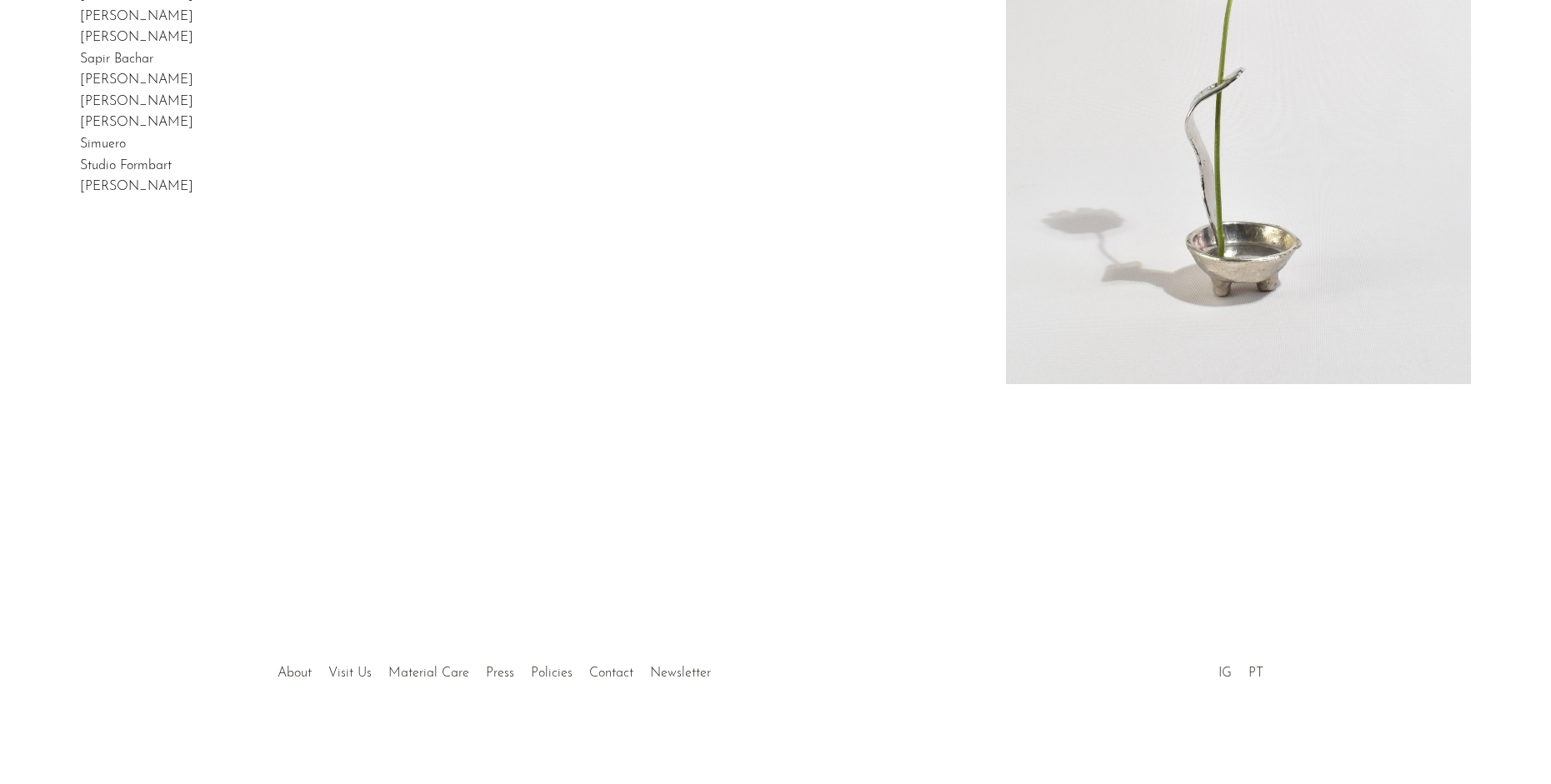
click at [172, 173] on link "Studio Formbart" at bounding box center [125, 166] width 92 height 14
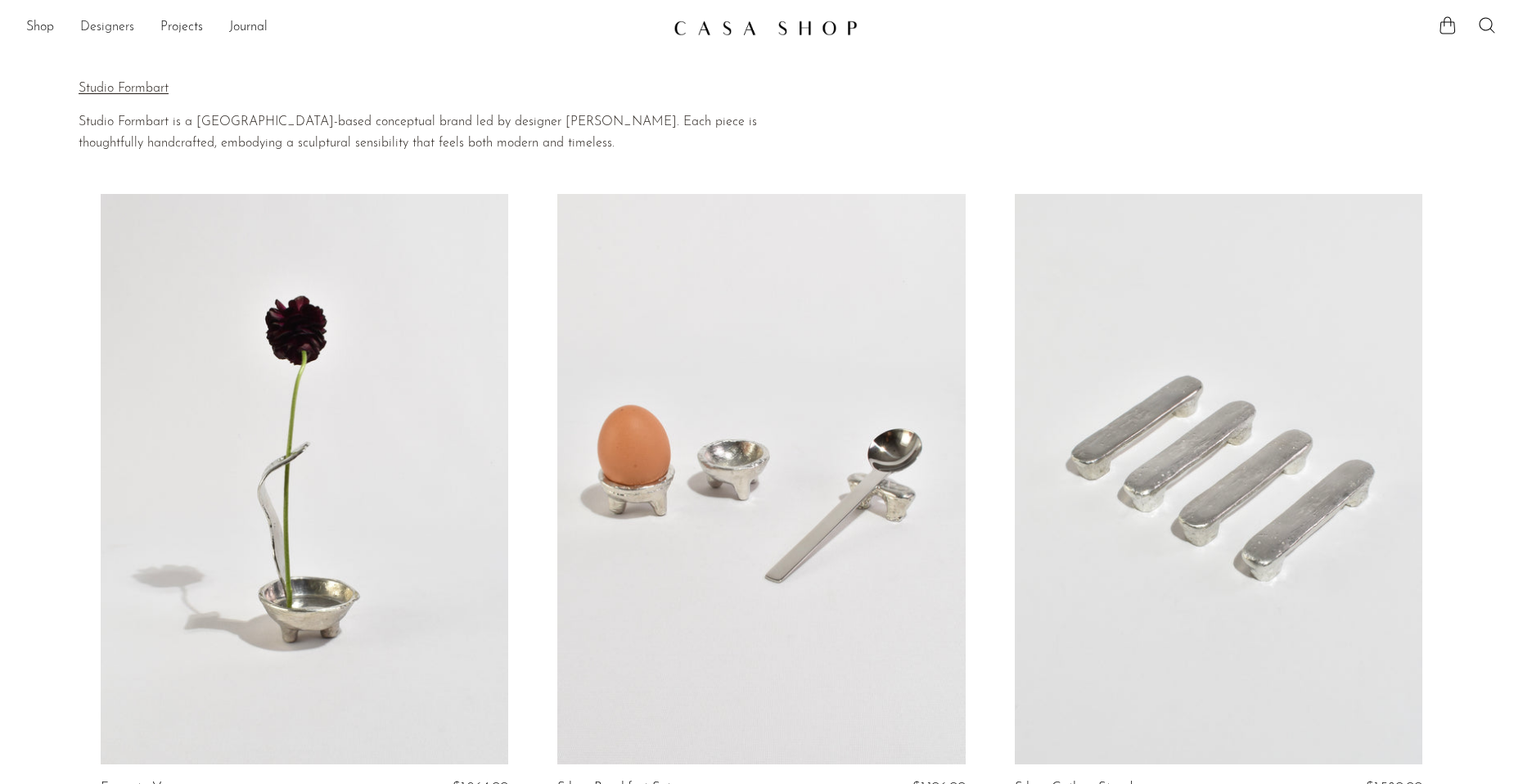
click at [115, 34] on link "Designers" at bounding box center [107, 27] width 54 height 21
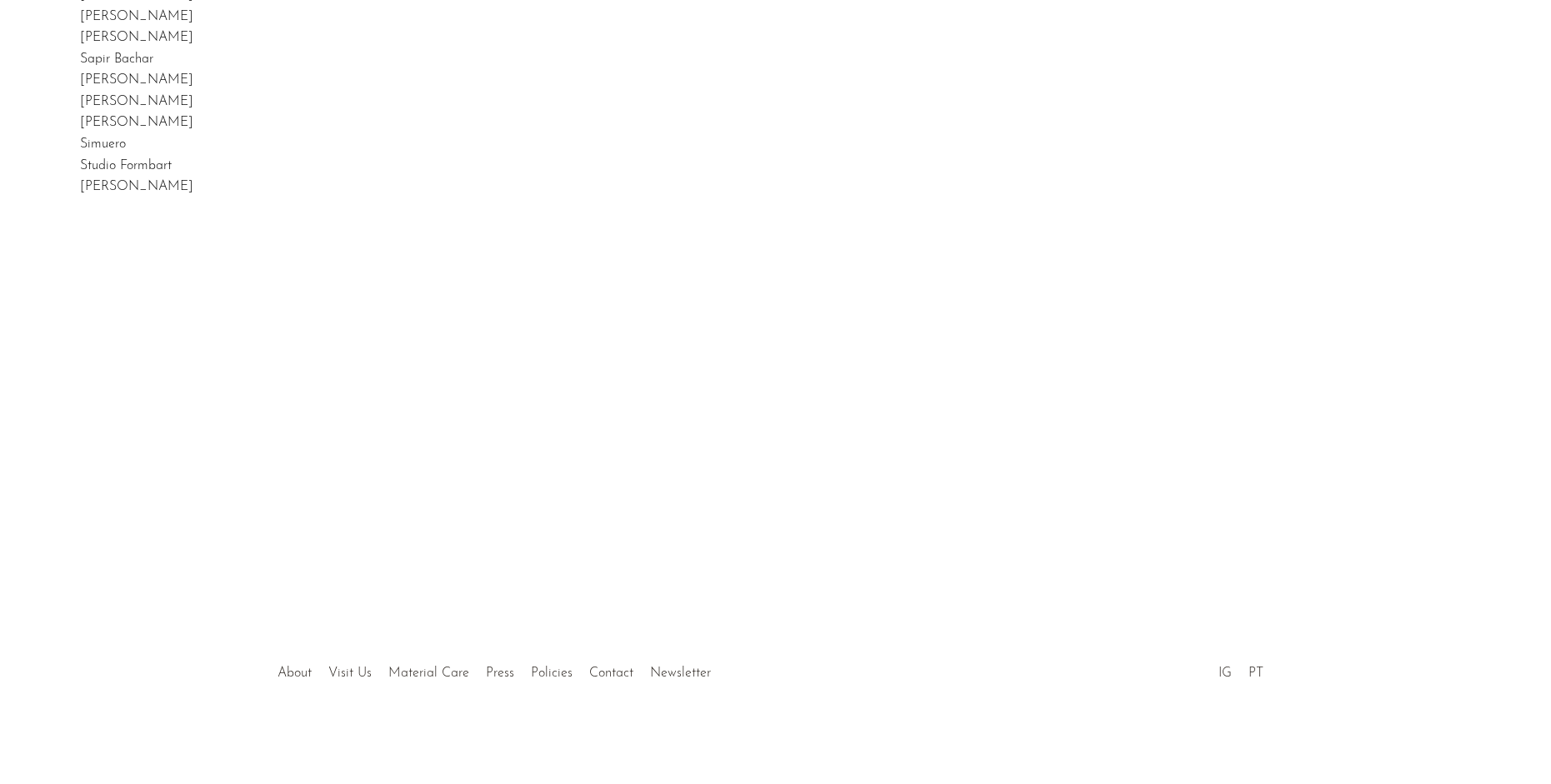
scroll to position [500, 0]
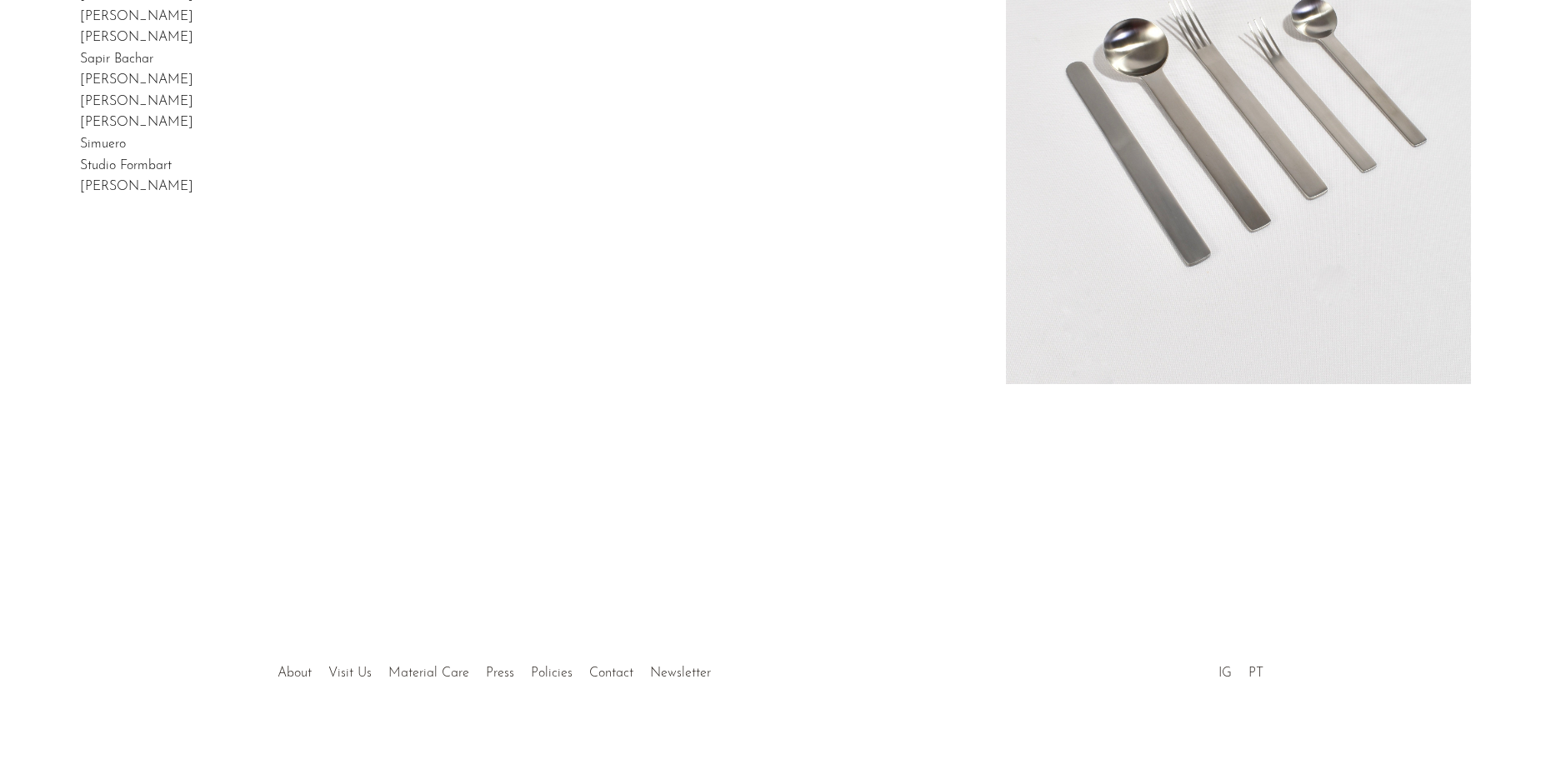
click at [157, 193] on link "[PERSON_NAME]" at bounding box center [136, 187] width 113 height 14
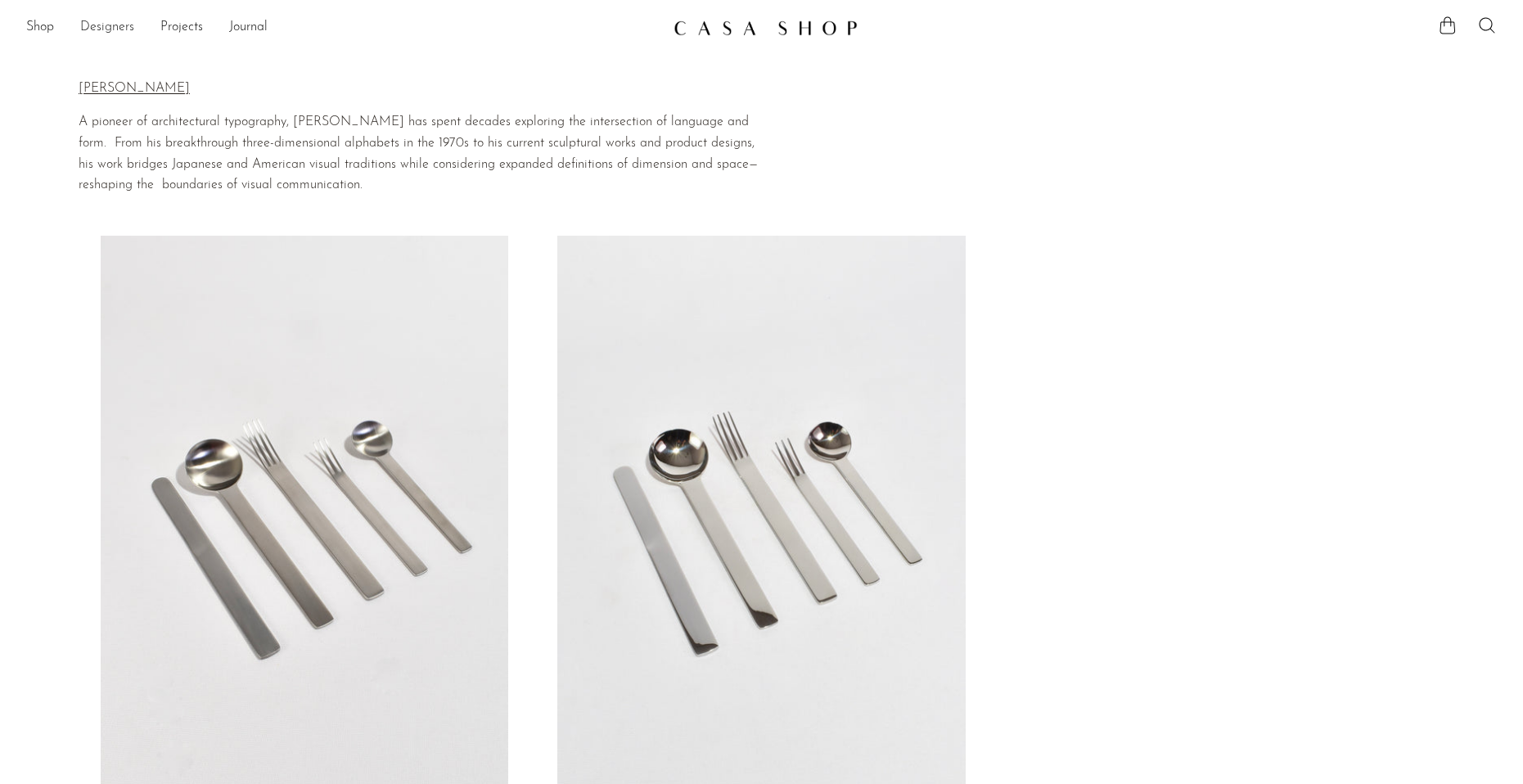
click at [122, 24] on link "Designers" at bounding box center [107, 27] width 54 height 21
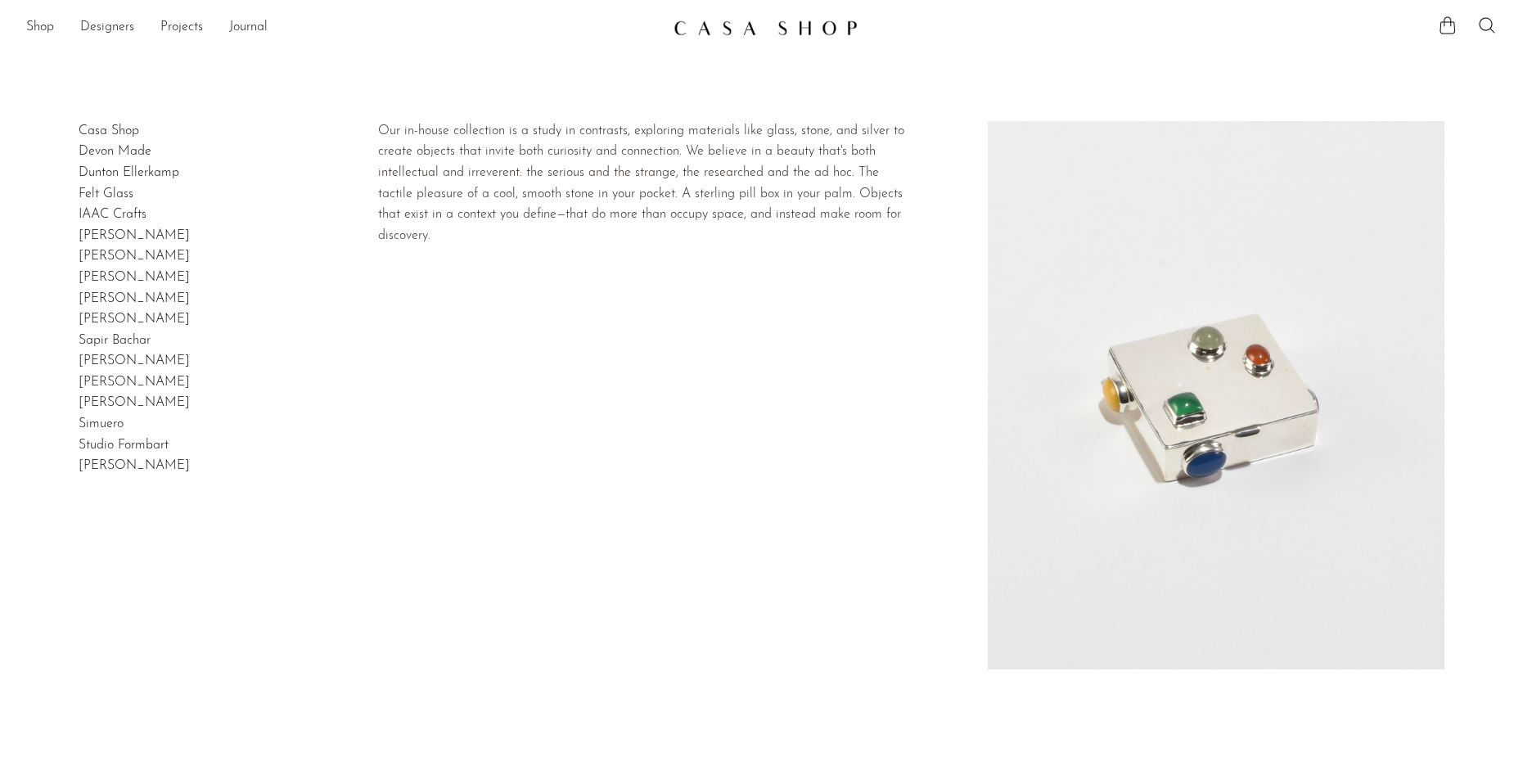
click at [137, 138] on link "Casa Shop" at bounding box center [108, 131] width 61 height 13
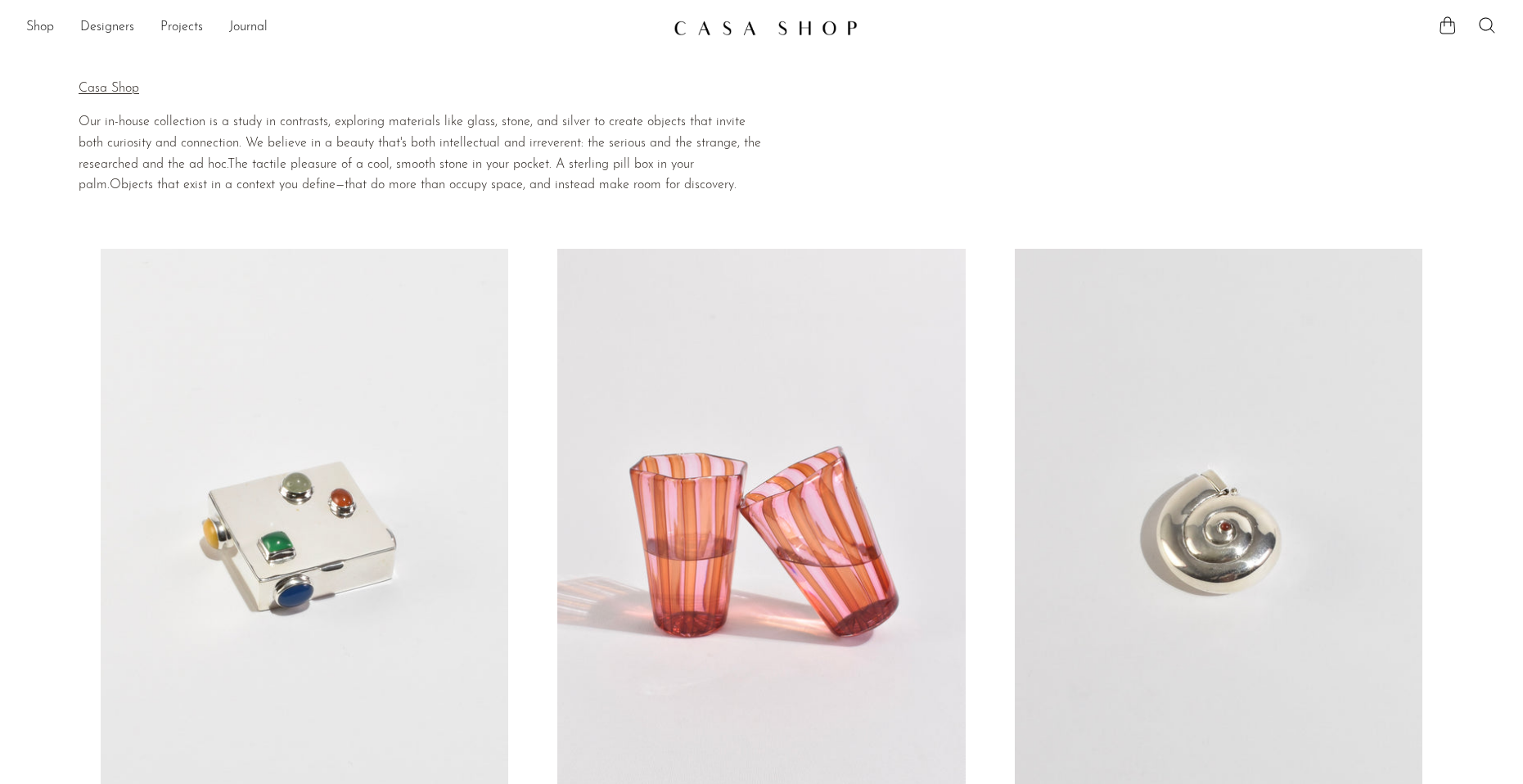
click at [55, 30] on ul "Shop Featured New Arrivals Bestsellers Coming Soon Jewelry Jewelry All Earrings…" at bounding box center [343, 28] width 634 height 28
click at [46, 26] on link "Shop" at bounding box center [40, 27] width 28 height 21
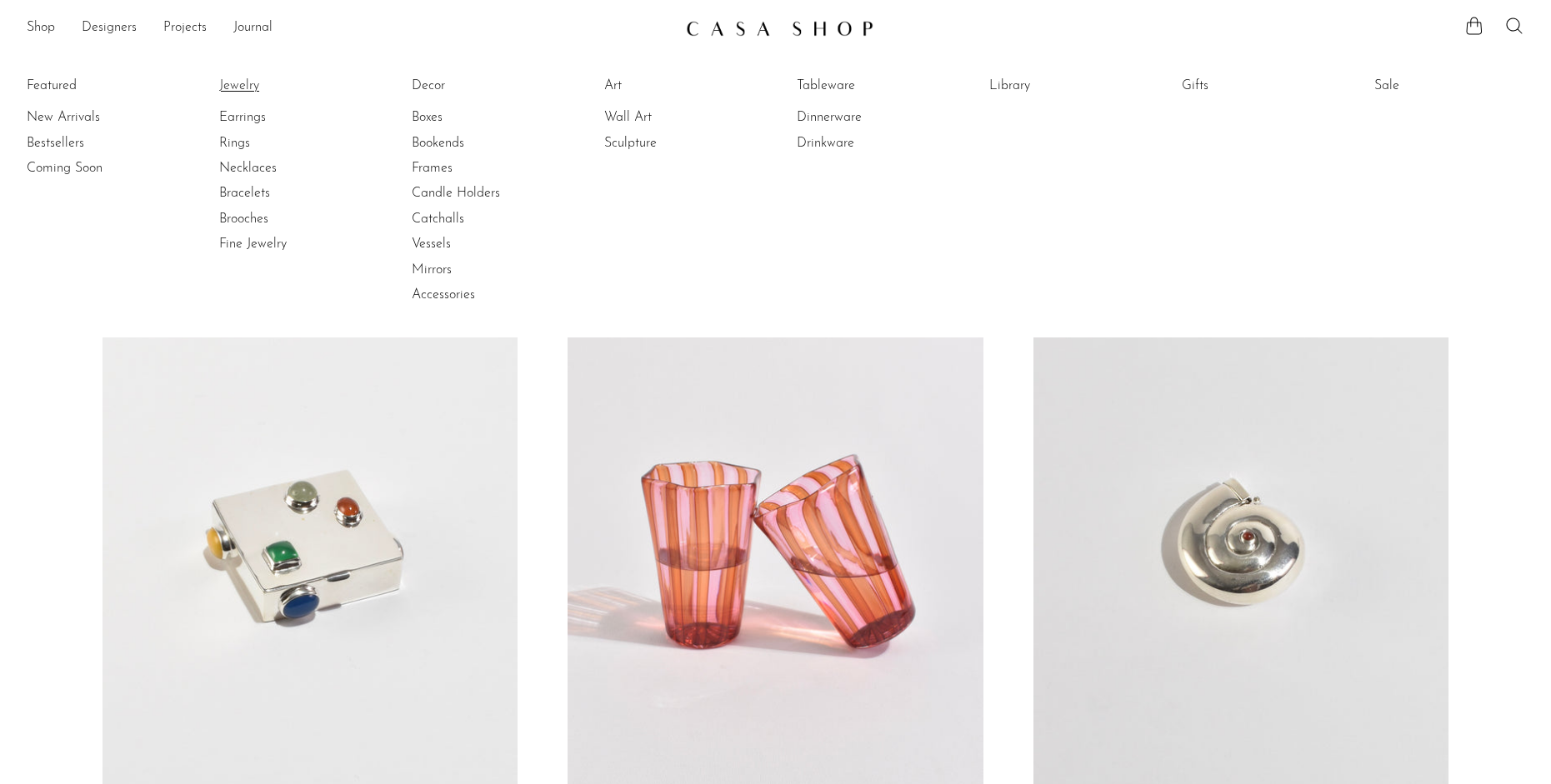
click at [233, 82] on link "Jewelry" at bounding box center [282, 86] width 125 height 18
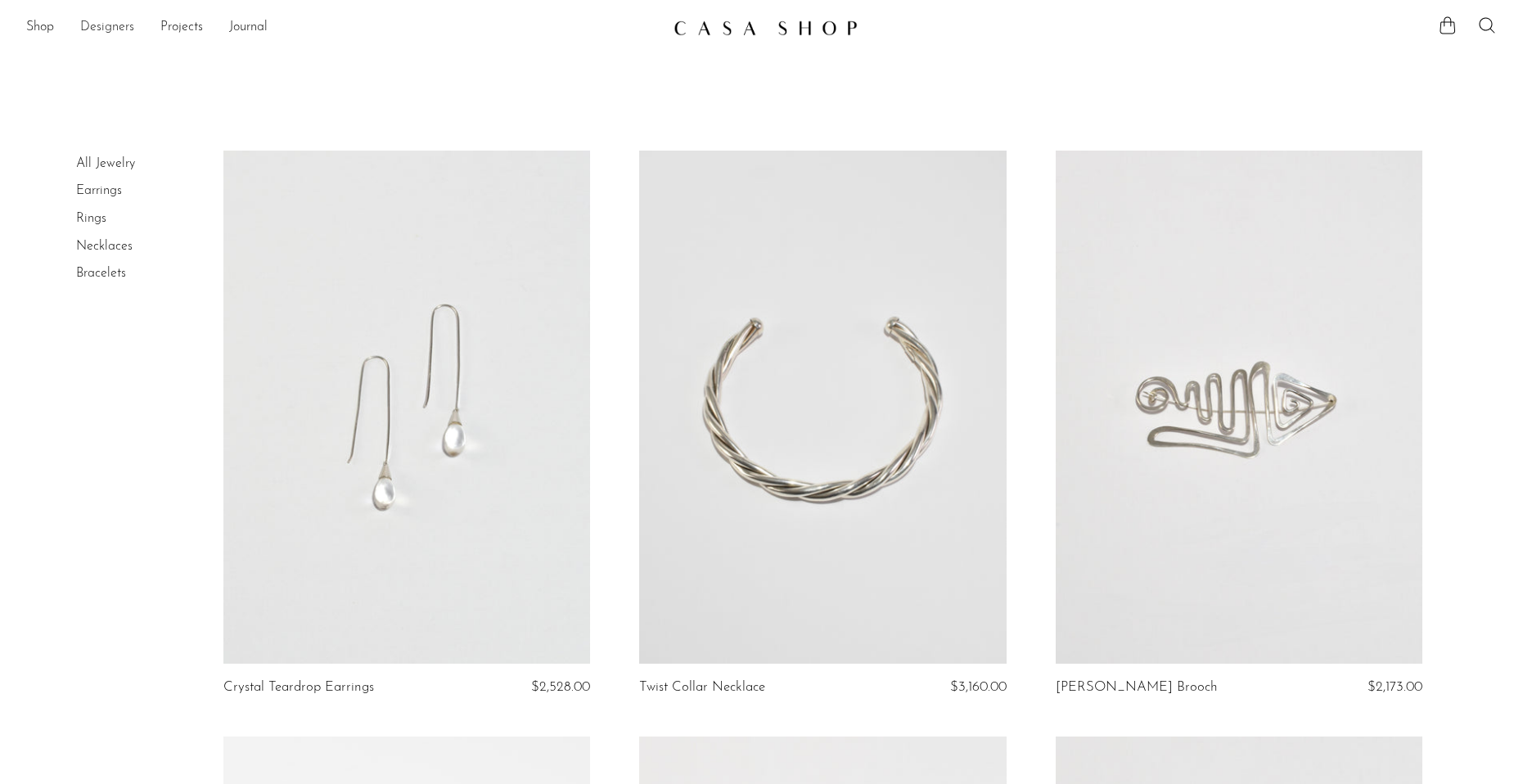
click at [108, 31] on link "Designers" at bounding box center [107, 27] width 54 height 21
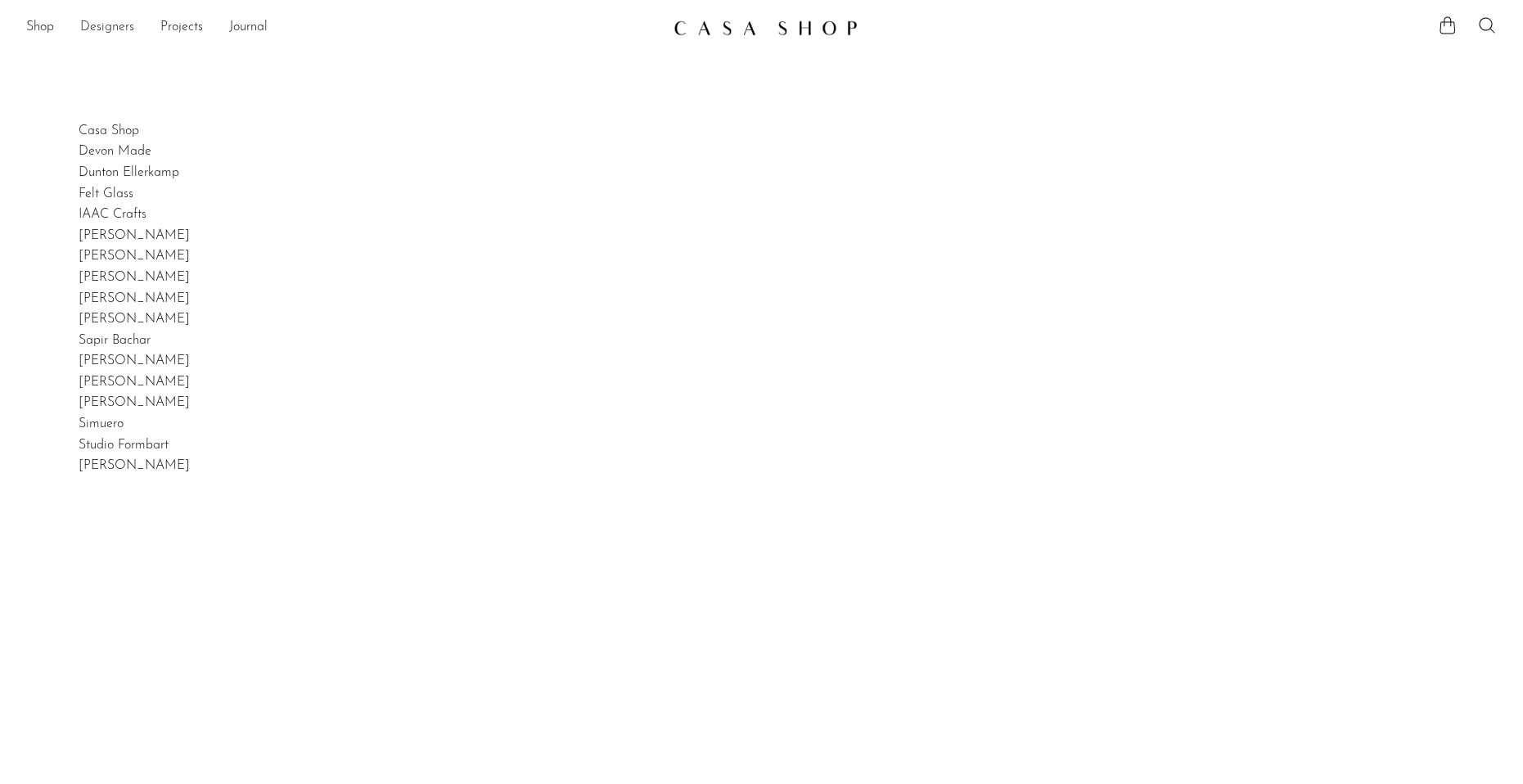
click at [108, 24] on link "Designers" at bounding box center [107, 27] width 54 height 21
drag, startPoint x: 0, startPoint y: 0, endPoint x: 34, endPoint y: 25, distance: 42.2
click at [34, 25] on link "Shop" at bounding box center [40, 27] width 28 height 21
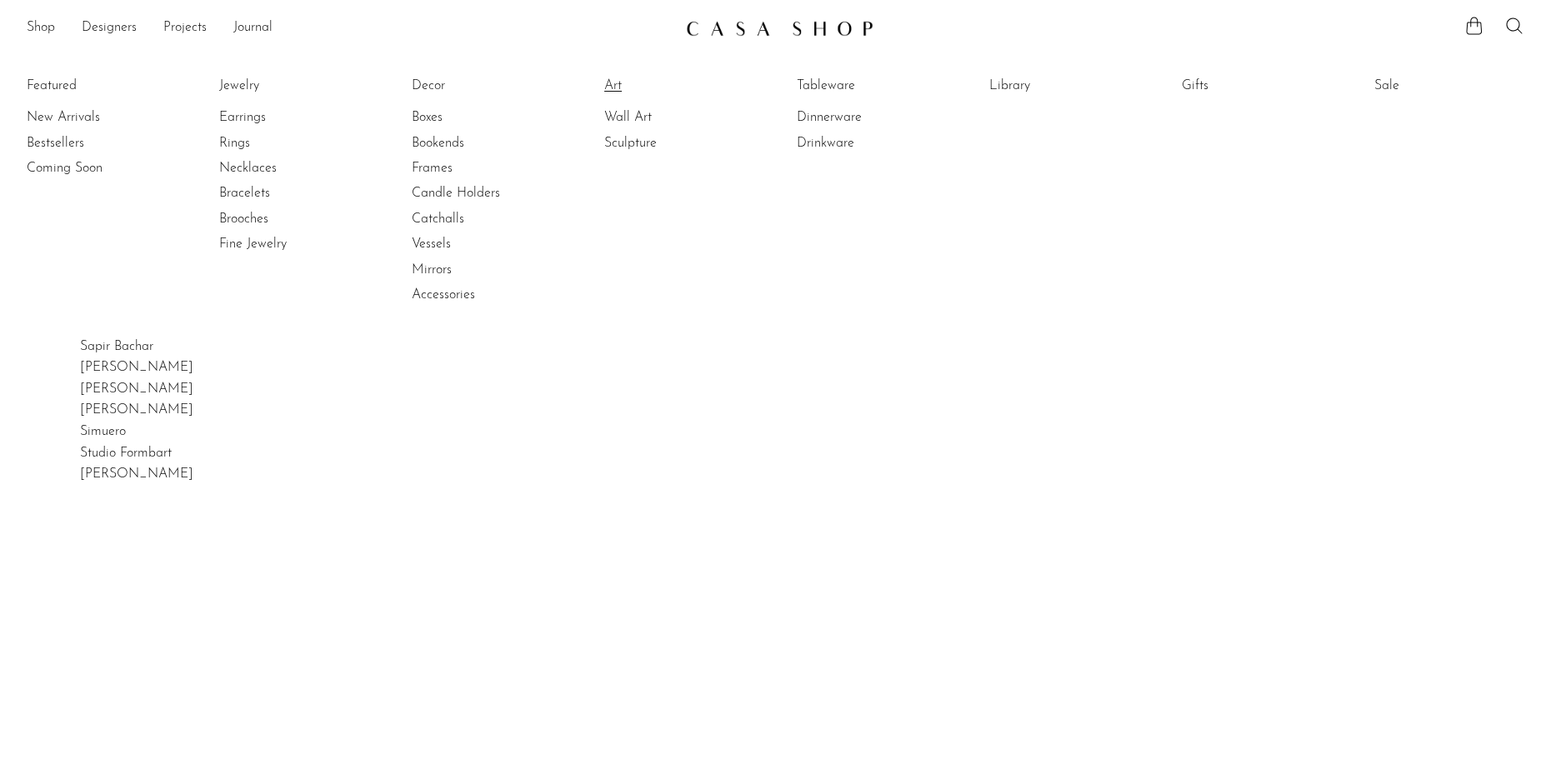
click at [621, 80] on link "Art" at bounding box center [667, 86] width 125 height 18
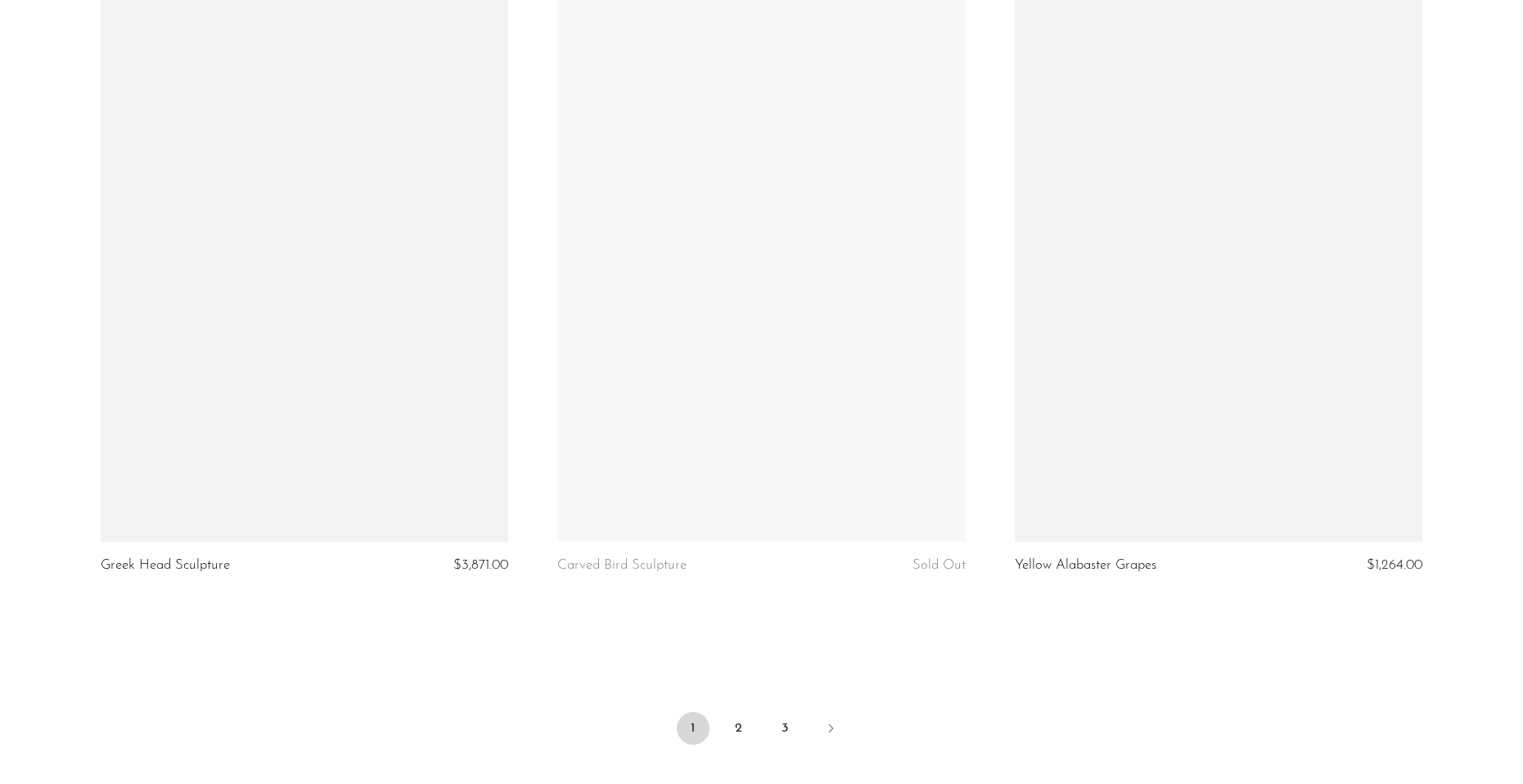
scroll to position [7537, 0]
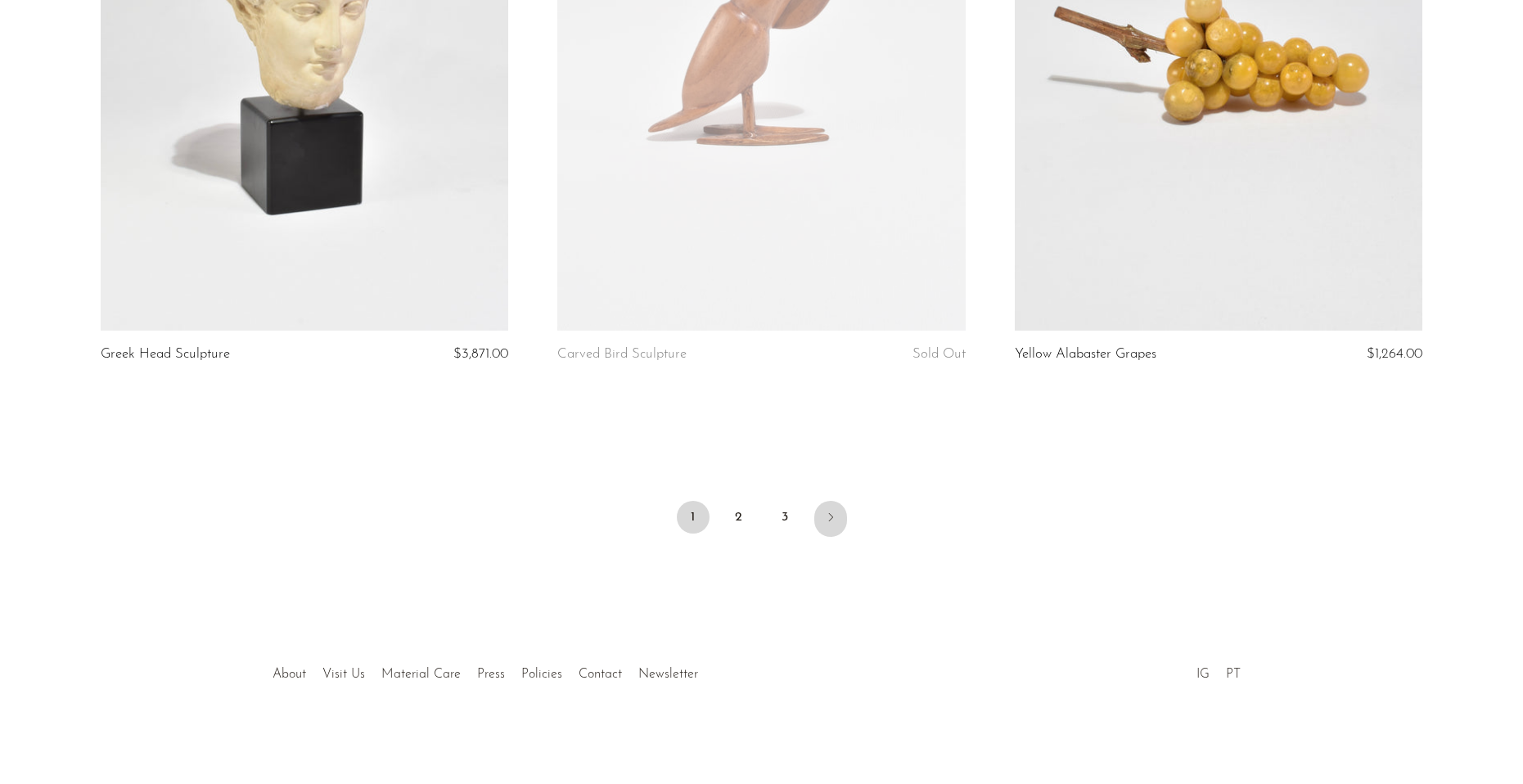
click at [827, 518] on icon "Next" at bounding box center [830, 517] width 13 height 13
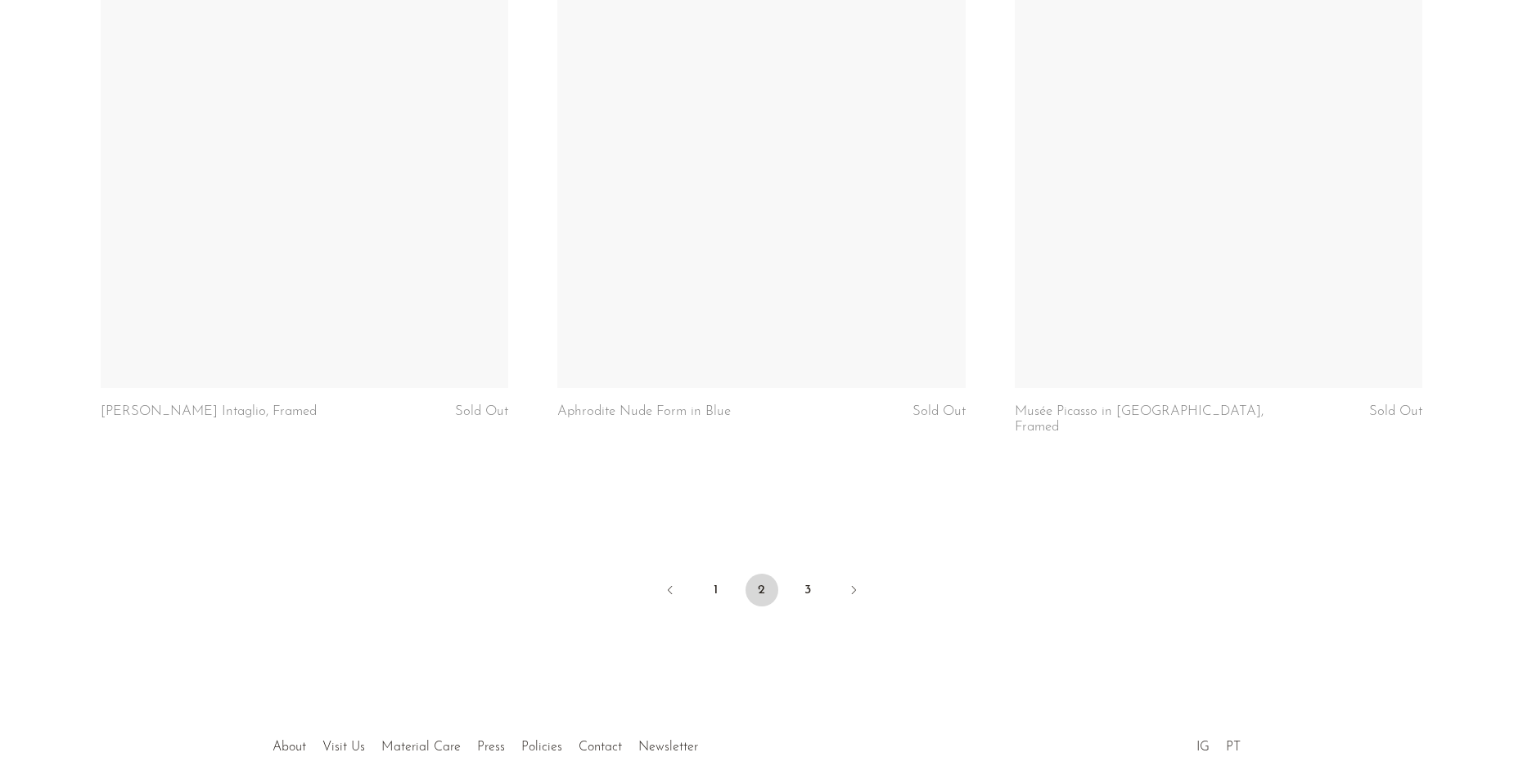
scroll to position [7488, 0]
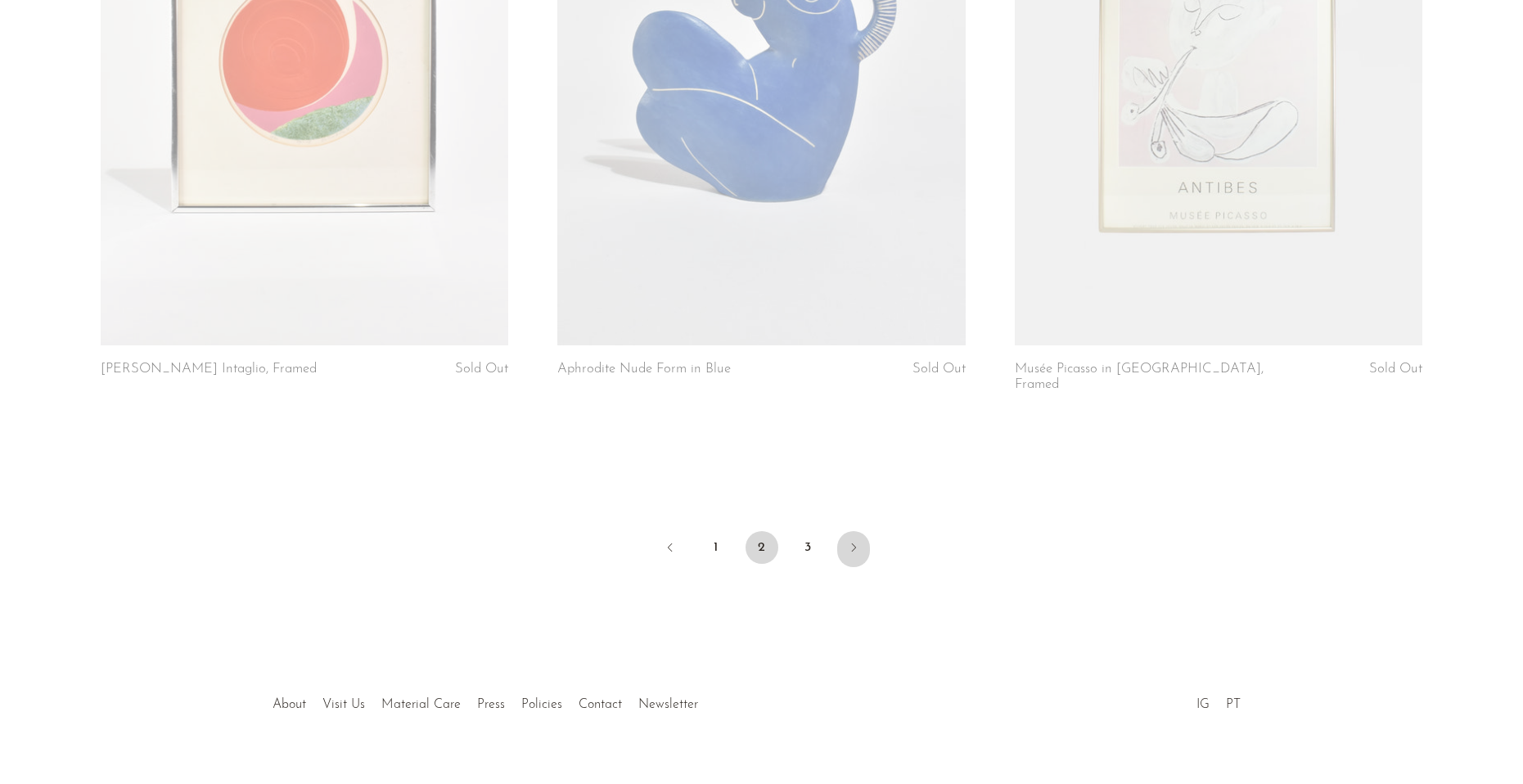
click at [852, 540] on icon "Next" at bounding box center [854, 547] width 13 height 13
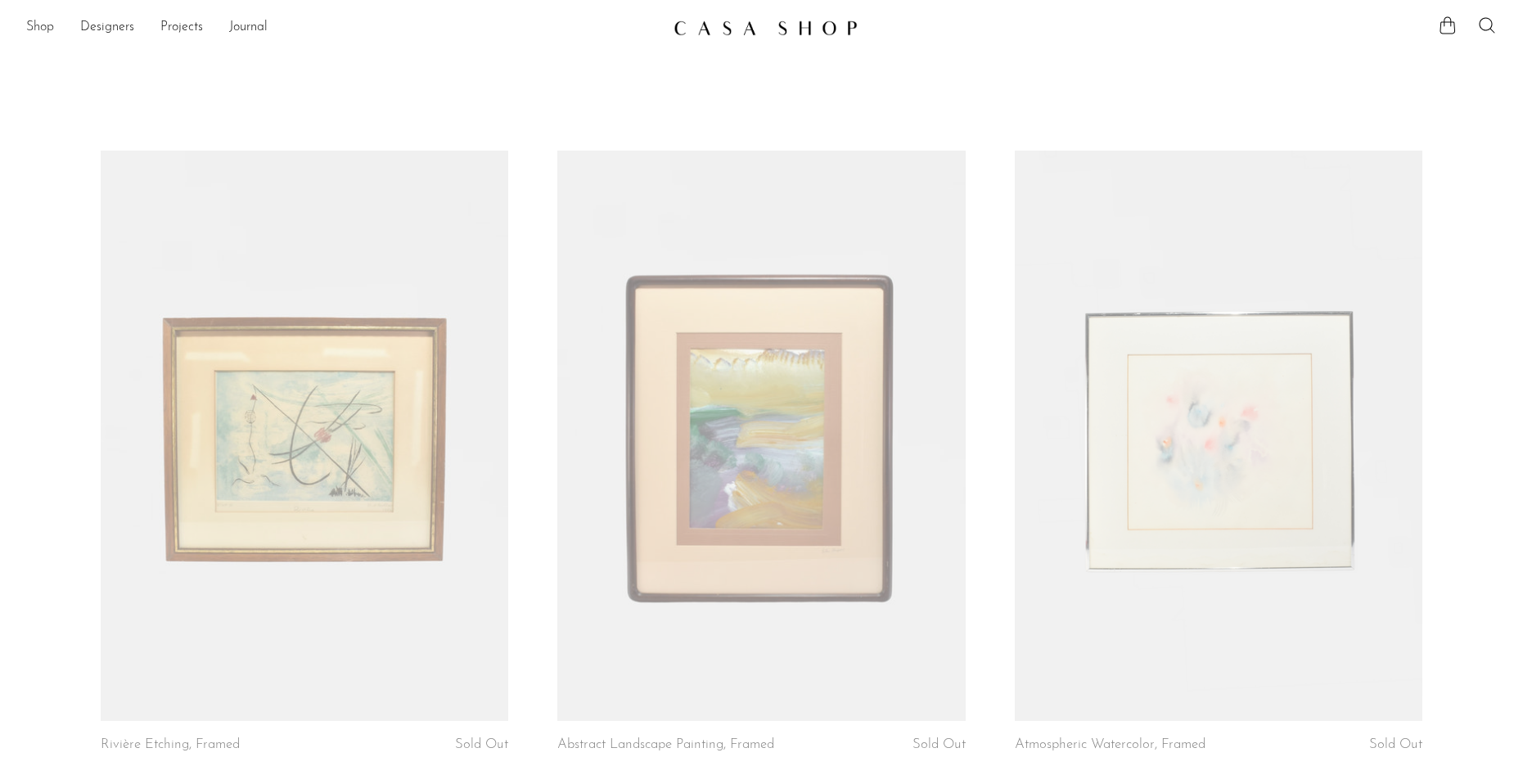
click at [52, 33] on link "Shop" at bounding box center [40, 27] width 28 height 21
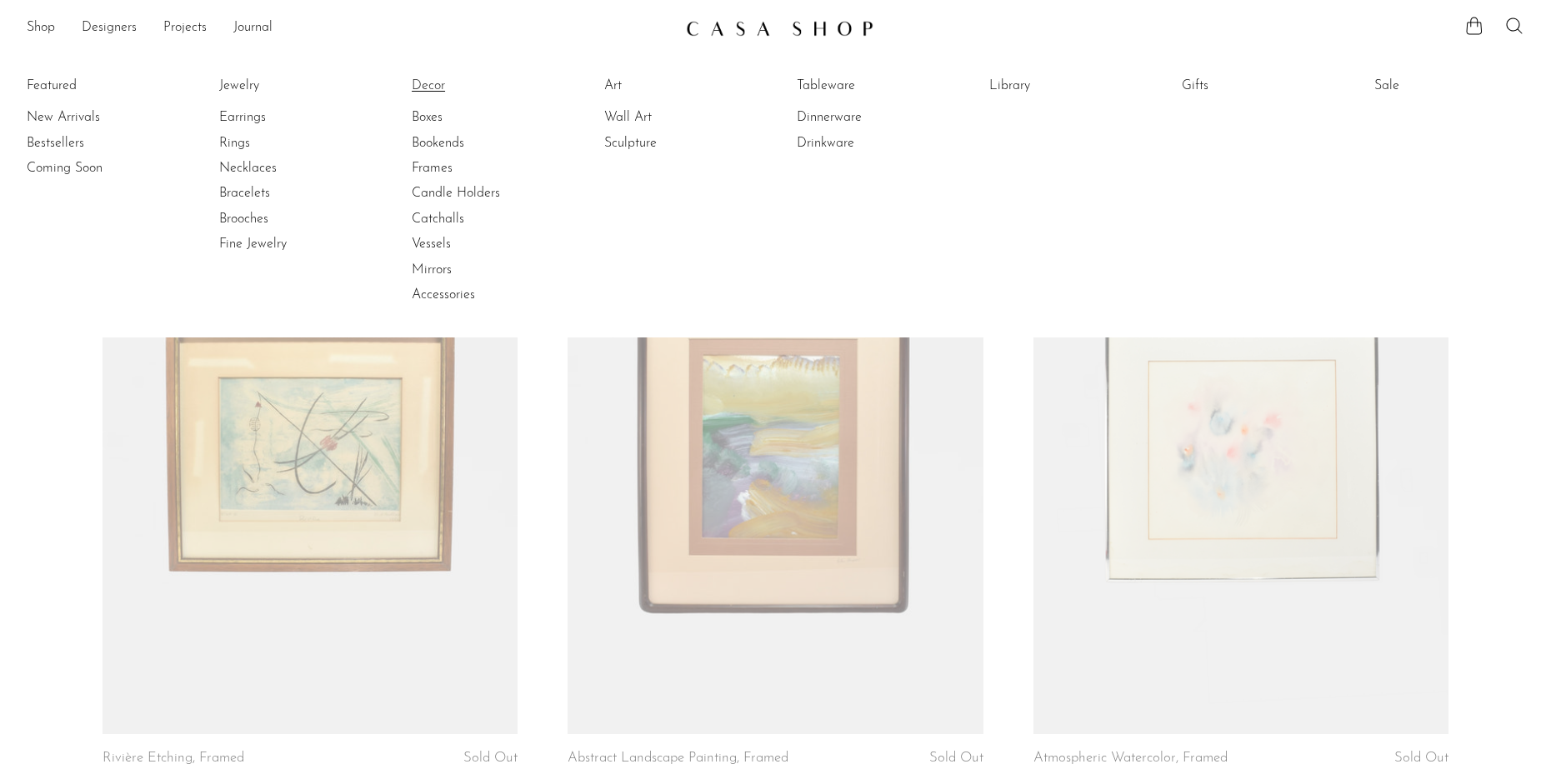
click at [428, 86] on link "Decor" at bounding box center [474, 86] width 125 height 18
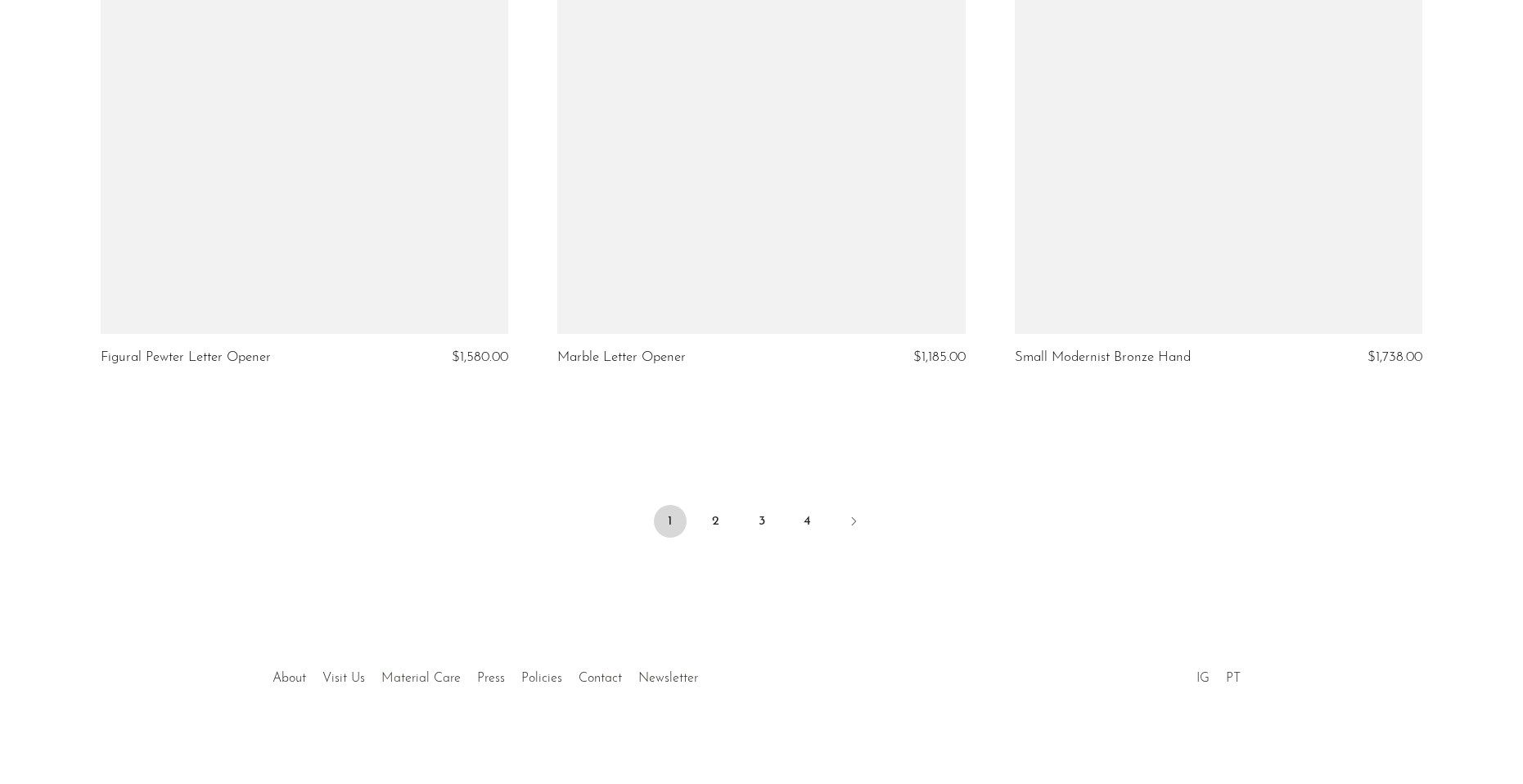
scroll to position [7463, 0]
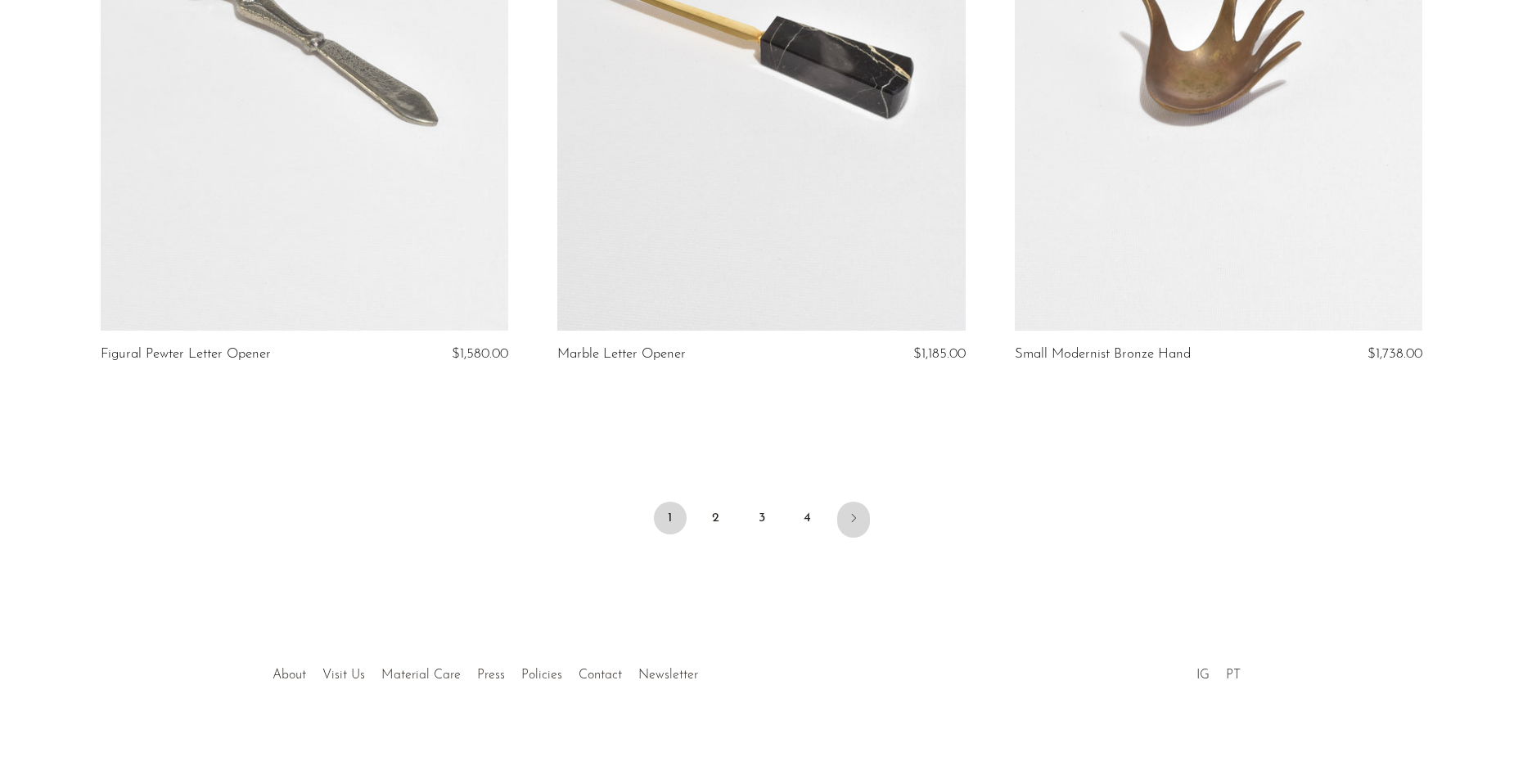
click at [854, 515] on icon "Next" at bounding box center [854, 518] width 13 height 13
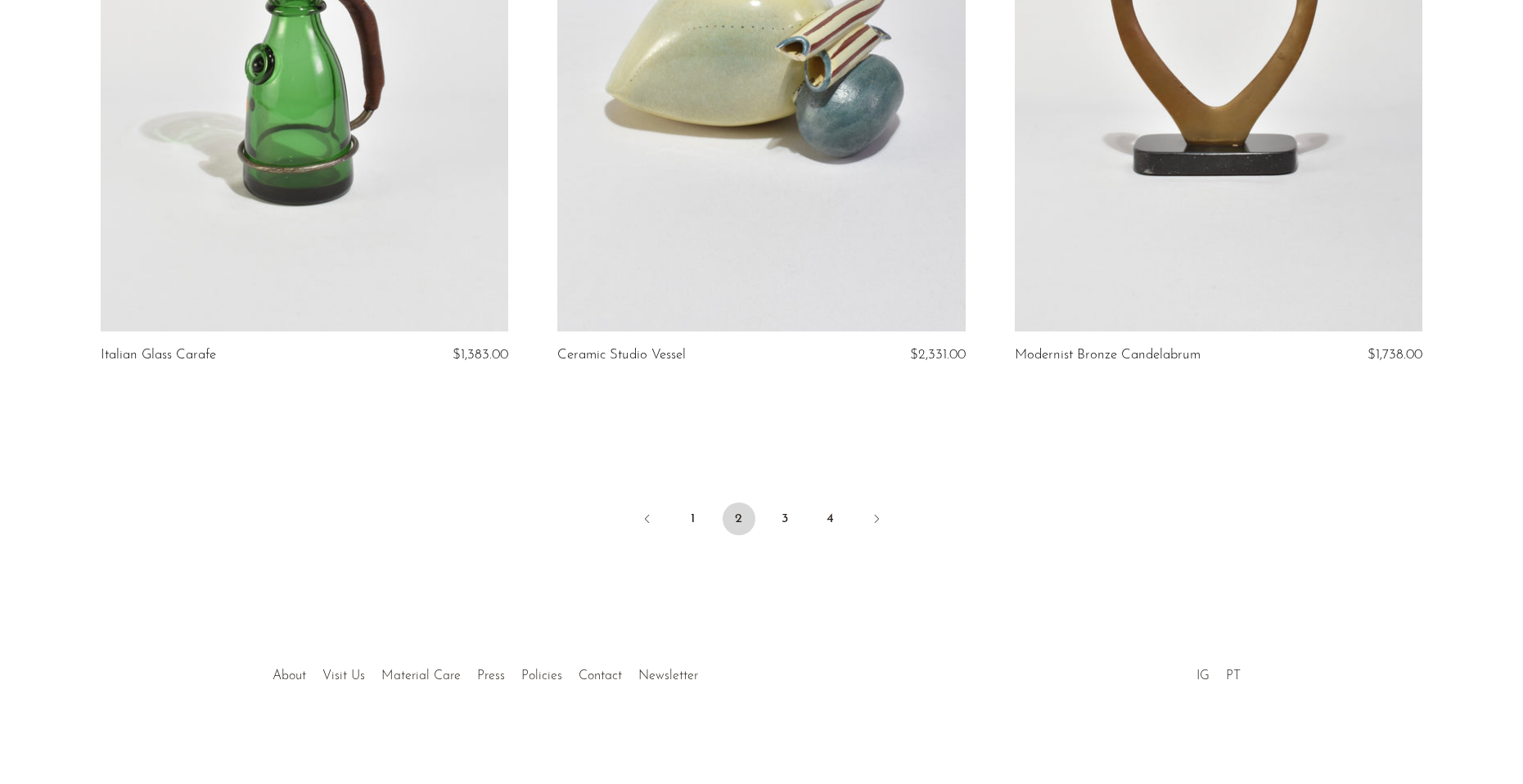
scroll to position [7463, 0]
click at [876, 513] on icon "Next" at bounding box center [877, 518] width 13 height 13
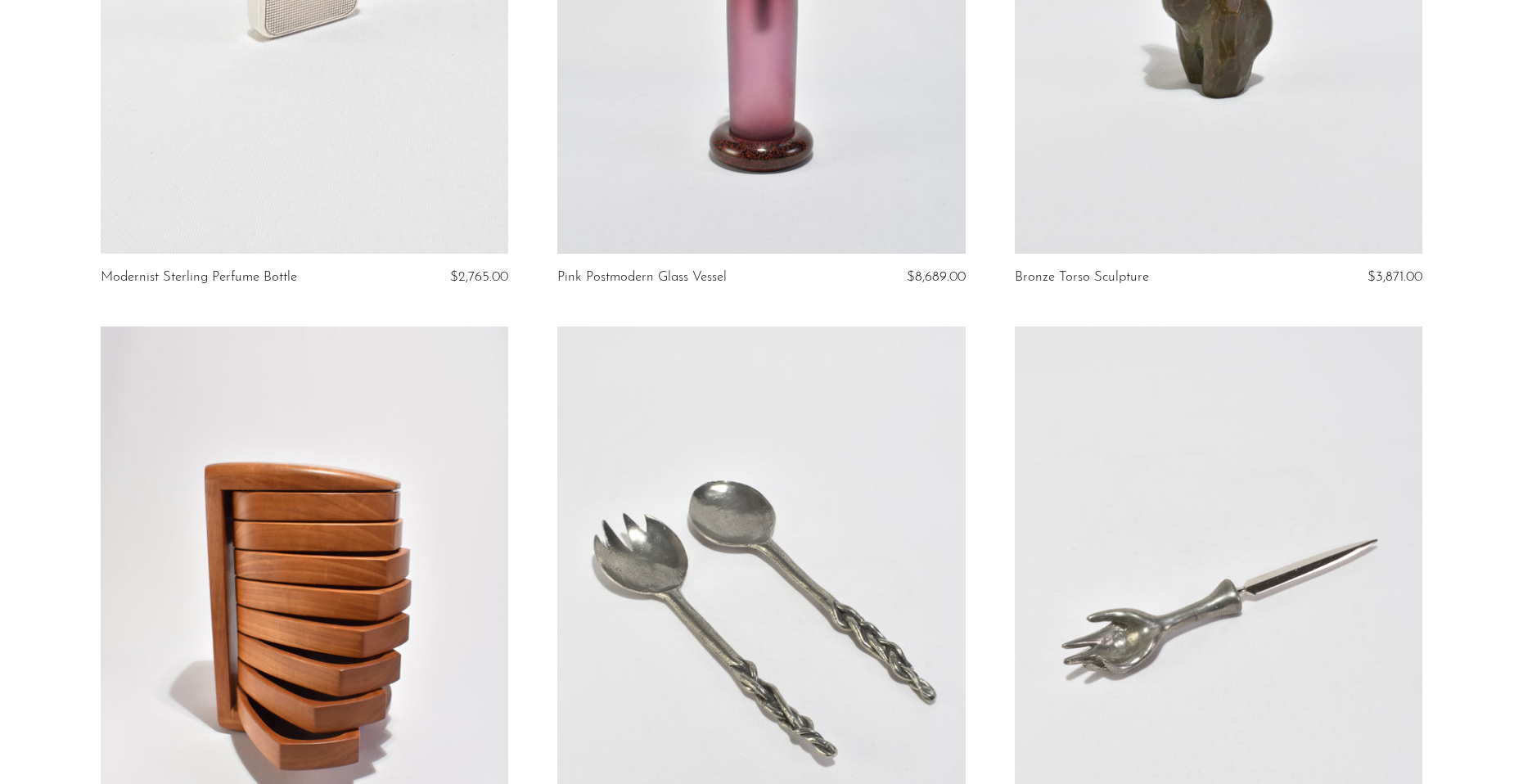
scroll to position [2127, 0]
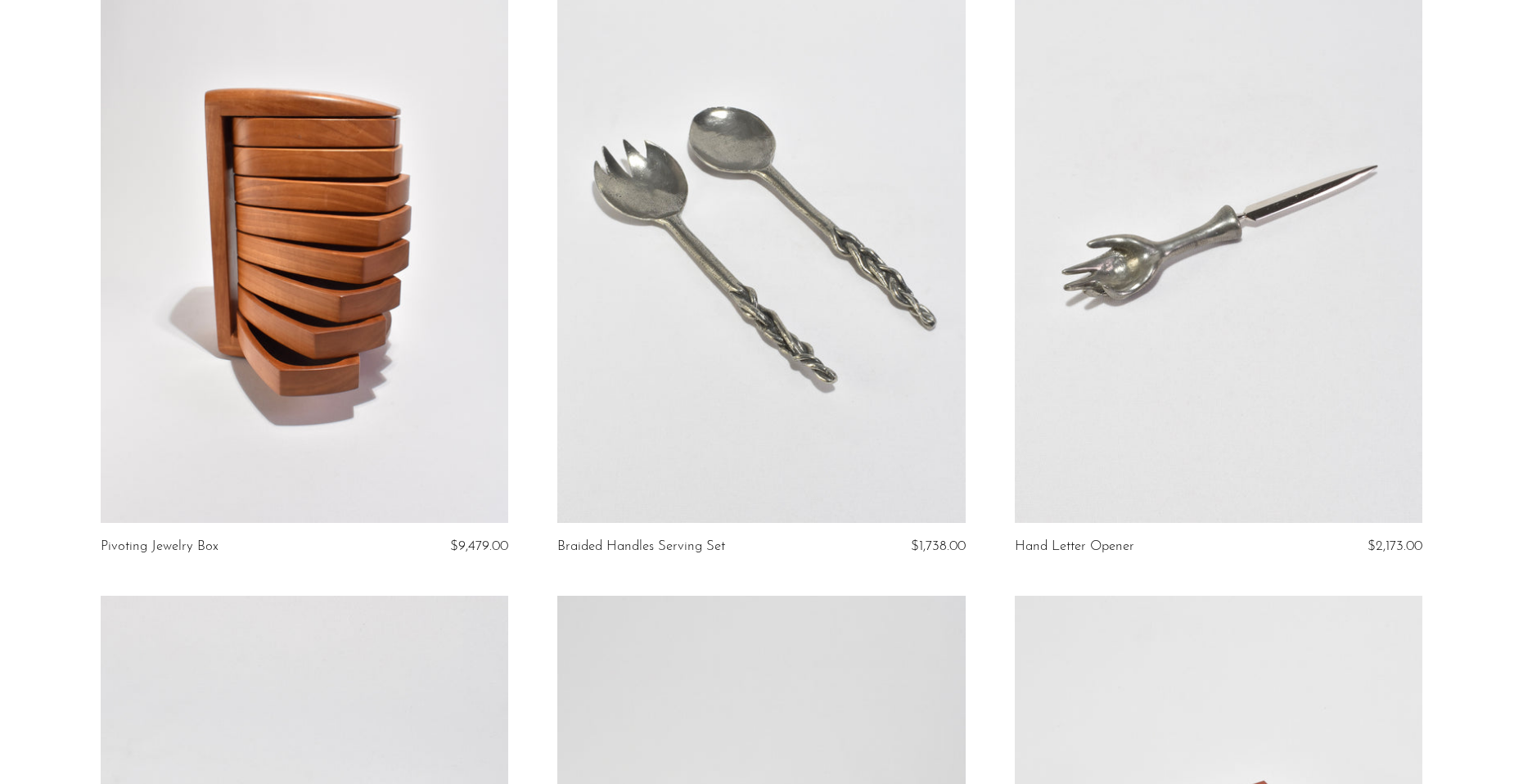
click at [213, 322] on link at bounding box center [304, 238] width 408 height 571
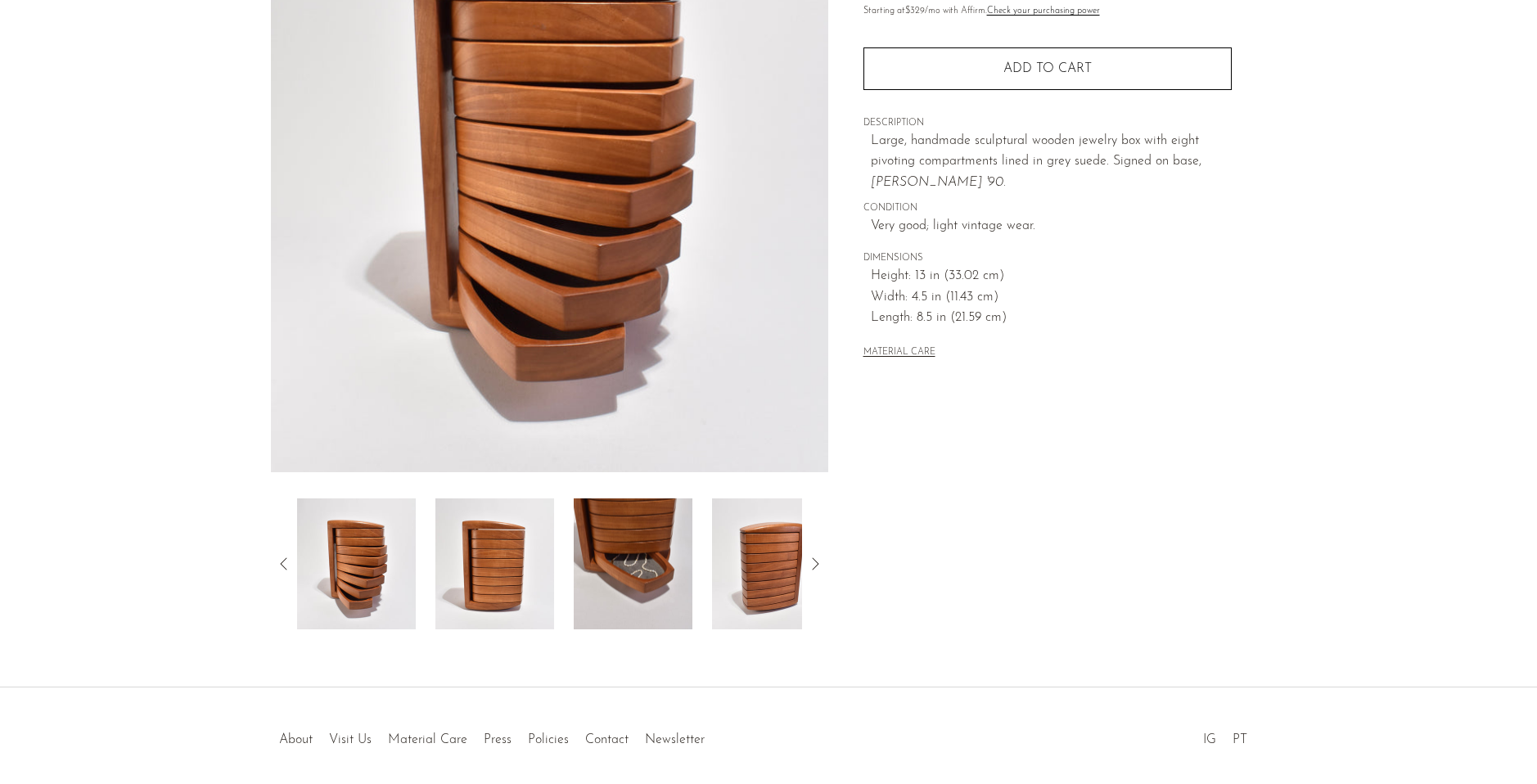
scroll to position [245, 0]
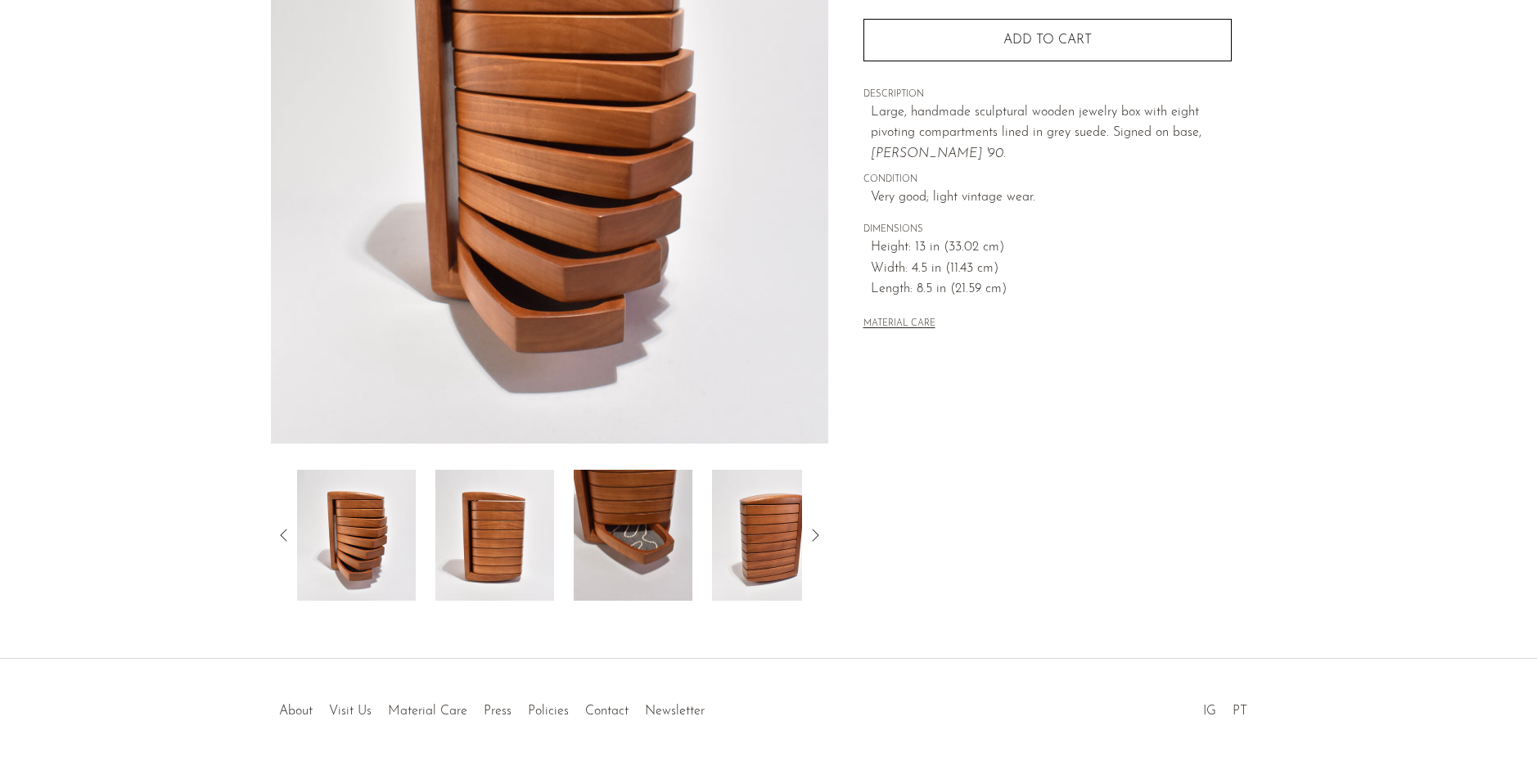
click at [651, 562] on img at bounding box center [632, 535] width 119 height 131
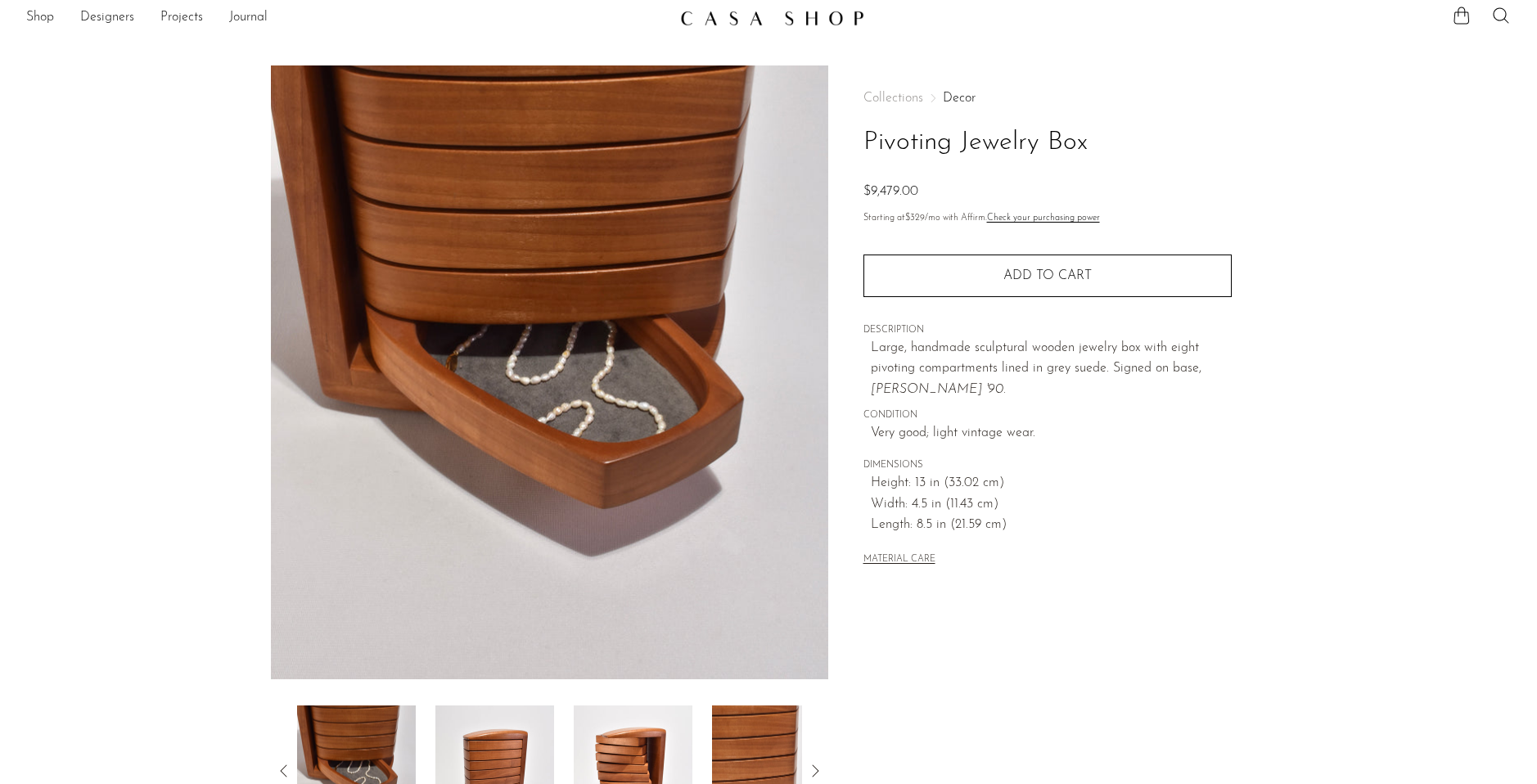
scroll to position [0, 0]
